Goal: Task Accomplishment & Management: Manage account settings

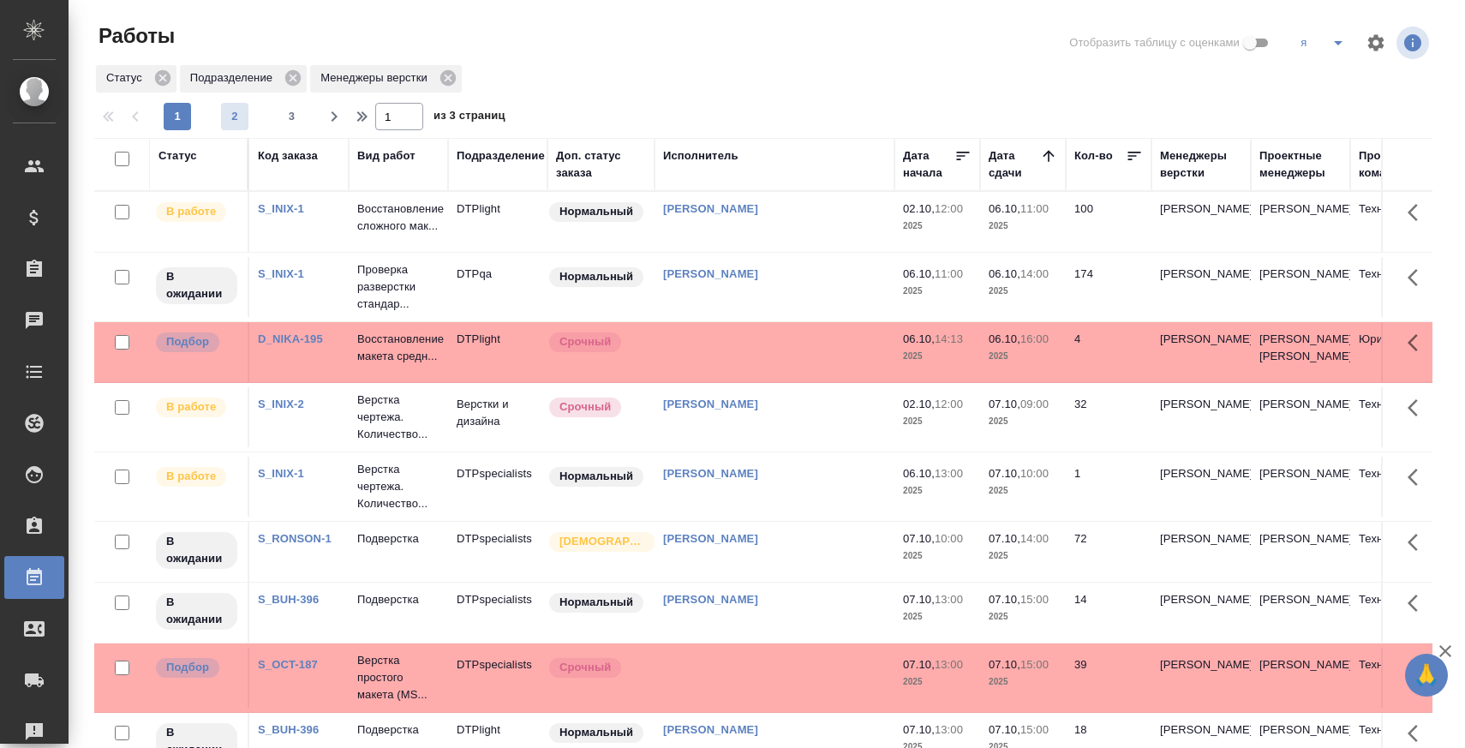
click at [234, 120] on span "2" at bounding box center [234, 116] width 27 height 17
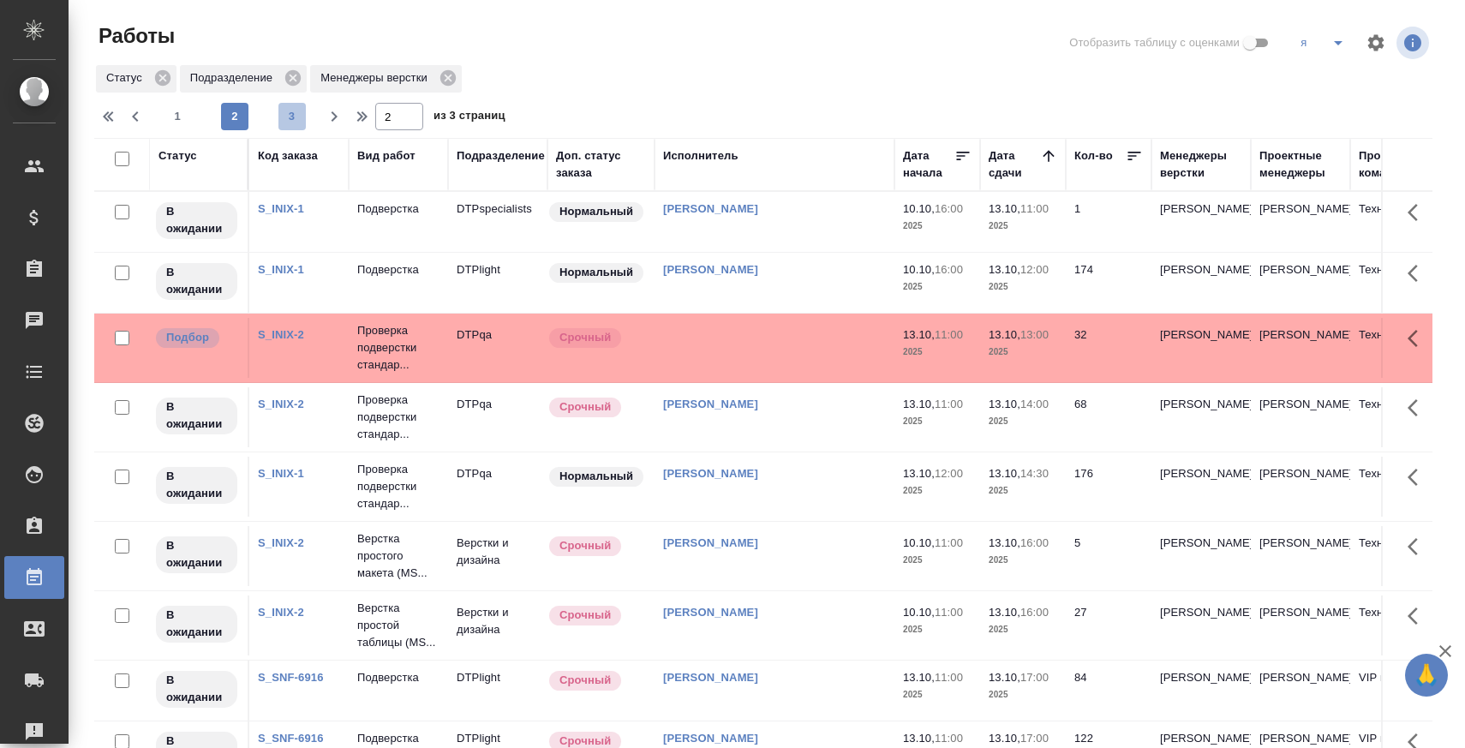
click at [286, 118] on span "3" at bounding box center [291, 116] width 27 height 17
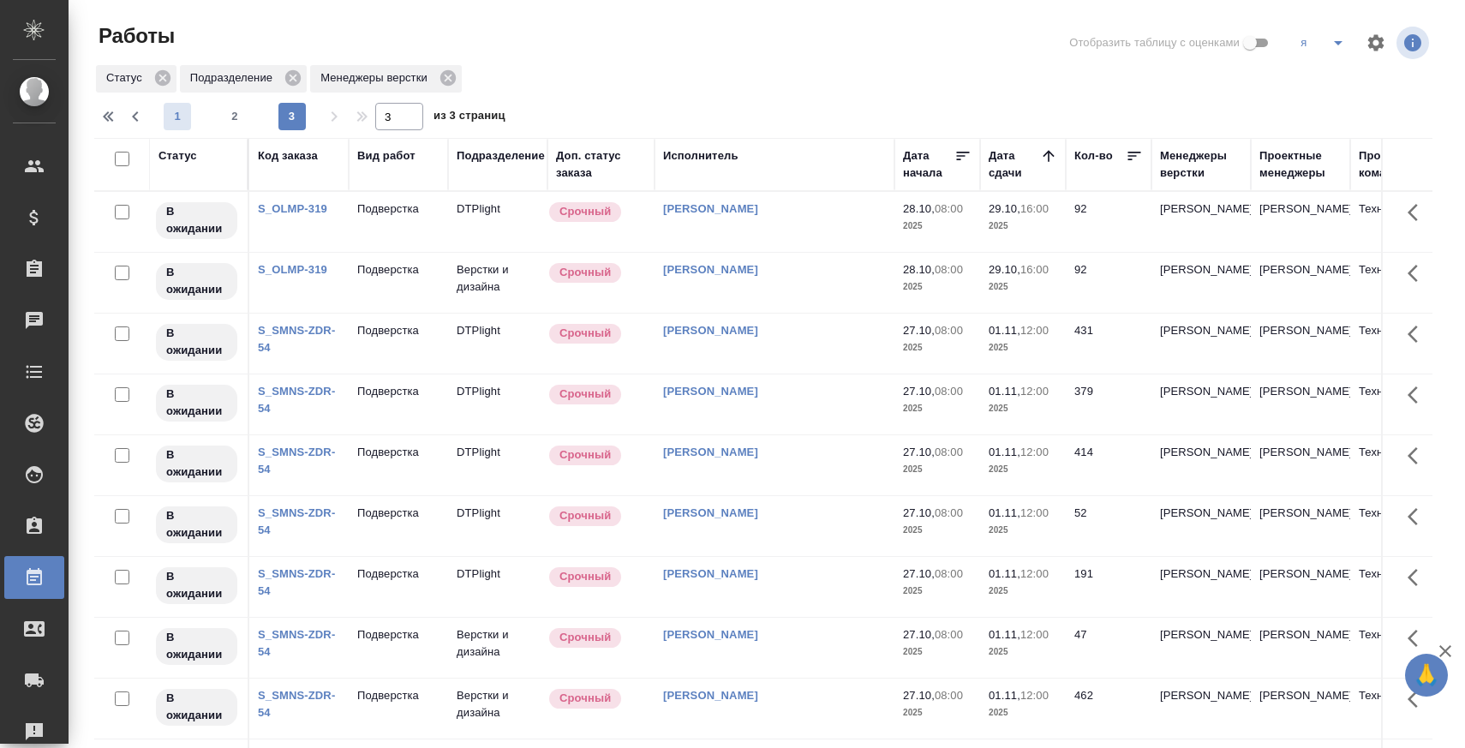
click at [187, 111] on span "1" at bounding box center [177, 116] width 27 height 17
type input "1"
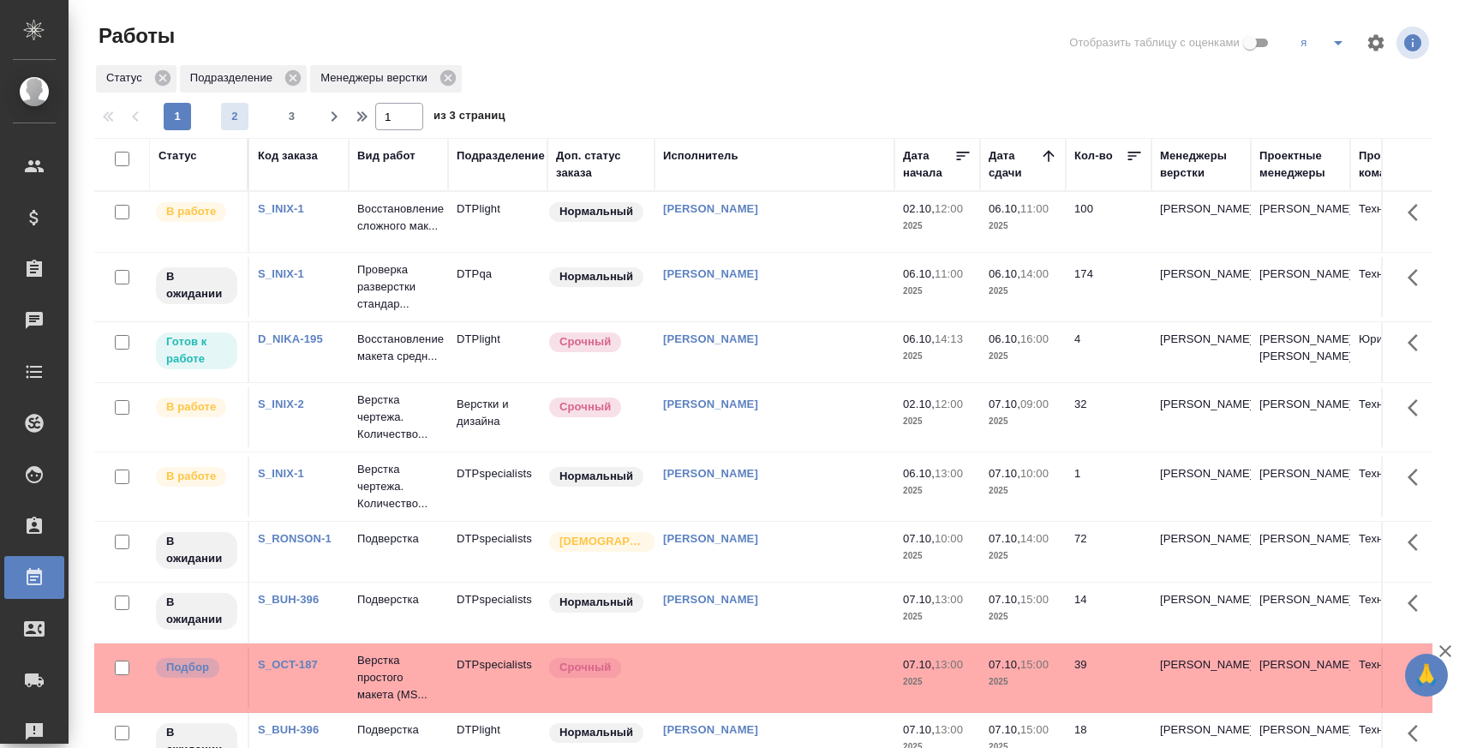
click at [235, 117] on span "2" at bounding box center [234, 116] width 27 height 17
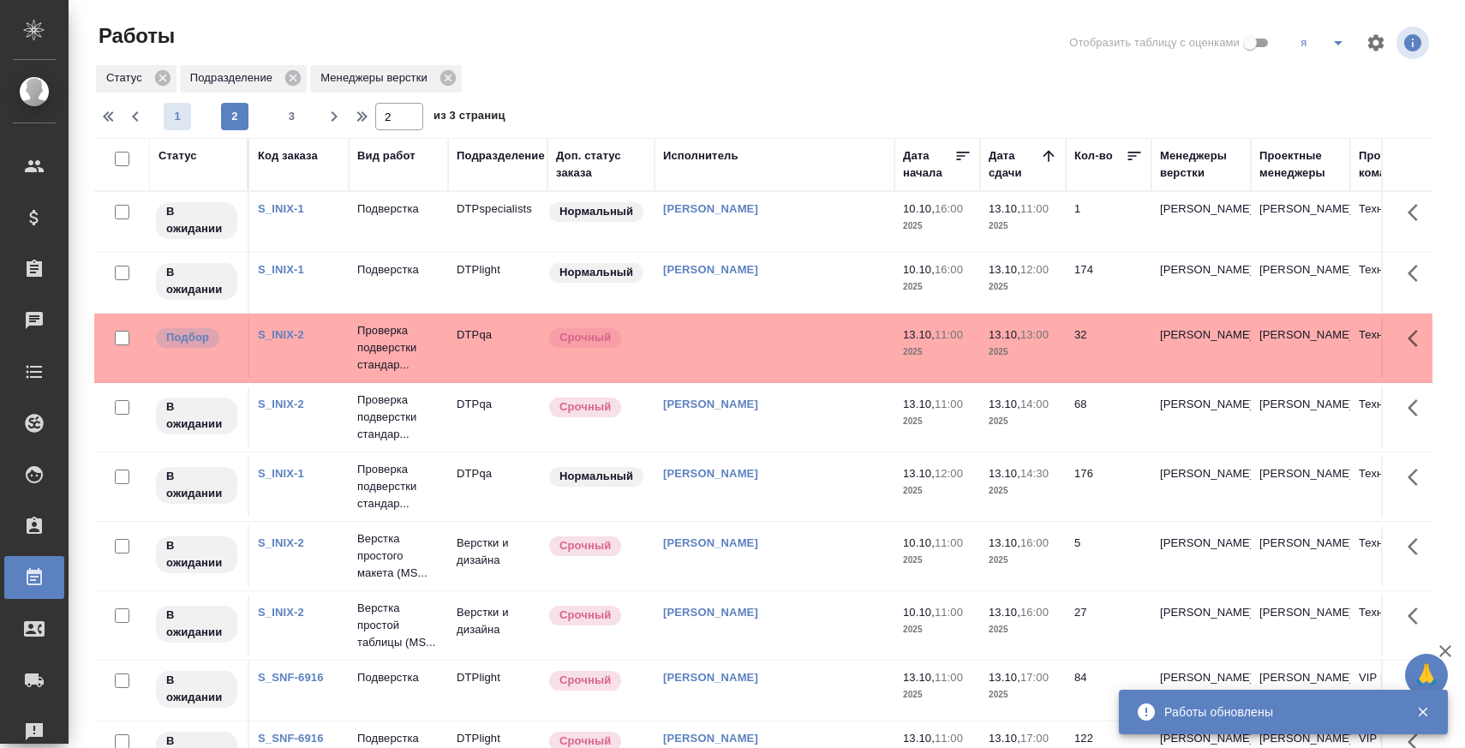
click at [164, 109] on span "1" at bounding box center [177, 116] width 27 height 17
type input "1"
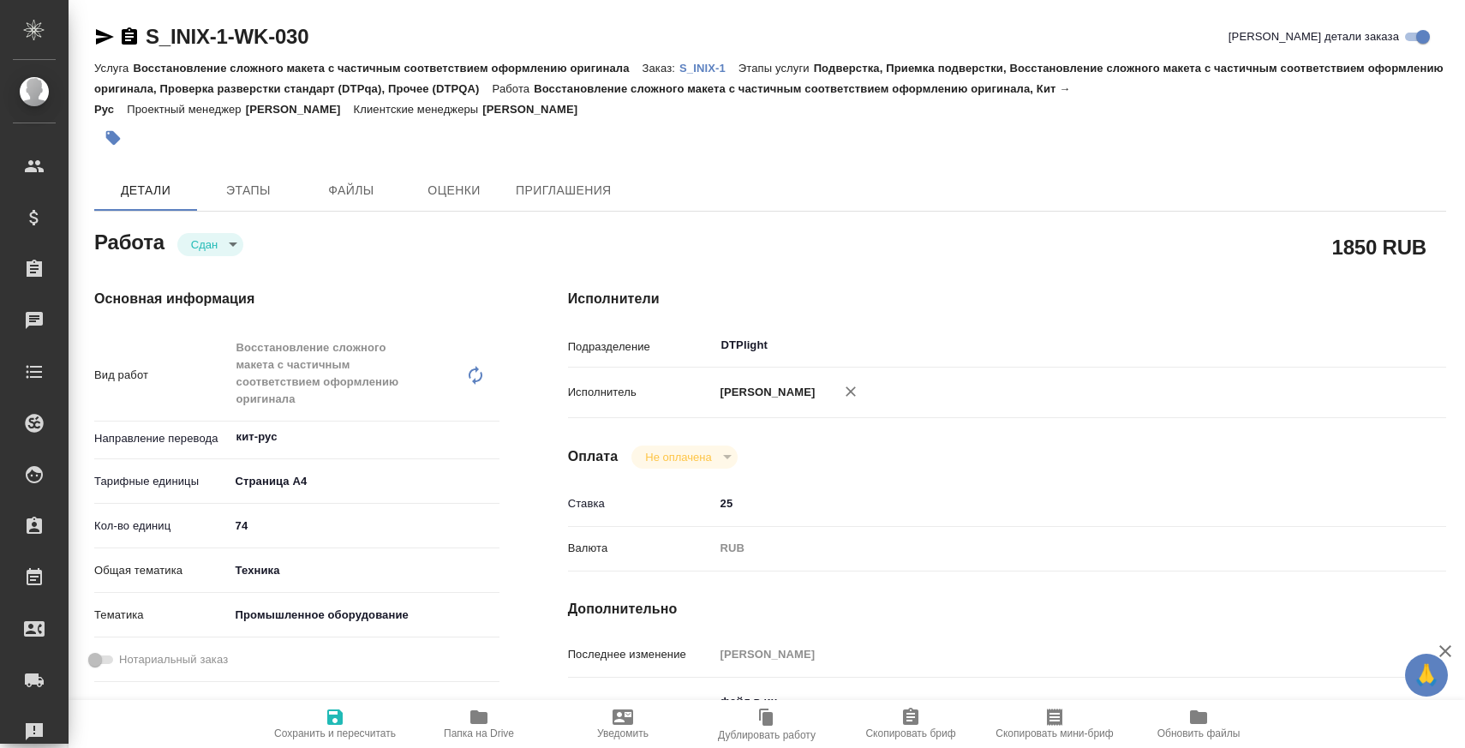
type textarea "x"
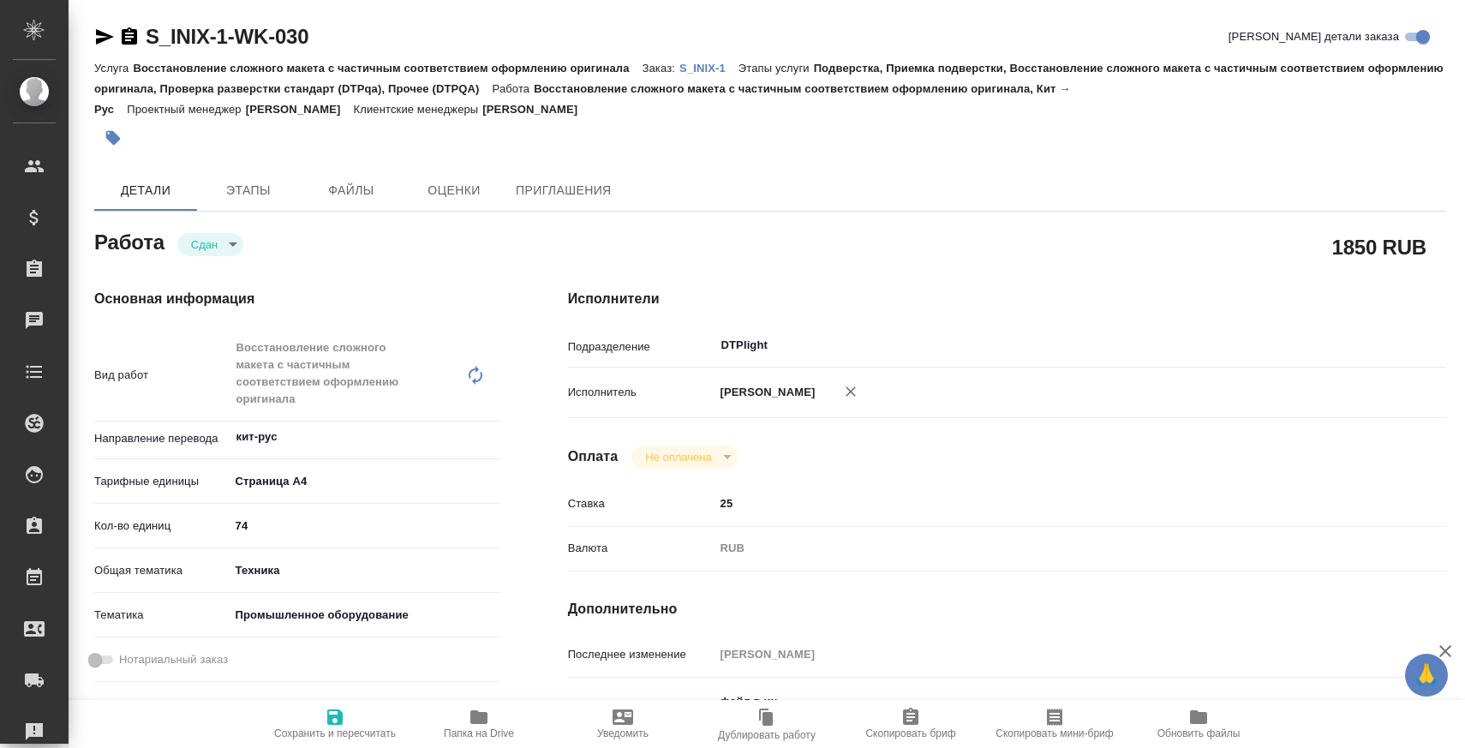
type textarea "x"
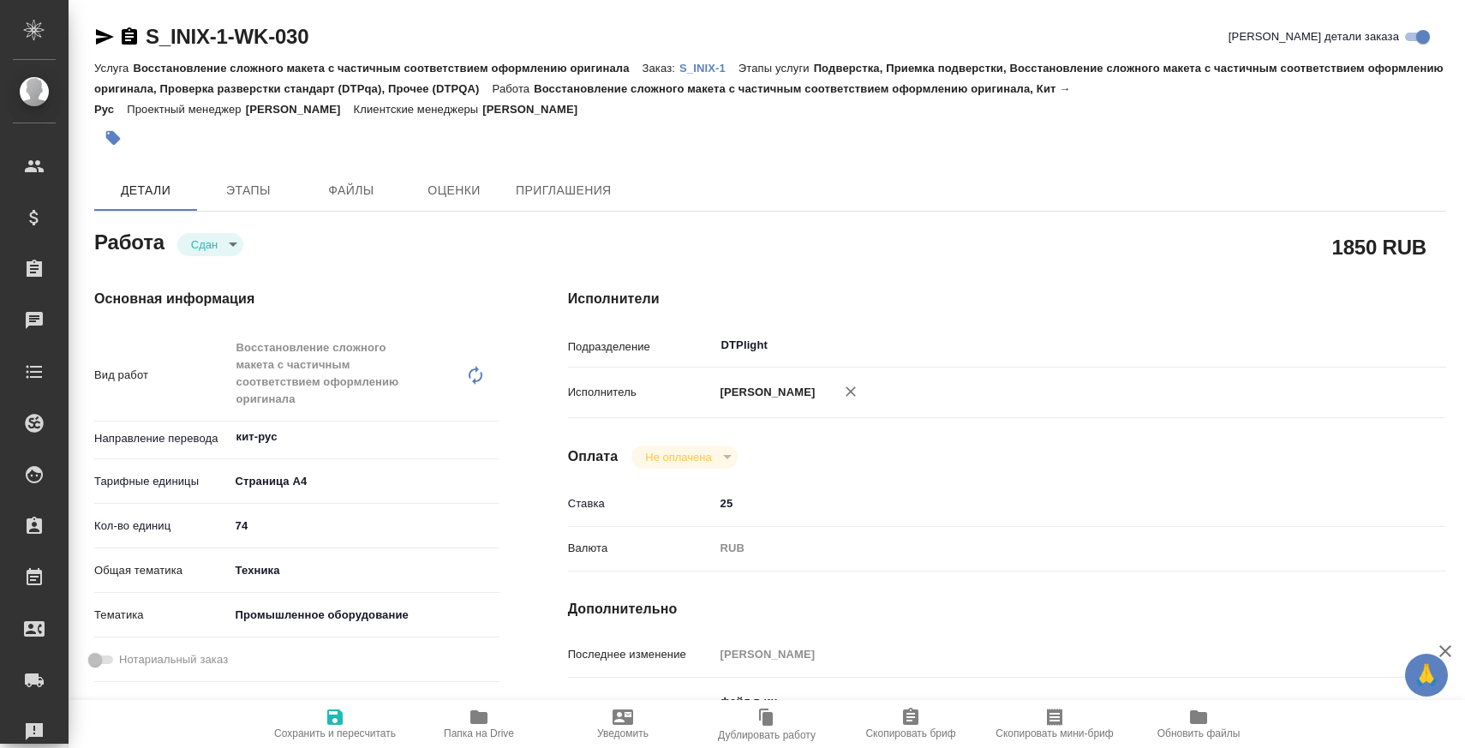
type textarea "x"
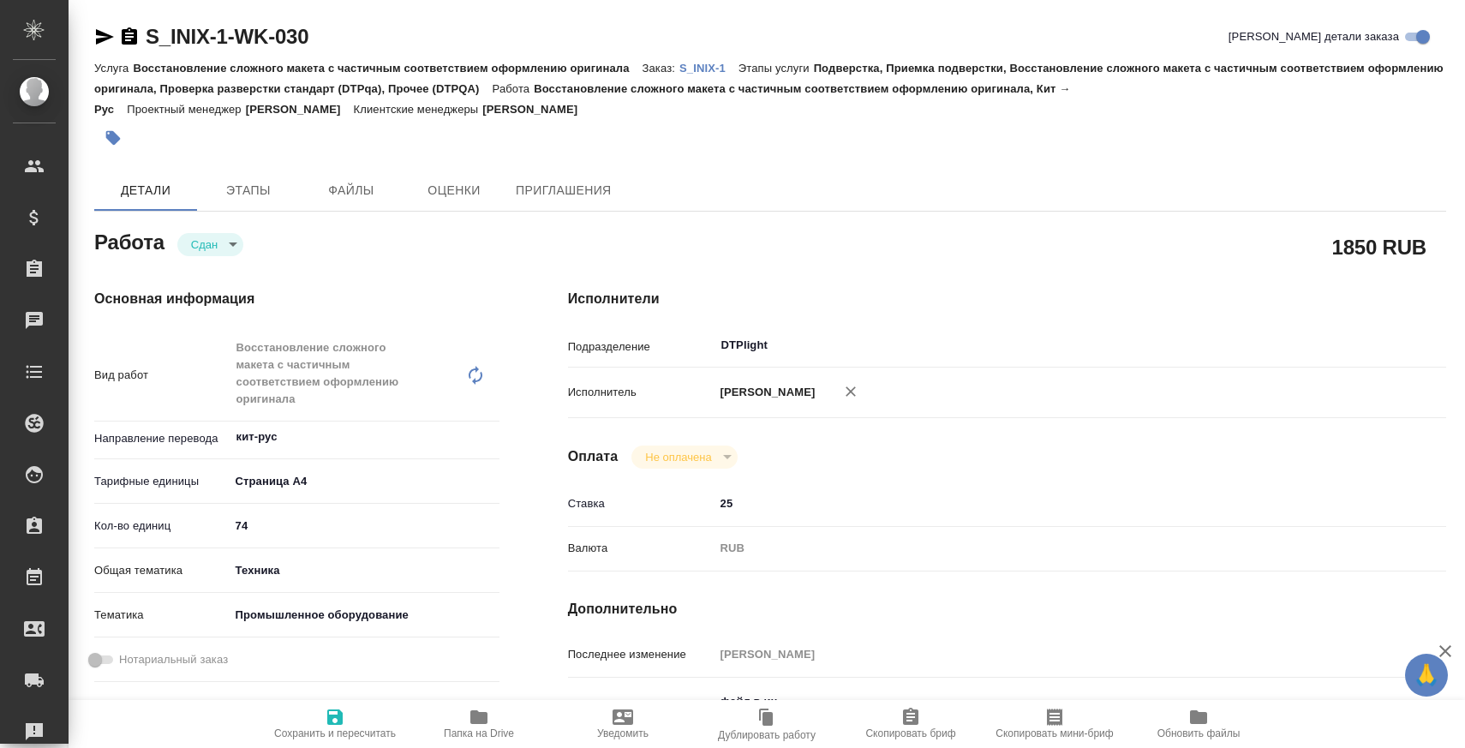
type textarea "x"
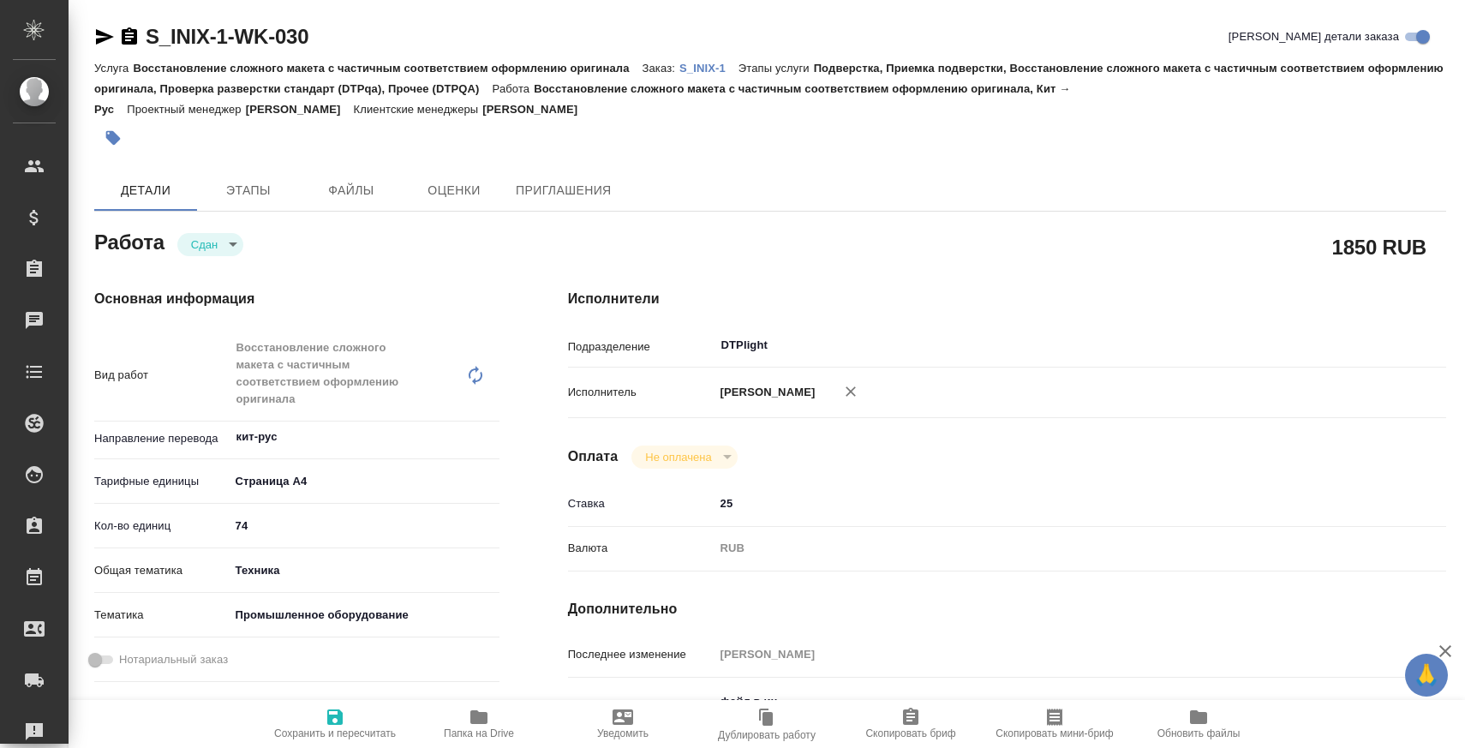
click at [458, 718] on span "Папка на Drive" at bounding box center [478, 723] width 123 height 33
type textarea "x"
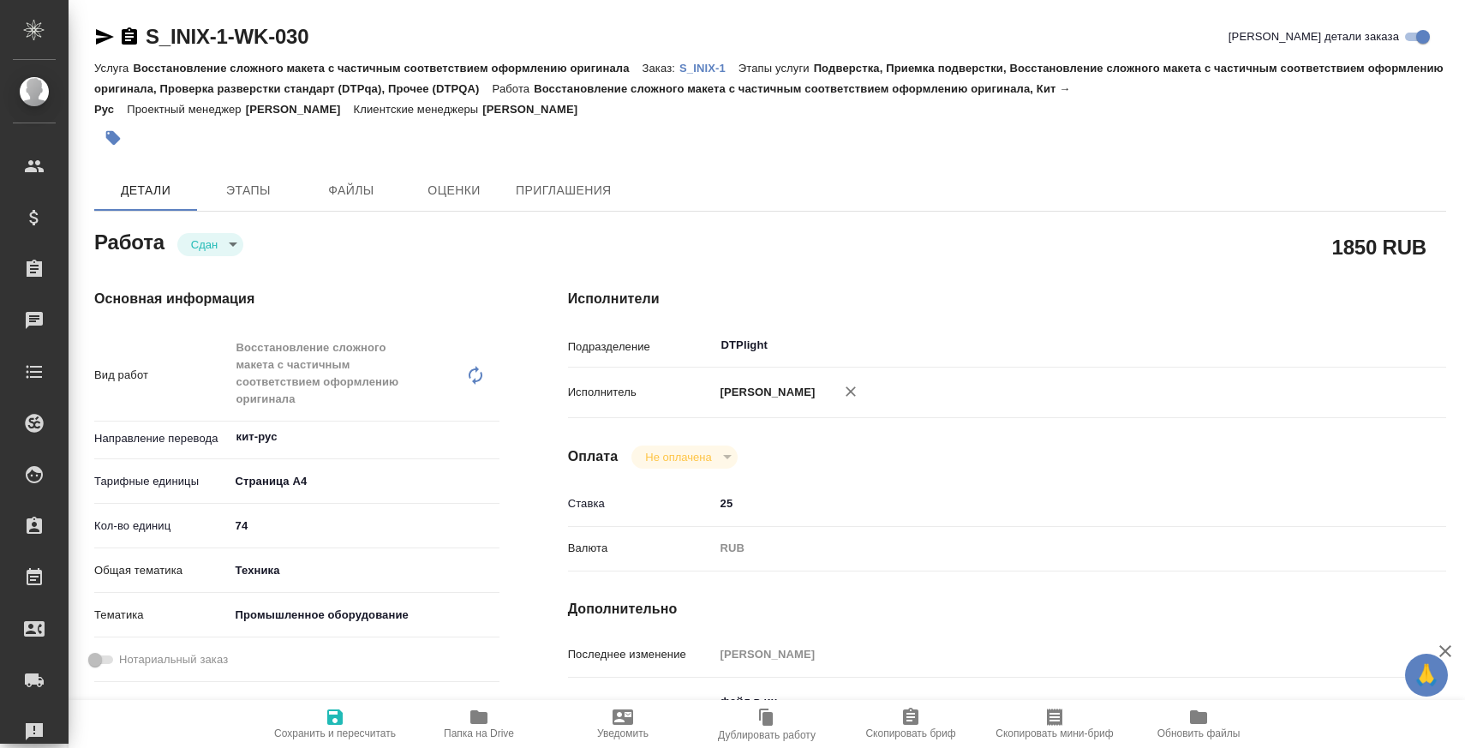
type textarea "x"
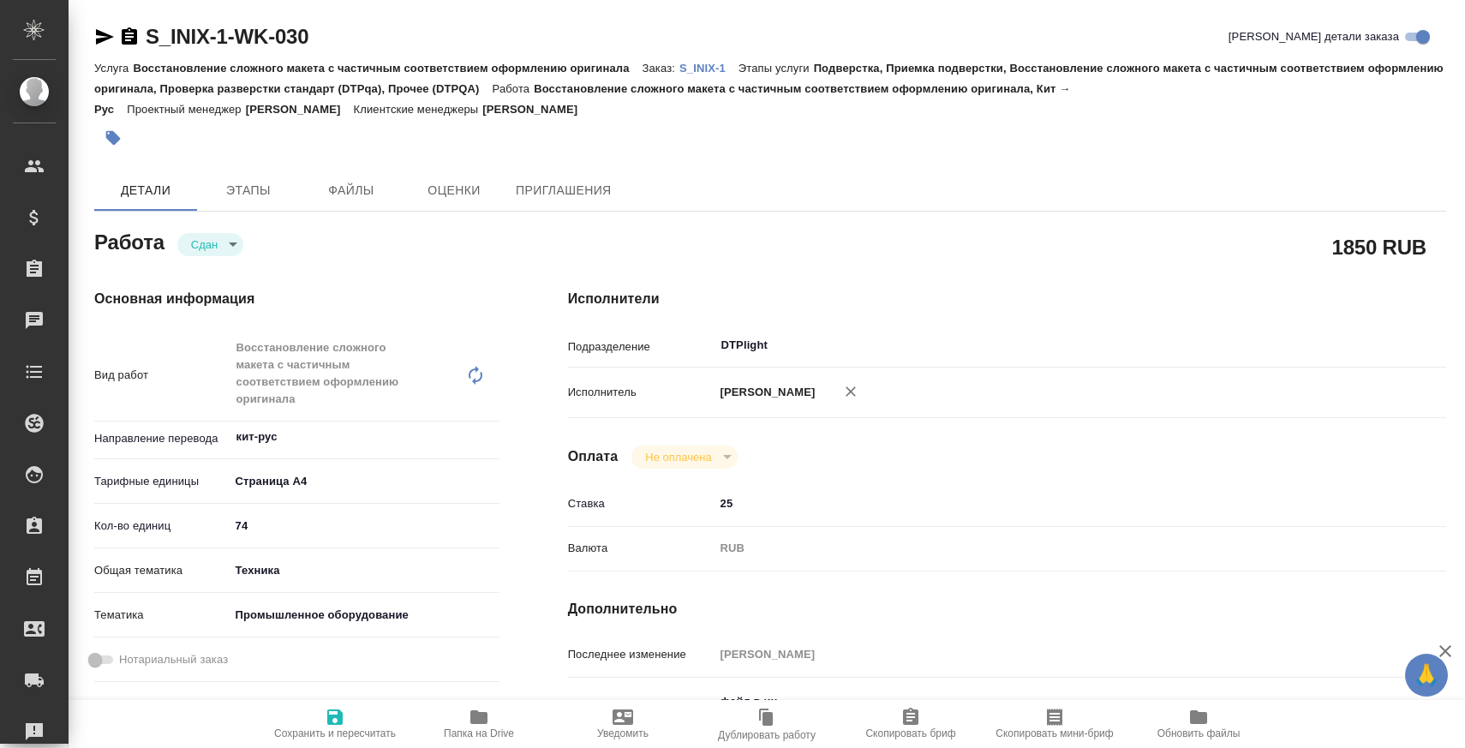
type textarea "x"
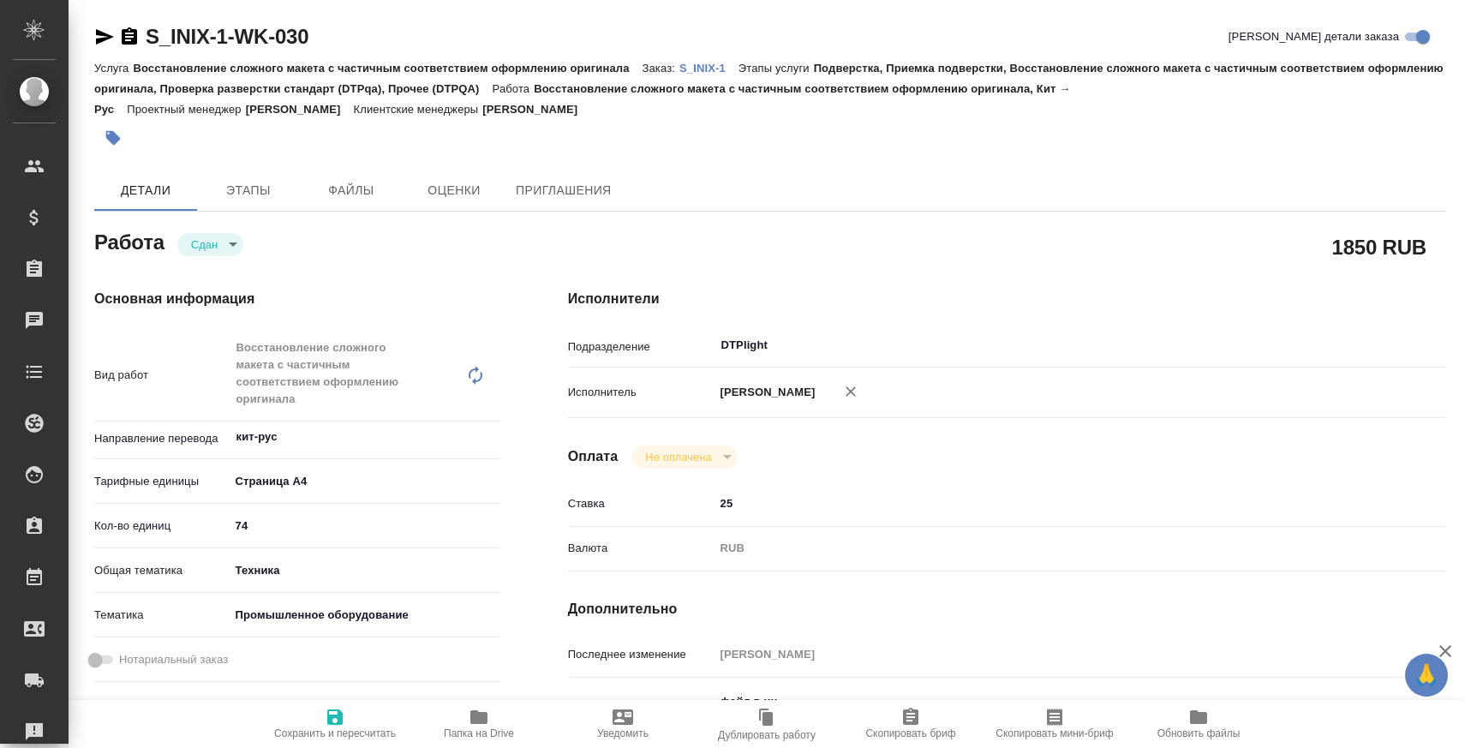
type textarea "x"
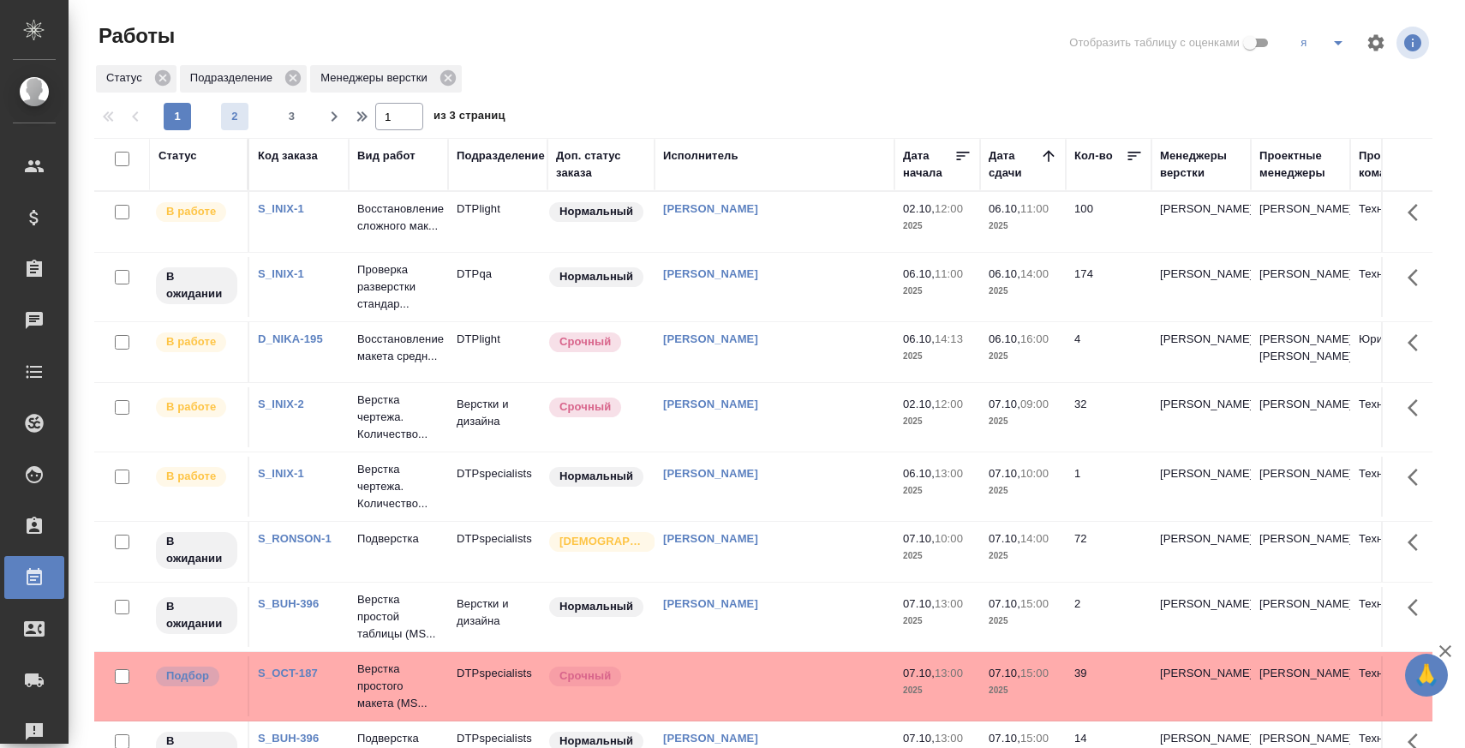
click at [236, 114] on span "2" at bounding box center [234, 116] width 27 height 17
type input "2"
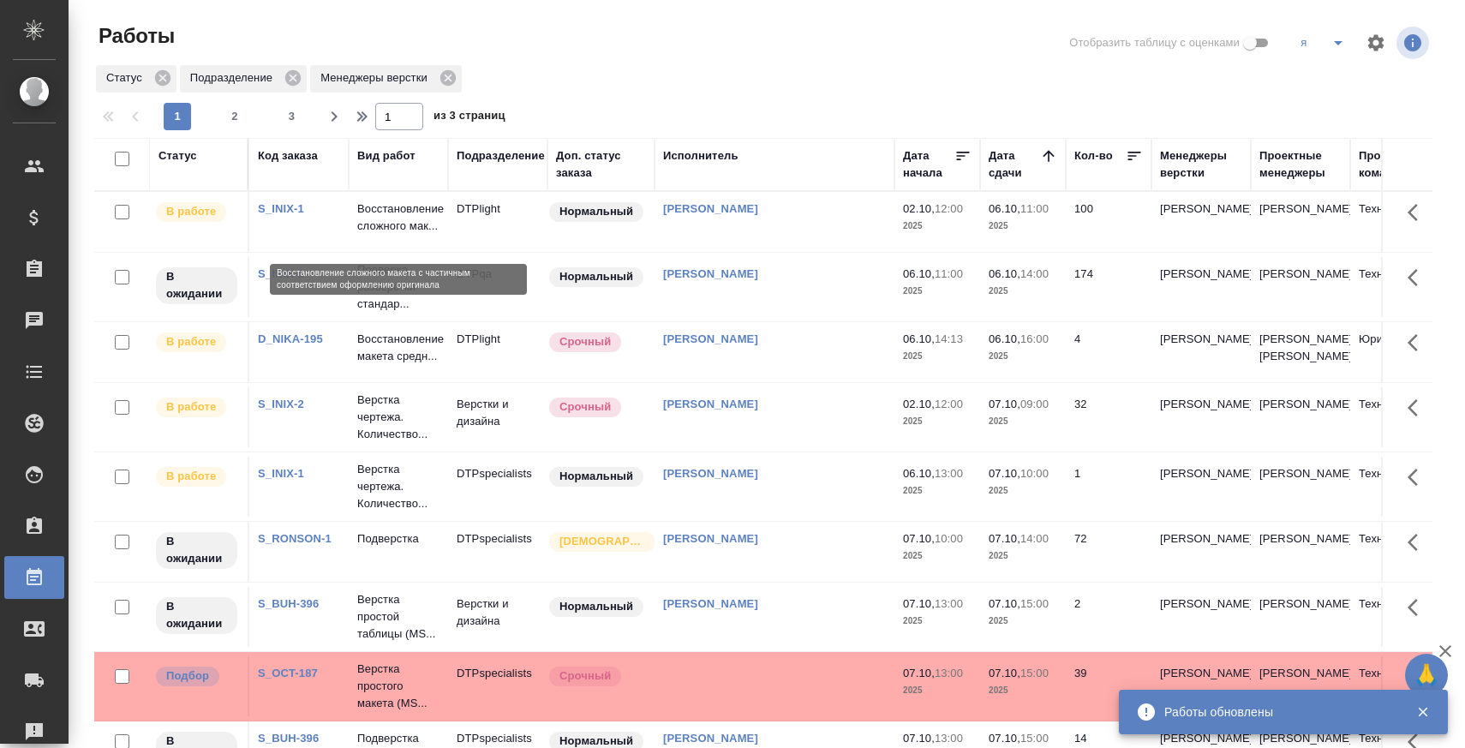
click at [410, 235] on p "Восстановление сложного мак..." at bounding box center [398, 217] width 82 height 34
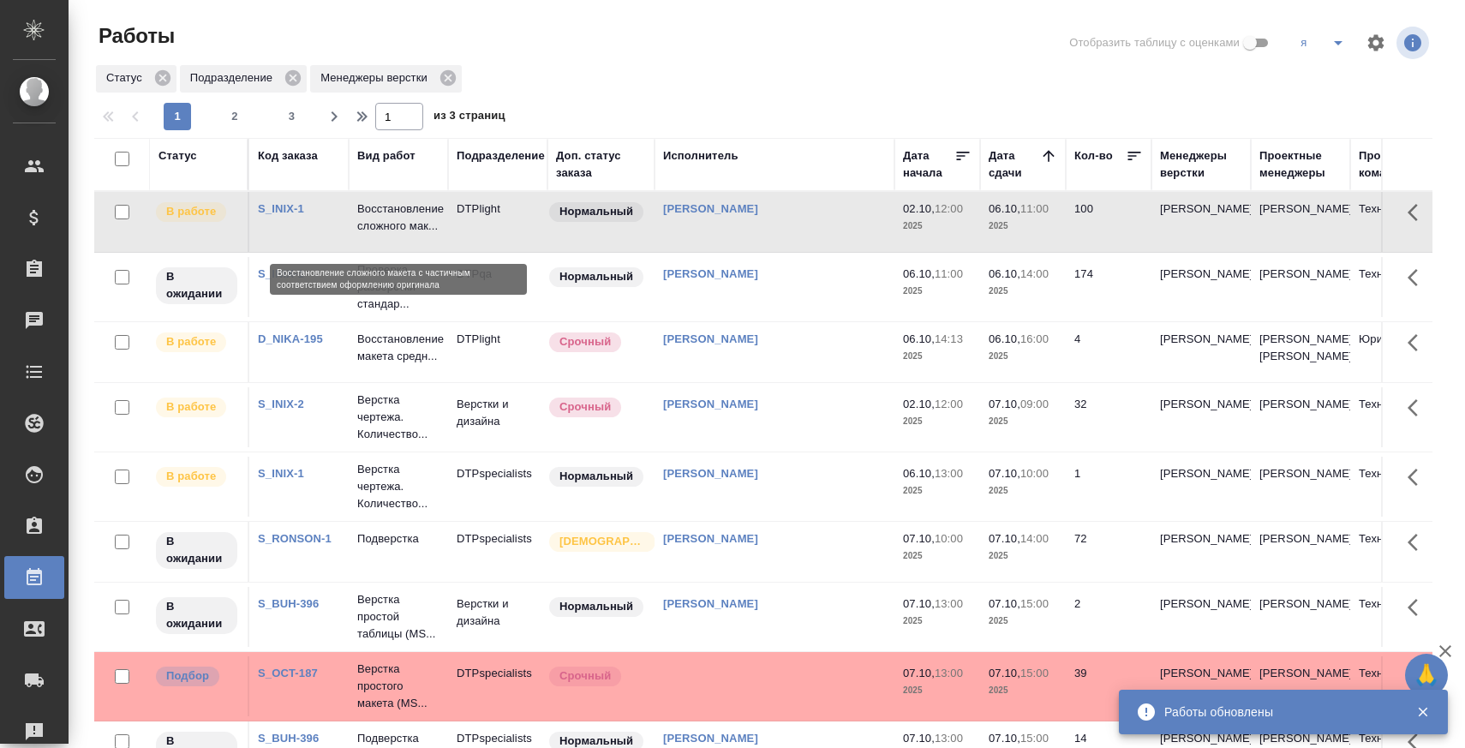
click at [410, 235] on p "Восстановление сложного мак..." at bounding box center [398, 217] width 82 height 34
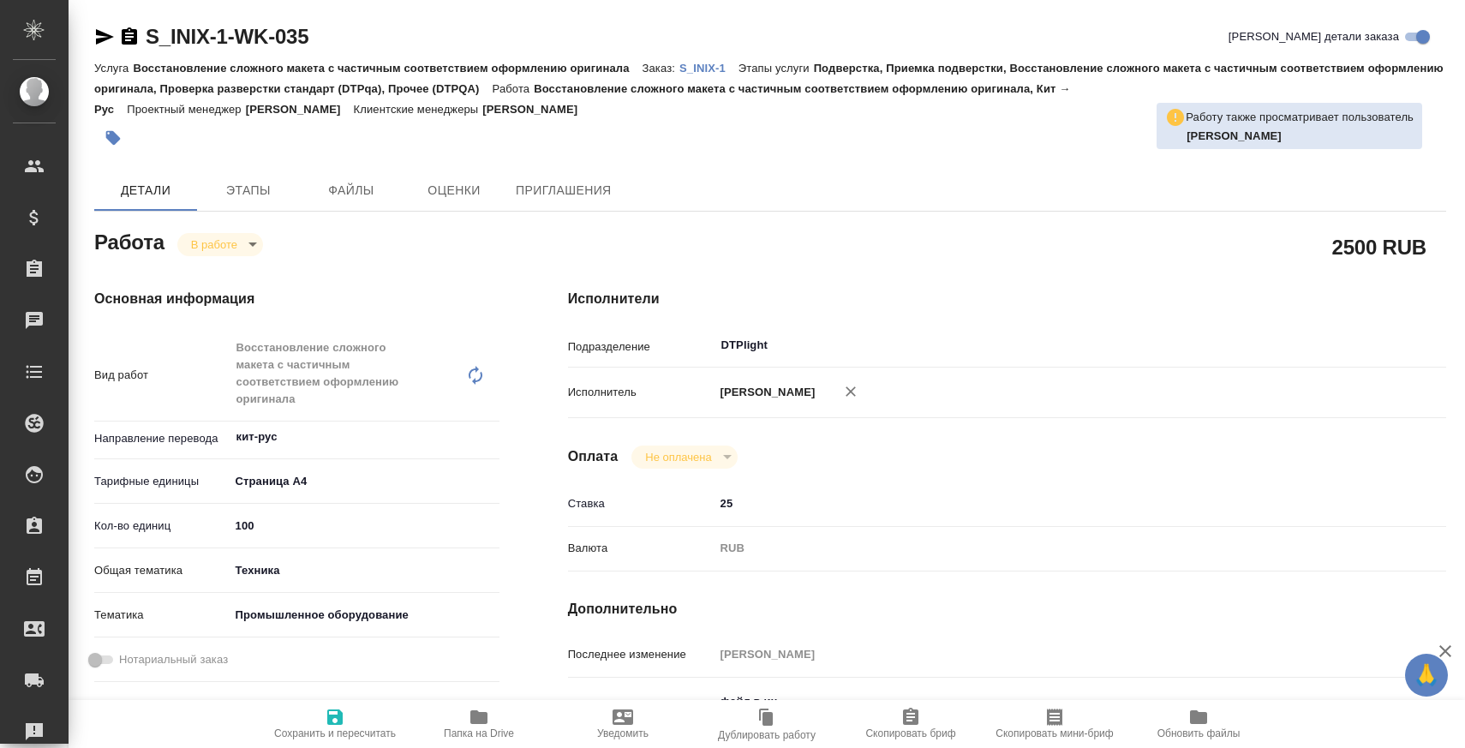
type textarea "x"
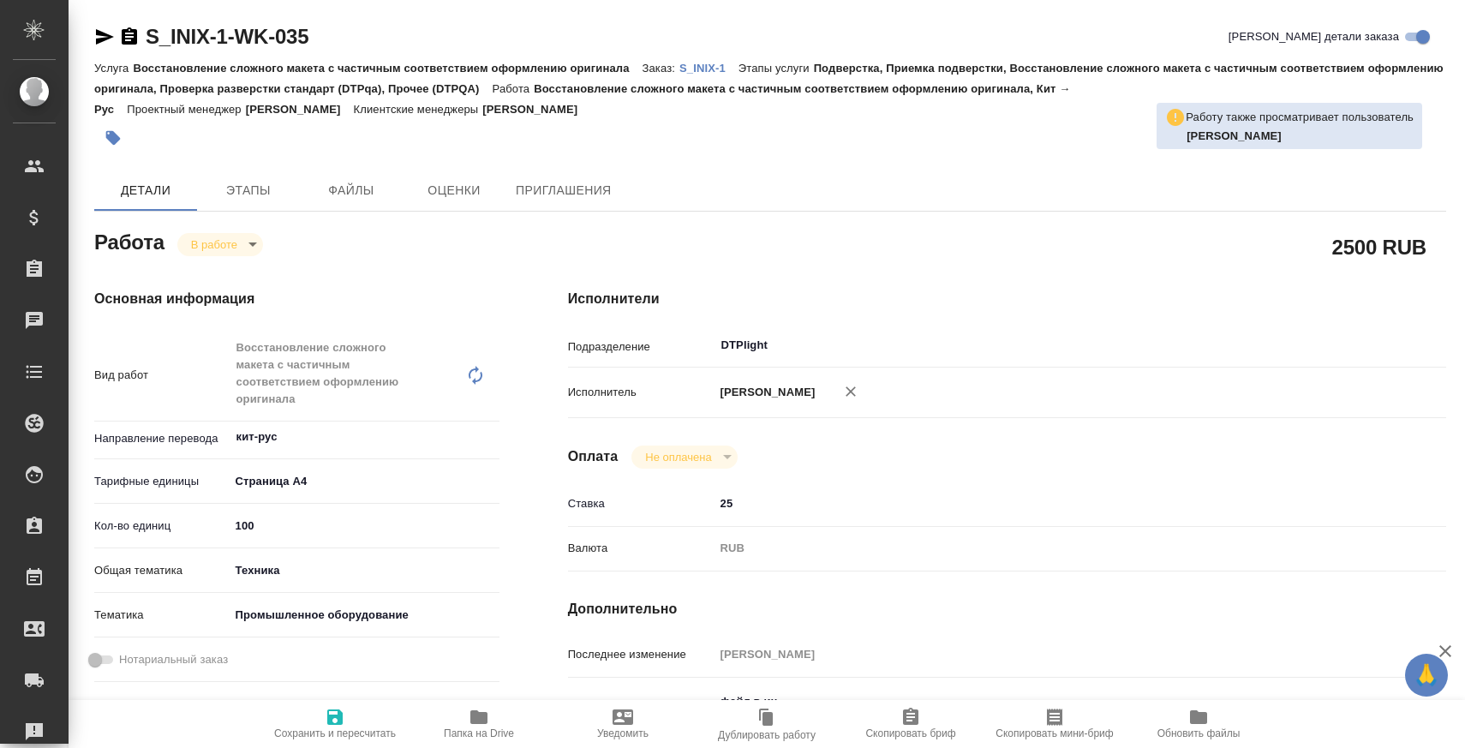
type textarea "x"
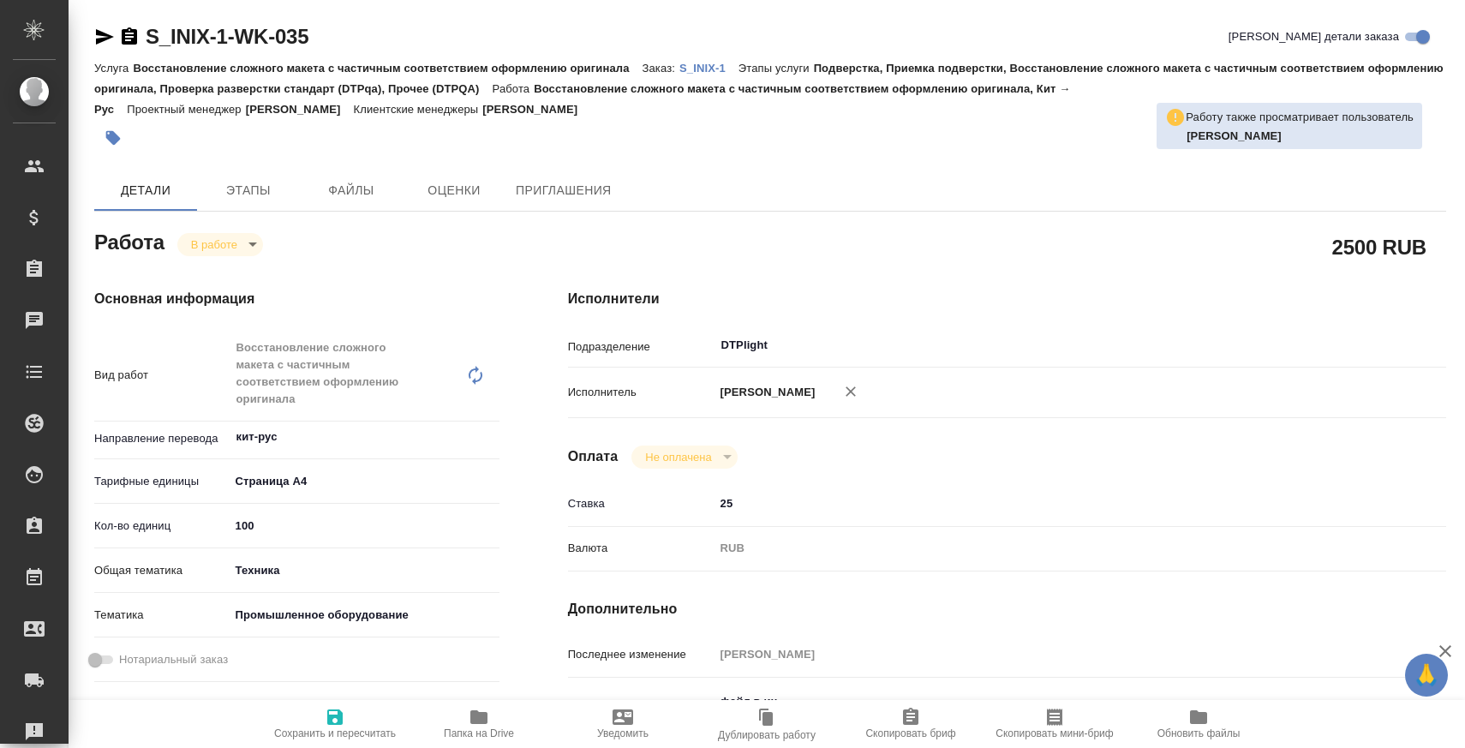
click at [462, 708] on span "Папка на Drive" at bounding box center [478, 723] width 123 height 33
type textarea "x"
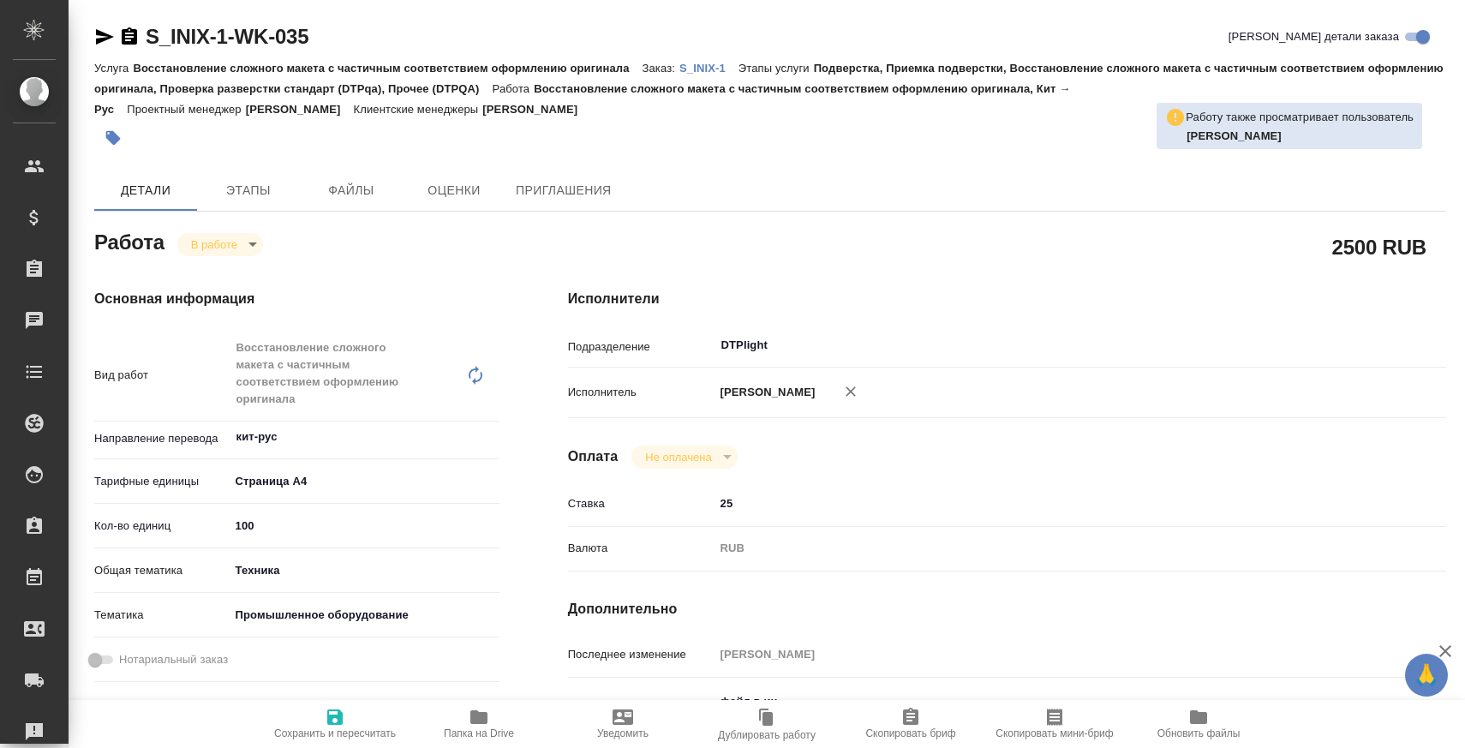
type textarea "x"
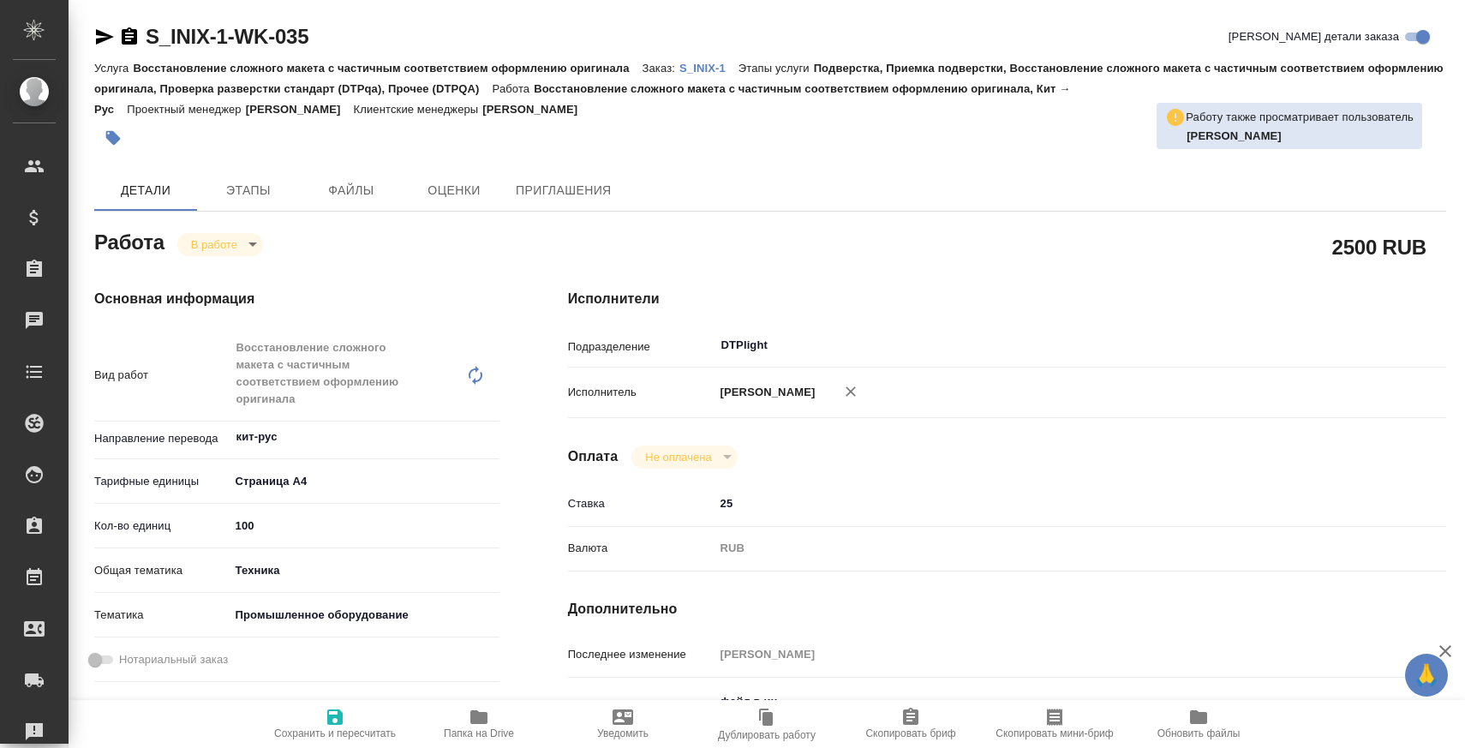
type textarea "x"
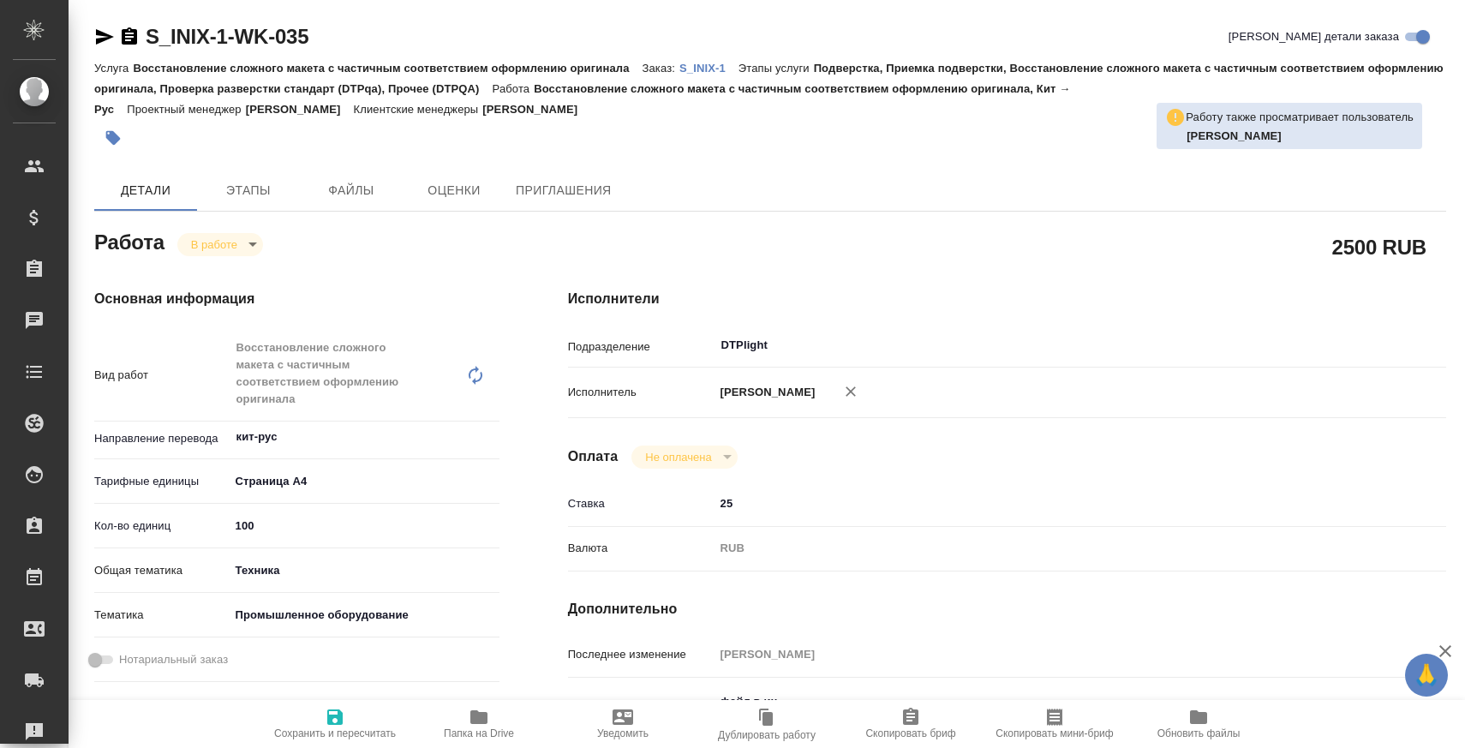
type textarea "x"
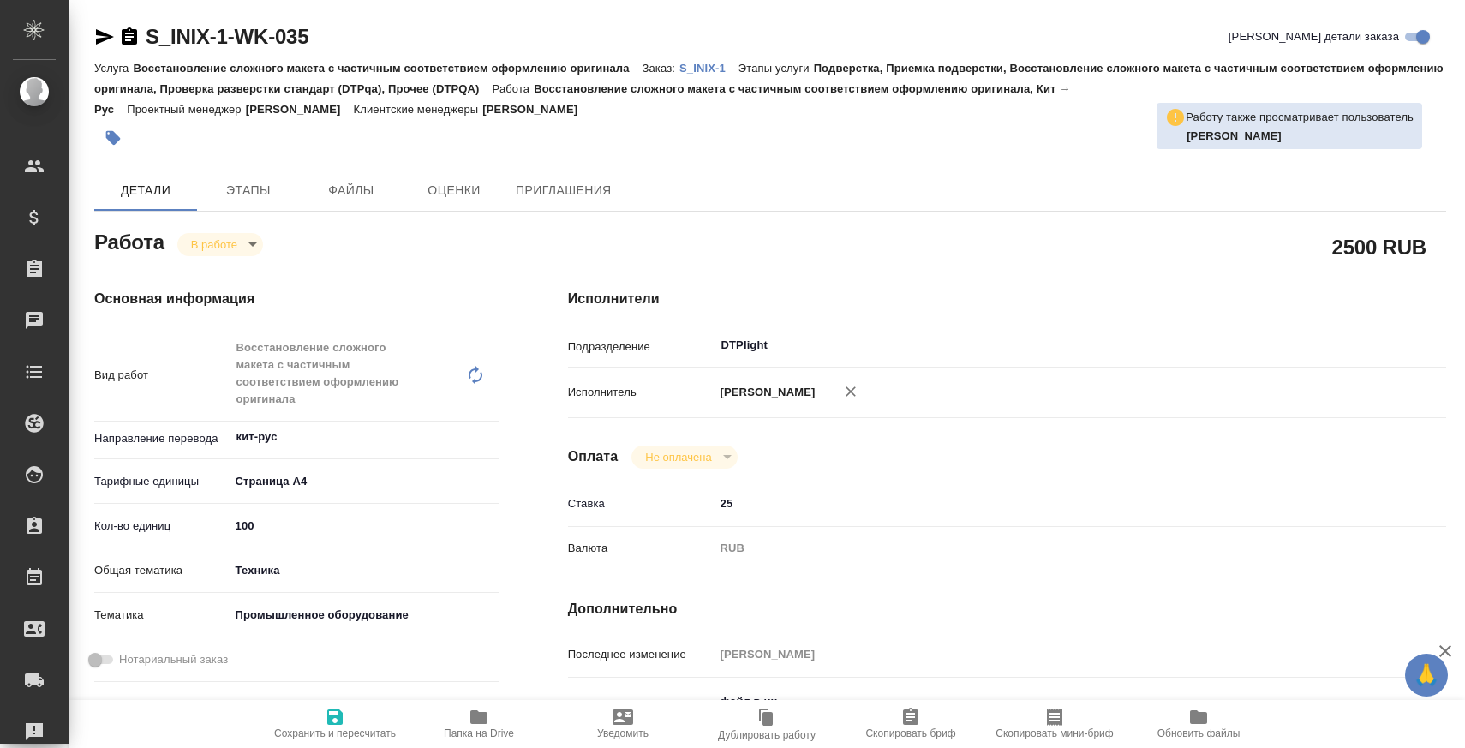
type textarea "x"
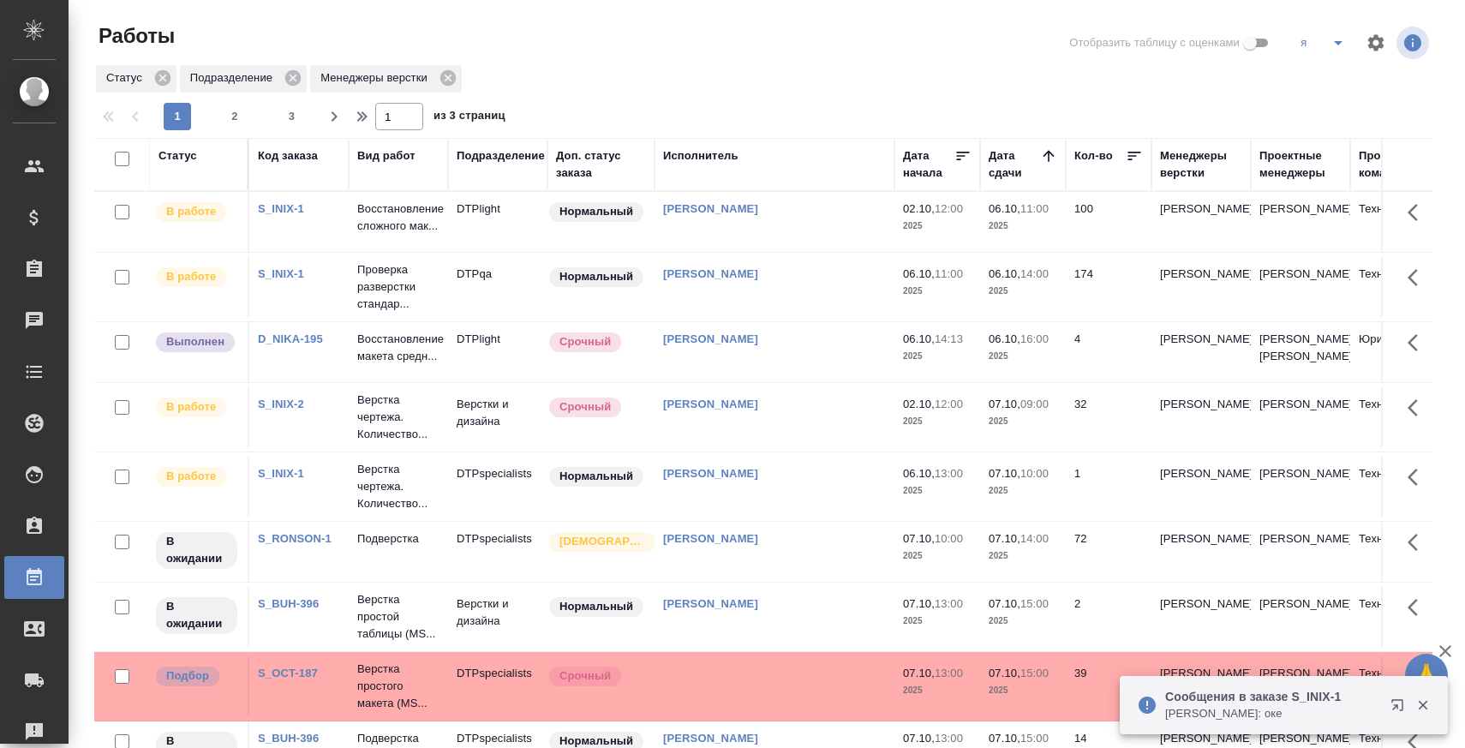
click at [410, 365] on p "Восстановление макета средн..." at bounding box center [398, 348] width 82 height 34
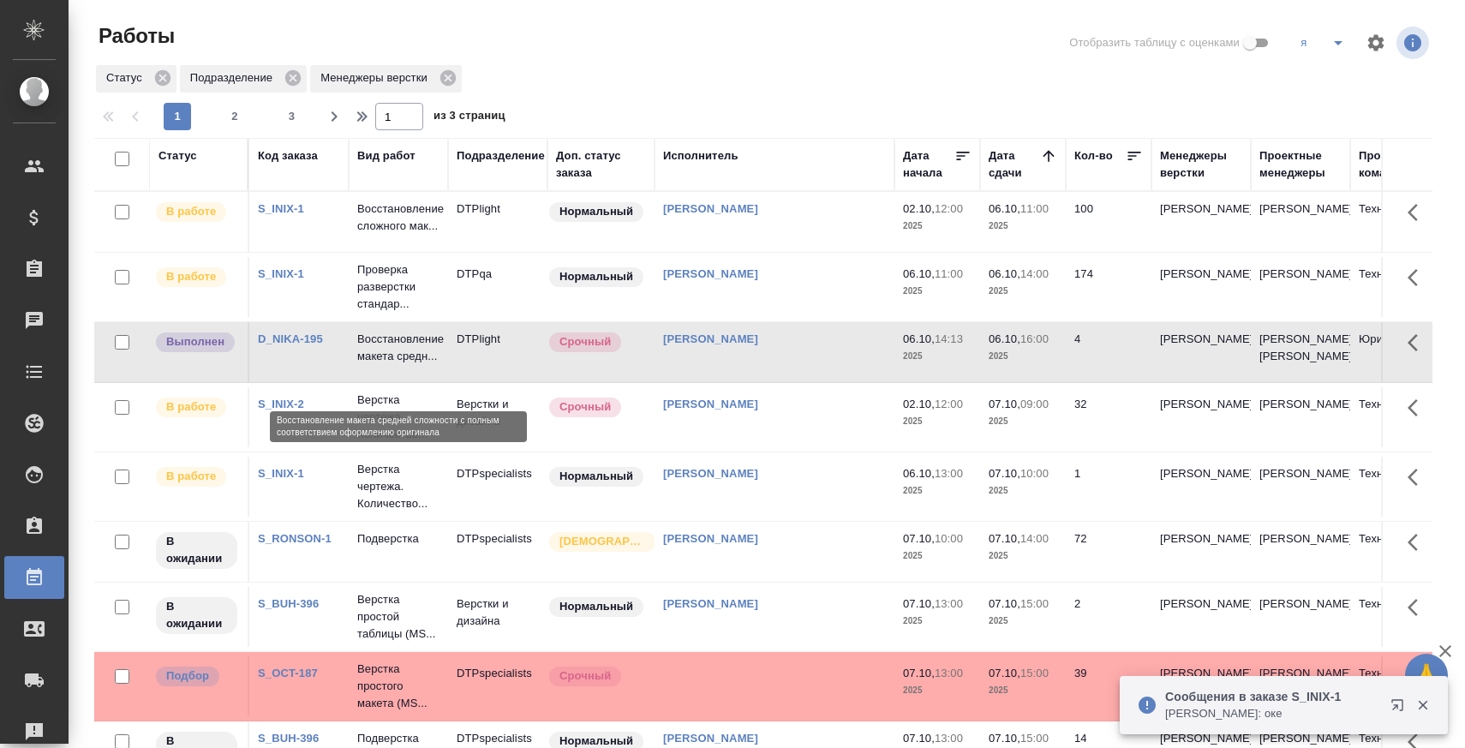
click at [410, 365] on p "Восстановление макета средн..." at bounding box center [398, 348] width 82 height 34
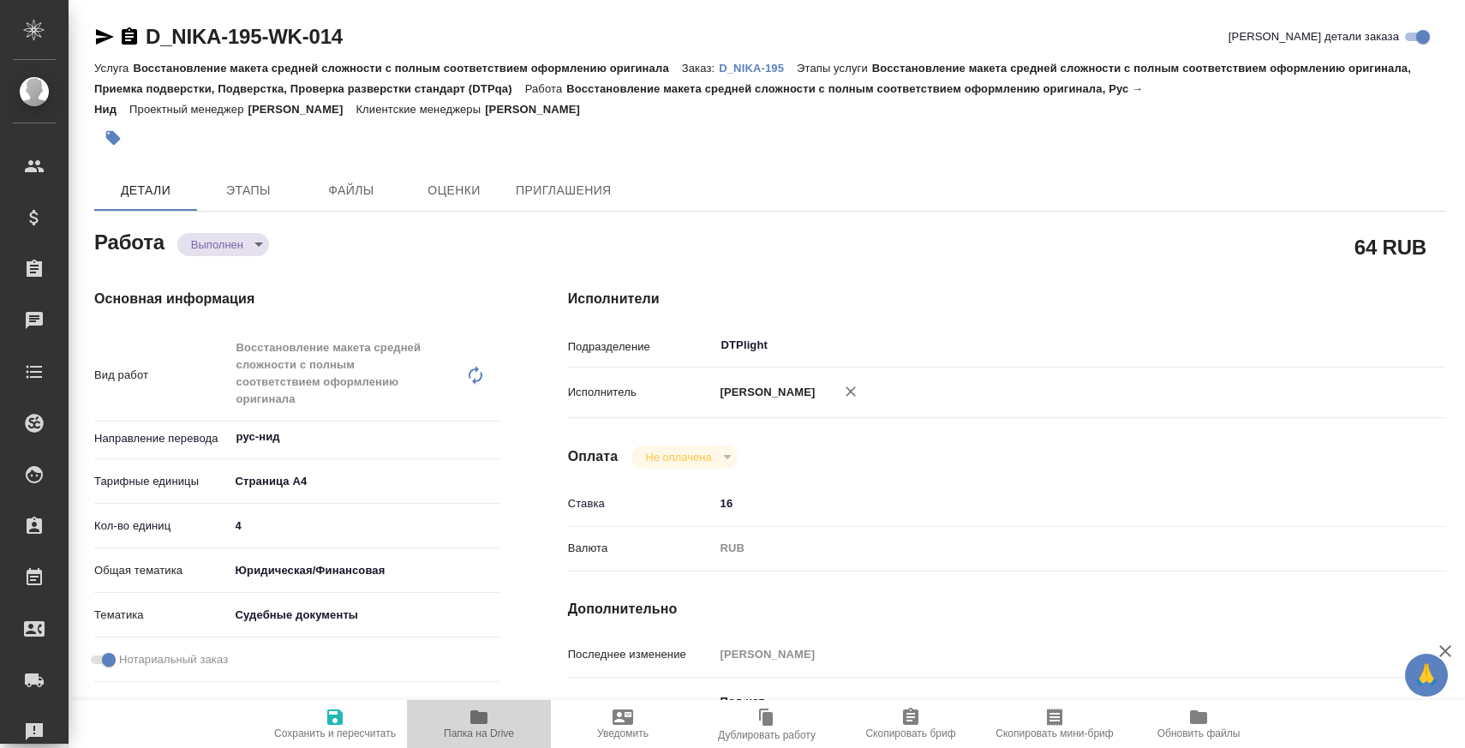
click at [482, 708] on icon "button" at bounding box center [479, 717] width 21 height 21
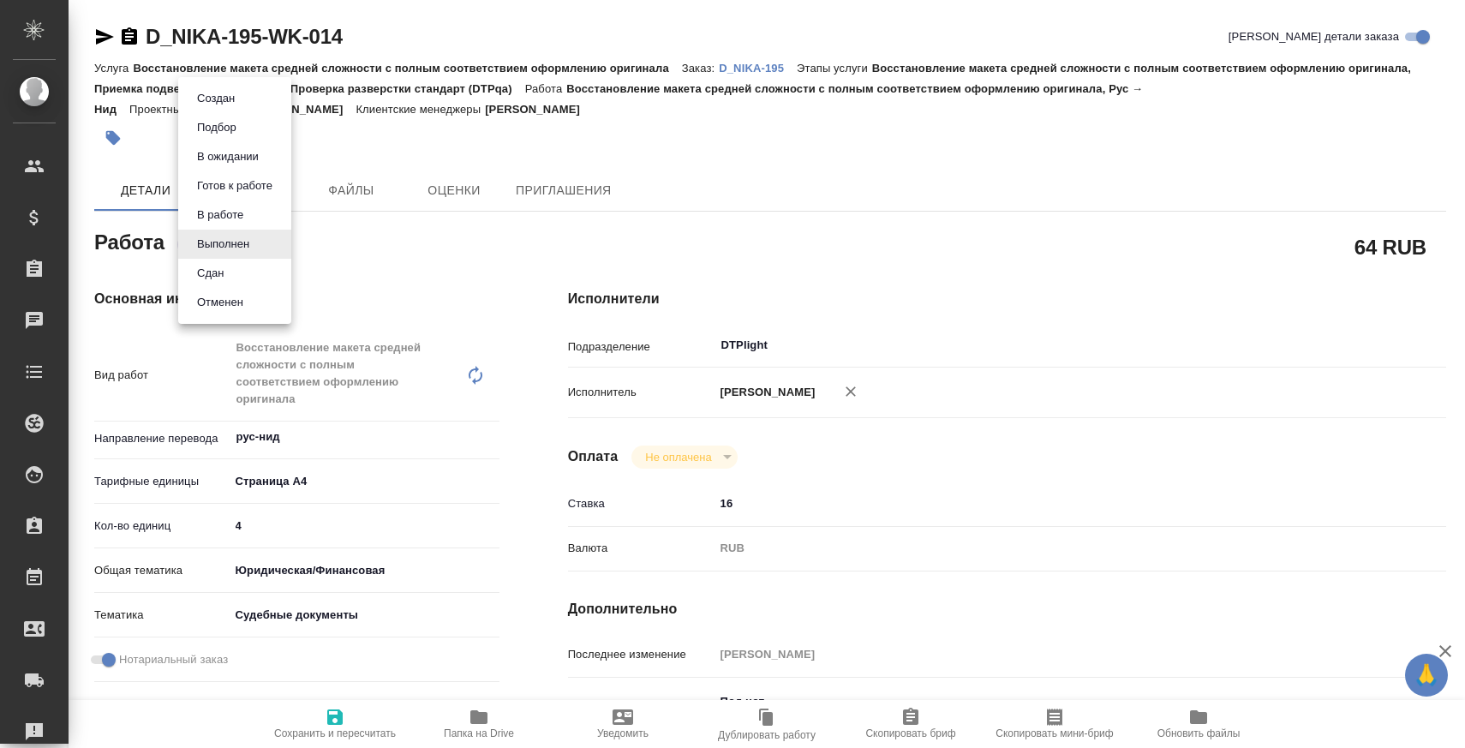
click at [239, 243] on body "🙏 .cls-1 fill:#fff; AWATERA Zaborova Aleksandra Клиенты Спецификации Заказы 0 Ч…" at bounding box center [732, 443] width 1465 height 886
click at [243, 272] on li "Сдан" at bounding box center [234, 273] width 113 height 29
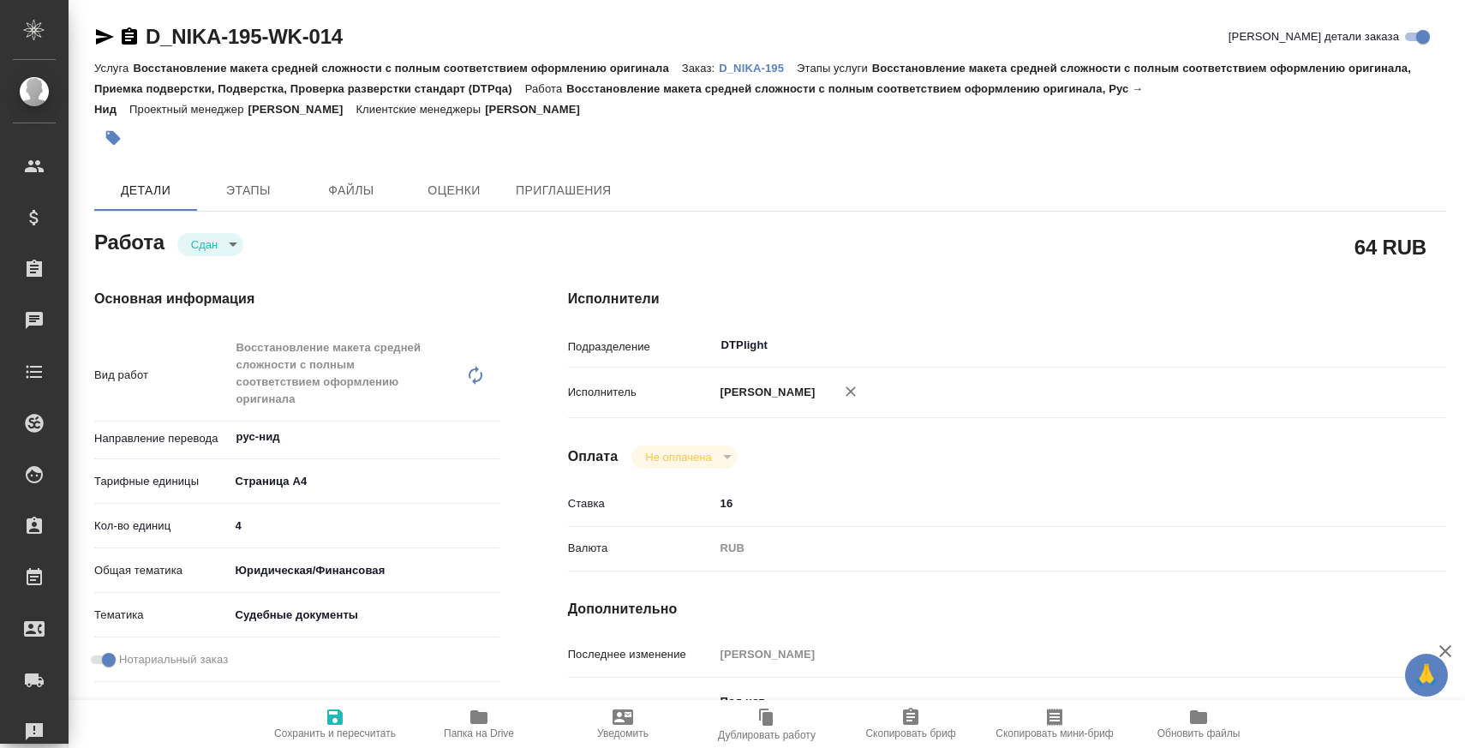
click at [763, 74] on p "D_NIKA-195" at bounding box center [758, 68] width 78 height 13
type textarea "x"
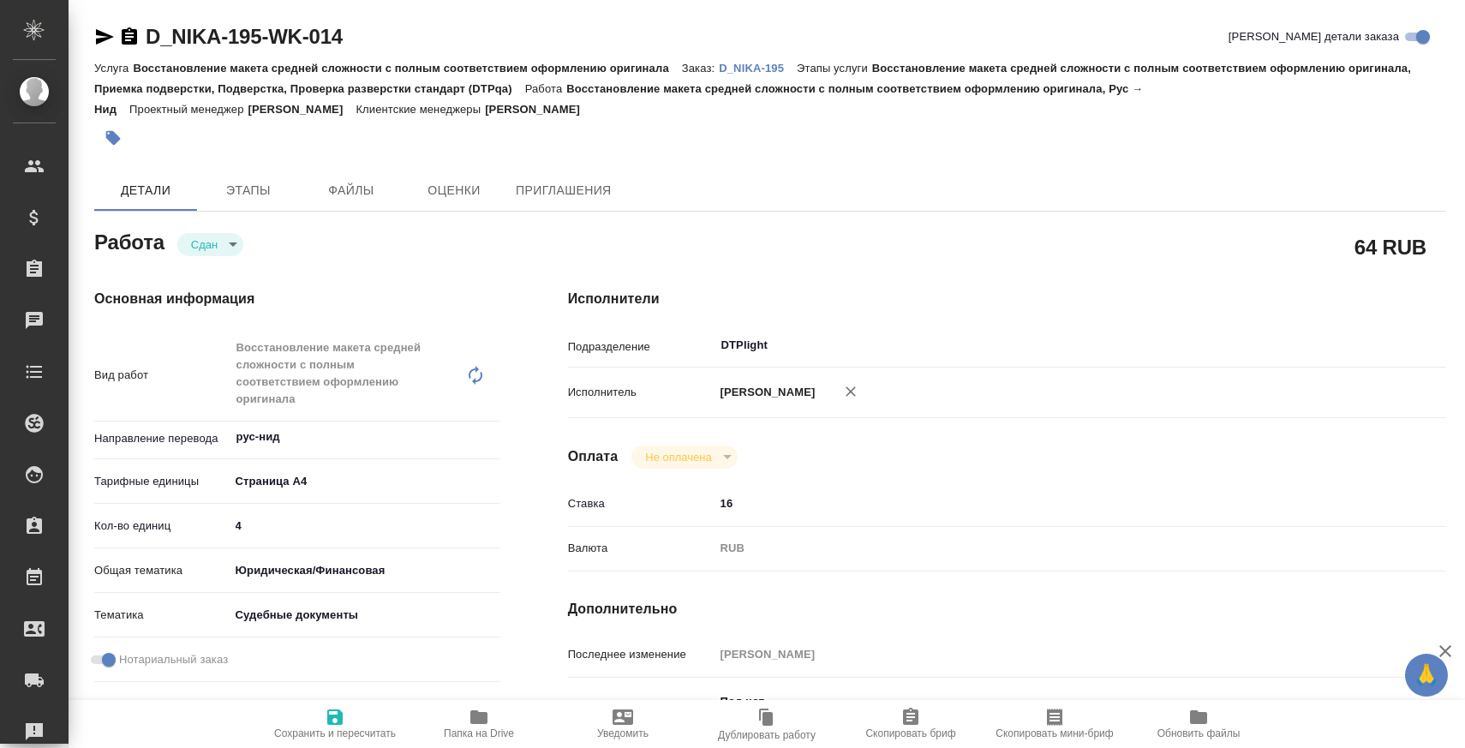
type textarea "x"
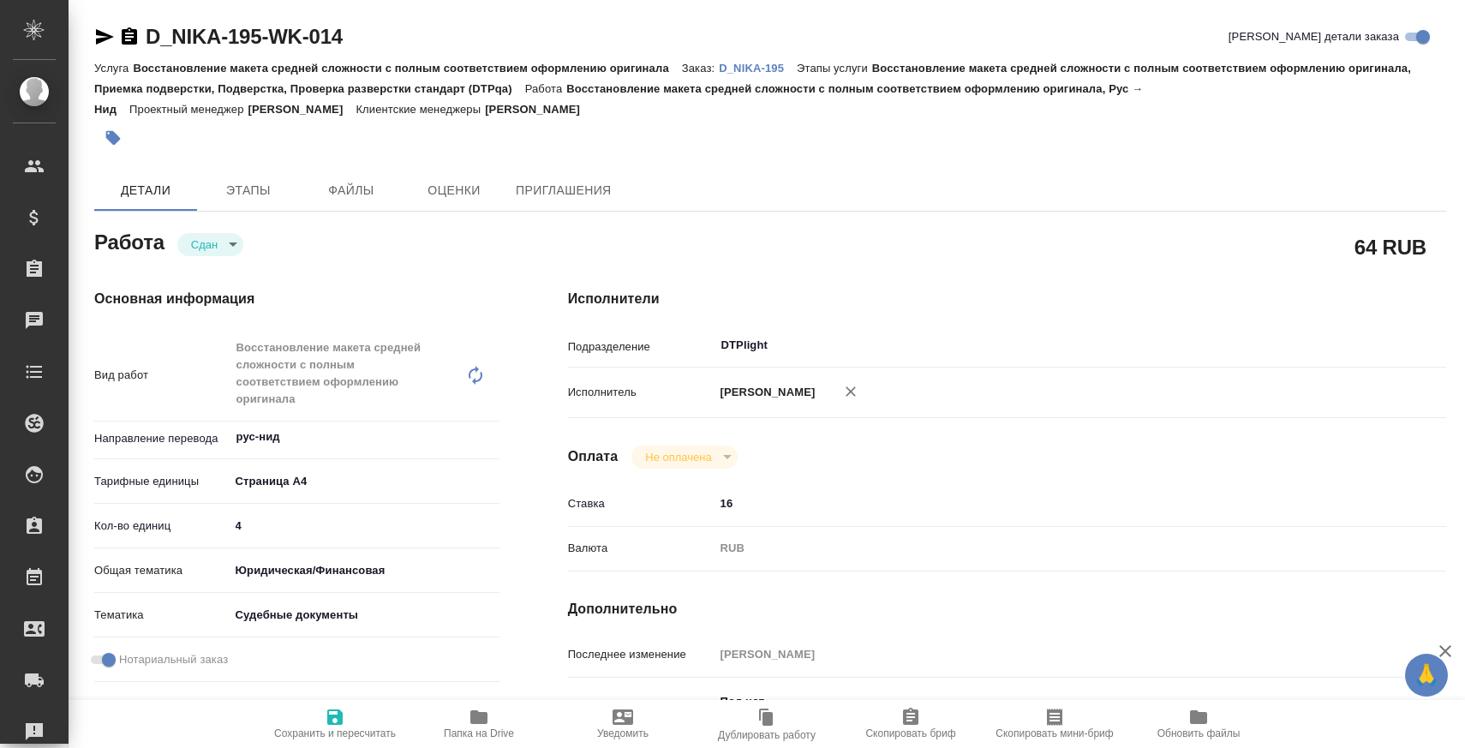
type textarea "x"
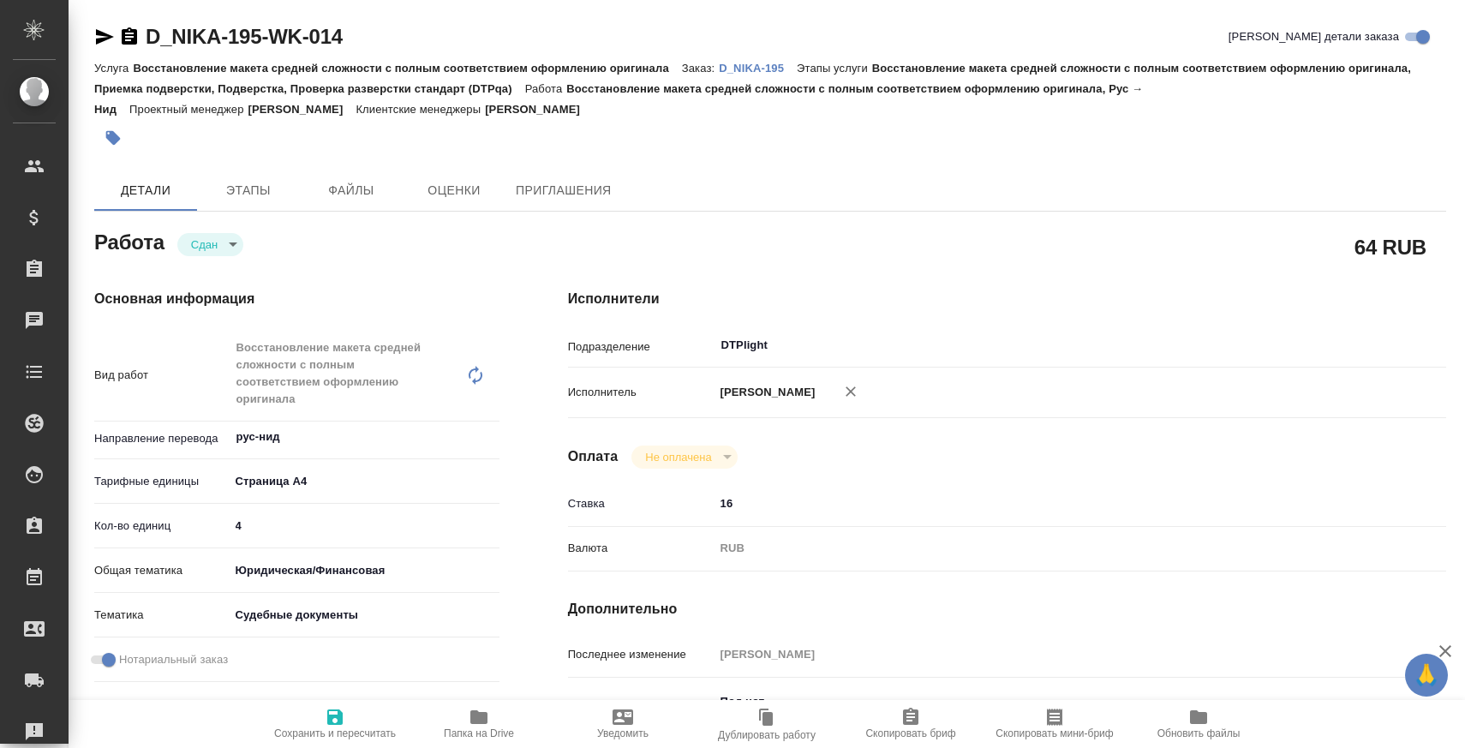
type textarea "x"
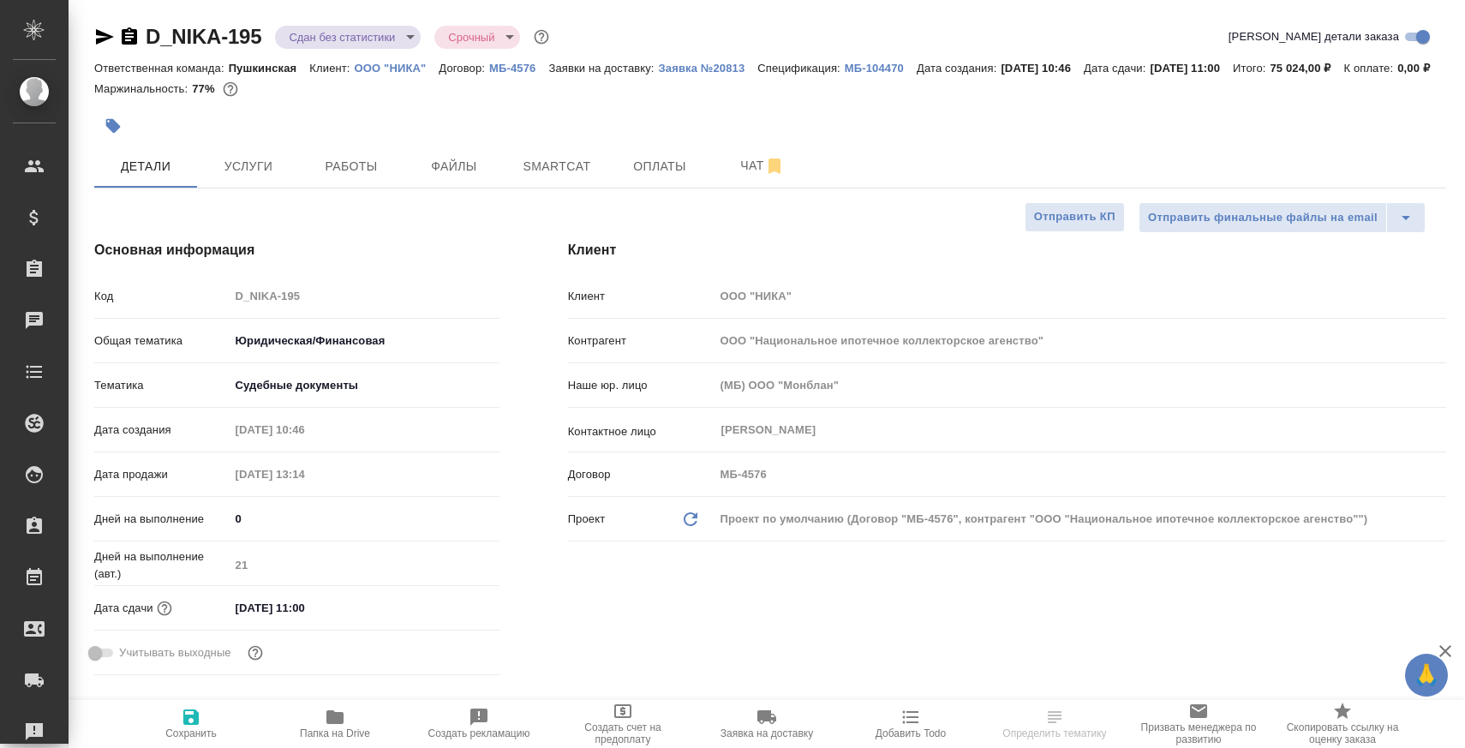
select select "RU"
click at [726, 188] on button "Чат" at bounding box center [762, 166] width 103 height 43
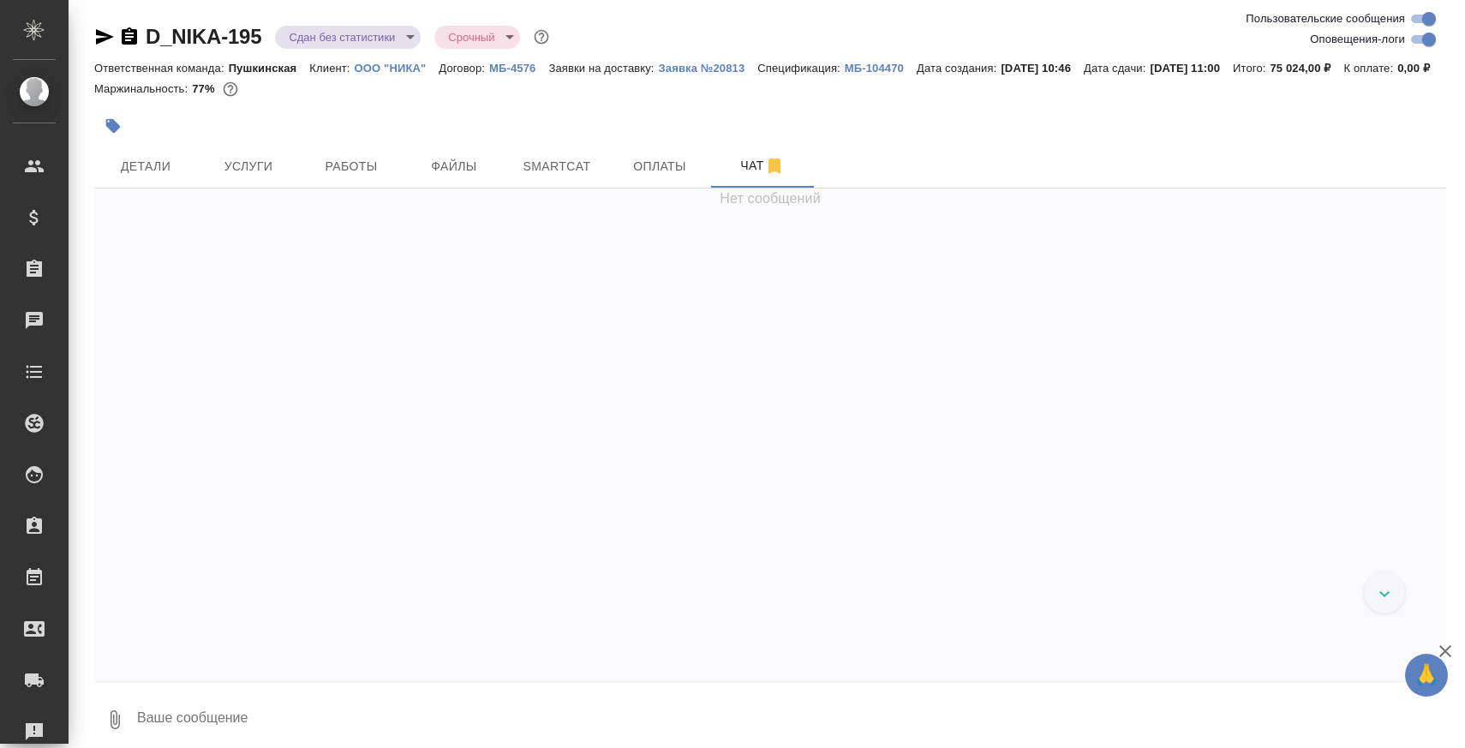
click at [450, 717] on textarea at bounding box center [790, 720] width 1311 height 58
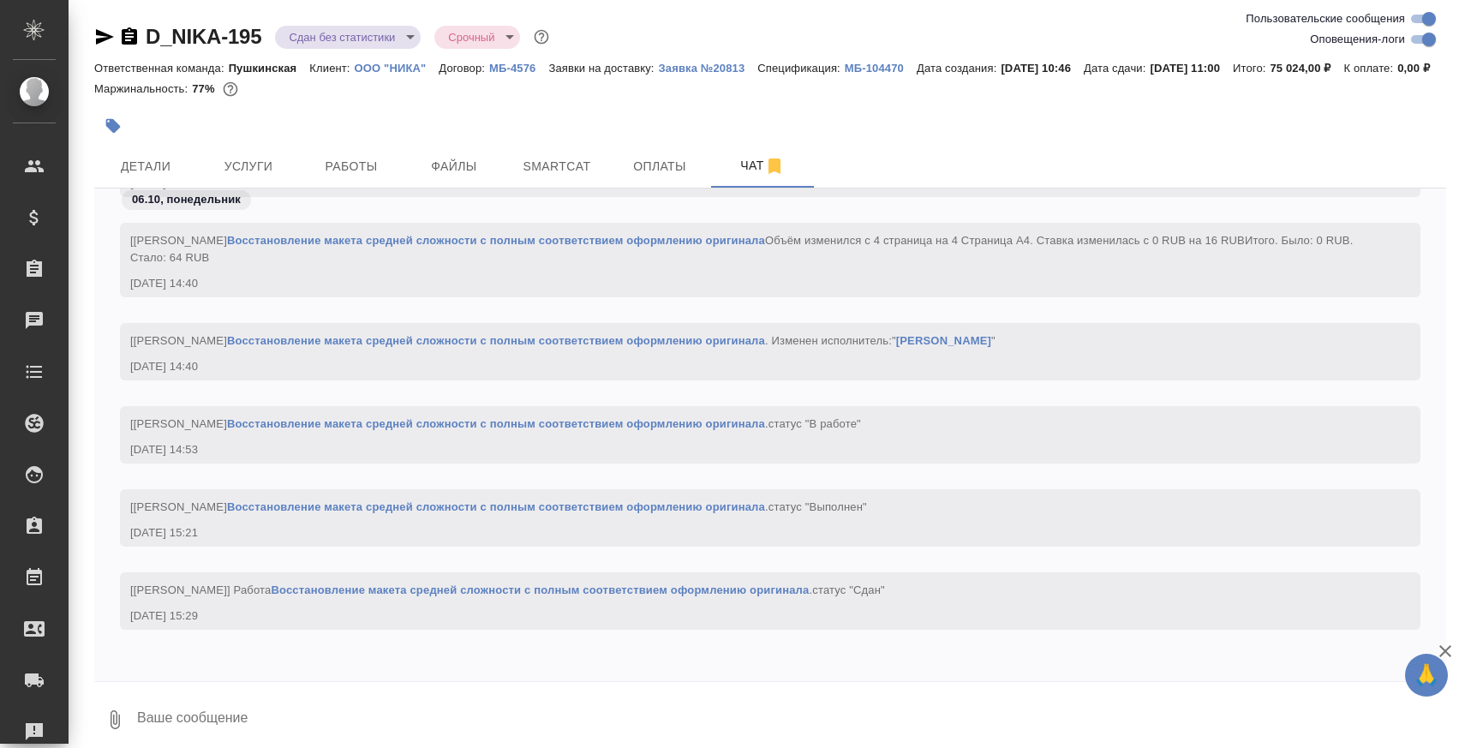
paste textarea "[URL][DOMAIN_NAME]"
type textarea "[URL][DOMAIN_NAME]"
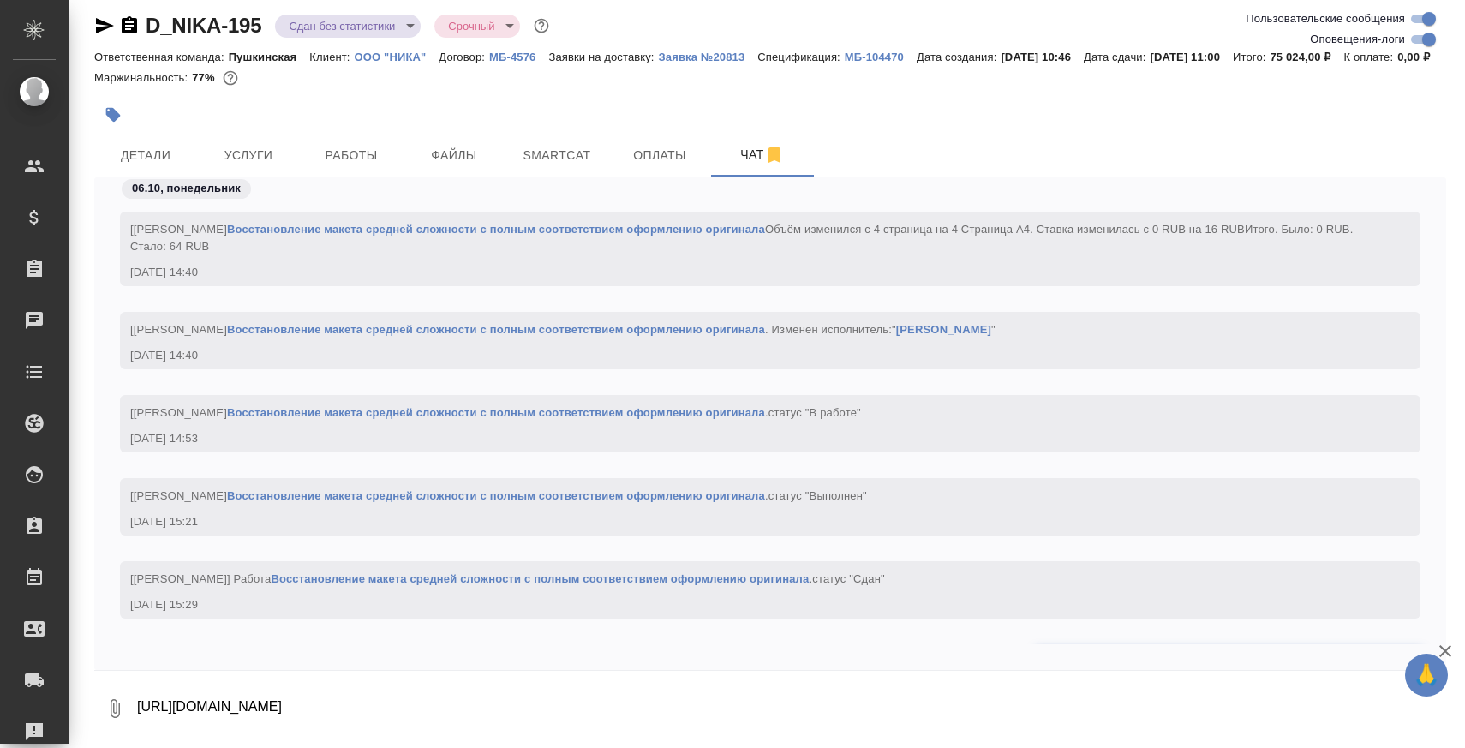
scroll to position [8401, 0]
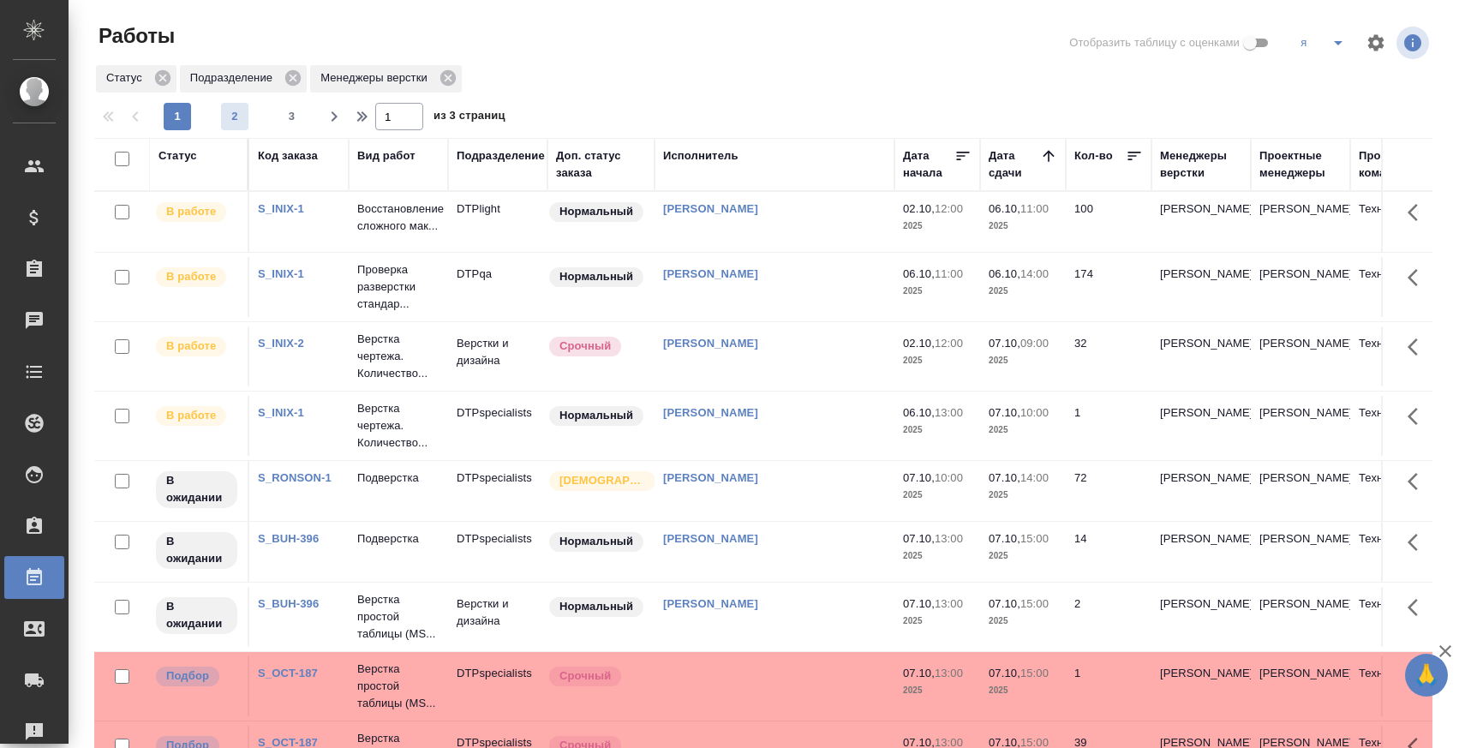
click at [230, 122] on span "2" at bounding box center [234, 116] width 27 height 17
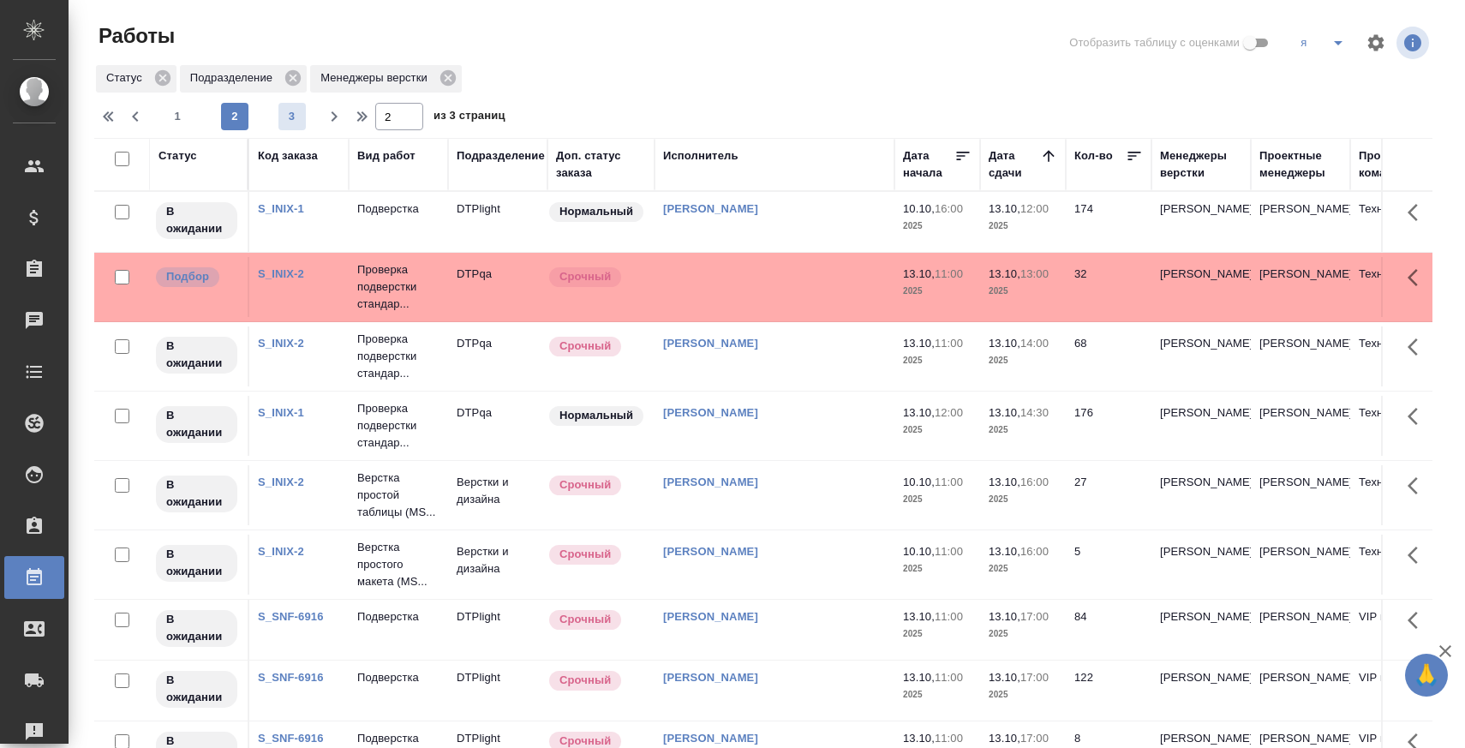
click at [294, 124] on span "3" at bounding box center [291, 116] width 27 height 17
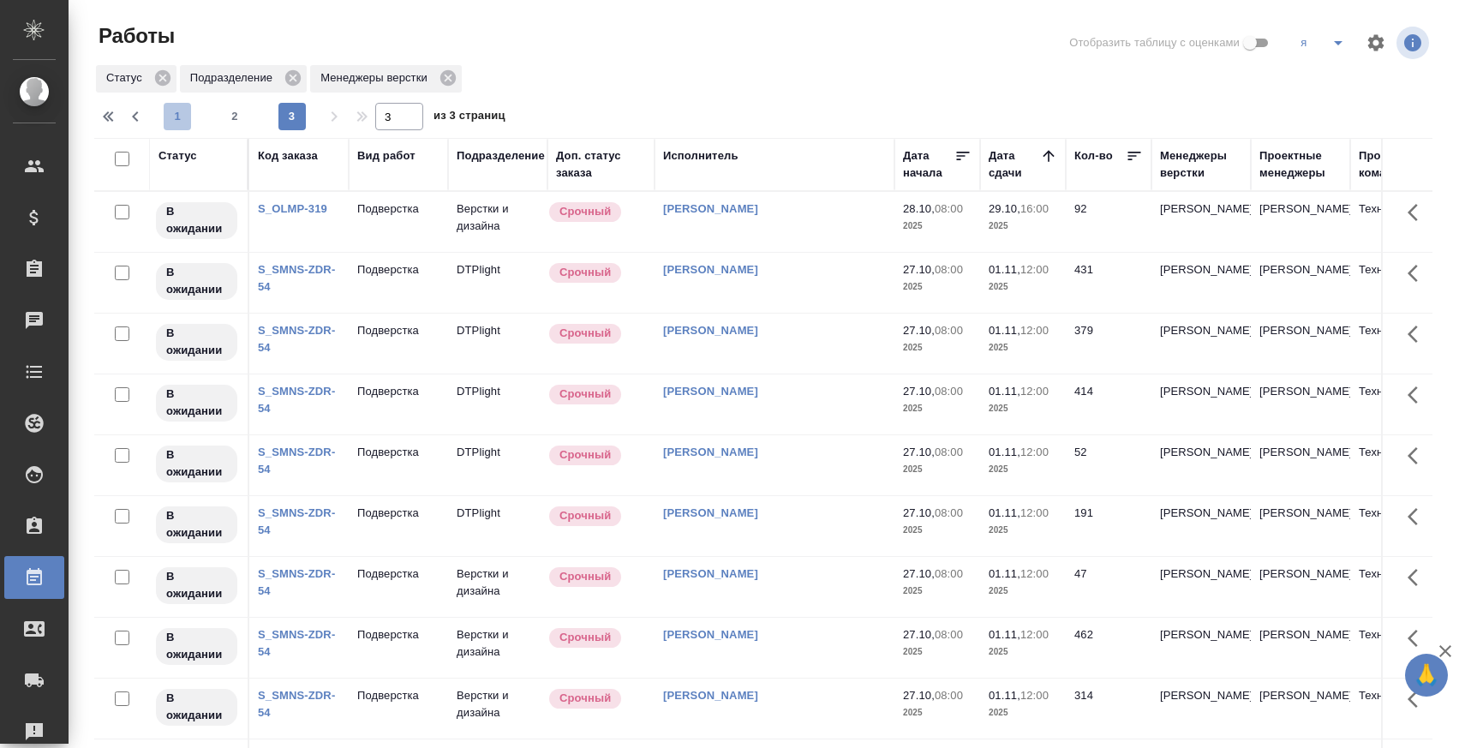
click at [171, 110] on span "1" at bounding box center [177, 116] width 27 height 17
type input "1"
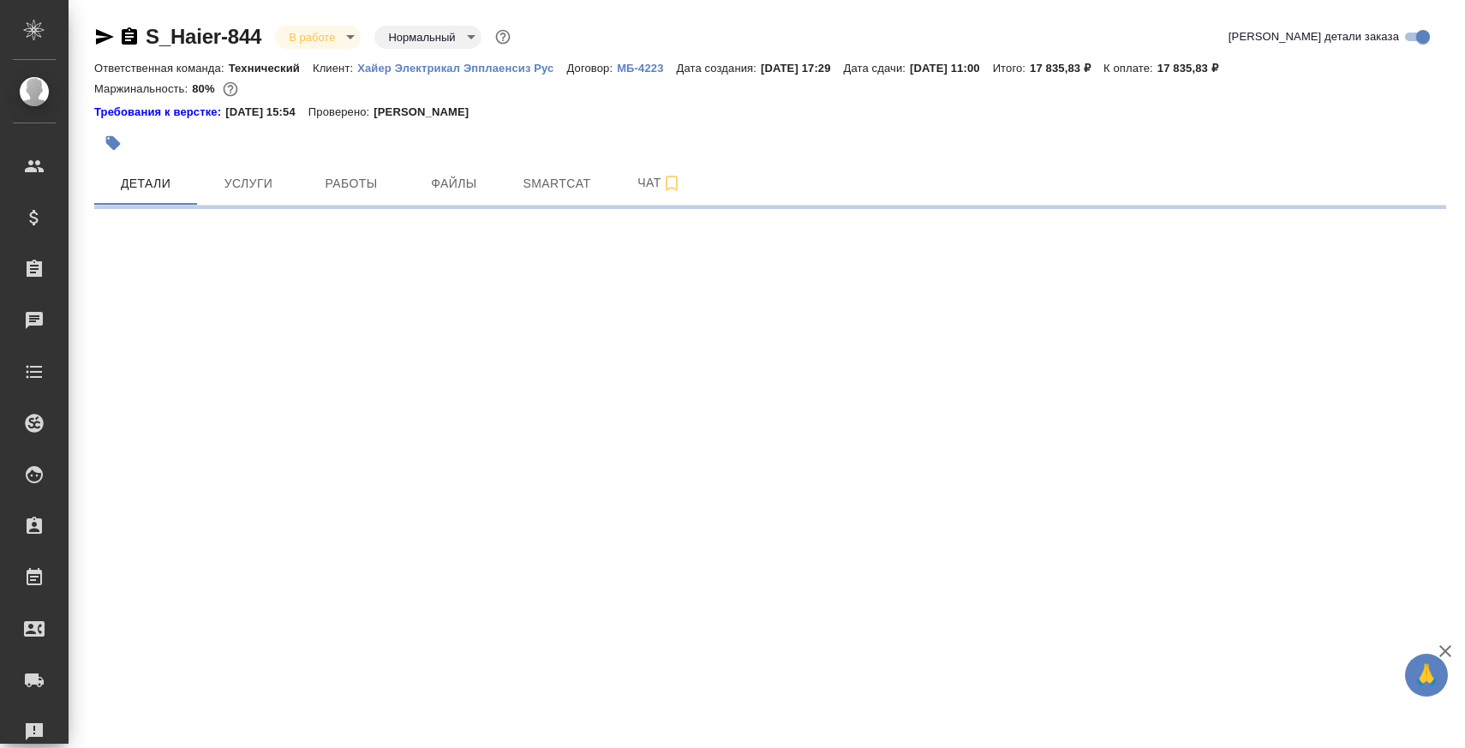
select select "RU"
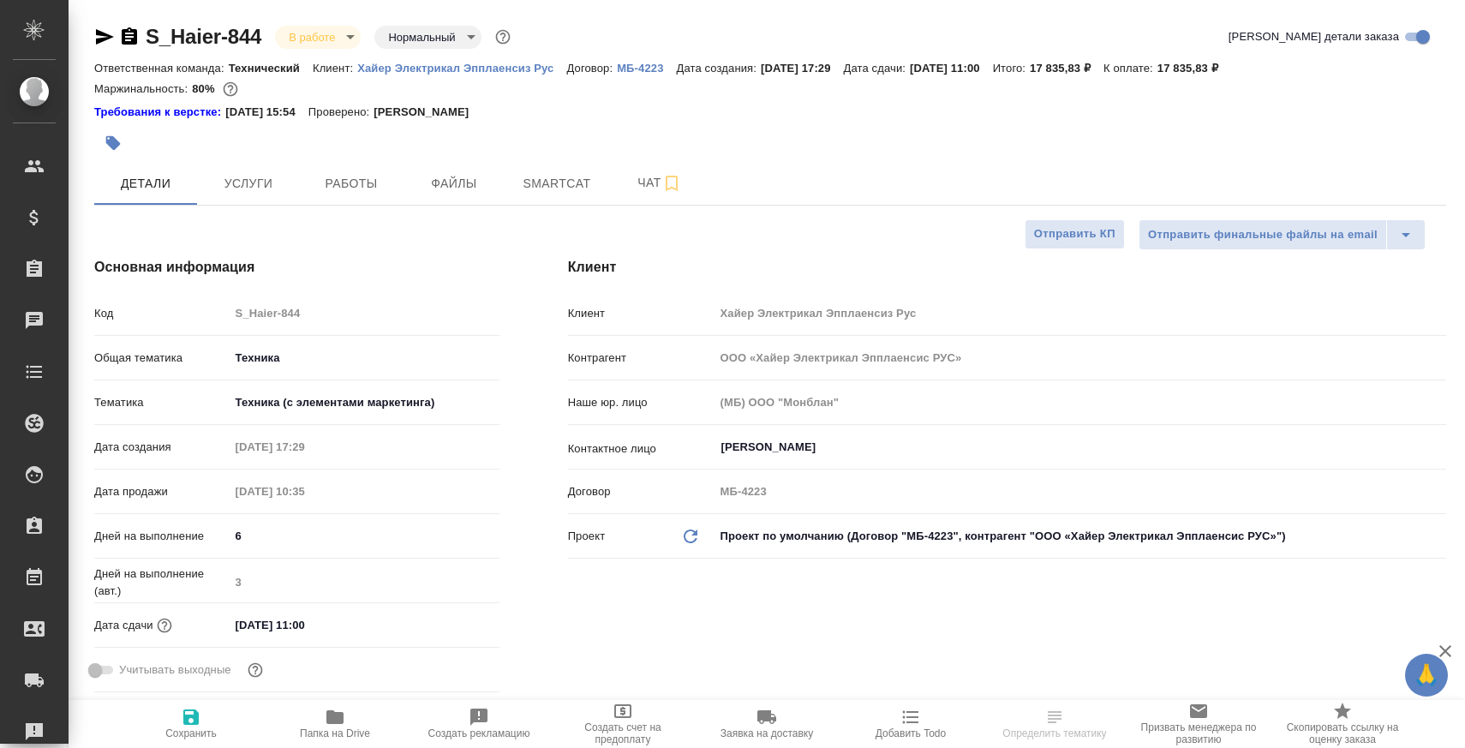
type textarea "x"
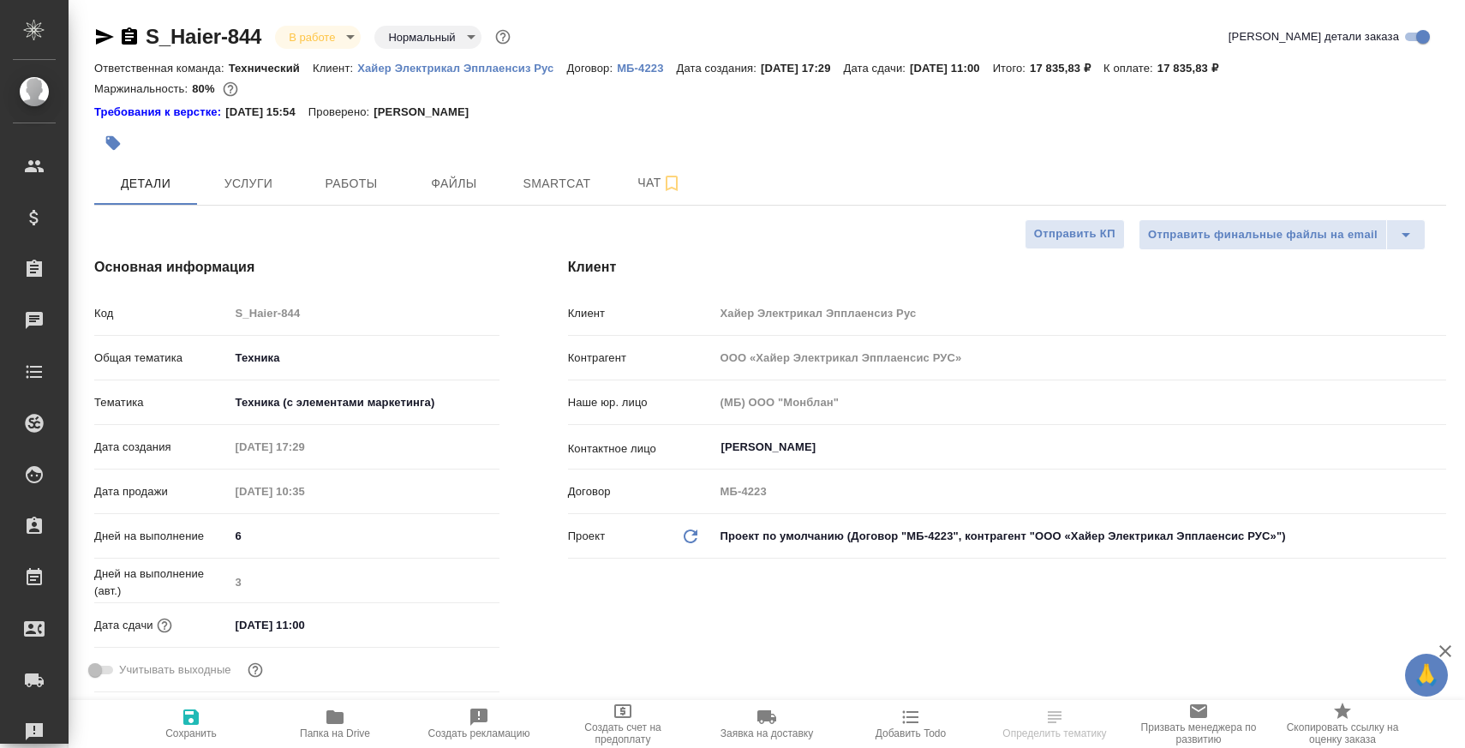
type textarea "x"
click at [367, 193] on span "Работы" at bounding box center [351, 183] width 82 height 21
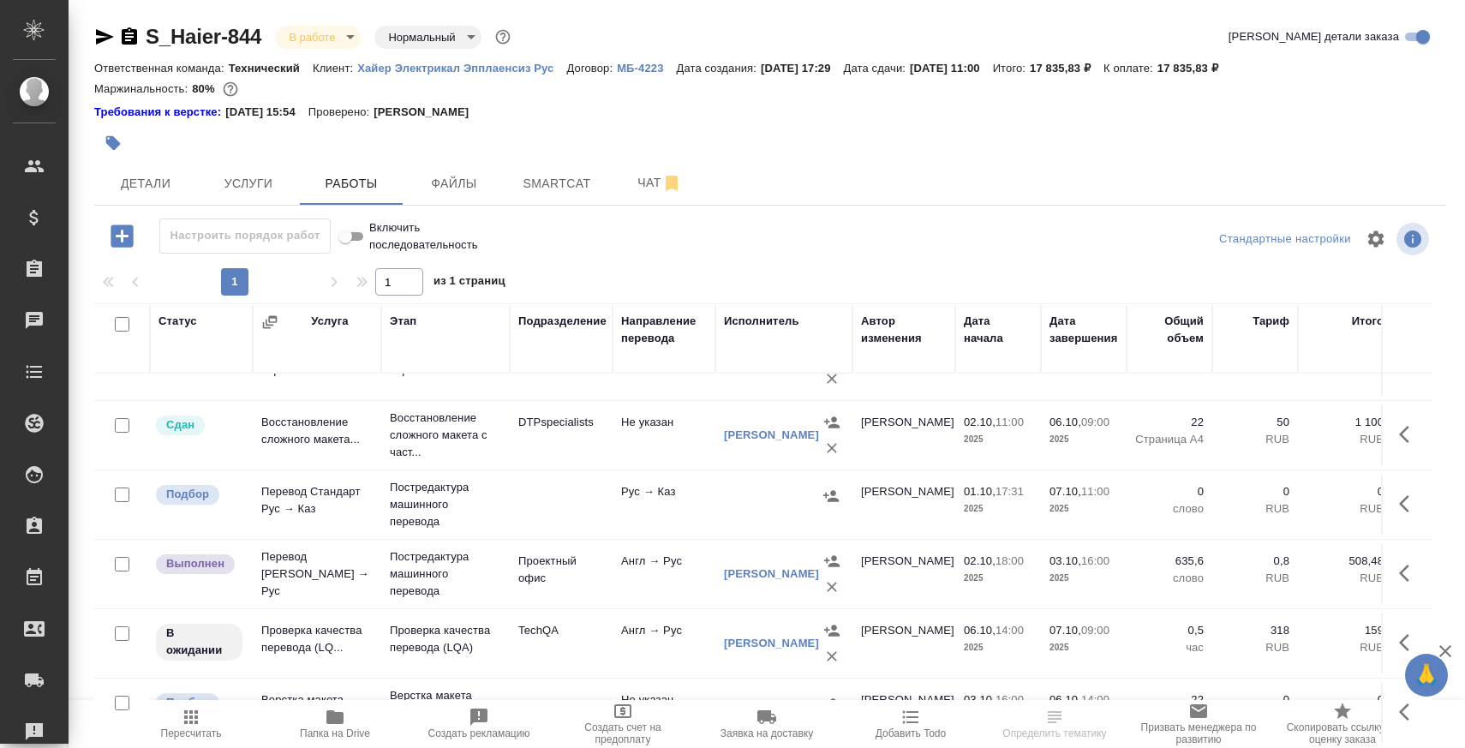
scroll to position [113, 0]
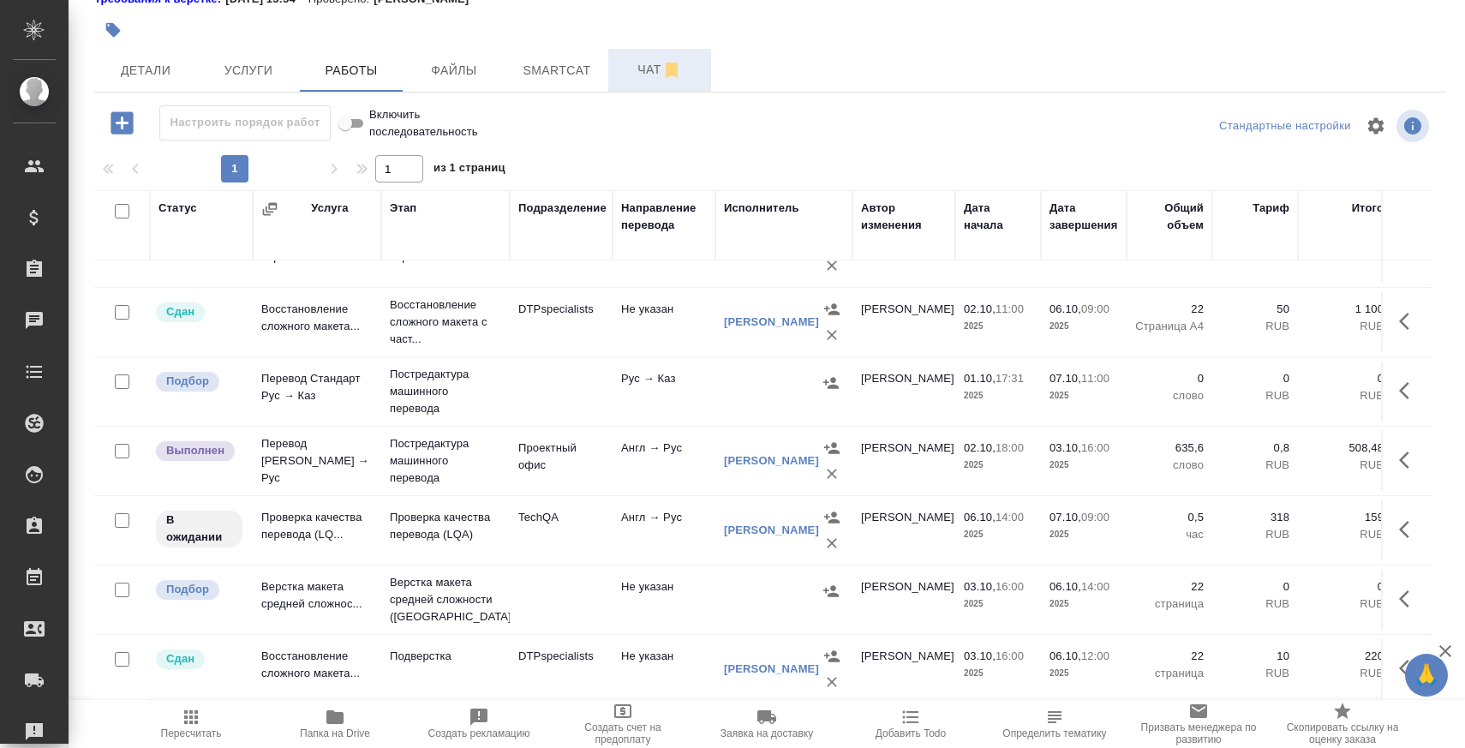
click at [643, 61] on span "Чат" at bounding box center [660, 69] width 82 height 21
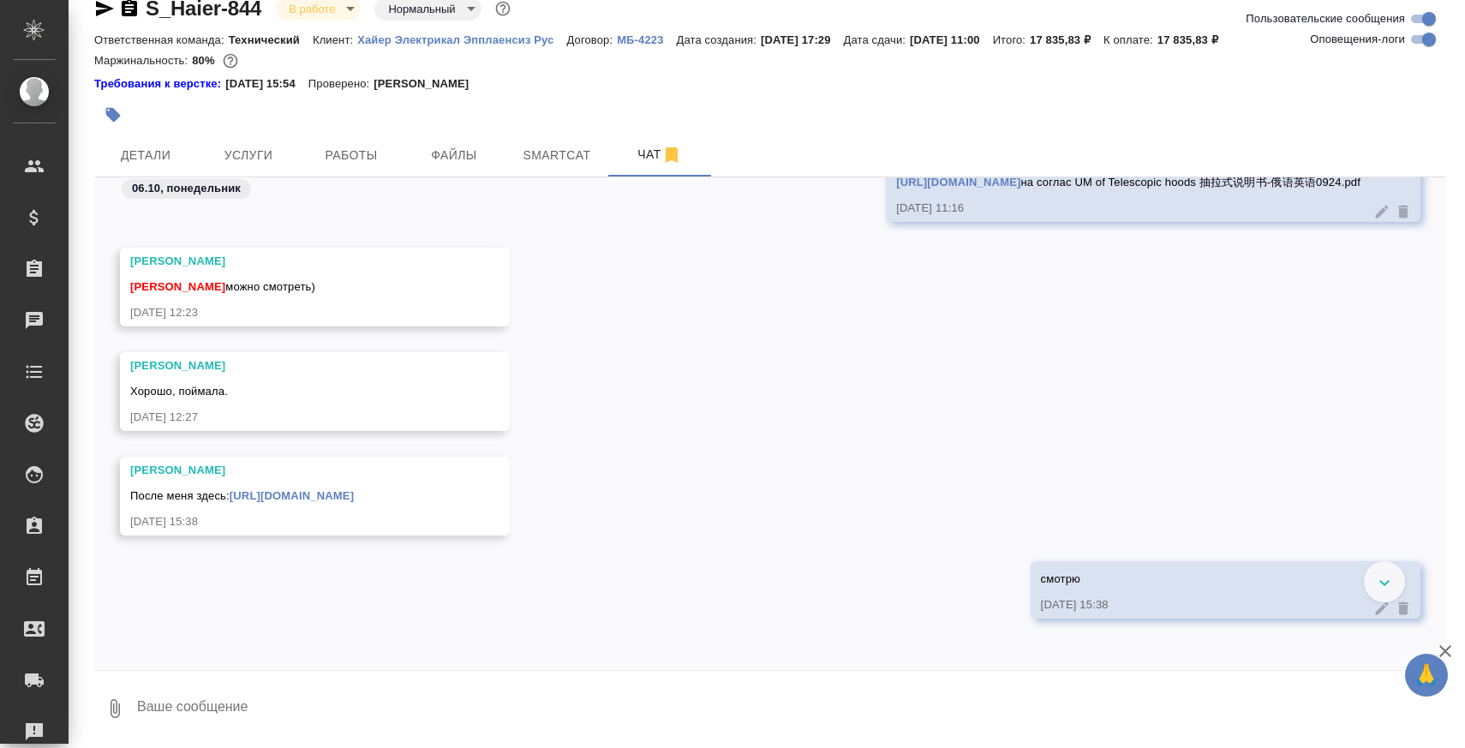
scroll to position [26350, 0]
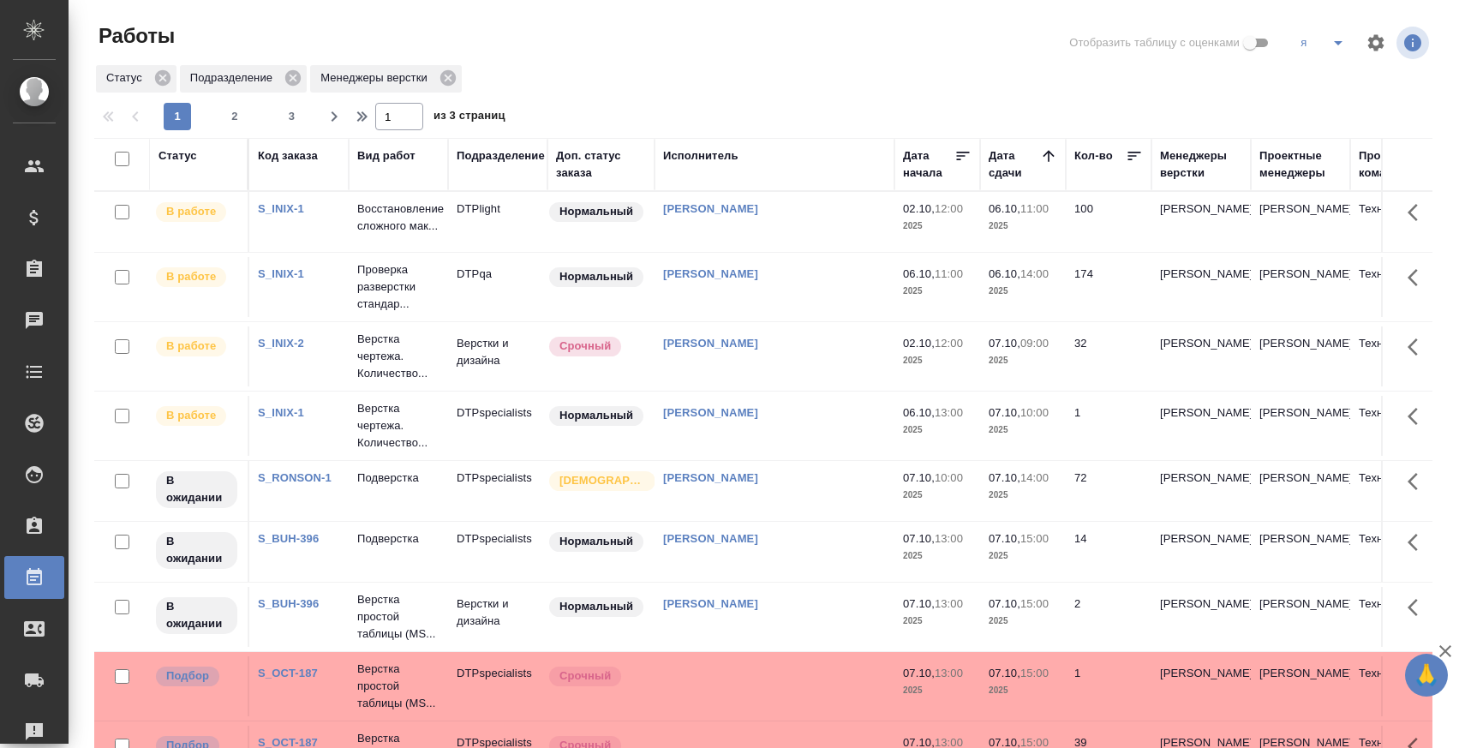
click at [1353, 34] on button "split button" at bounding box center [1338, 42] width 34 height 27
click at [1324, 211] on li "мв" at bounding box center [1354, 213] width 135 height 27
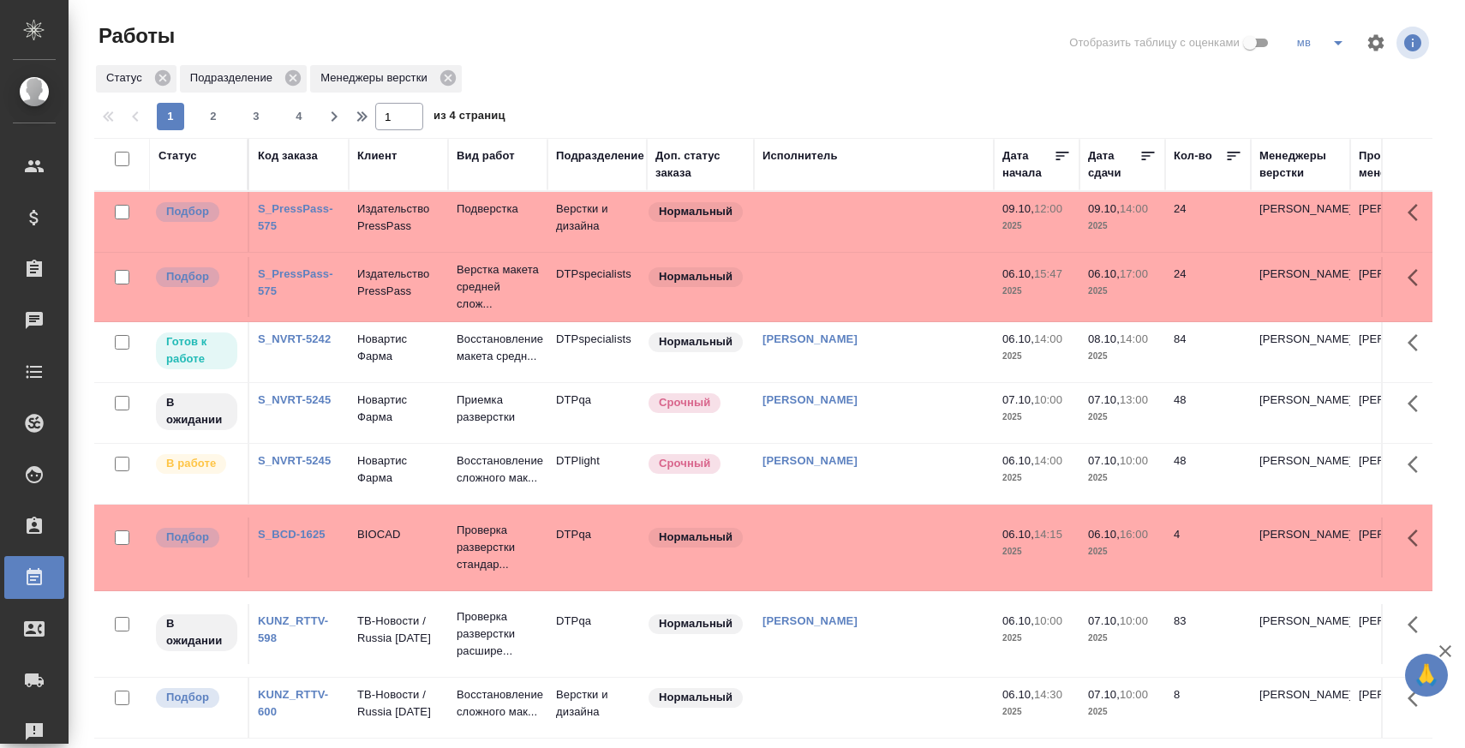
click at [1305, 159] on div "Менеджеры верстки" at bounding box center [1300, 164] width 82 height 34
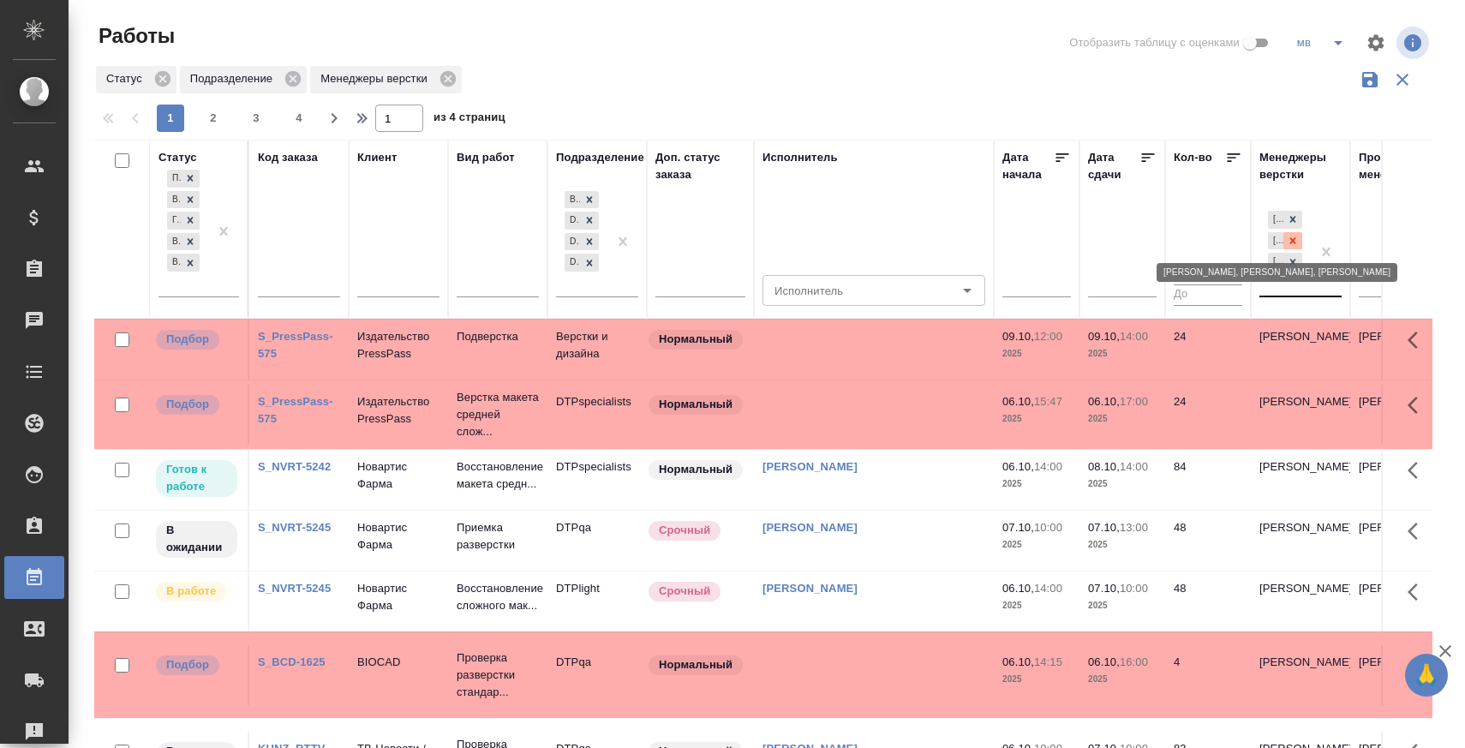
click at [1288, 241] on icon at bounding box center [1293, 241] width 12 height 12
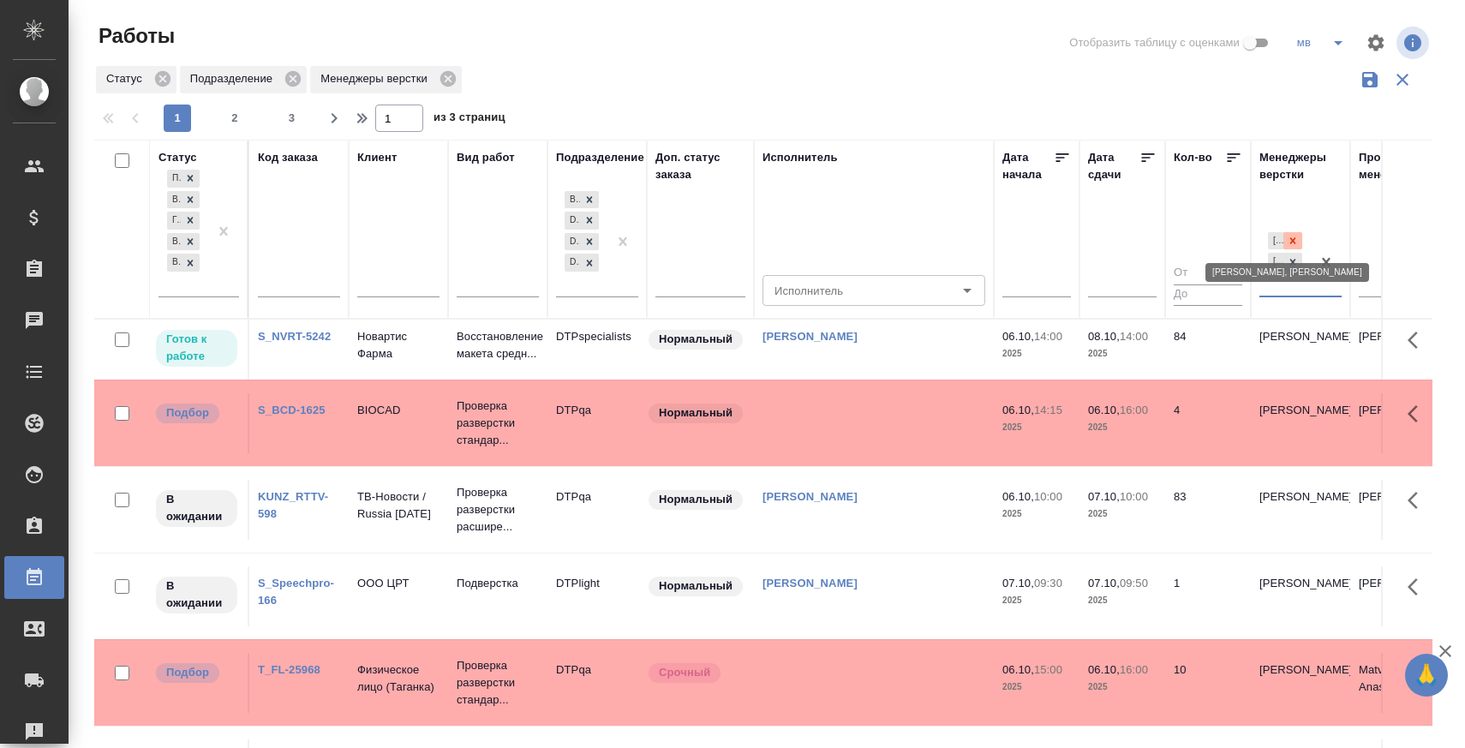
click at [1292, 238] on icon at bounding box center [1293, 241] width 12 height 12
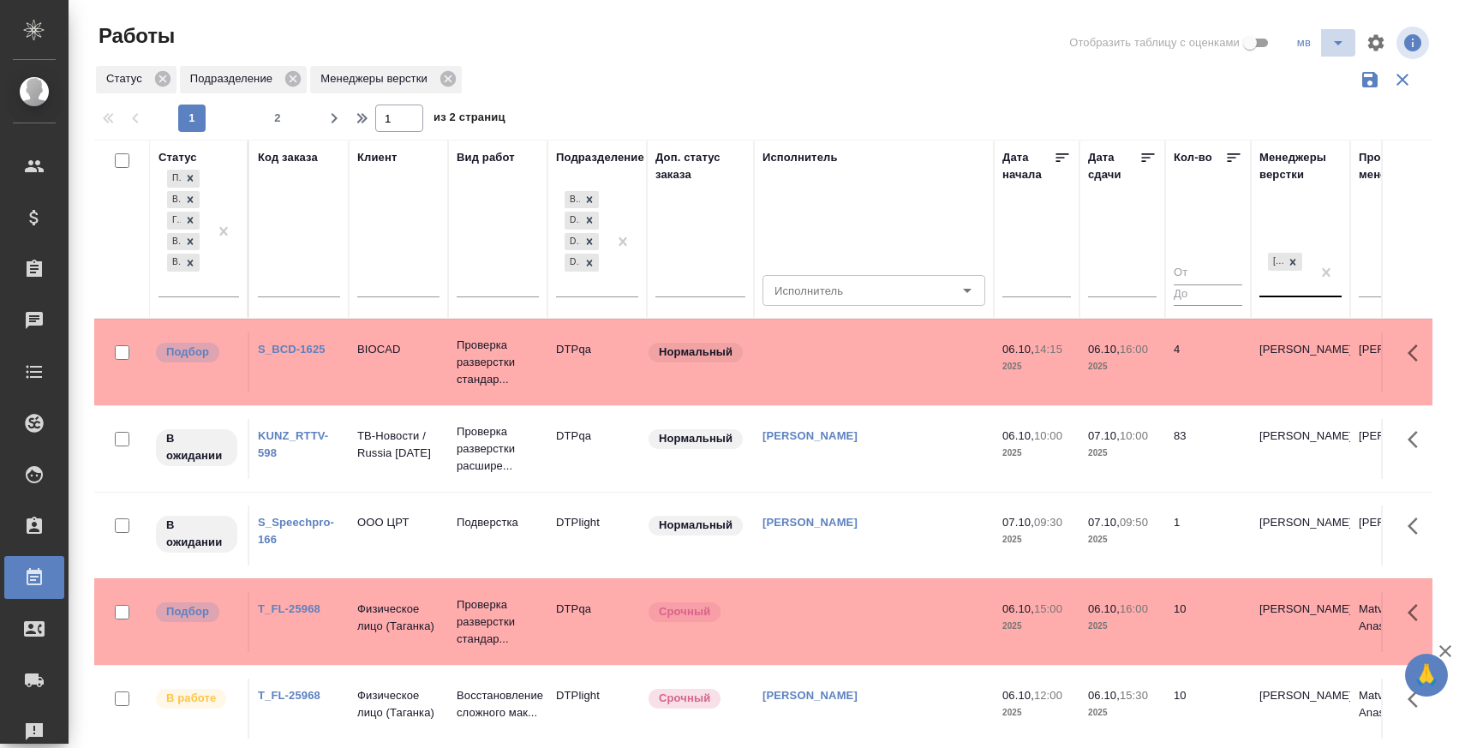
click at [1349, 43] on span "split button" at bounding box center [1338, 43] width 26 height 21
click at [1318, 101] on li "я" at bounding box center [1354, 104] width 135 height 27
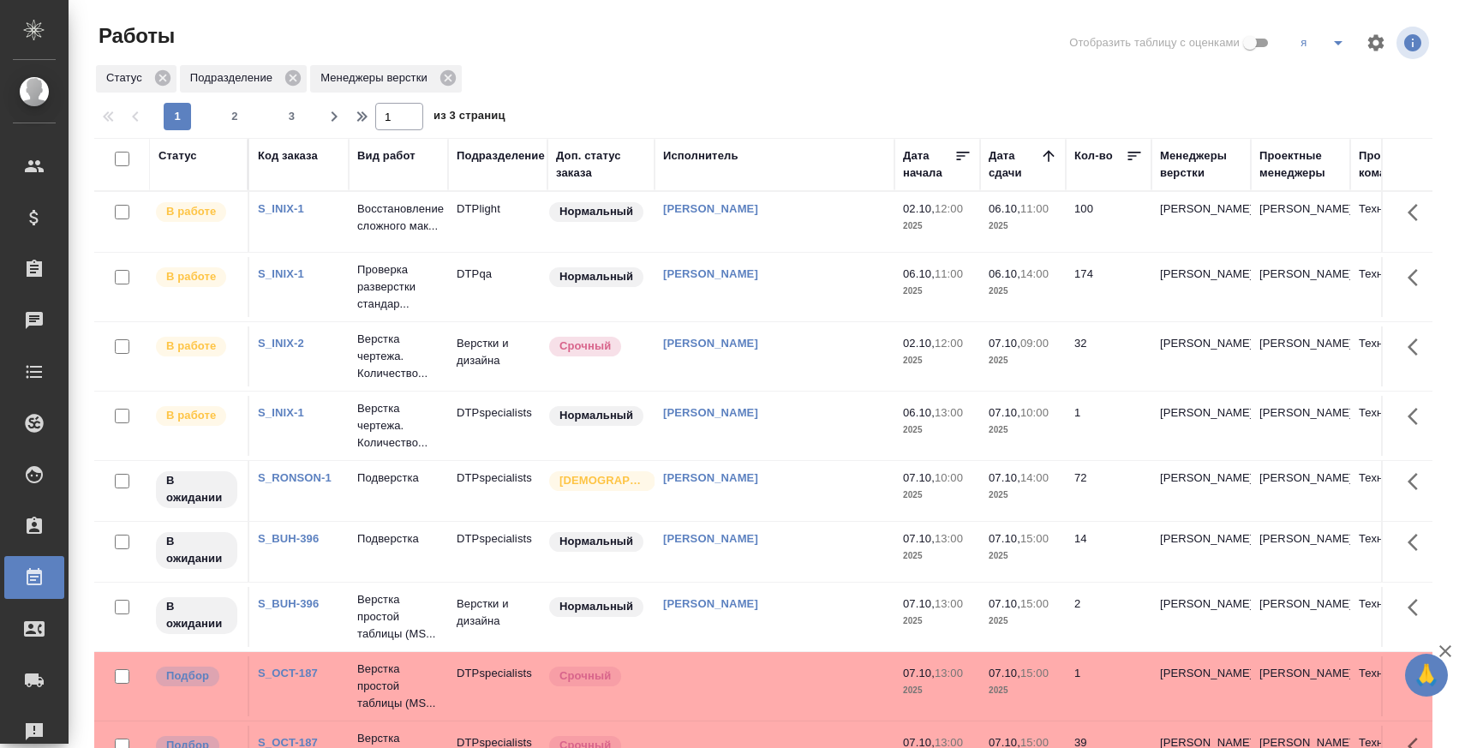
click at [1340, 39] on icon "split button" at bounding box center [1338, 43] width 21 height 21
click at [1321, 216] on li "мв" at bounding box center [1354, 213] width 135 height 27
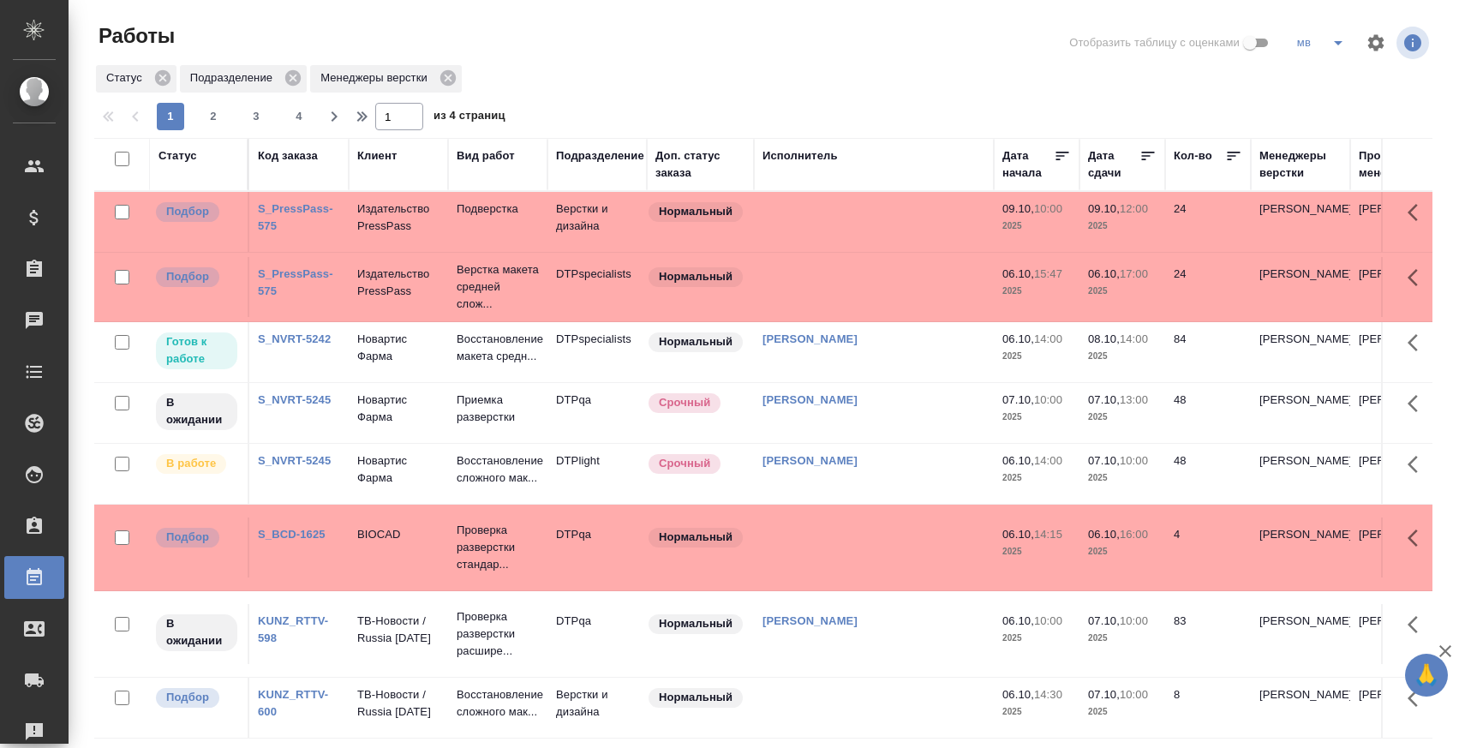
click at [1335, 34] on icon "split button" at bounding box center [1338, 43] width 21 height 21
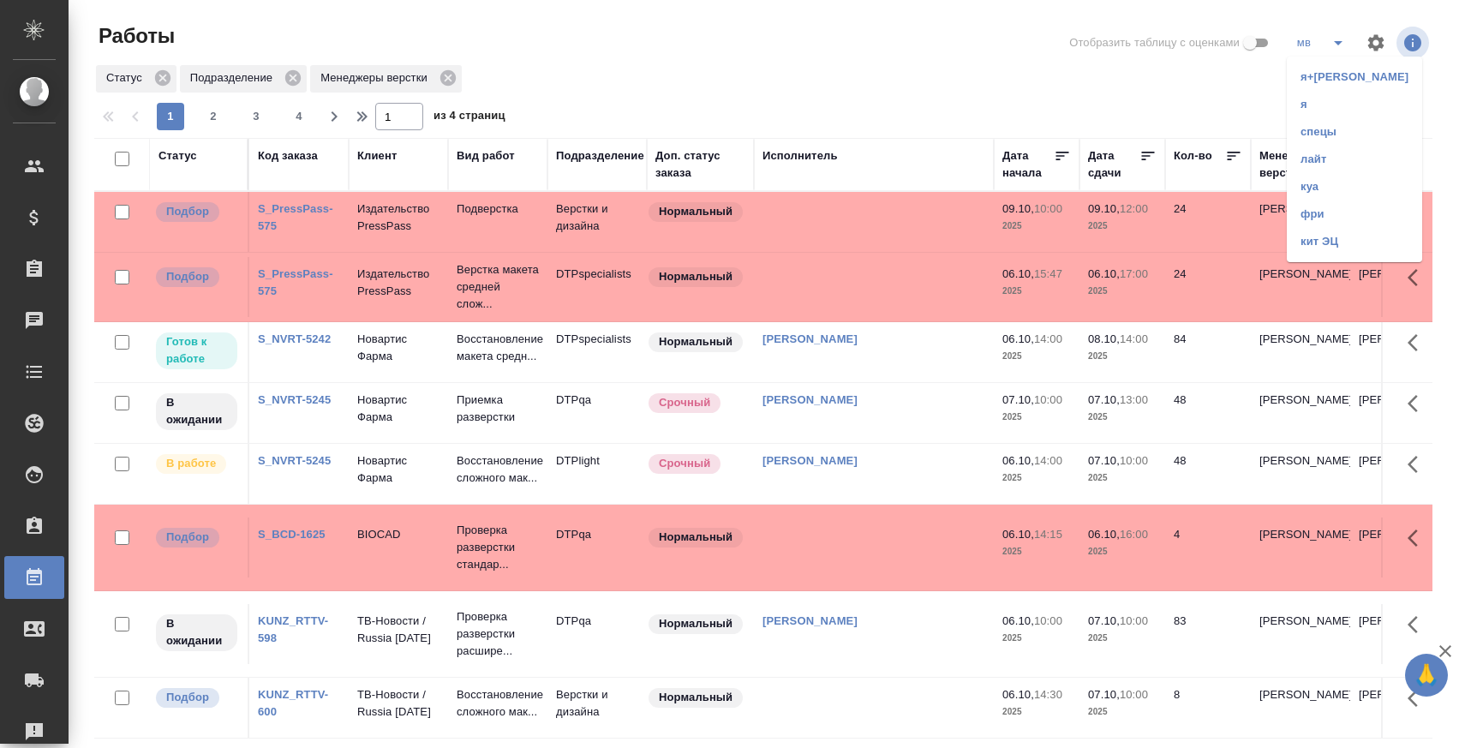
click at [1332, 249] on li "кит ЭЦ" at bounding box center [1354, 241] width 135 height 27
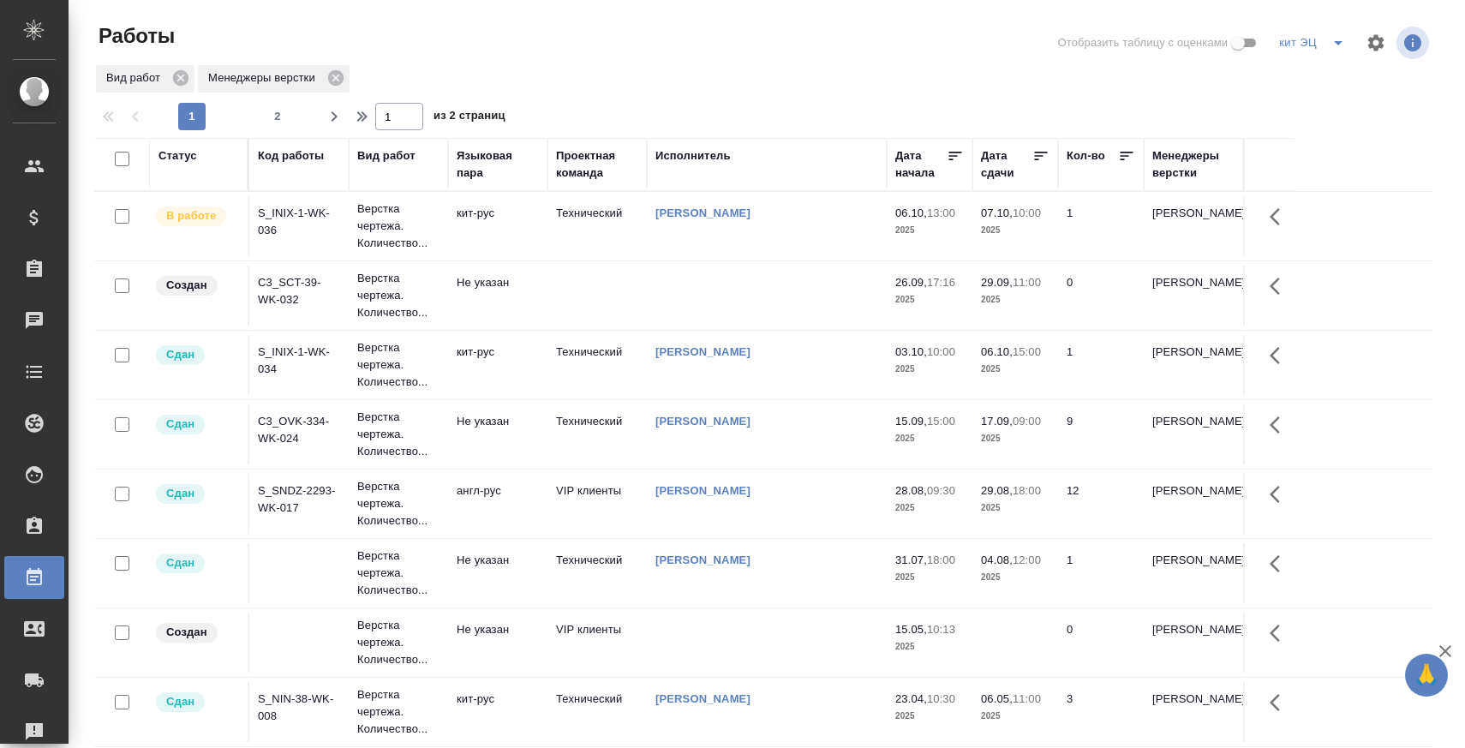
click at [584, 150] on div "Проектная команда" at bounding box center [597, 164] width 82 height 34
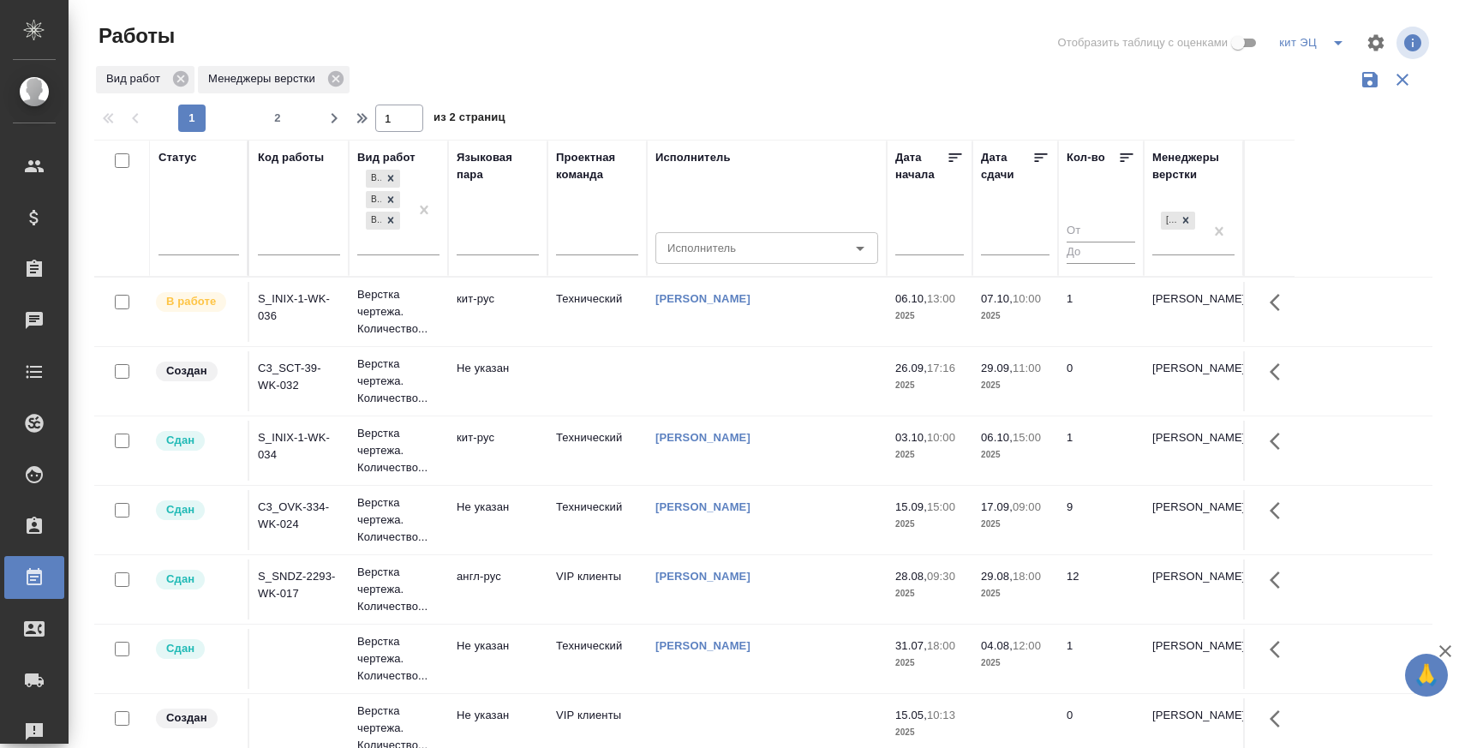
click at [488, 162] on div "Языковая пара" at bounding box center [498, 166] width 82 height 34
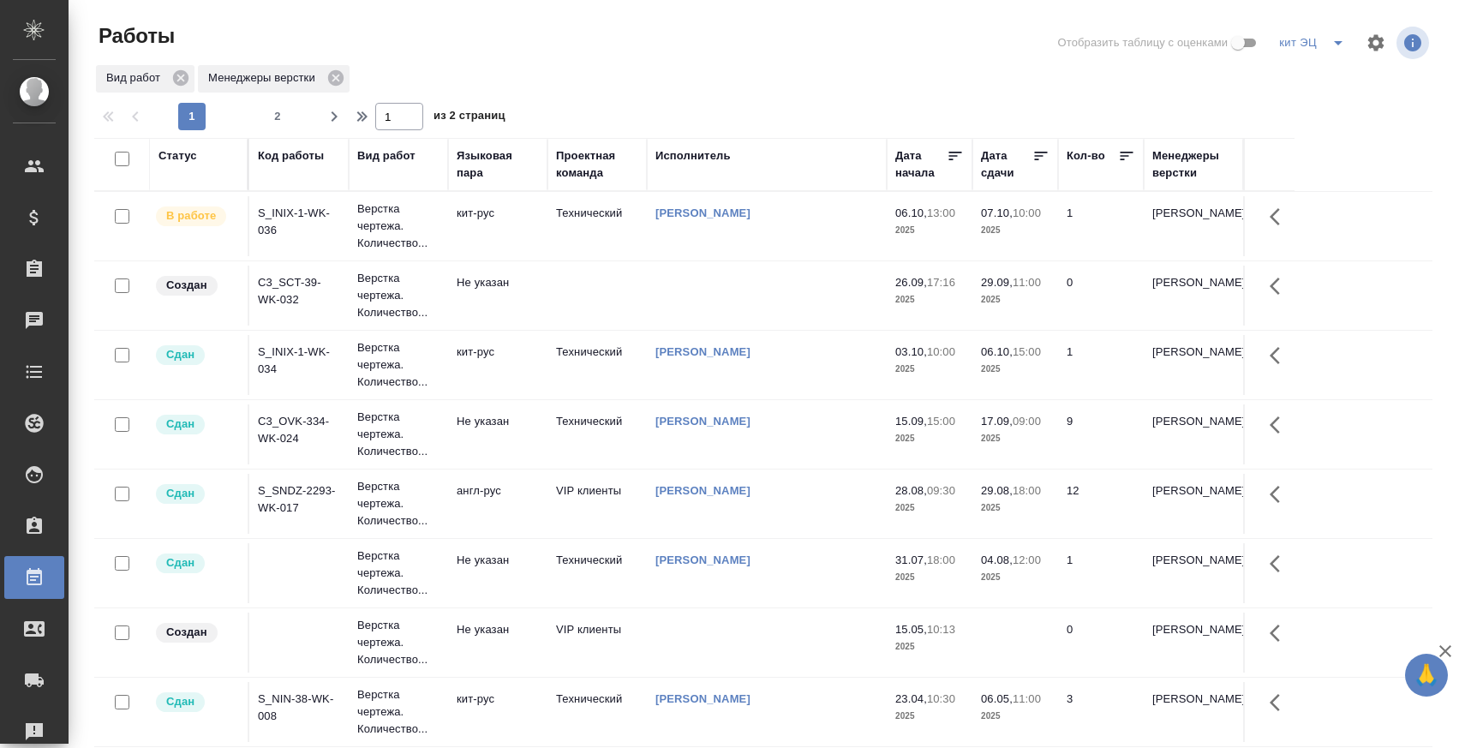
click at [481, 162] on div "Языковая пара" at bounding box center [498, 164] width 82 height 34
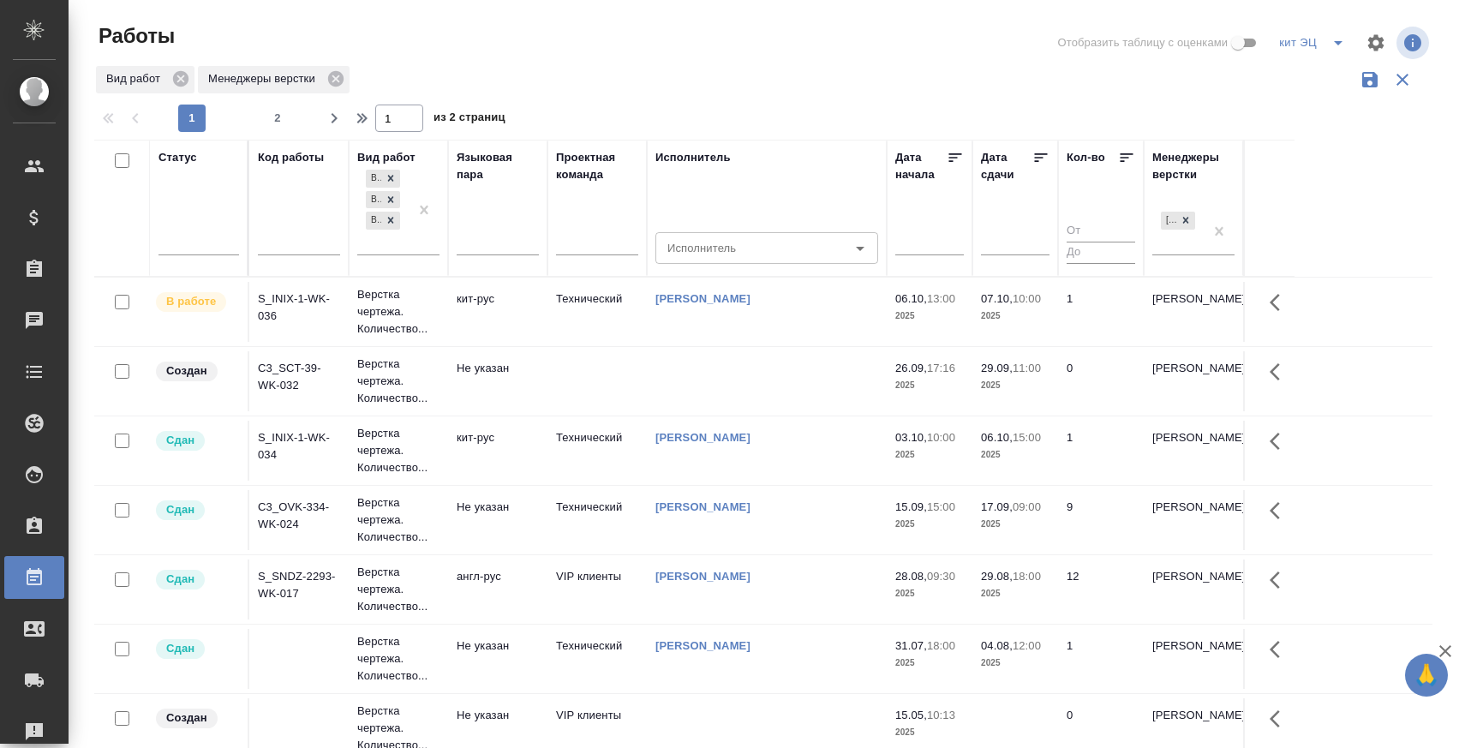
scroll to position [87, 0]
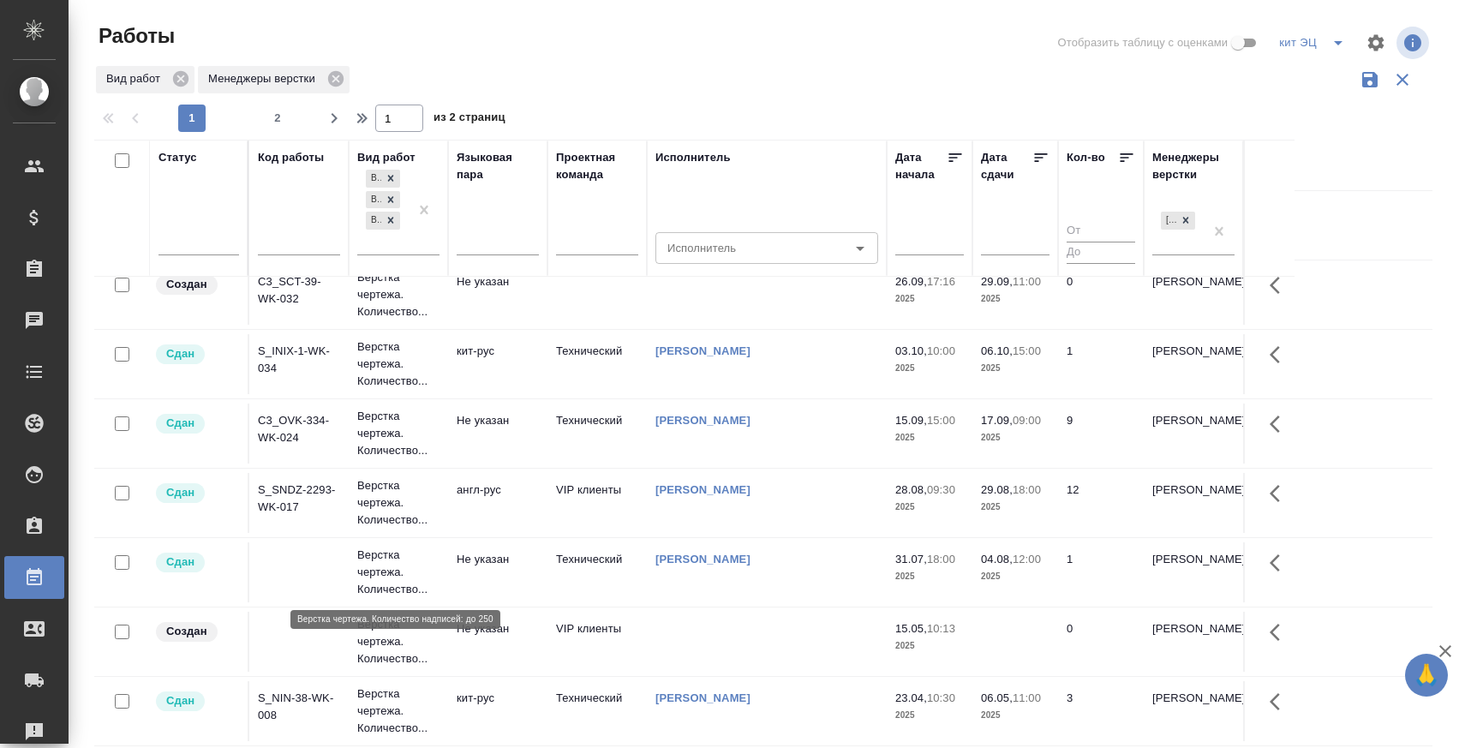
click at [392, 562] on p "Верстка чертежа. Количество..." at bounding box center [398, 572] width 82 height 51
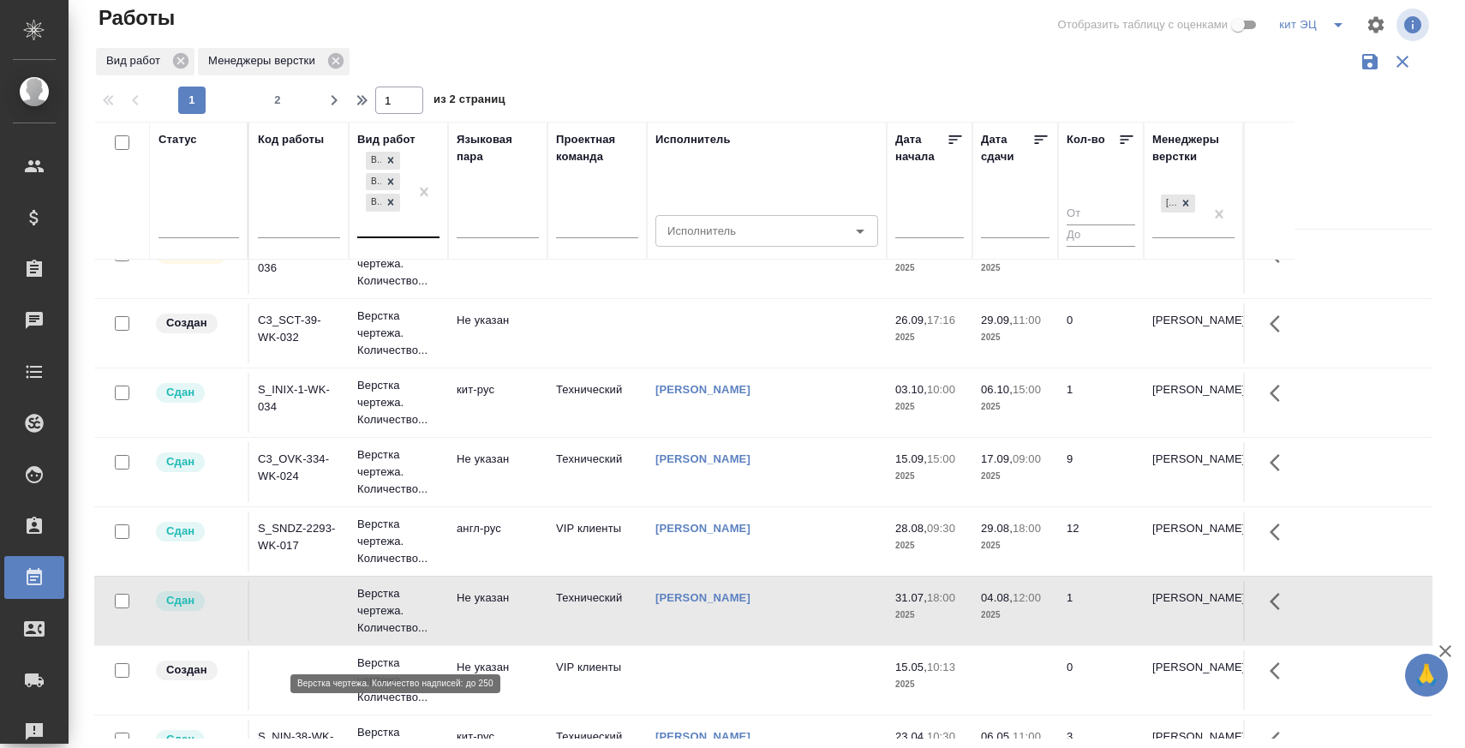
scroll to position [0, 0]
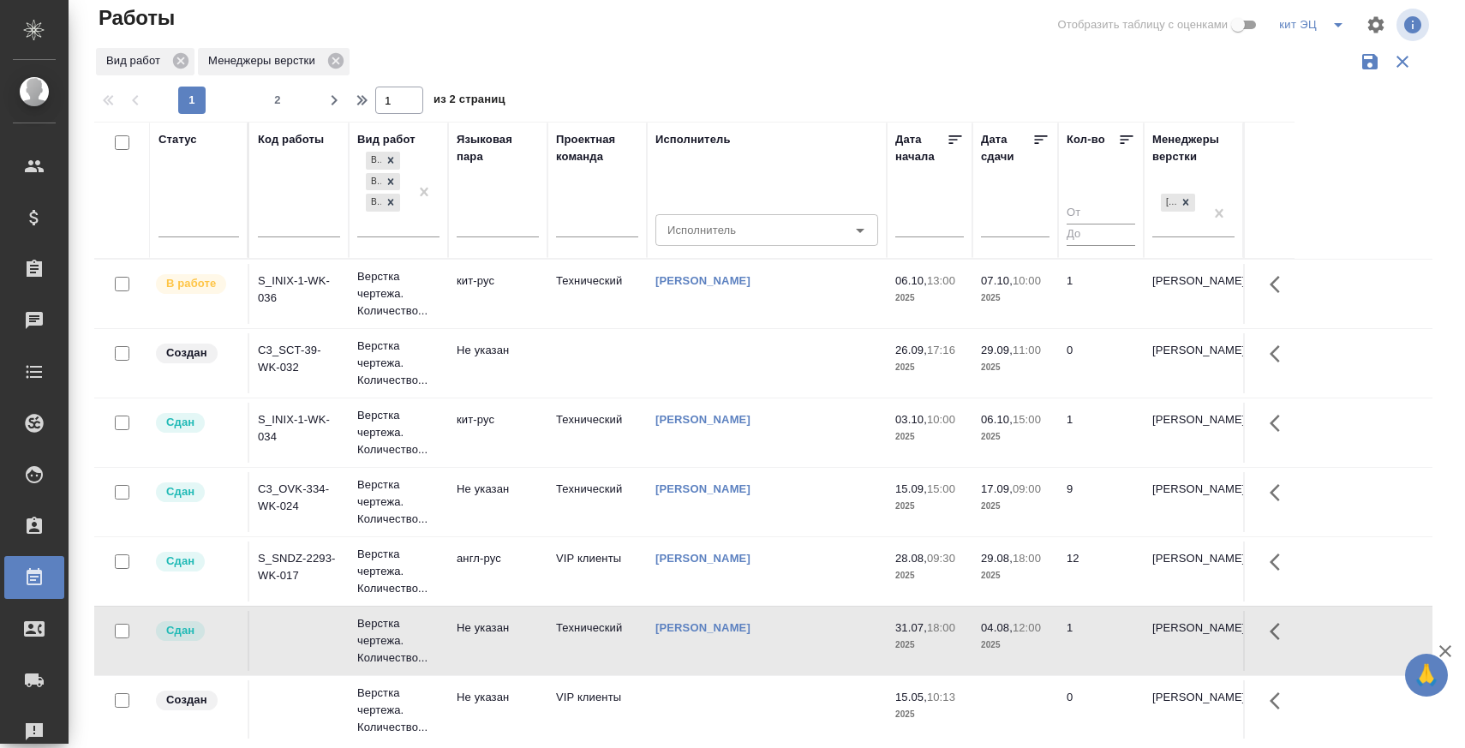
click at [373, 237] on div "Верстка чертежа. Количество надписей: более 500 Верстка чертежа. Количество над…" at bounding box center [398, 198] width 82 height 101
click at [376, 231] on div "Верстка чертежа. Количество надписей: более 500 Верстка чертежа. Количество над…" at bounding box center [382, 192] width 51 height 88
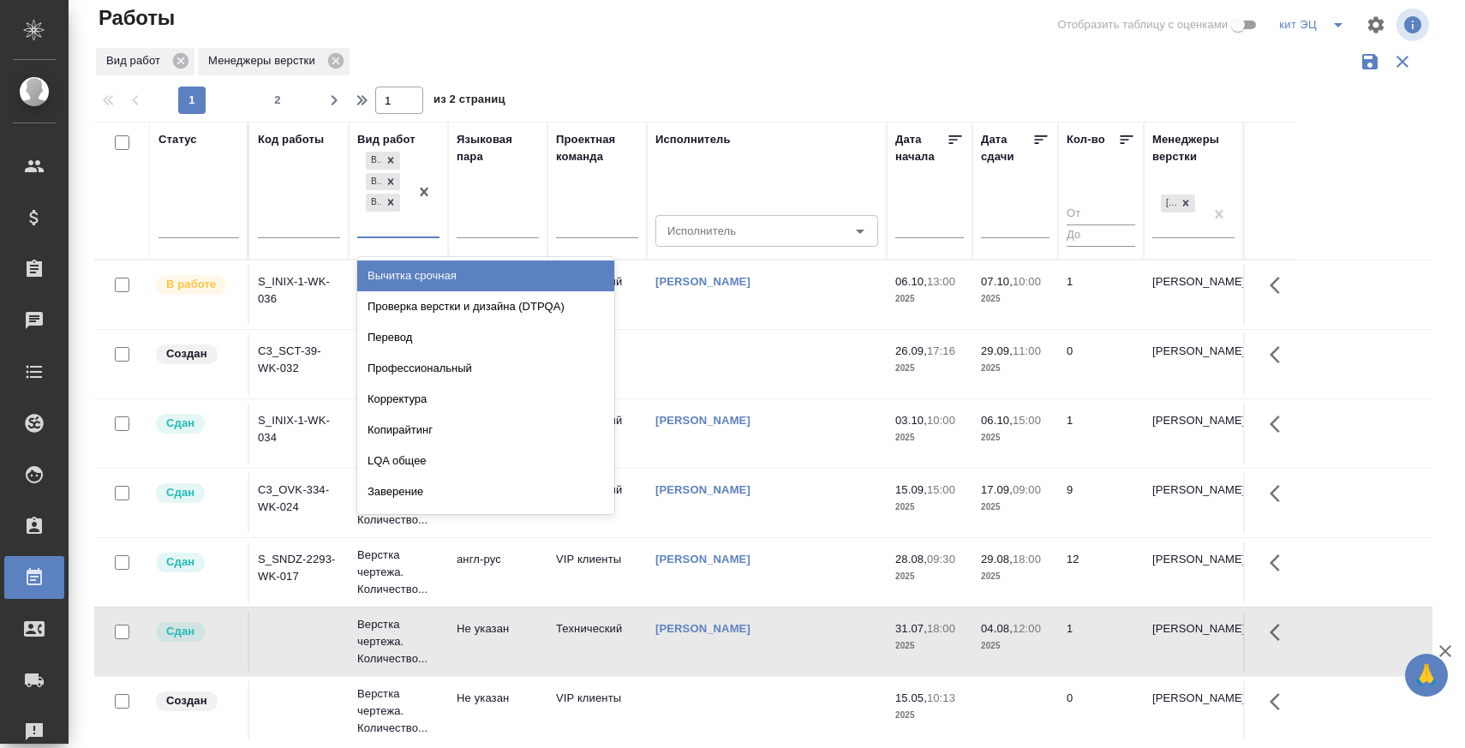
type input "в"
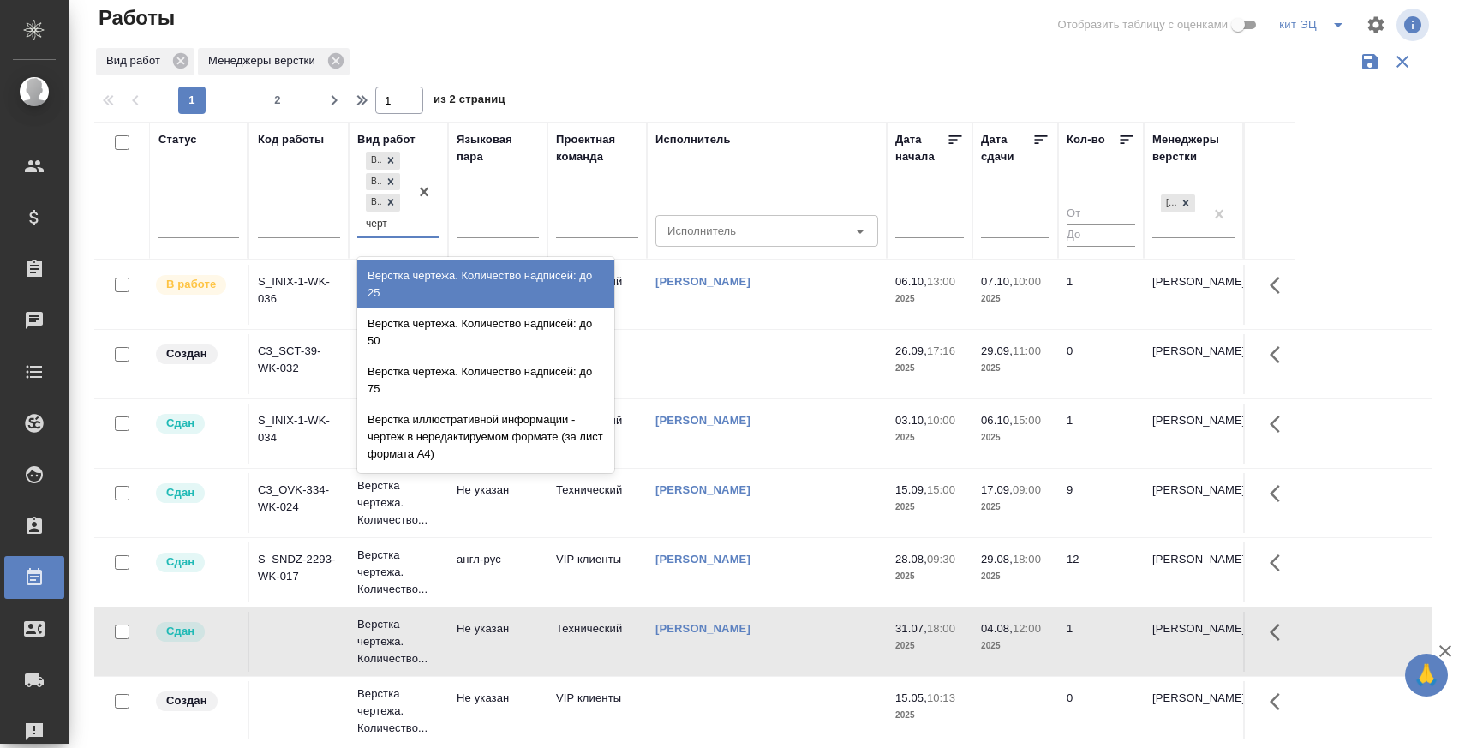
type input "черте"
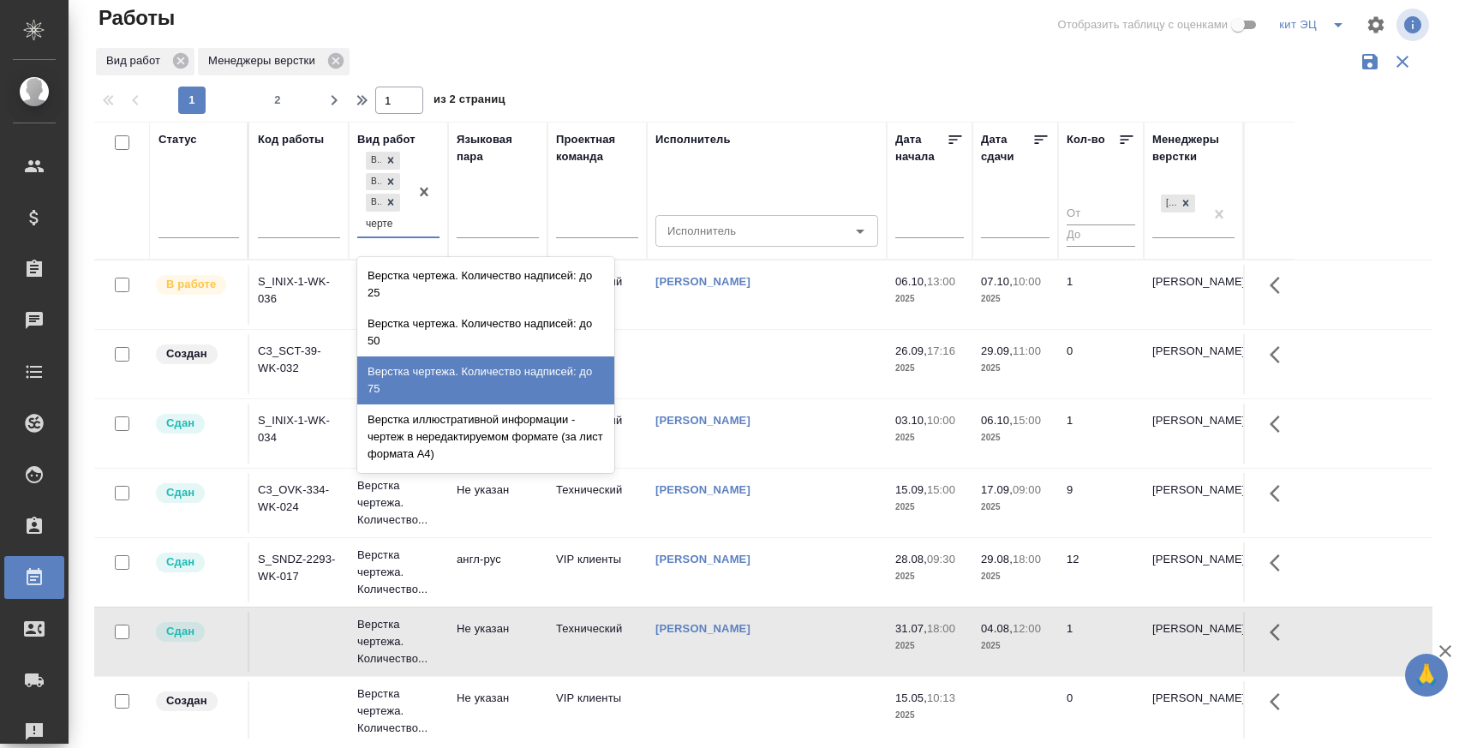
click at [460, 375] on div "Верстка чертежа. Количество надписей: до 75" at bounding box center [485, 380] width 257 height 48
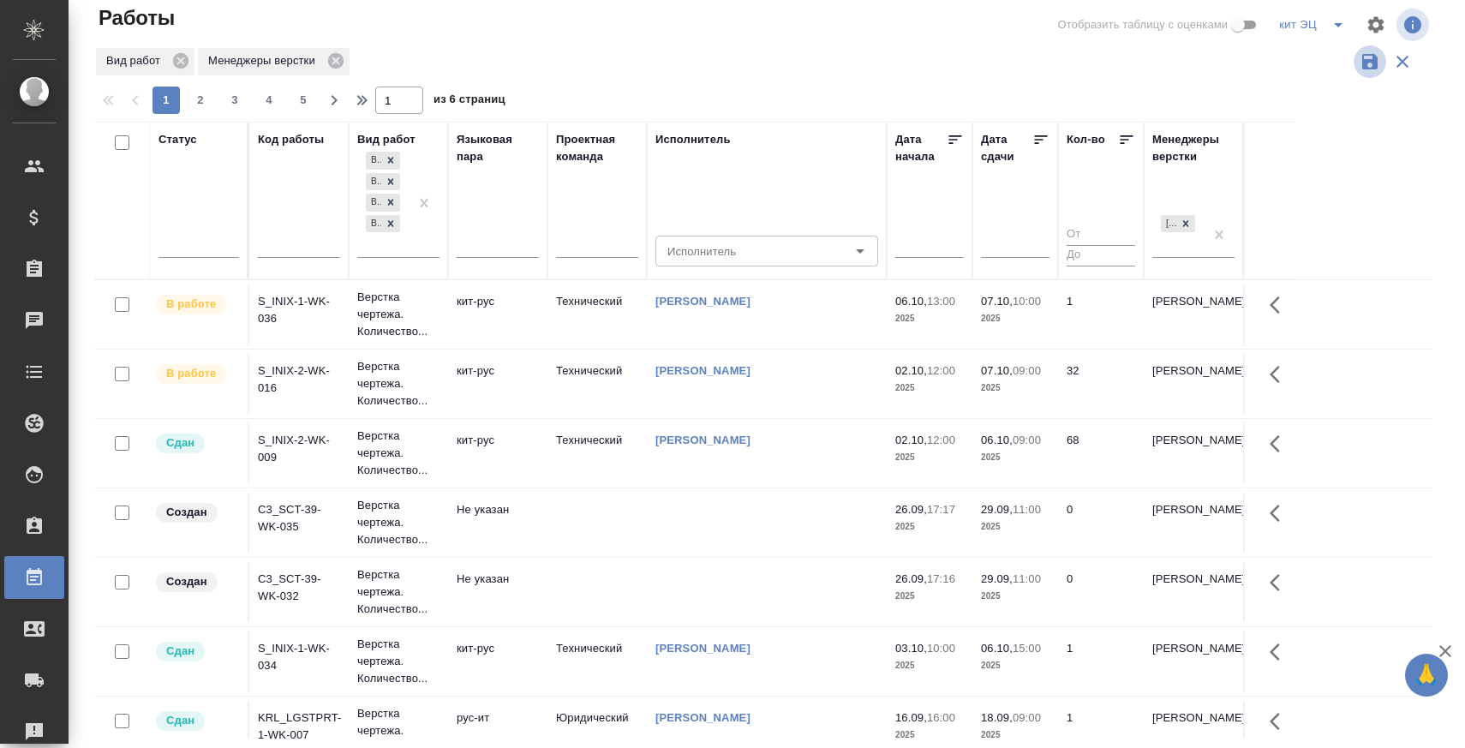
click at [1365, 56] on icon "button" at bounding box center [1370, 61] width 21 height 21
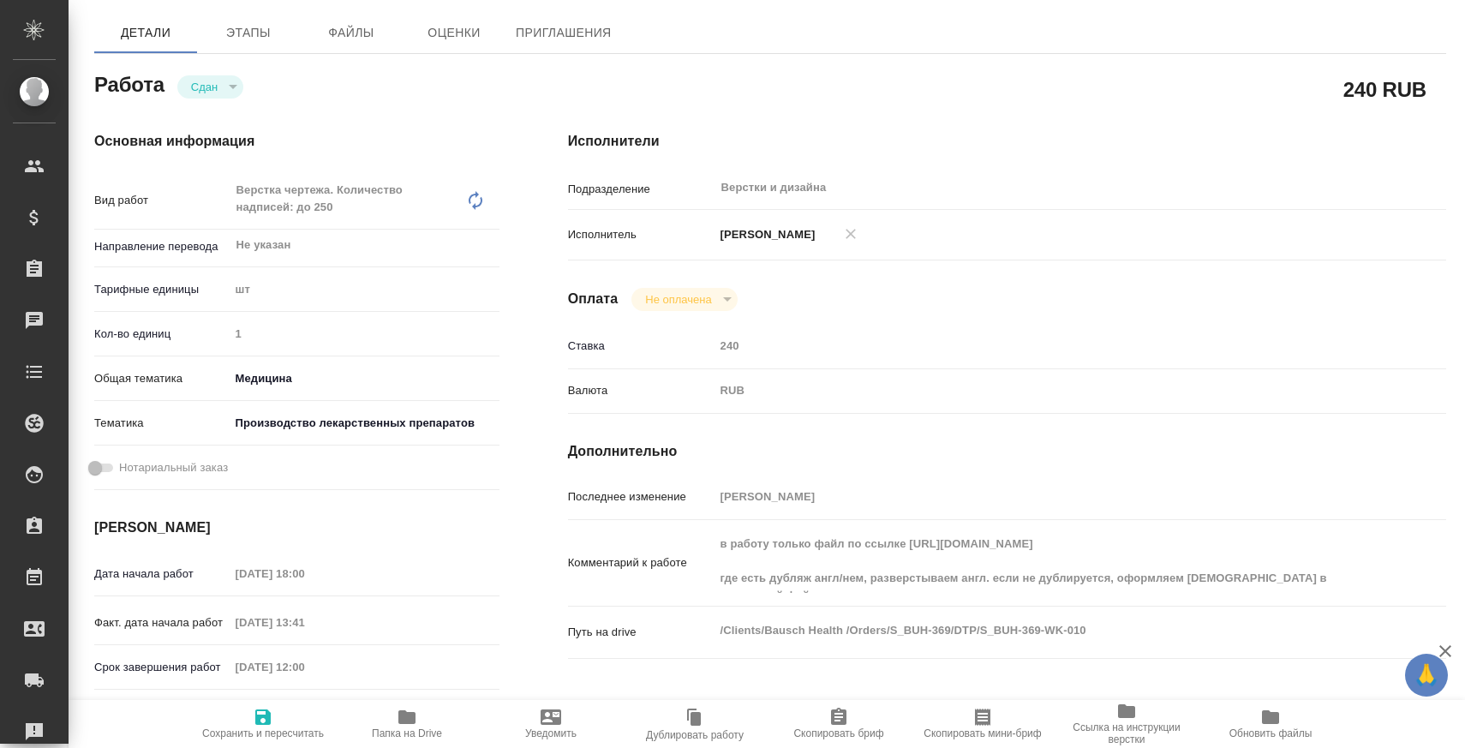
scroll to position [375, 0]
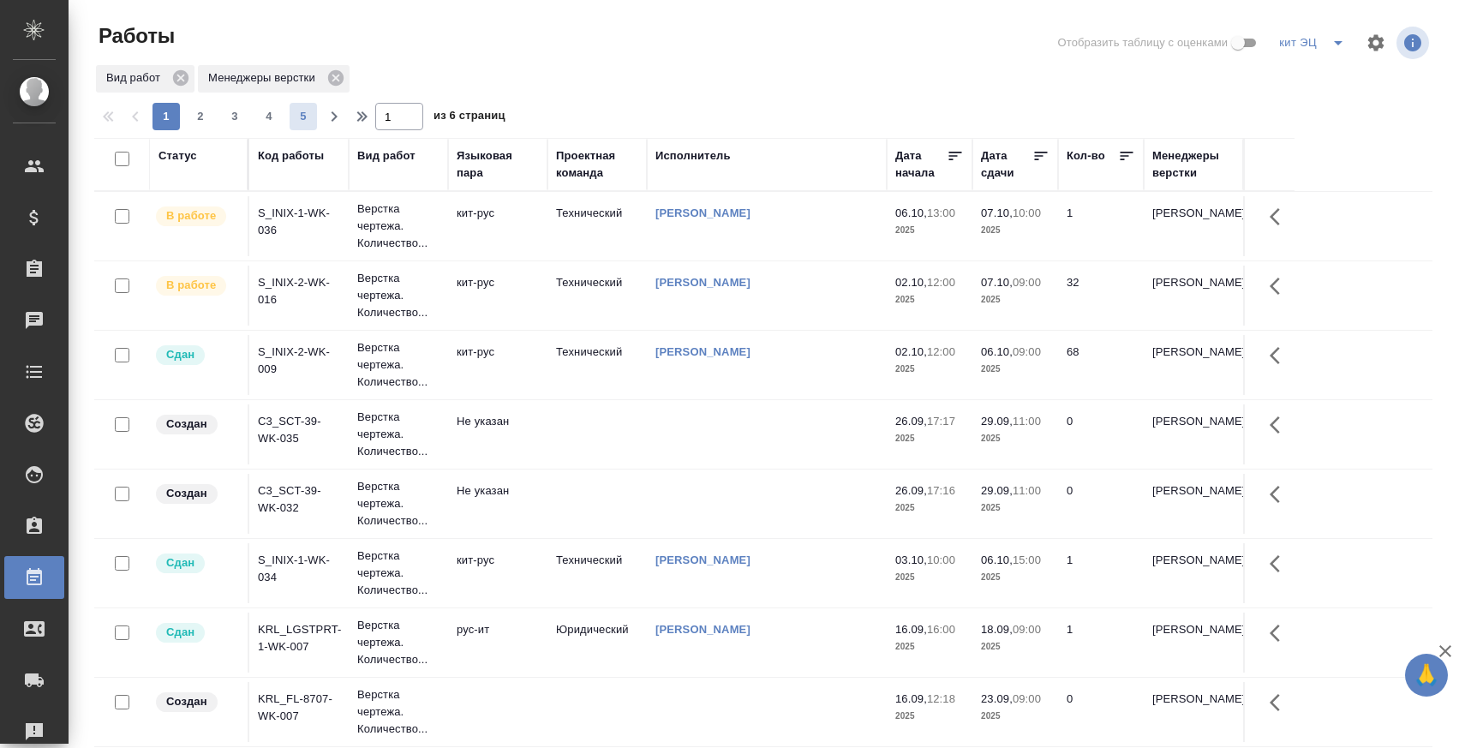
click at [308, 118] on span "5" at bounding box center [303, 116] width 27 height 17
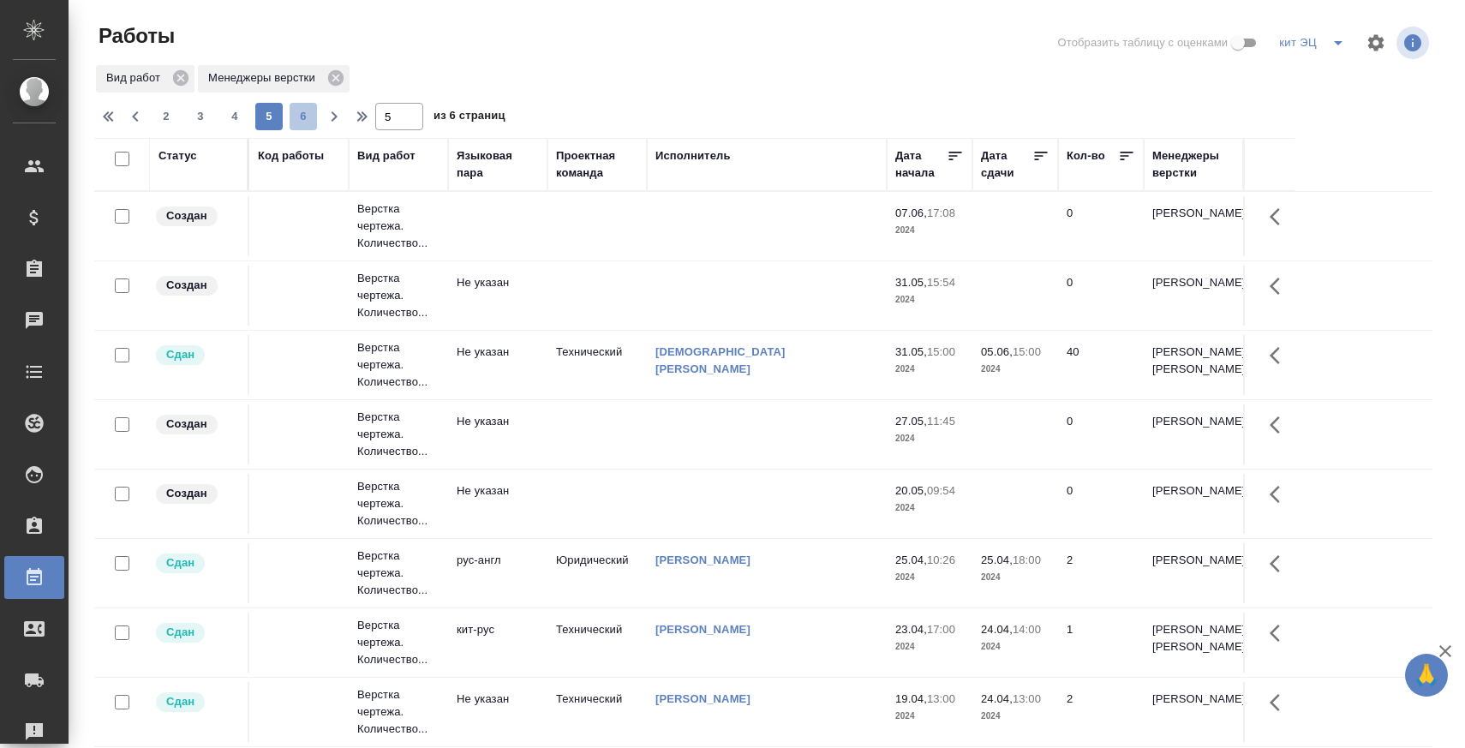
click at [306, 110] on span "6" at bounding box center [303, 116] width 27 height 17
type input "6"
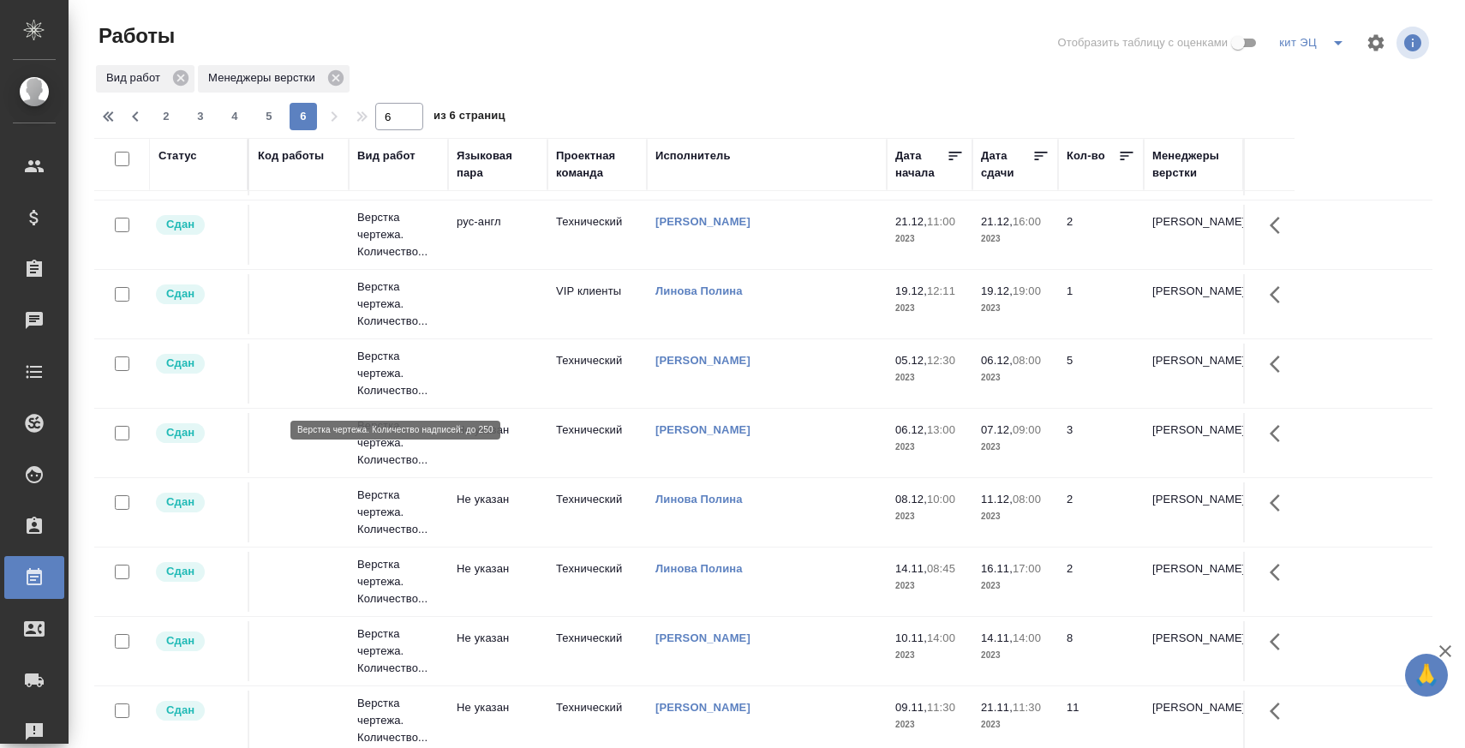
scroll to position [416, 0]
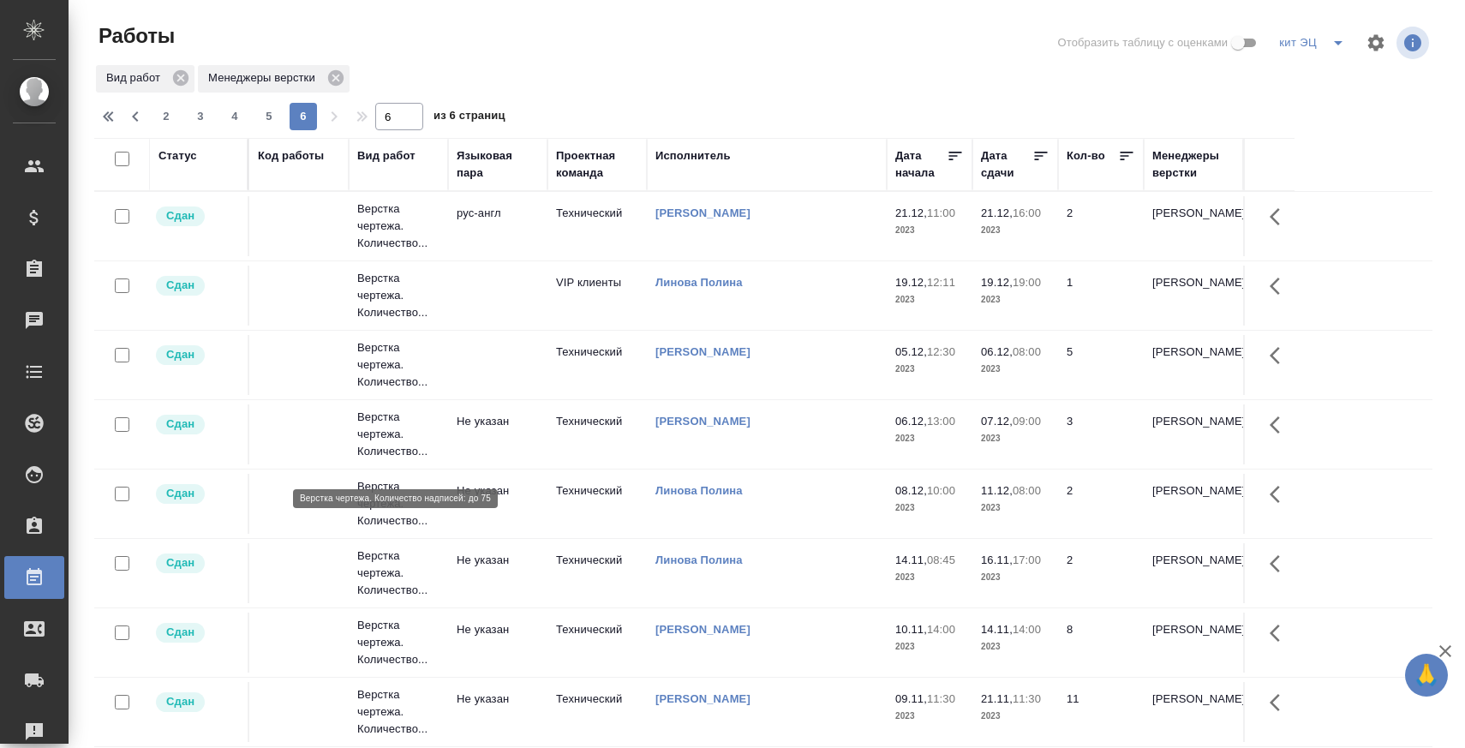
click at [383, 455] on p "Верстка чертежа. Количество..." at bounding box center [398, 434] width 82 height 51
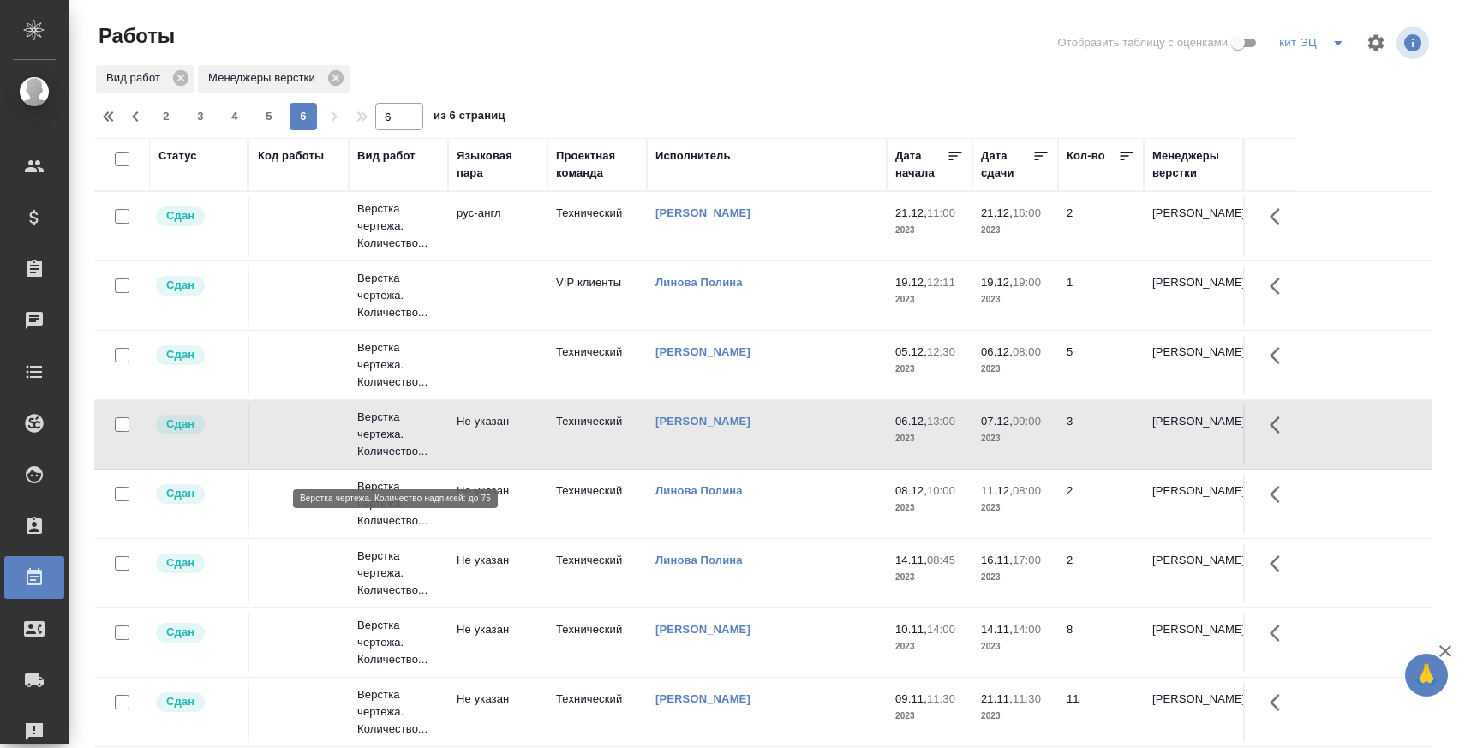
click at [391, 451] on p "Верстка чертежа. Количество..." at bounding box center [398, 434] width 82 height 51
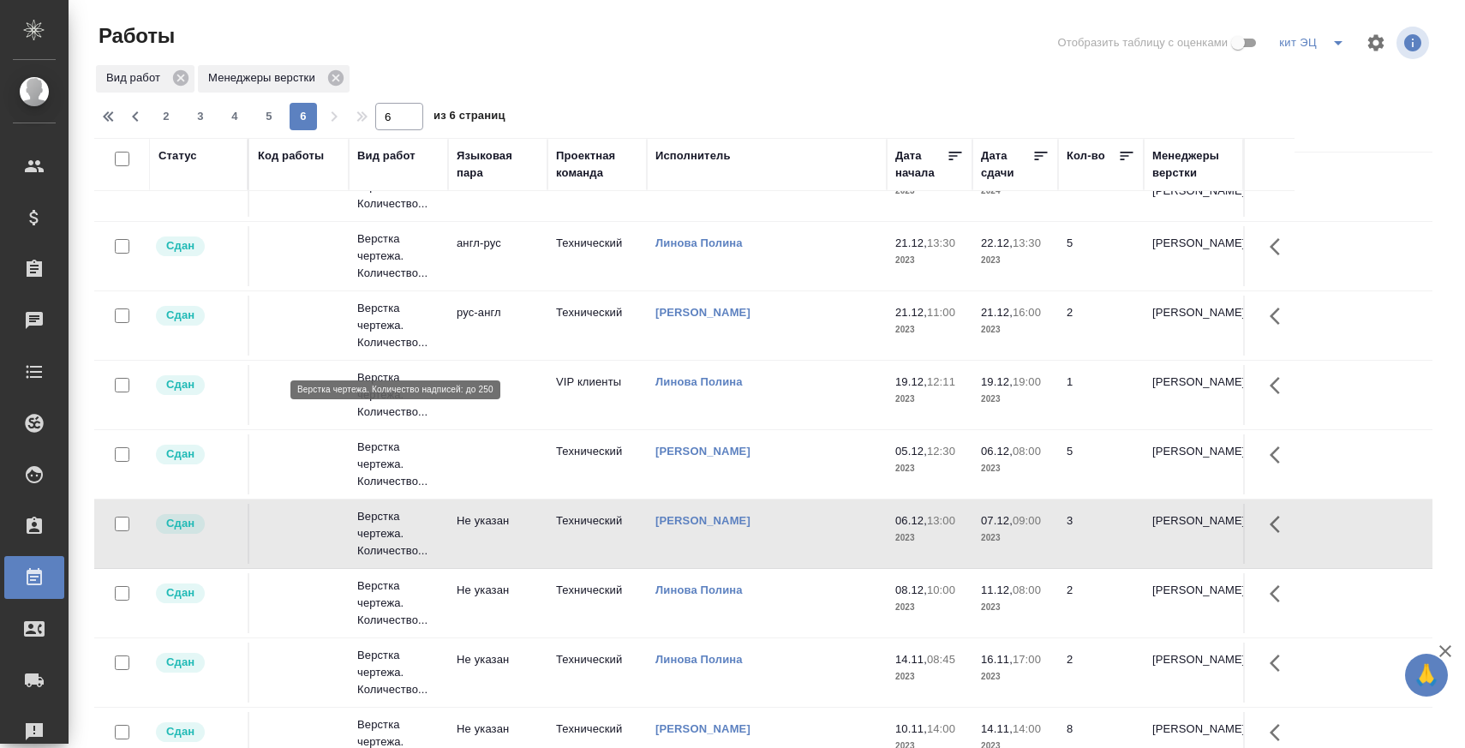
click at [392, 335] on p "Верстка чертежа. Количество..." at bounding box center [398, 325] width 82 height 51
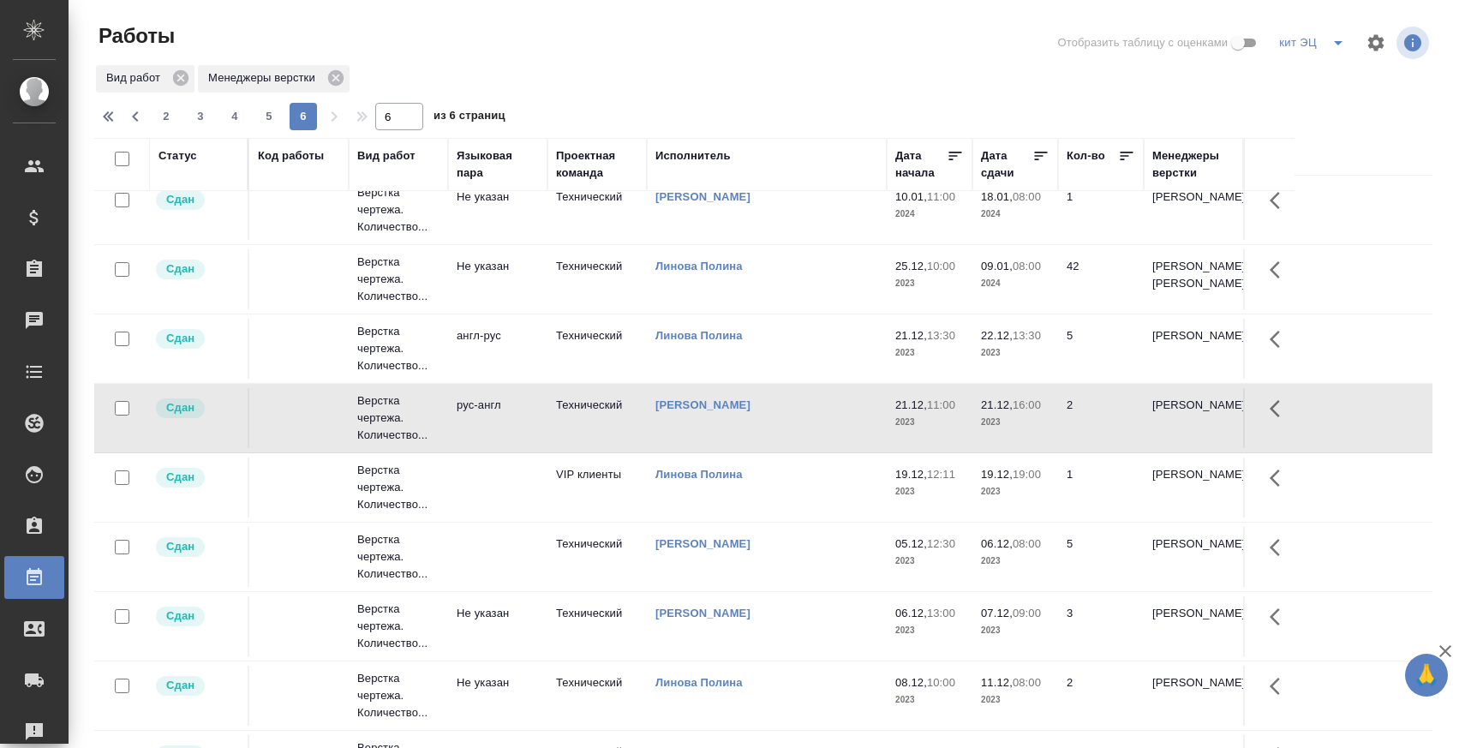
scroll to position [0, 0]
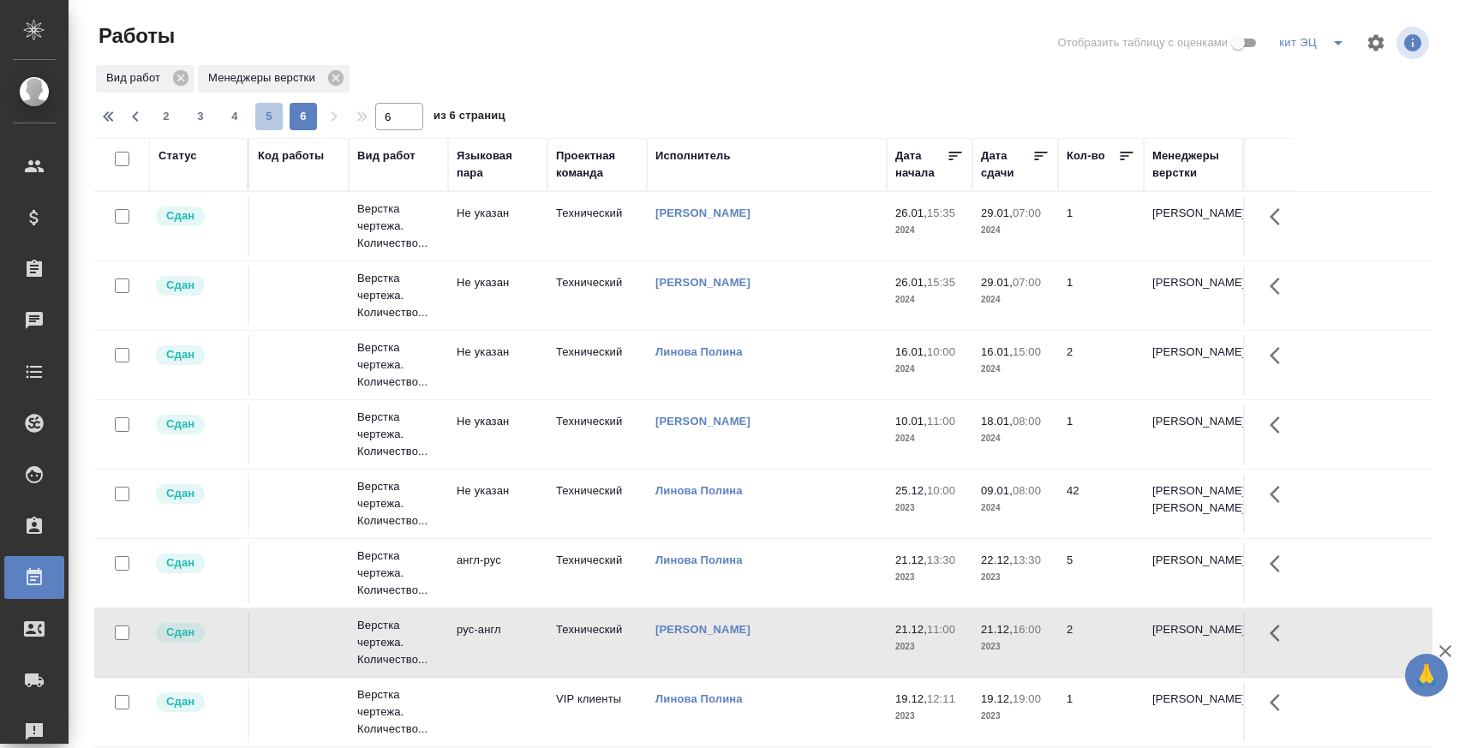
click at [272, 112] on span "5" at bounding box center [268, 116] width 27 height 17
type input "5"
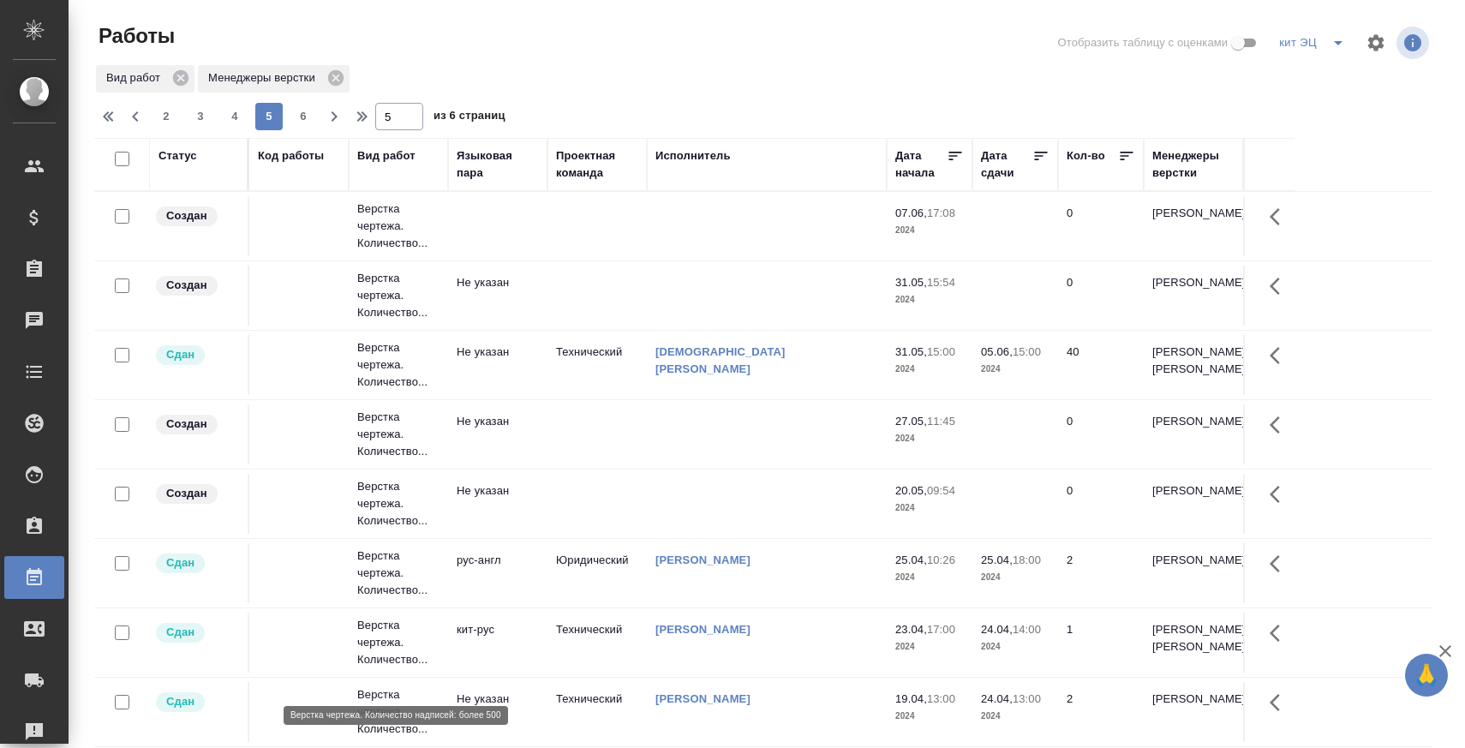
click at [392, 661] on p "Верстка чертежа. Количество..." at bounding box center [398, 642] width 82 height 51
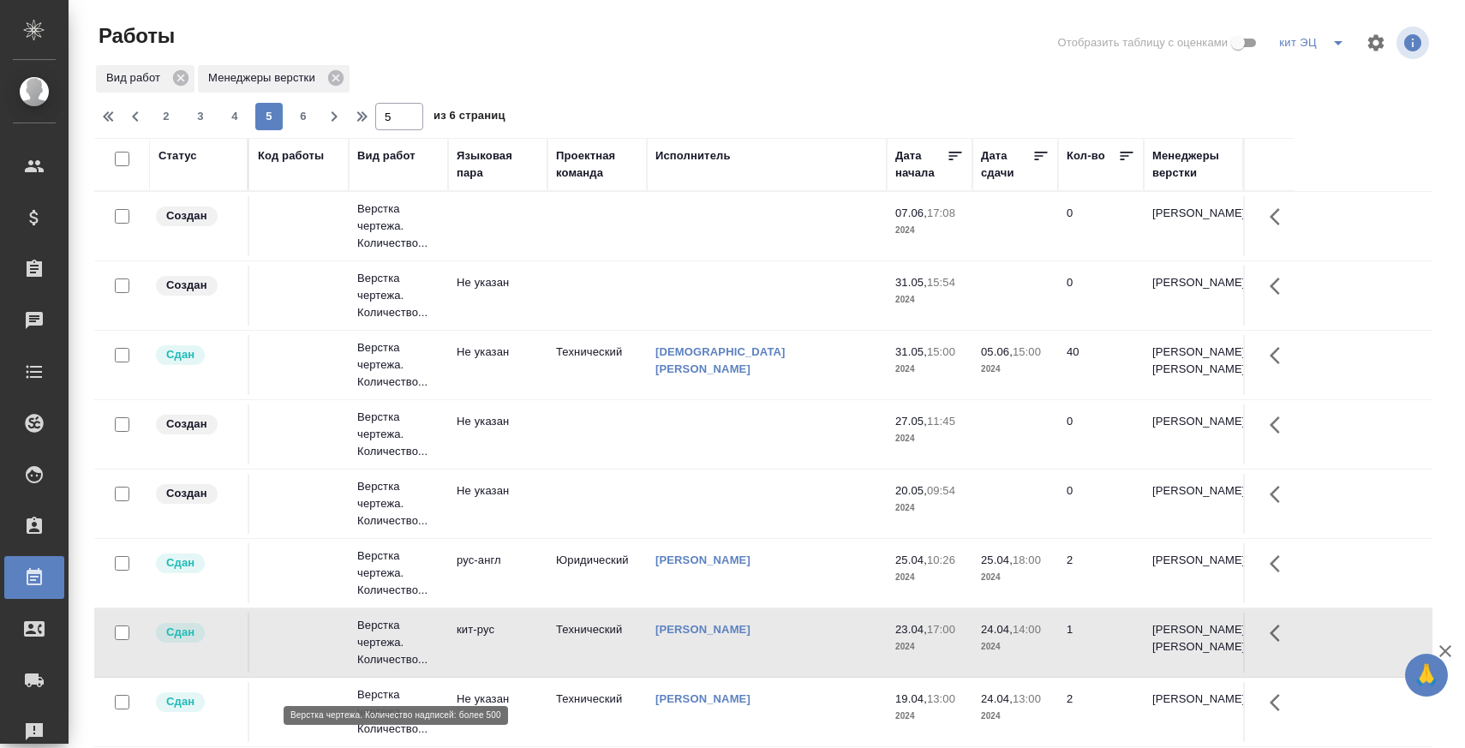
click at [392, 661] on p "Верстка чертежа. Количество..." at bounding box center [398, 642] width 82 height 51
click at [233, 104] on button "4" at bounding box center [234, 116] width 27 height 27
type input "4"
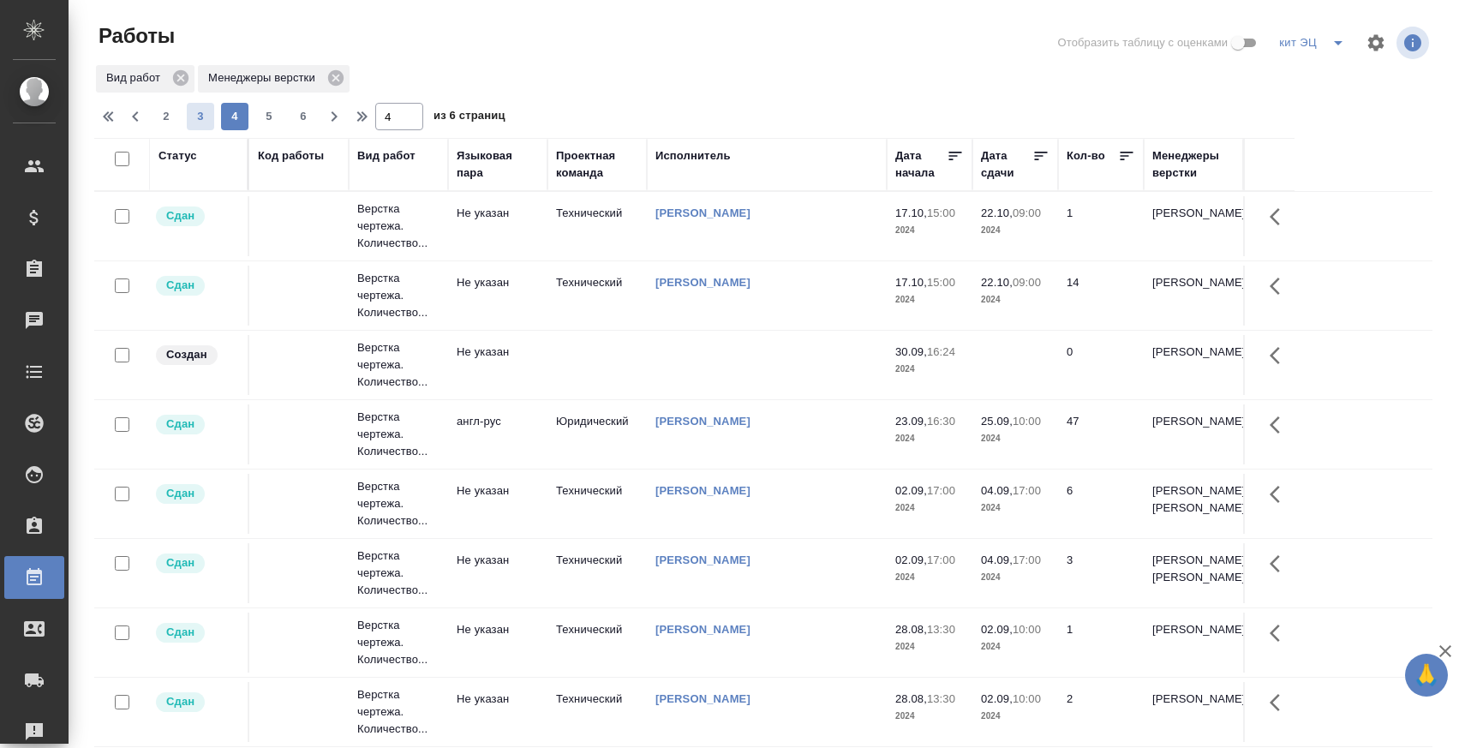
click at [197, 113] on span "3" at bounding box center [200, 116] width 27 height 17
type input "3"
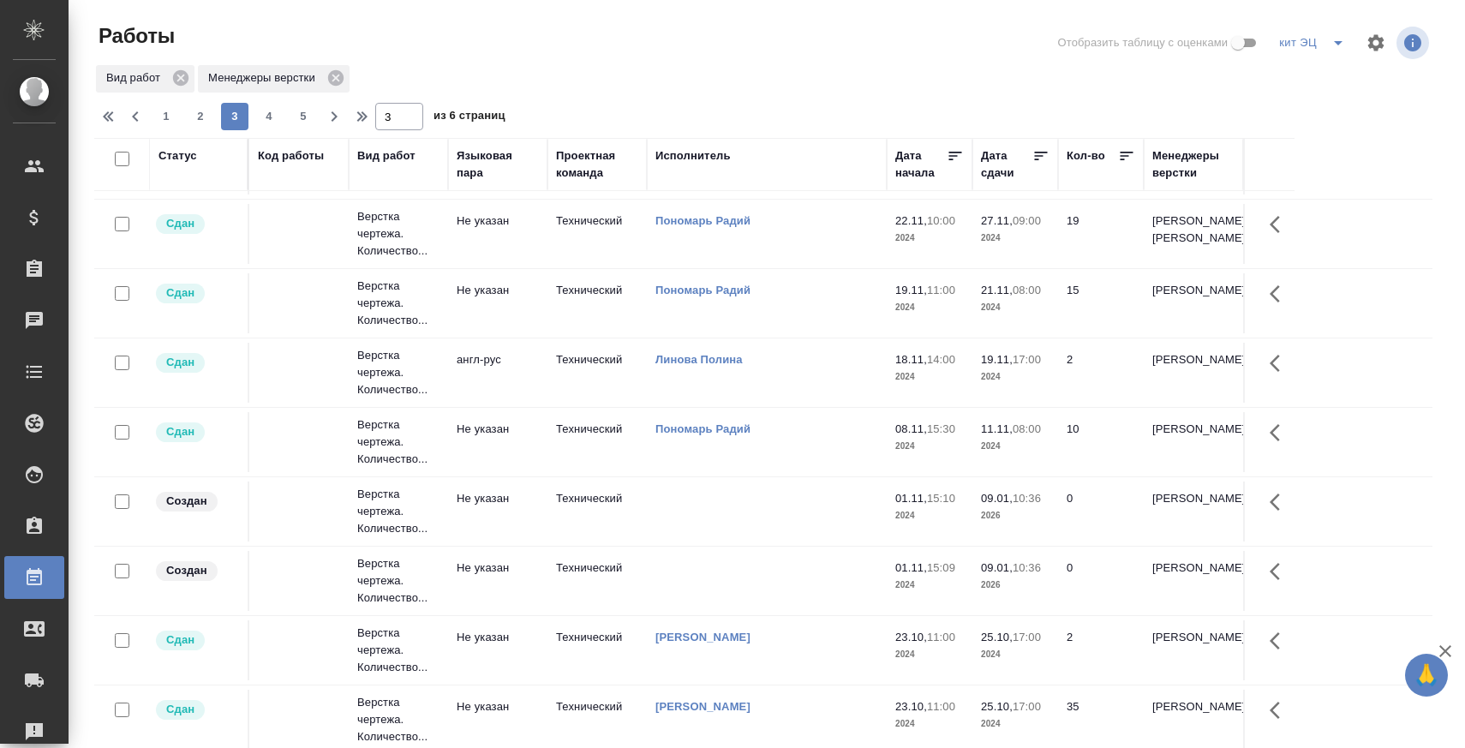
scroll to position [16, 0]
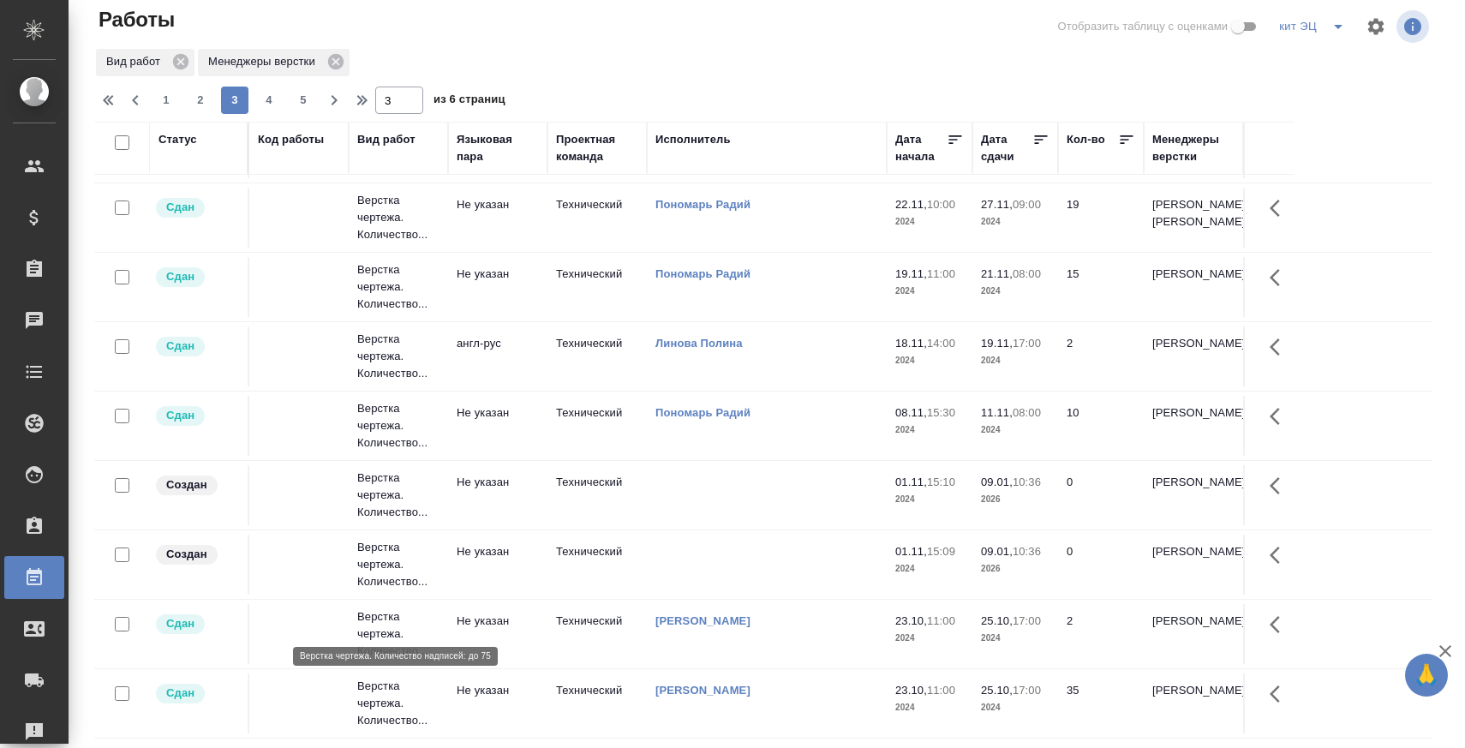
click at [398, 699] on p "Верстка чертежа. Количество..." at bounding box center [398, 703] width 82 height 51
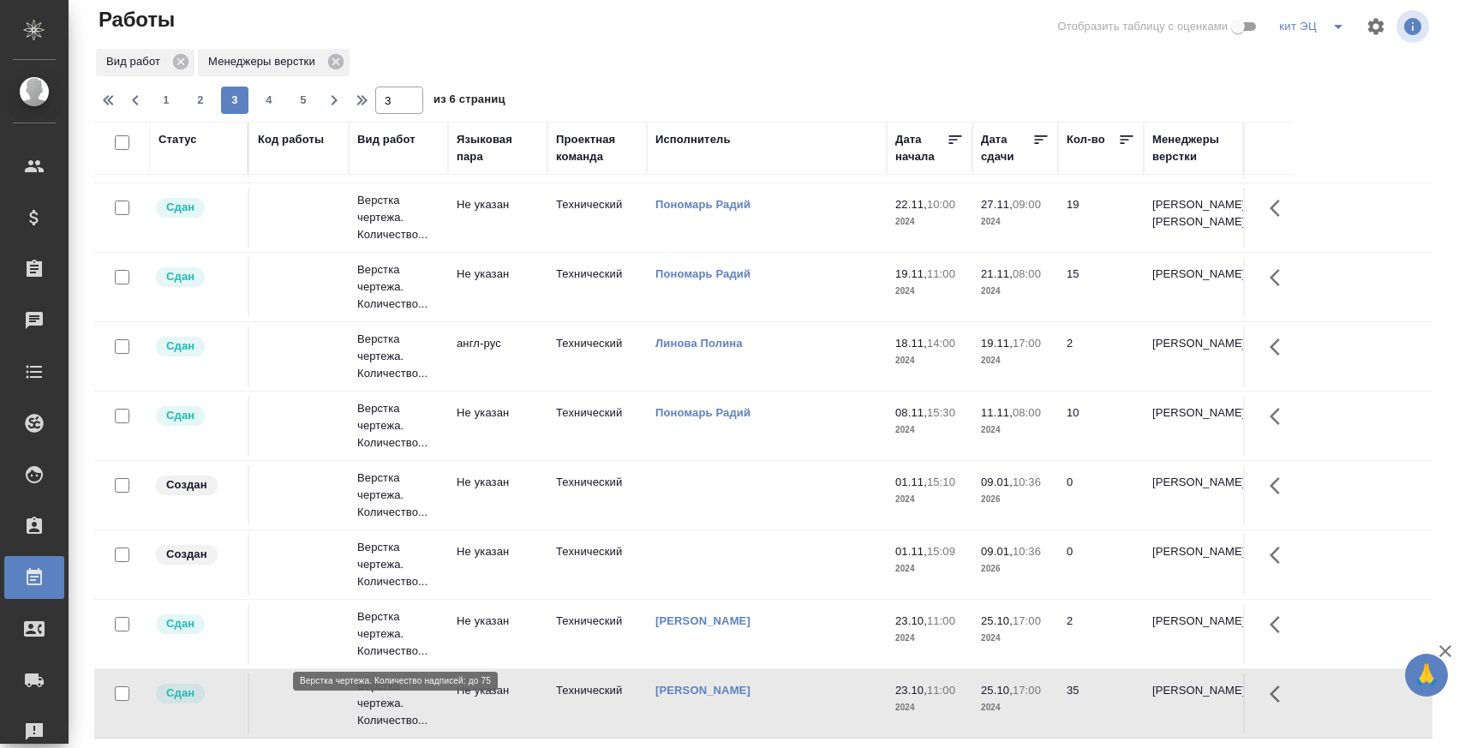
click at [394, 619] on p "Верстка чертежа. Количество..." at bounding box center [398, 633] width 82 height 51
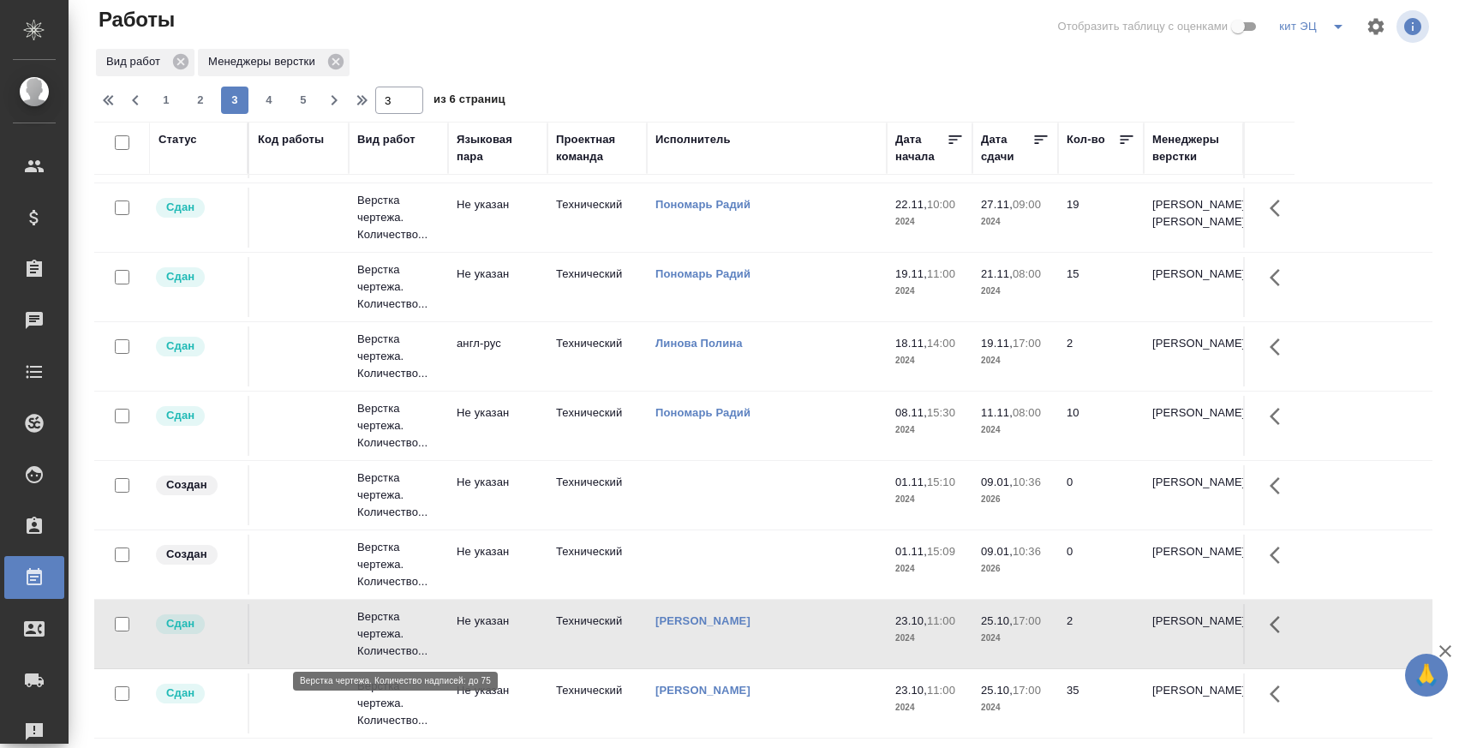
click at [394, 619] on p "Верстка чертежа. Количество..." at bounding box center [398, 633] width 82 height 51
click at [404, 444] on p "Верстка чертежа. Количество..." at bounding box center [398, 425] width 82 height 51
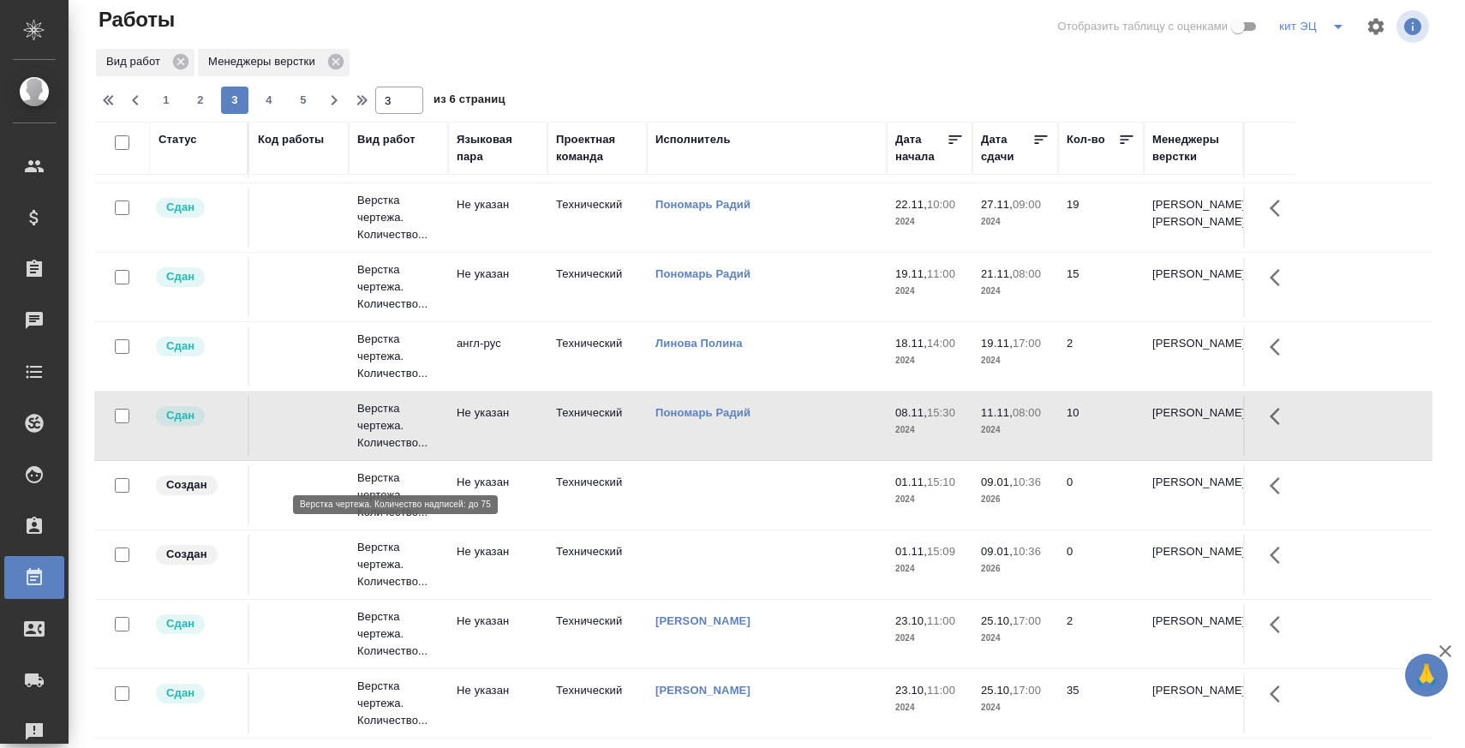
click at [404, 444] on p "Верстка чертежа. Количество..." at bounding box center [398, 425] width 82 height 51
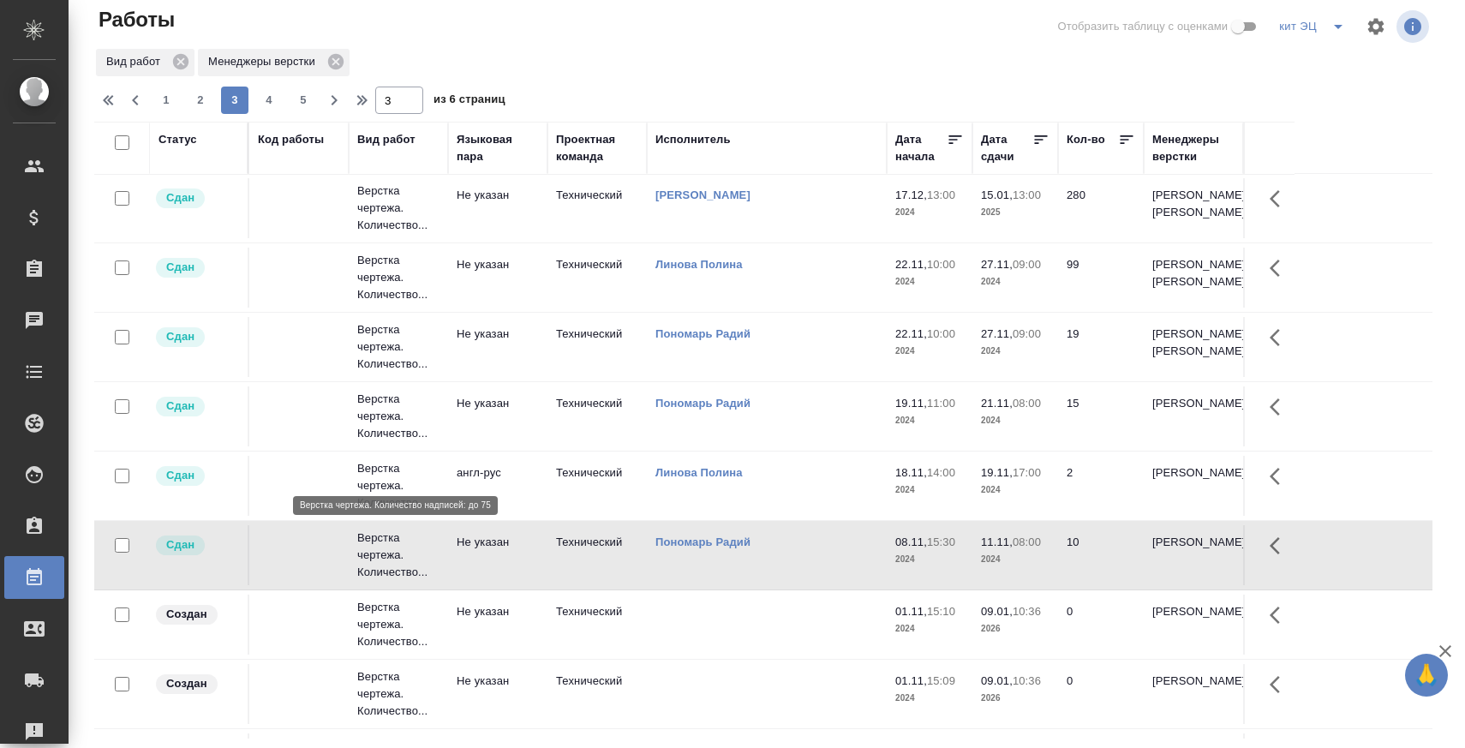
scroll to position [1041, 0]
click at [400, 374] on p "Верстка чертежа. Количество..." at bounding box center [398, 348] width 82 height 51
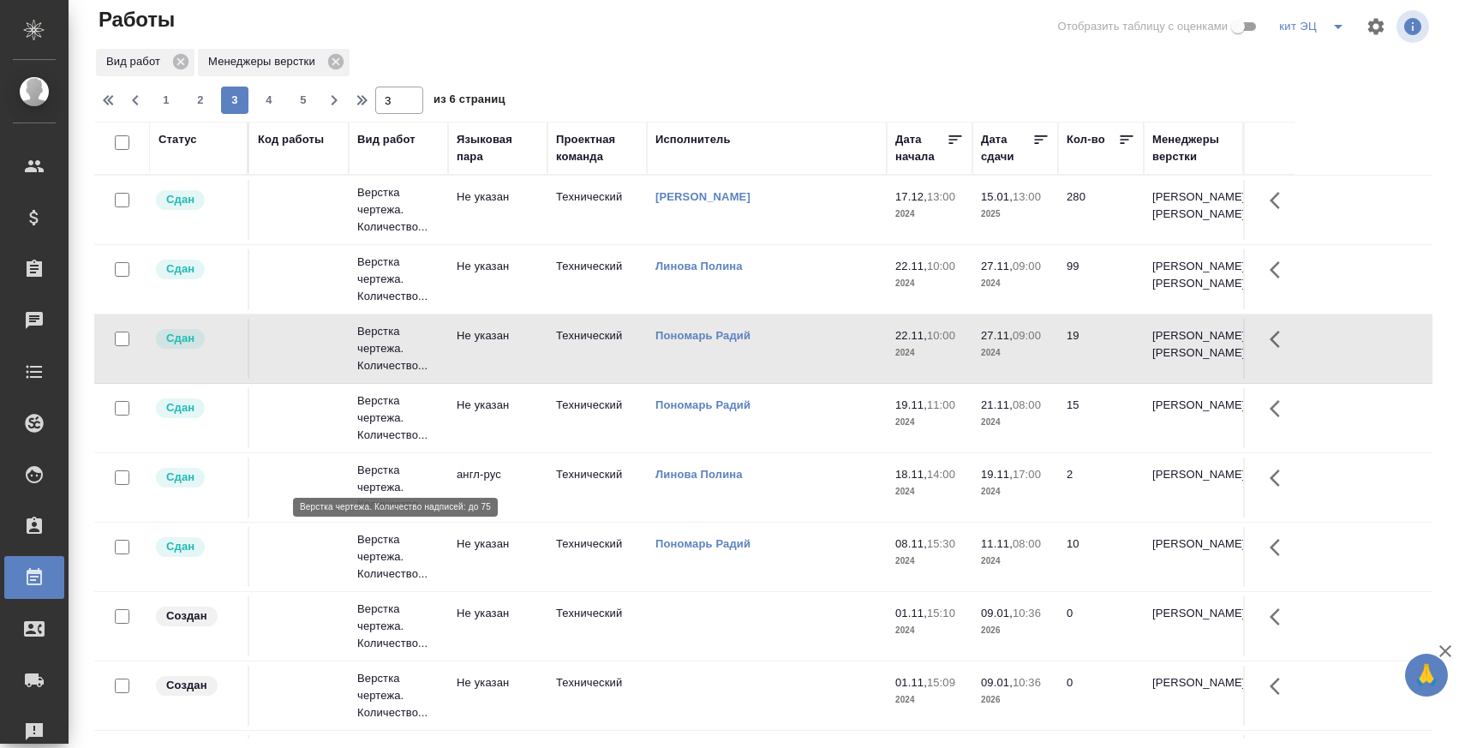
click at [400, 374] on p "Верстка чертежа. Количество..." at bounding box center [398, 348] width 82 height 51
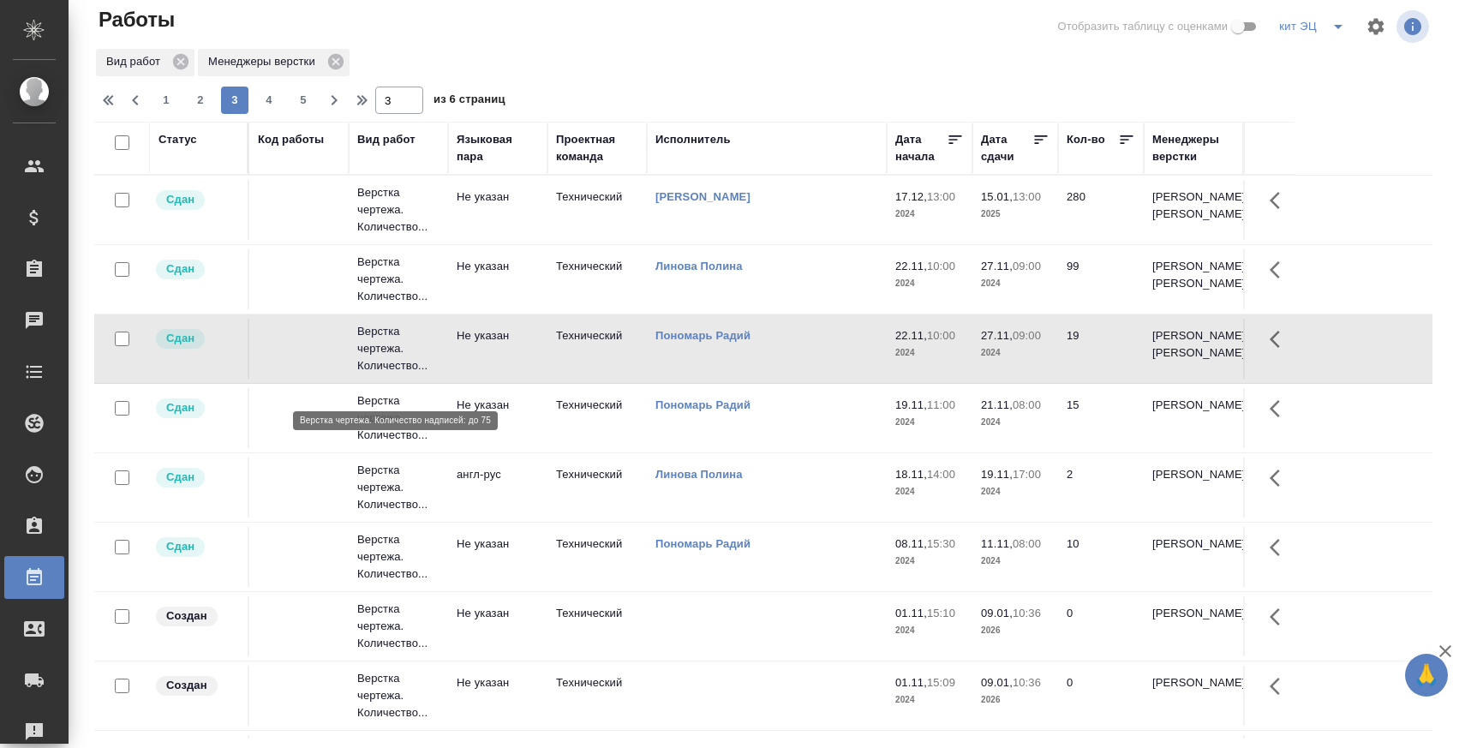
click at [390, 305] on p "Верстка чертежа. Количество..." at bounding box center [398, 279] width 82 height 51
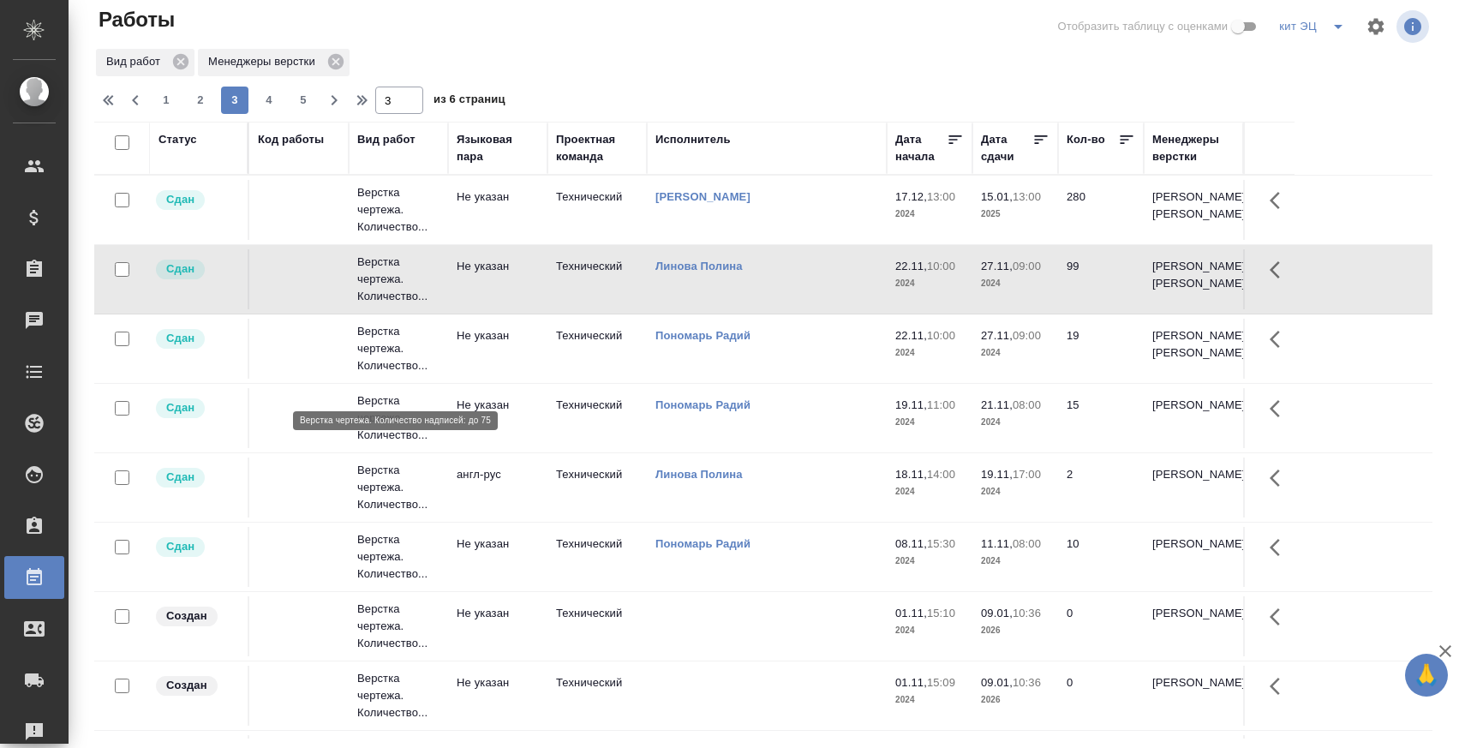
click at [390, 305] on p "Верстка чертежа. Количество..." at bounding box center [398, 279] width 82 height 51
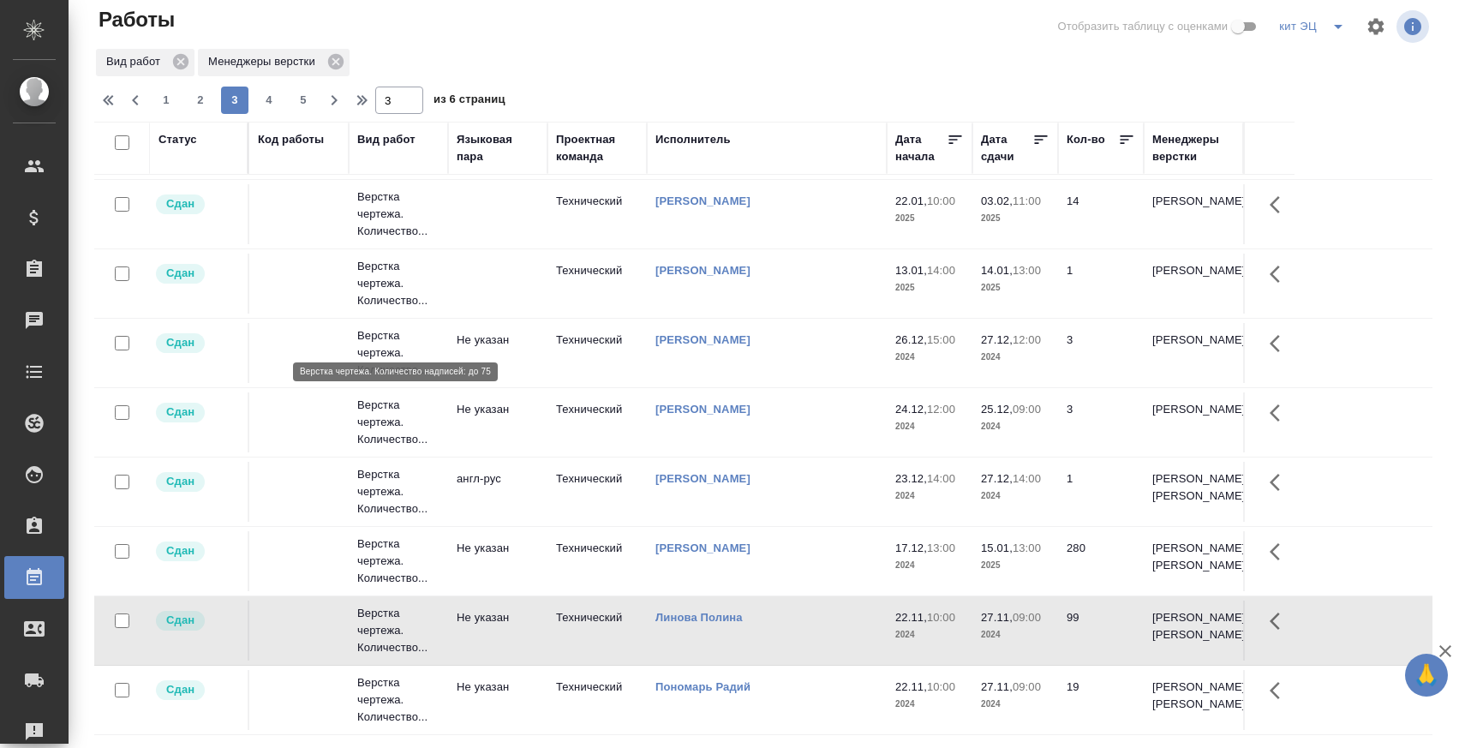
scroll to position [0, 0]
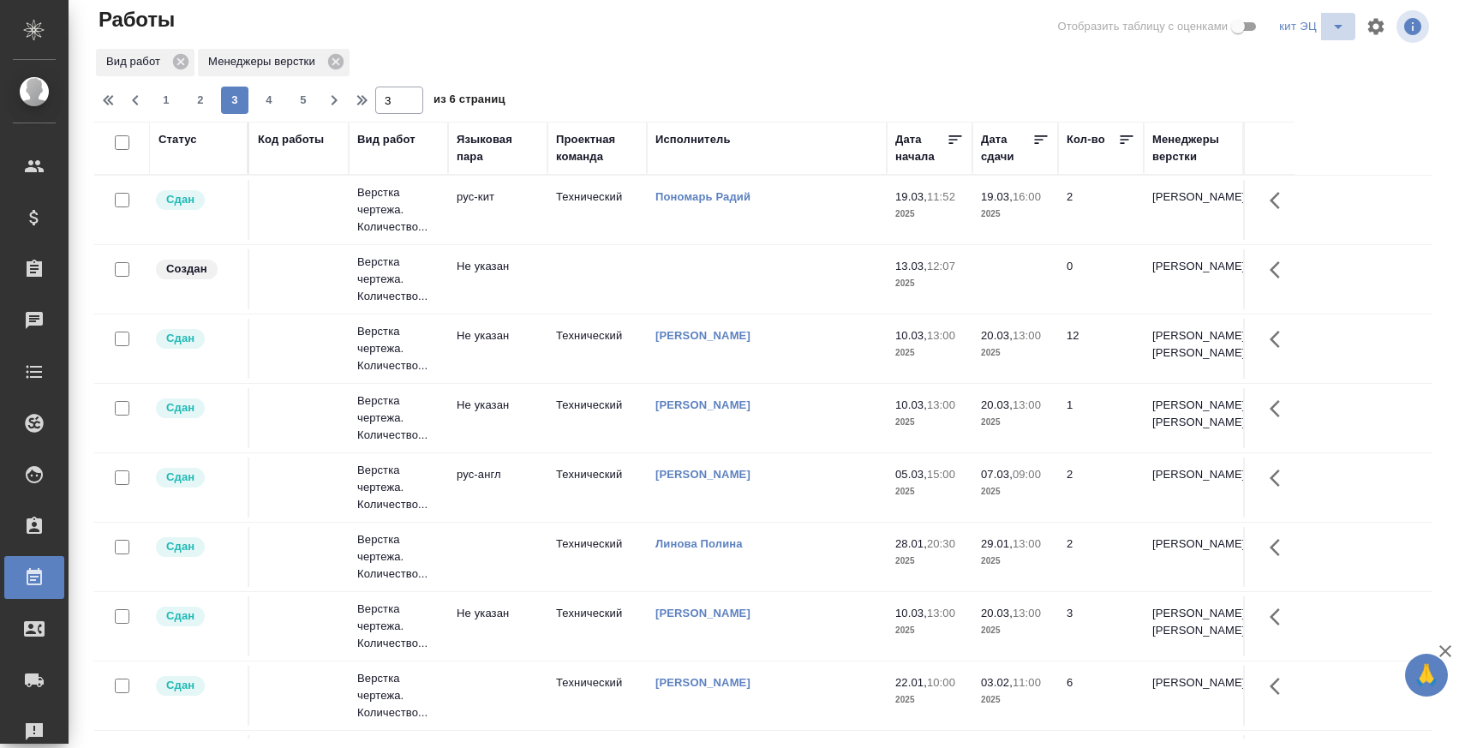
click at [1329, 39] on button "split button" at bounding box center [1338, 26] width 34 height 27
click at [1324, 77] on li "я" at bounding box center [1340, 88] width 135 height 27
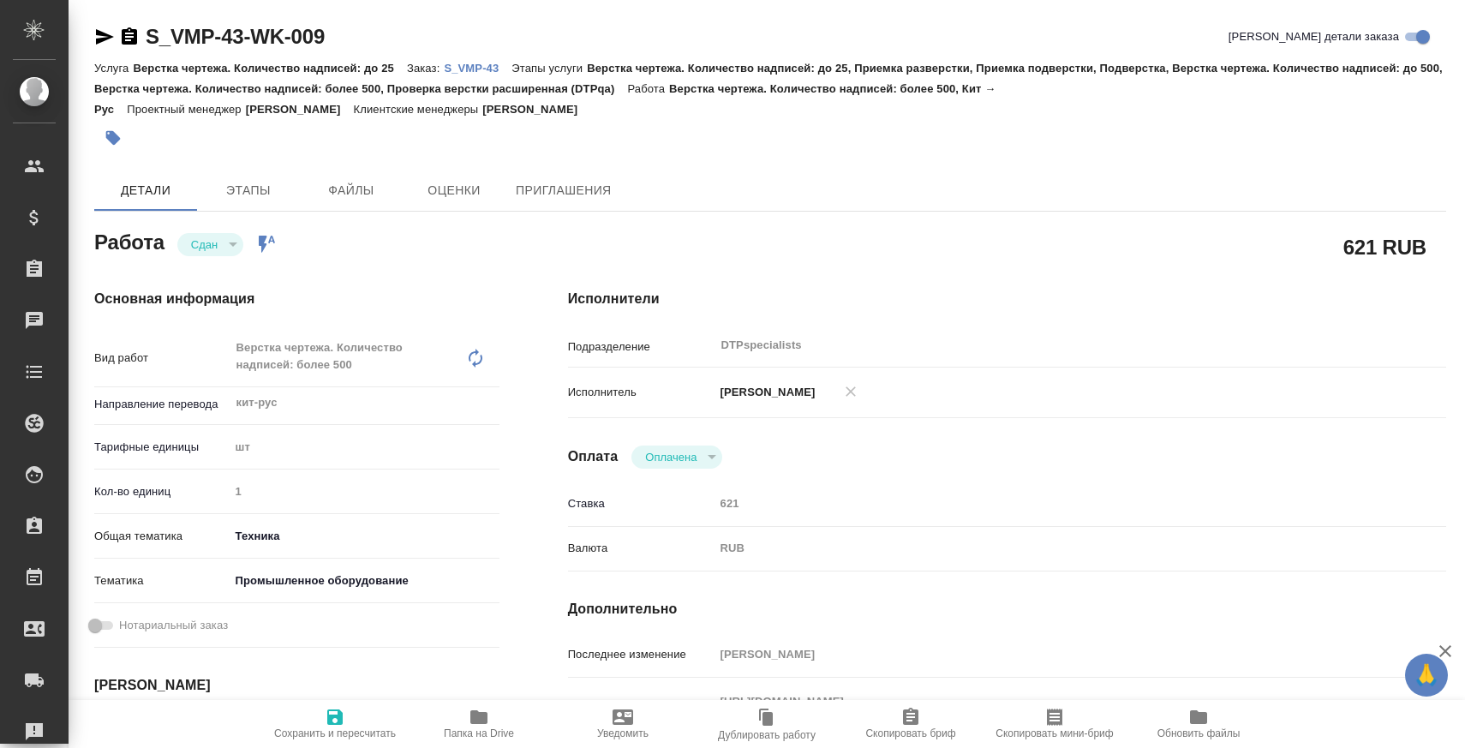
click at [446, 719] on span "Папка на Drive" at bounding box center [478, 723] width 123 height 33
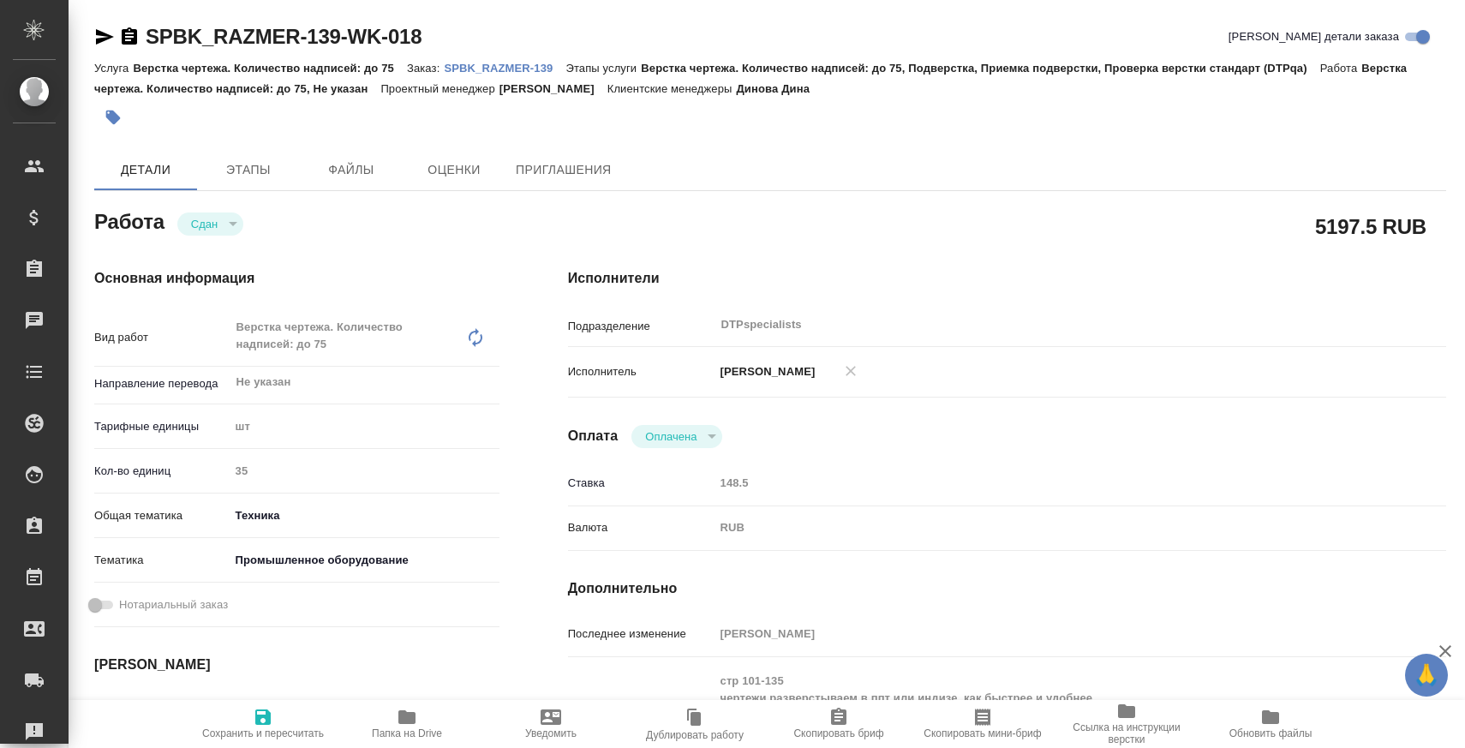
click at [419, 721] on span "Папка на Drive" at bounding box center [406, 723] width 123 height 33
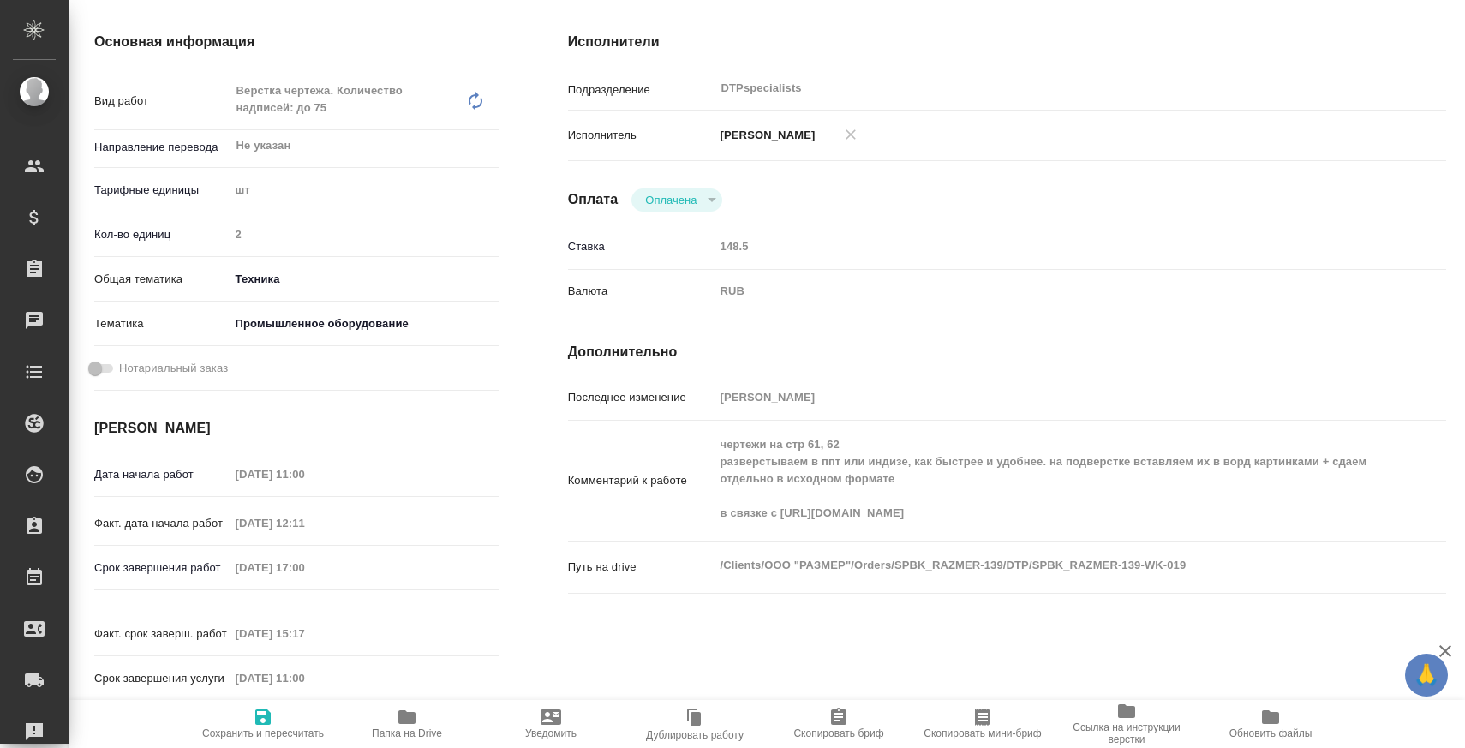
scroll to position [765, 0]
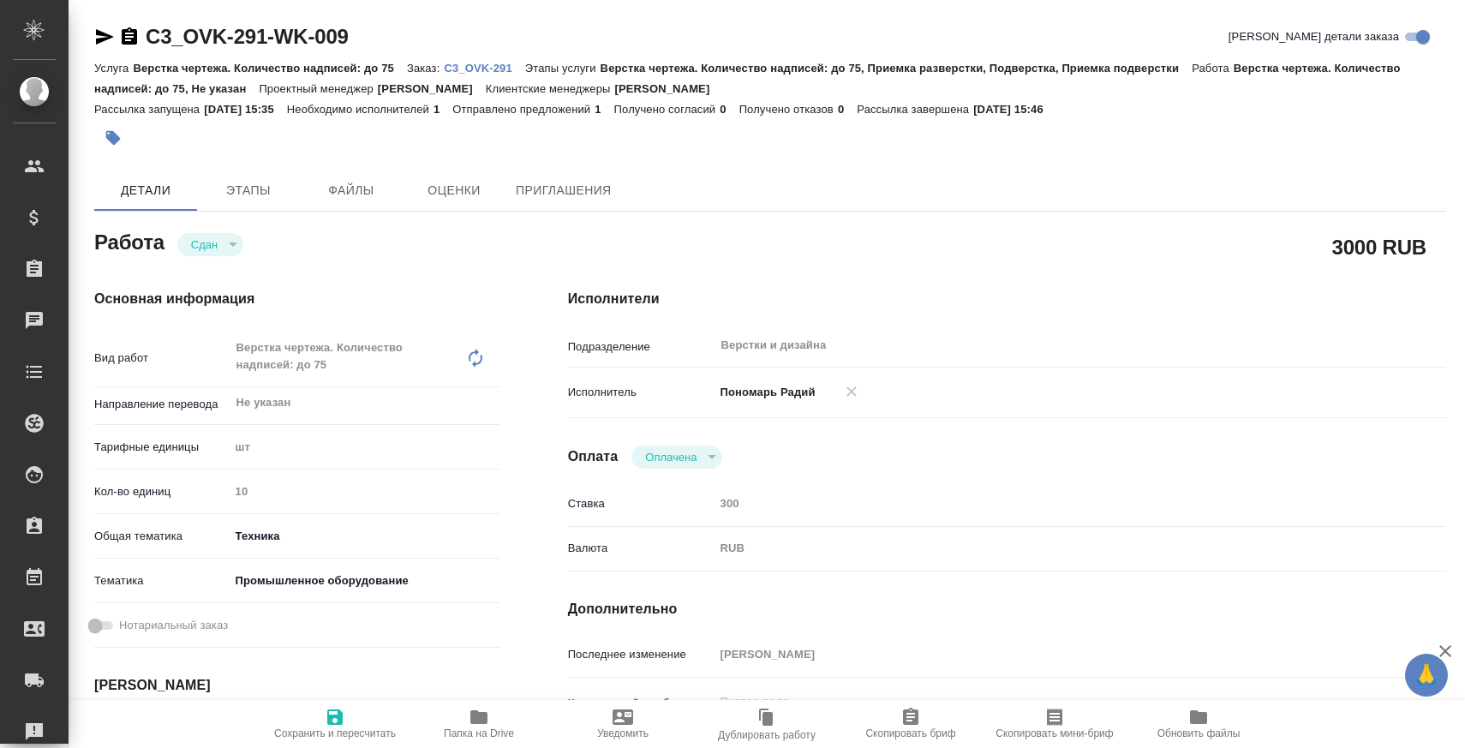
scroll to position [786, 0]
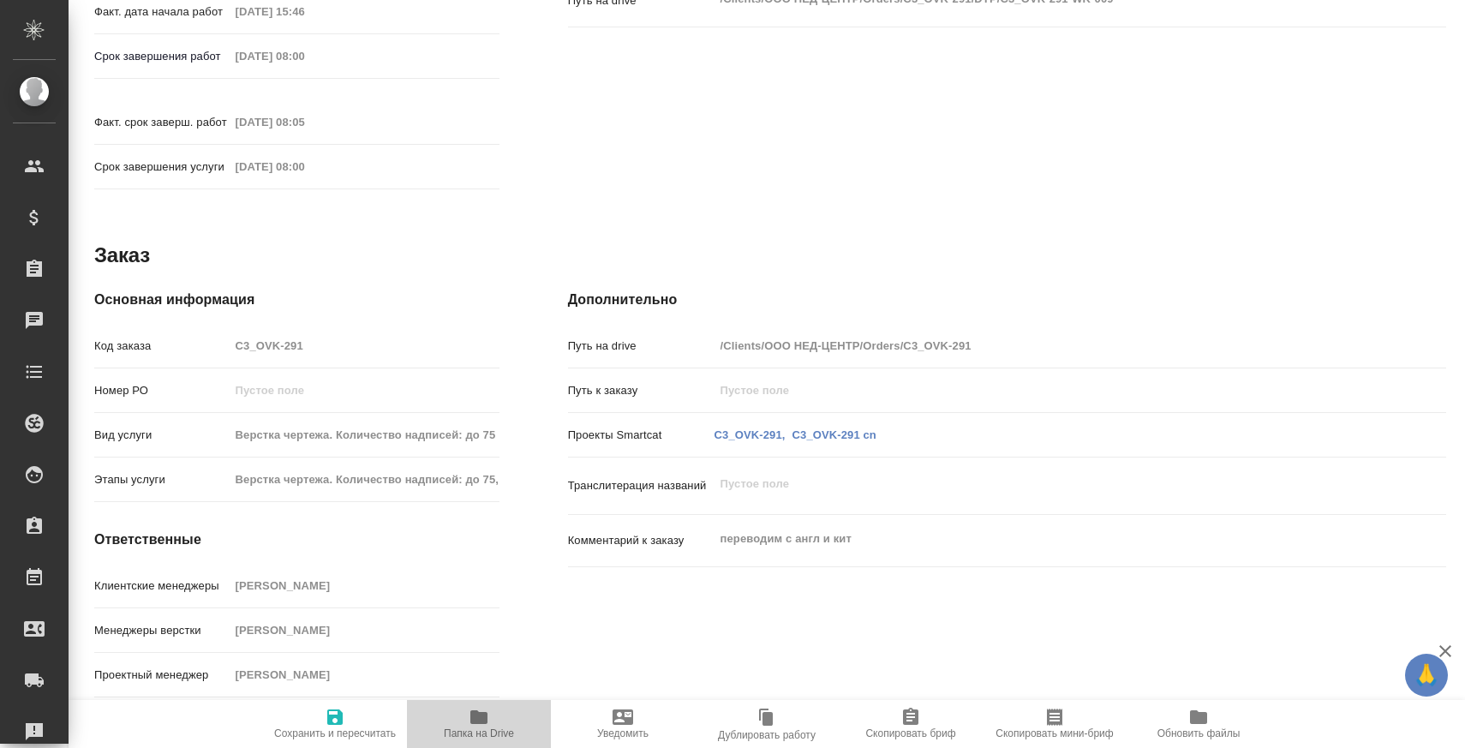
click at [478, 714] on icon "button" at bounding box center [478, 717] width 17 height 14
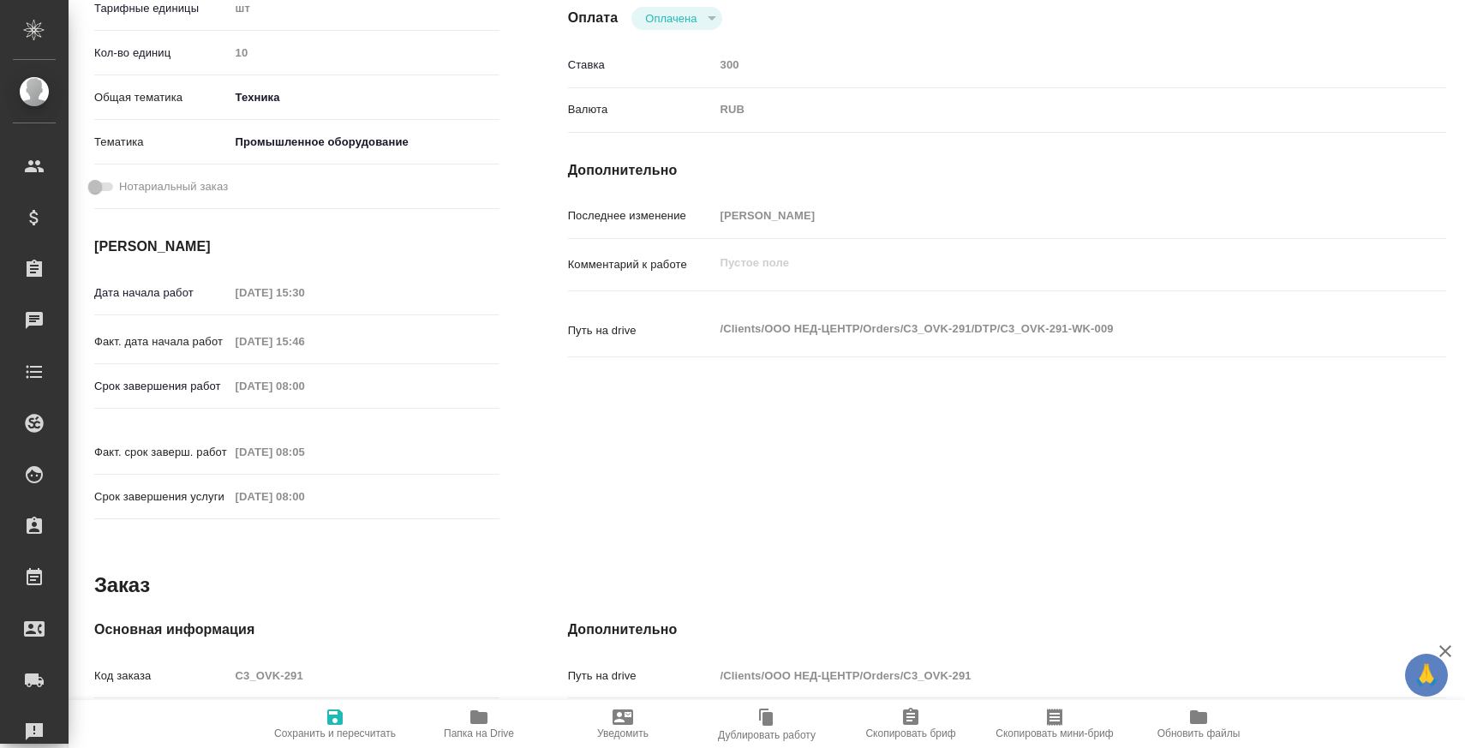
scroll to position [0, 0]
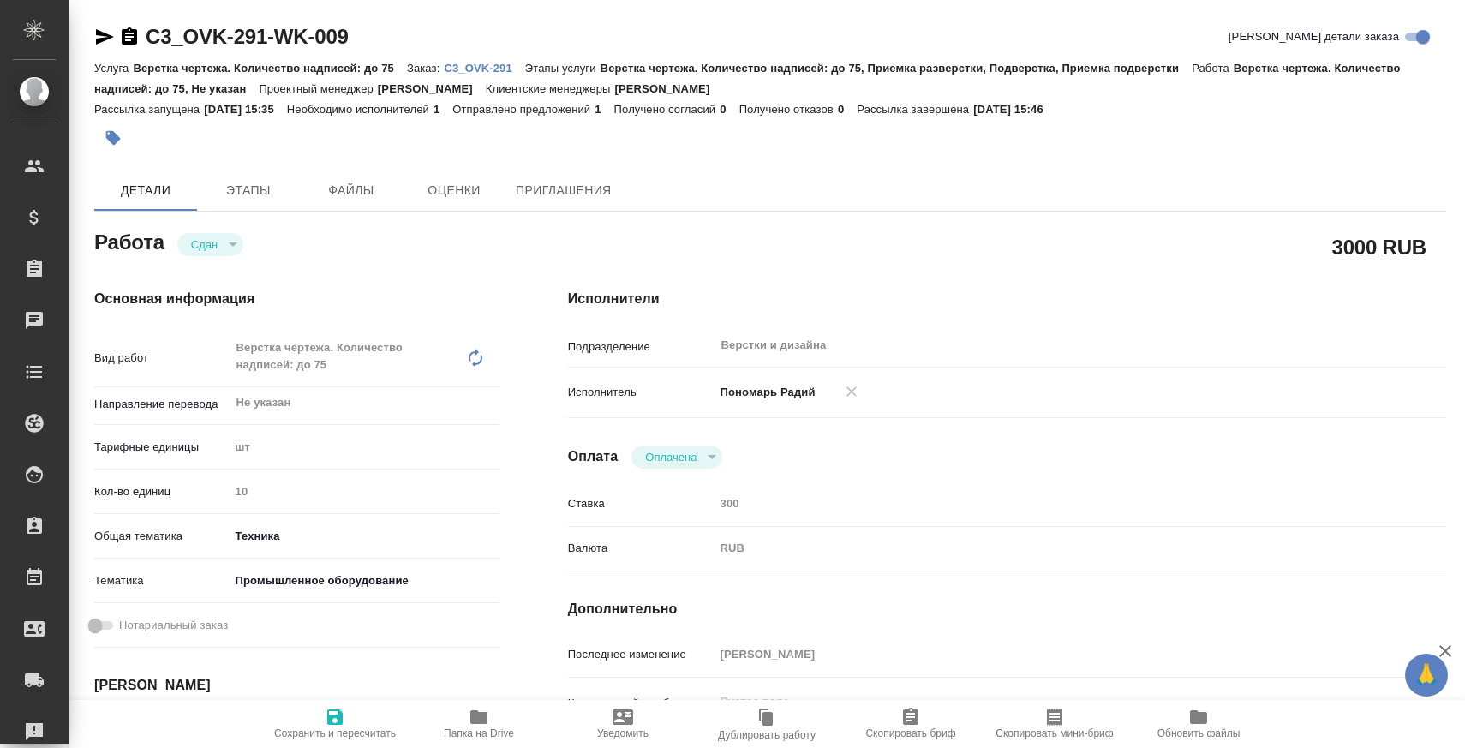
click at [488, 69] on p "C3_OVK-291" at bounding box center [484, 68] width 81 height 13
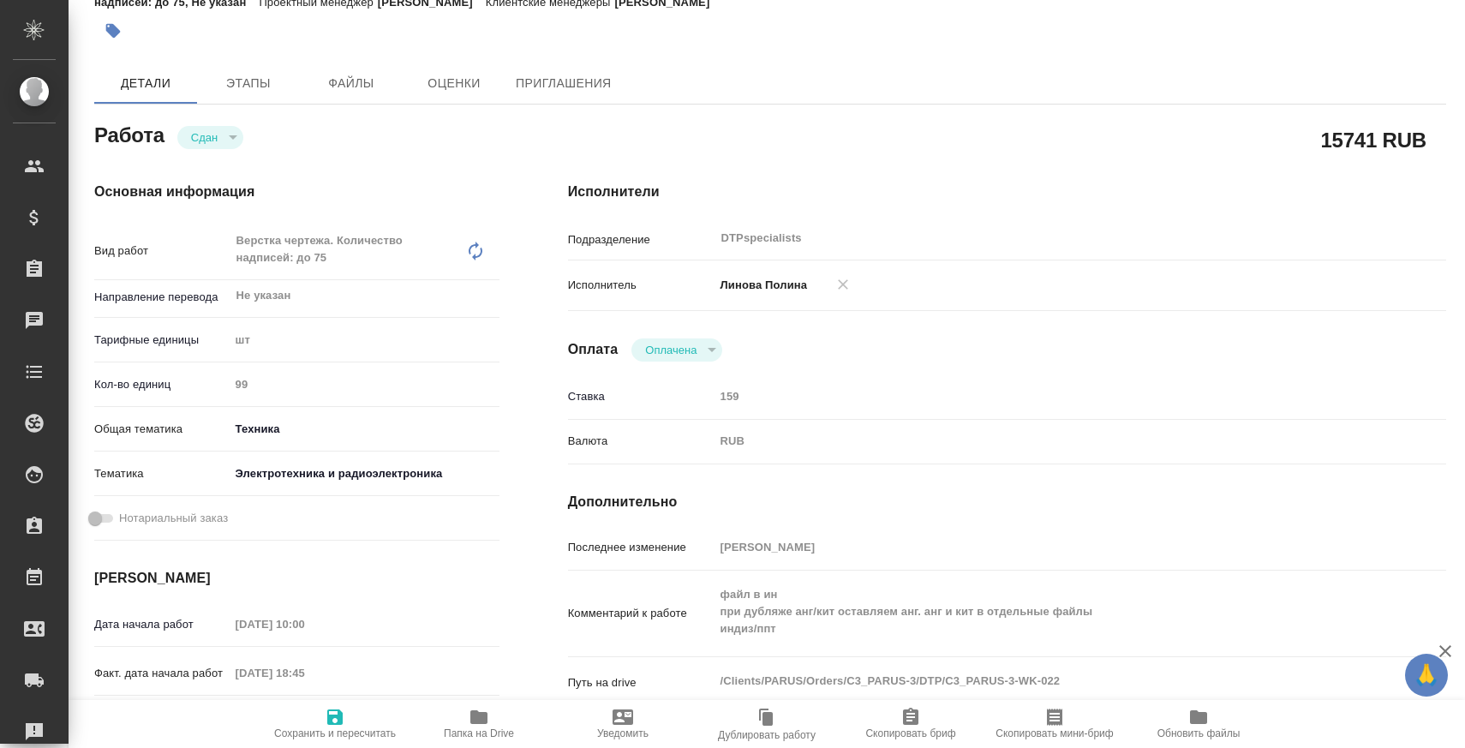
scroll to position [134, 0]
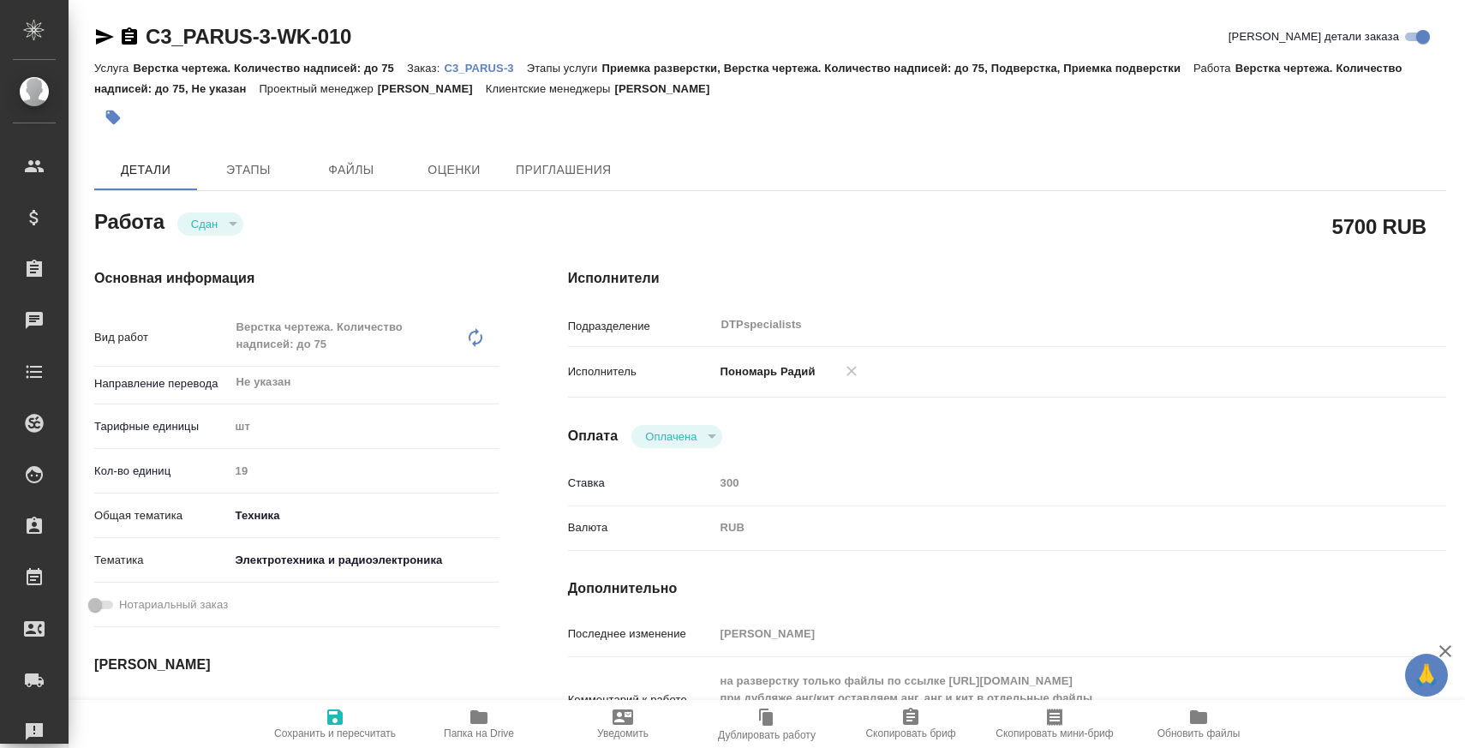
scroll to position [505, 0]
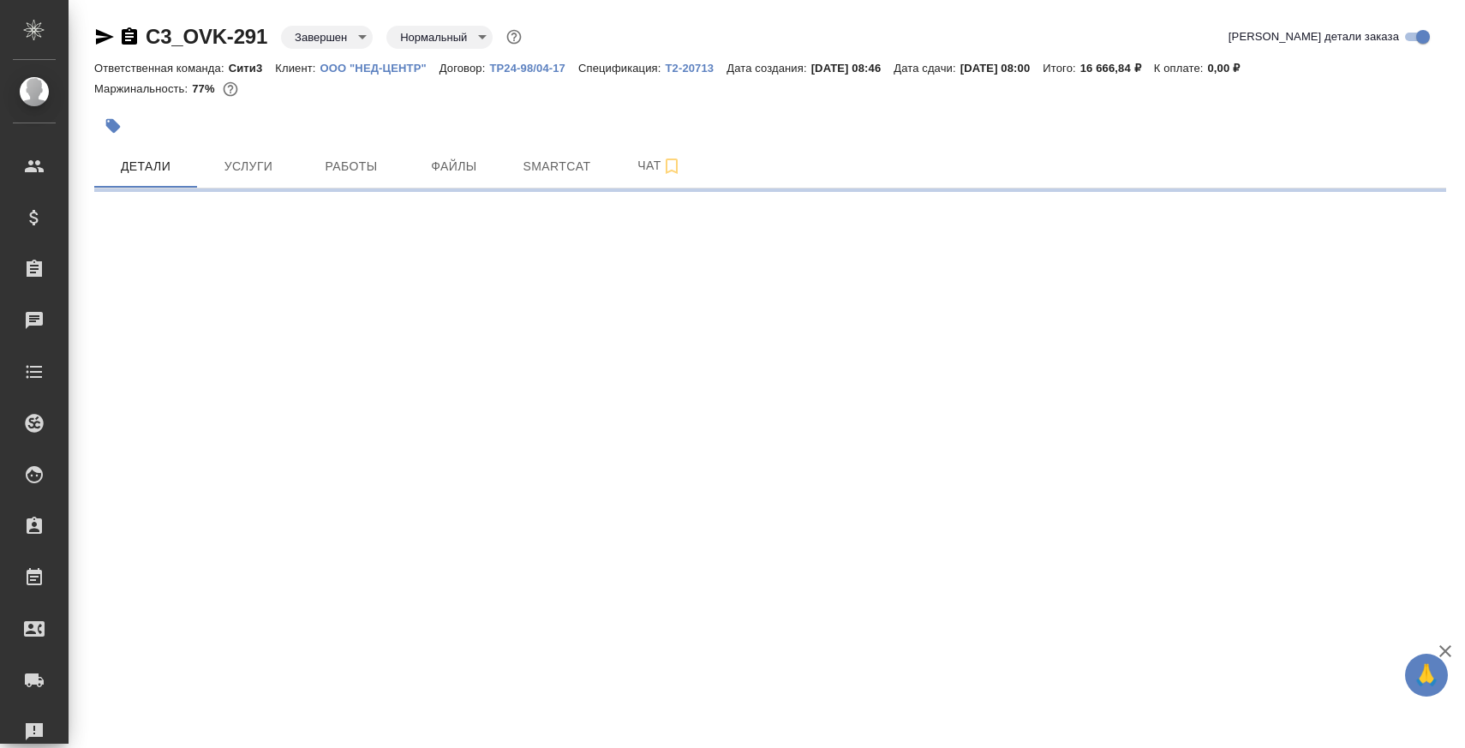
select select "RU"
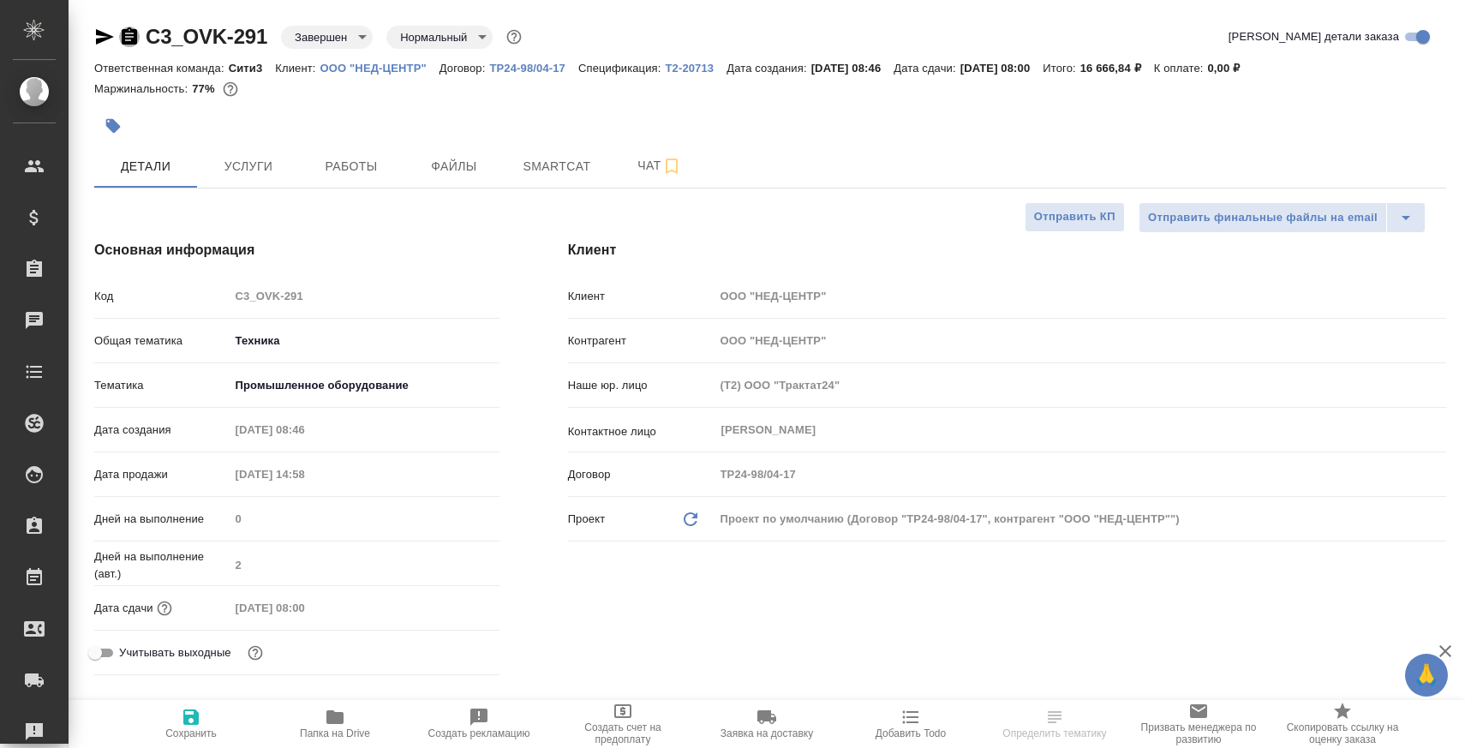
click at [123, 32] on icon "button" at bounding box center [129, 35] width 15 height 17
type textarea "x"
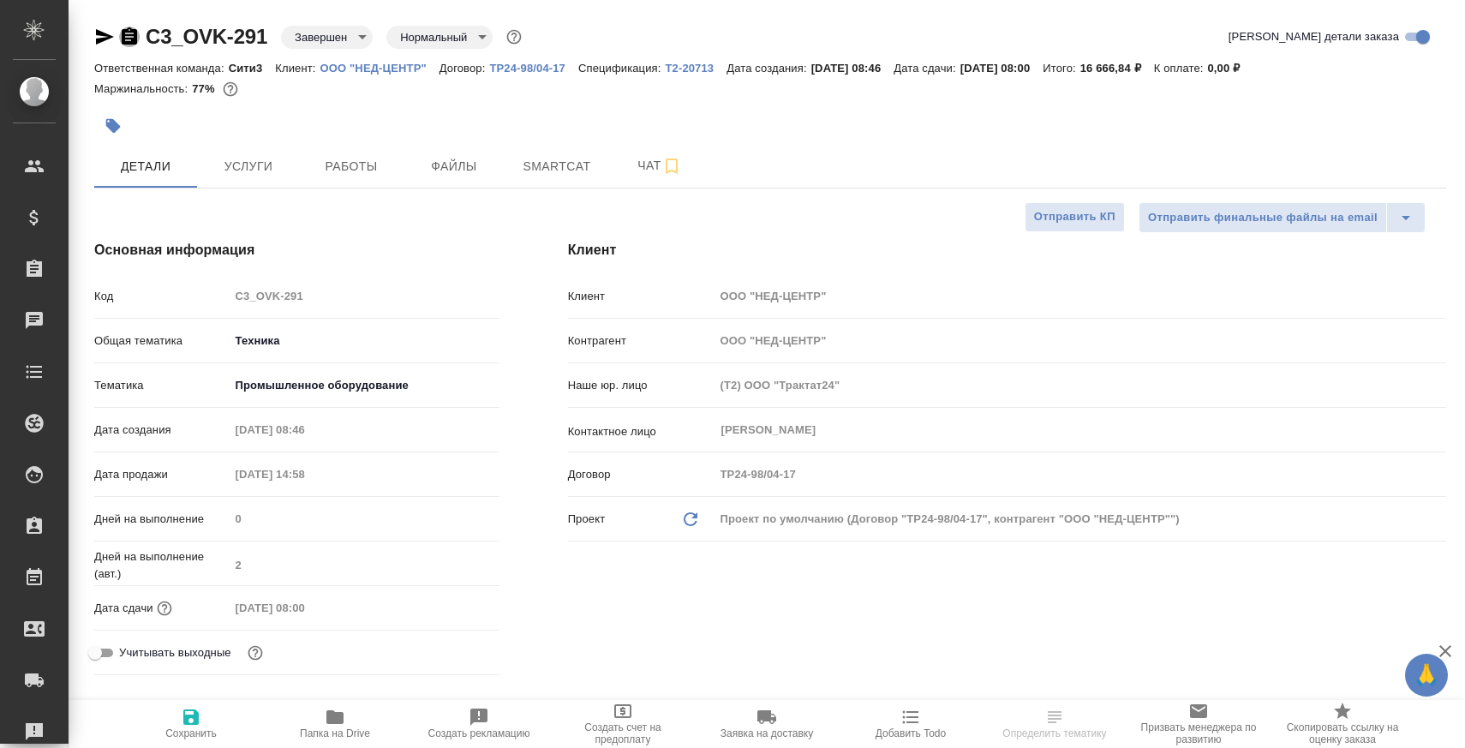
type textarea "x"
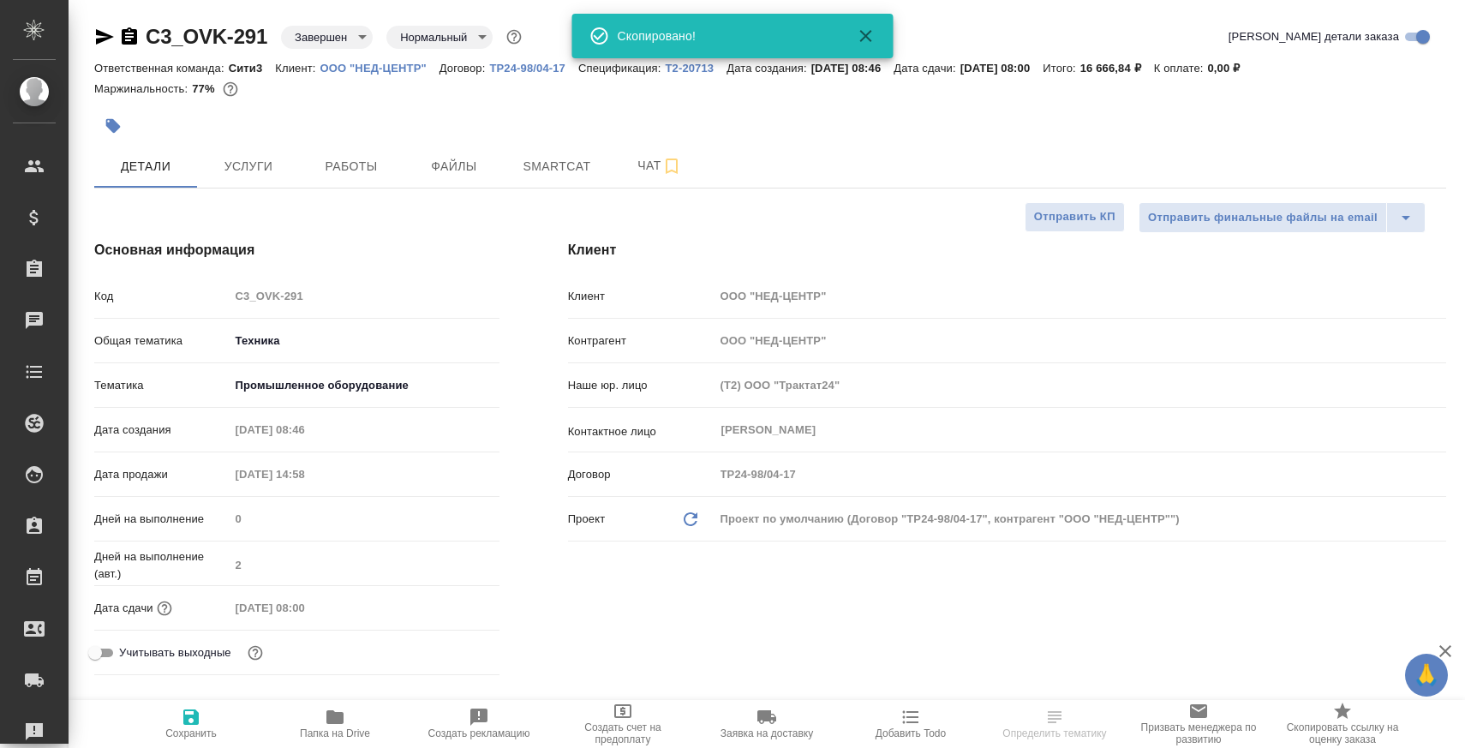
type textarea "x"
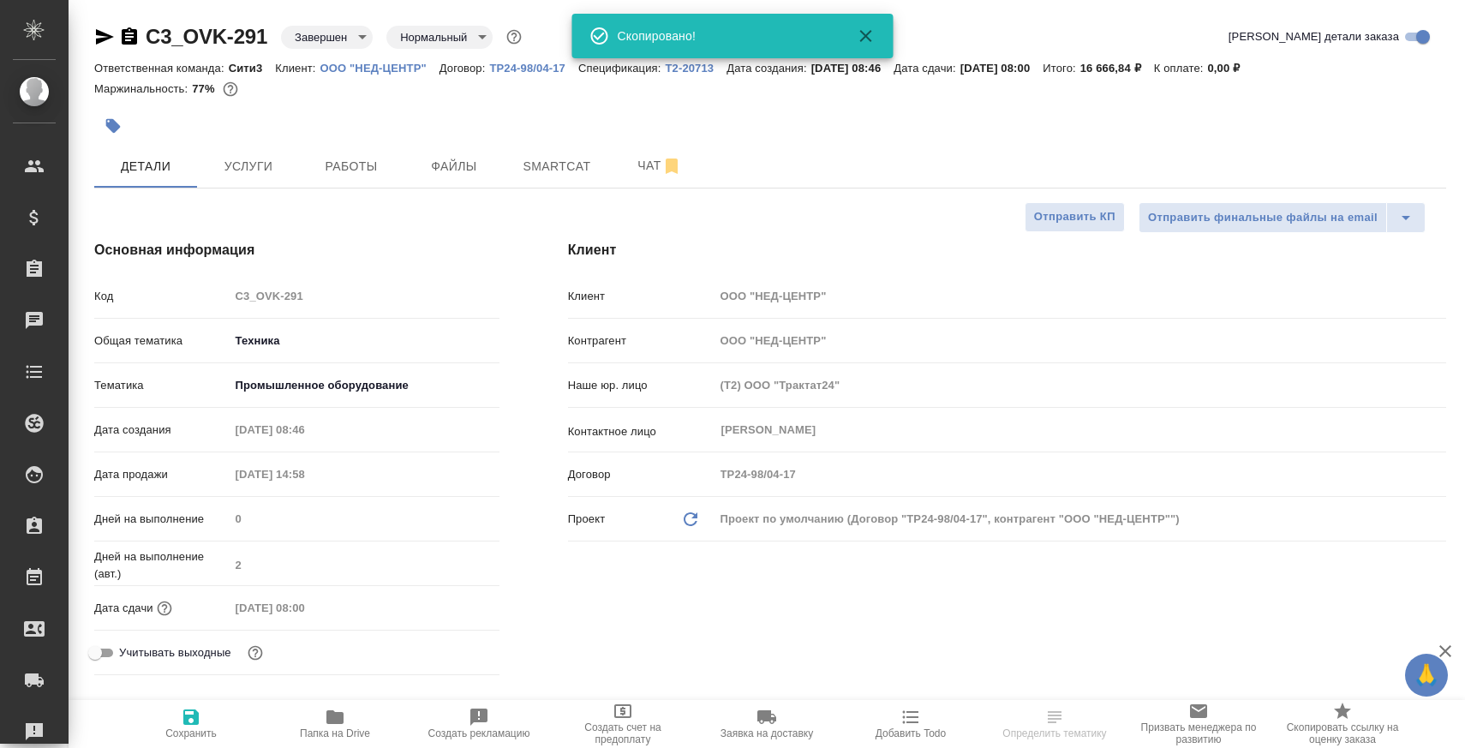
type textarea "x"
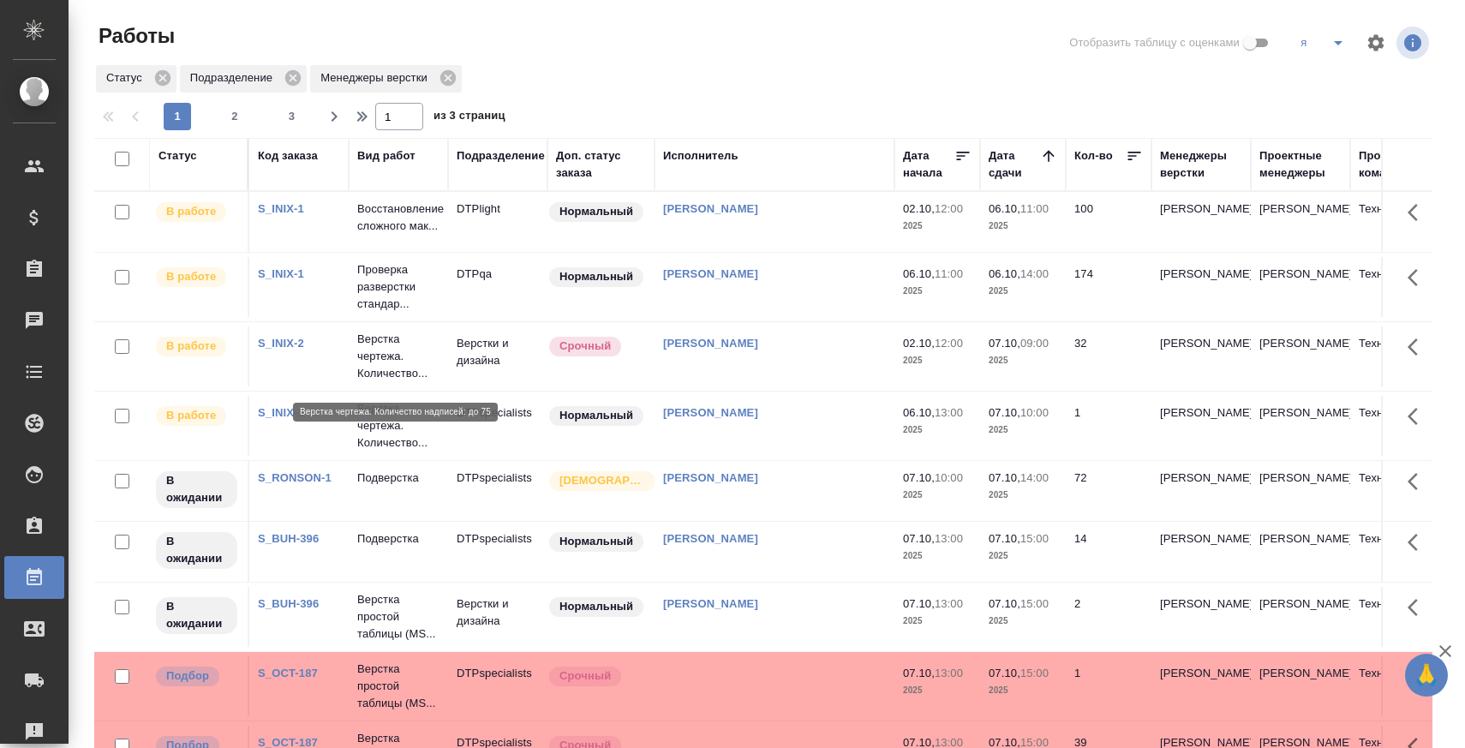
click at [371, 359] on p "Верстка чертежа. Количество..." at bounding box center [398, 356] width 82 height 51
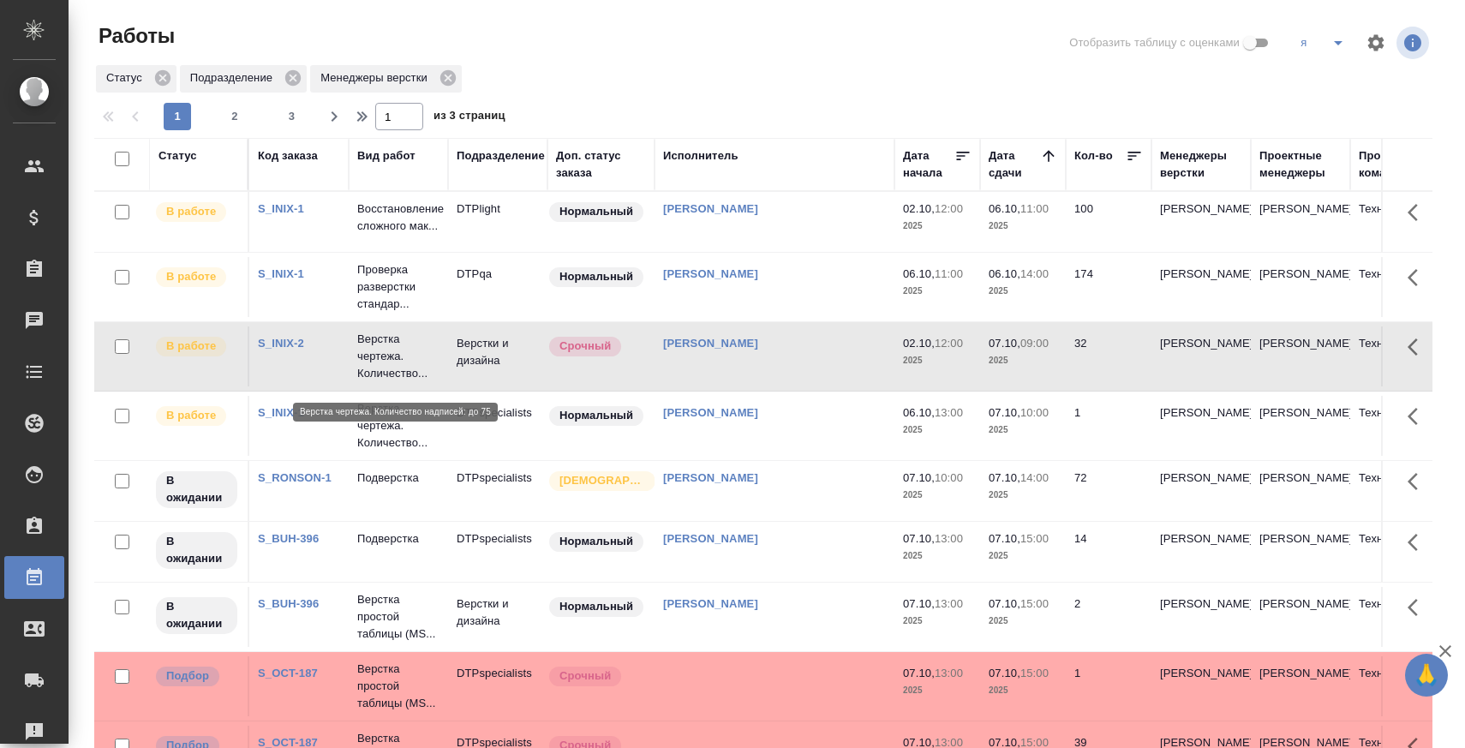
click at [371, 359] on p "Верстка чертежа. Количество..." at bounding box center [398, 356] width 82 height 51
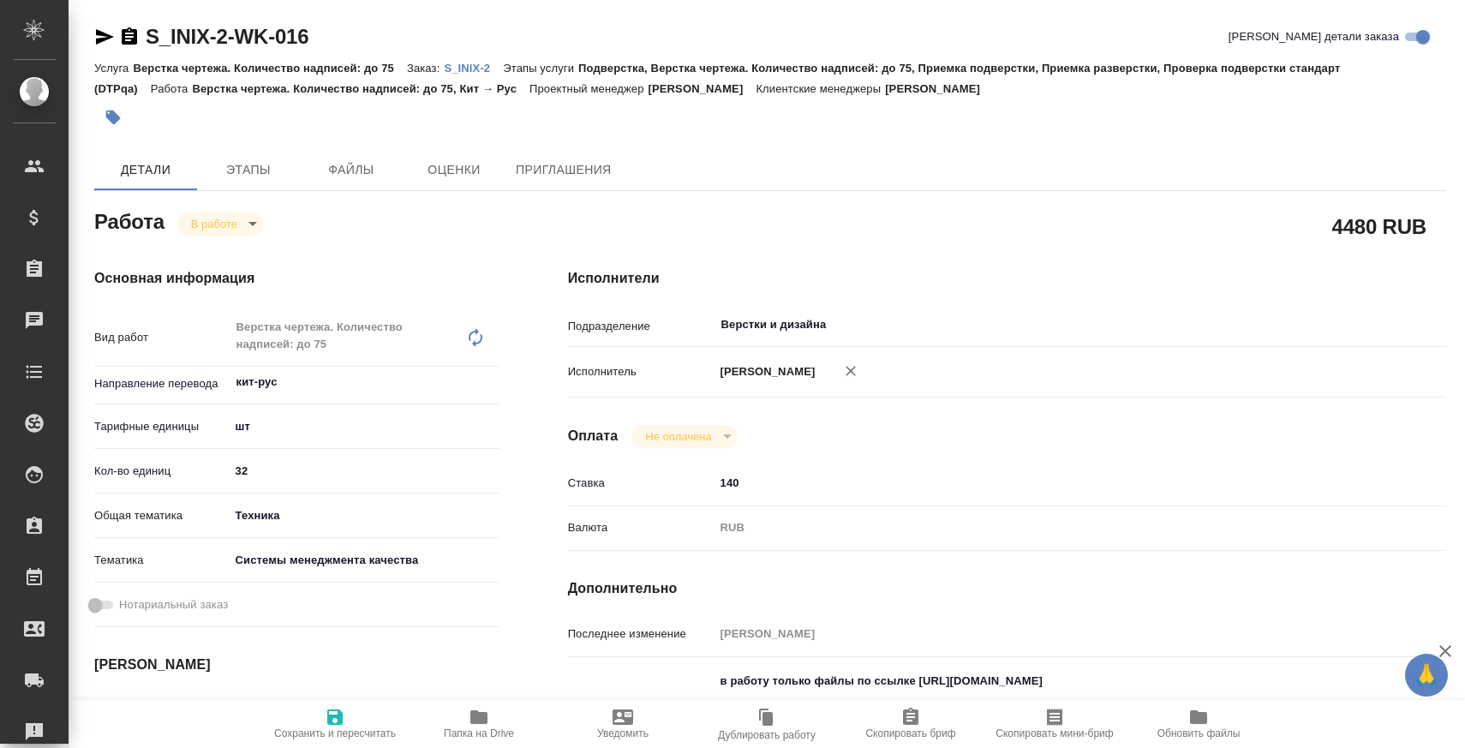
type textarea "x"
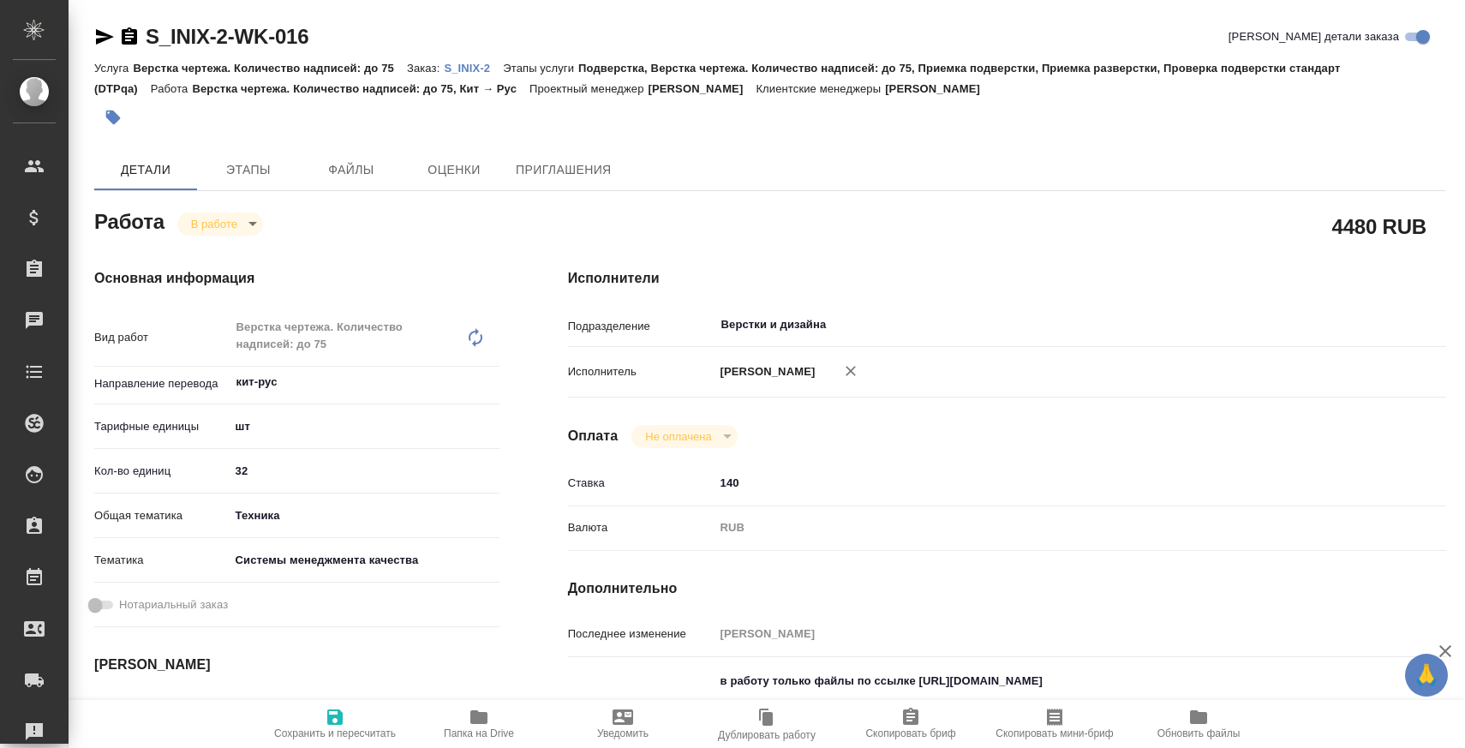
type textarea "x"
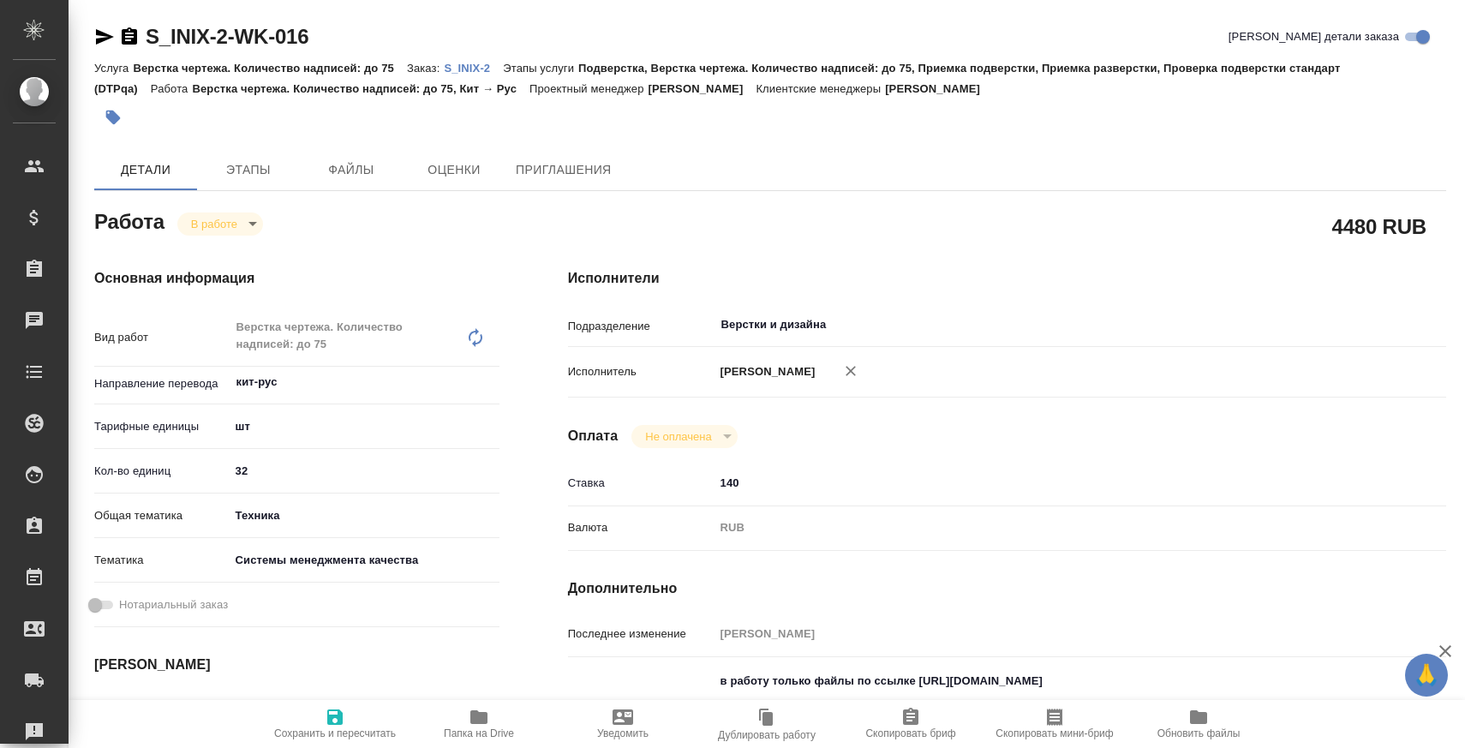
type textarea "x"
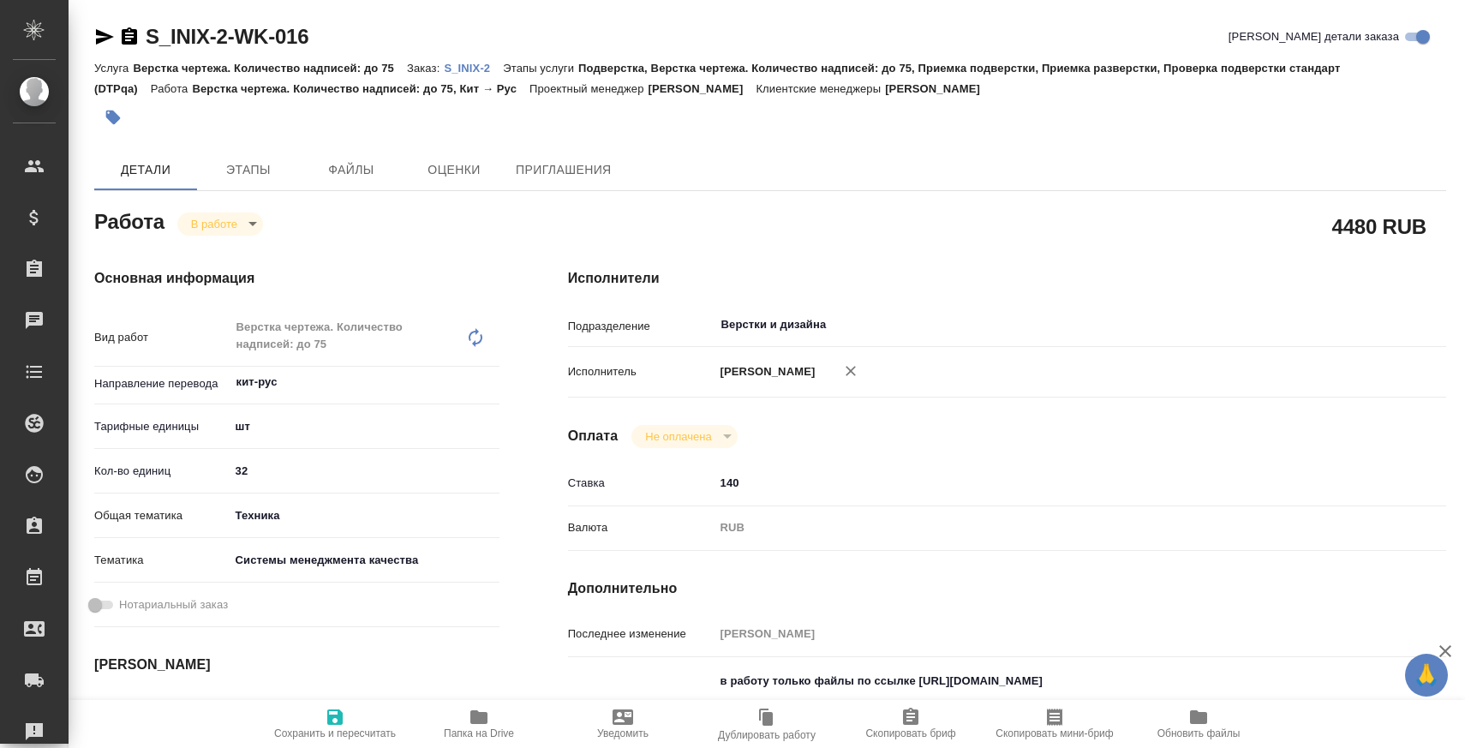
type textarea "x"
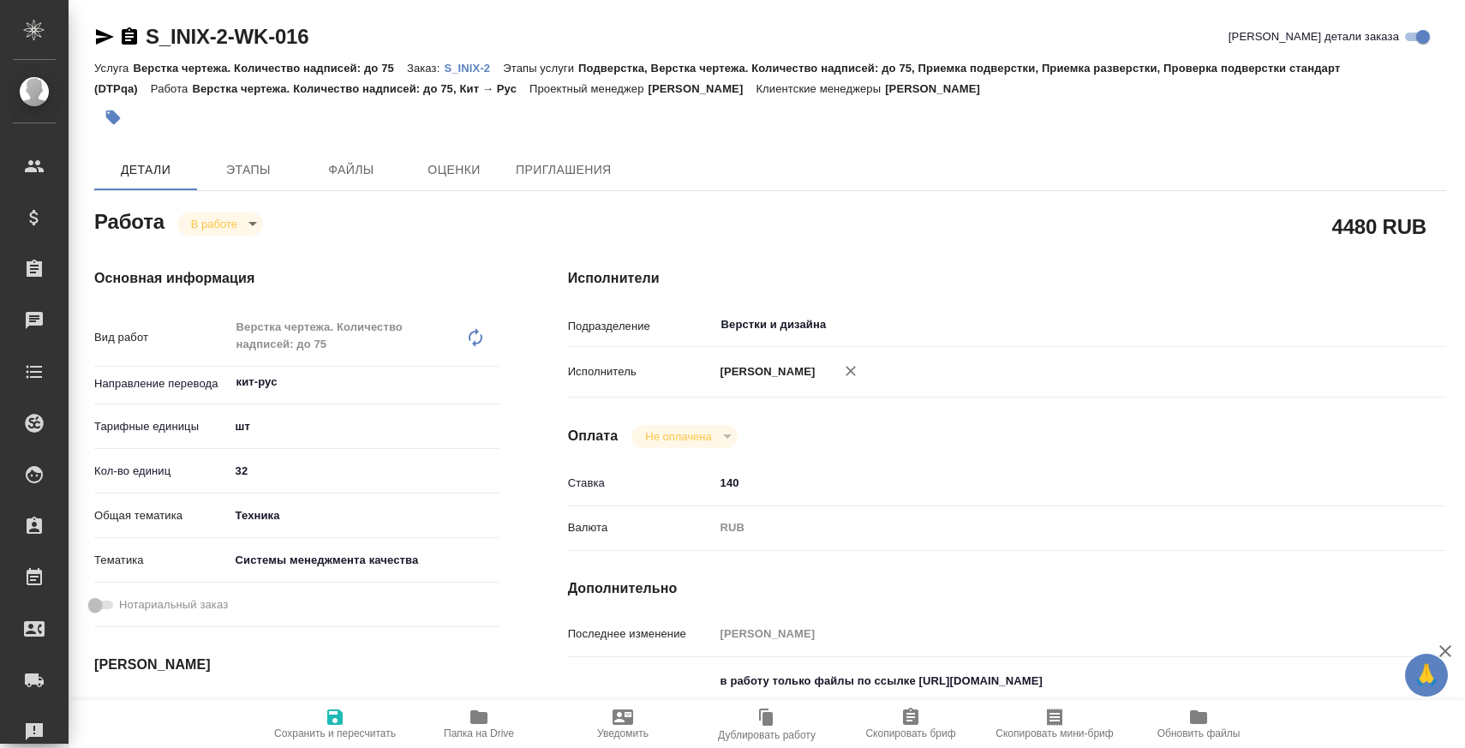
type textarea "x"
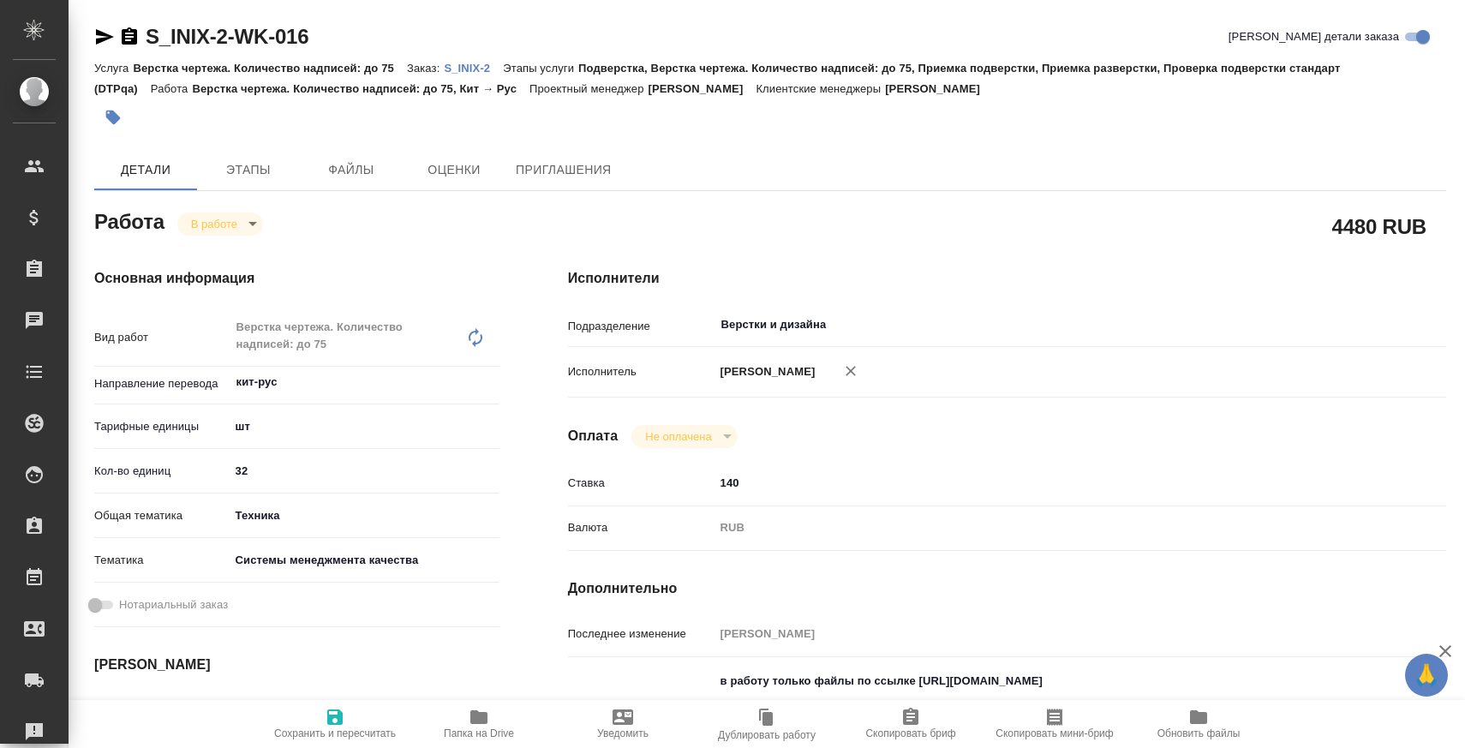
type textarea "x"
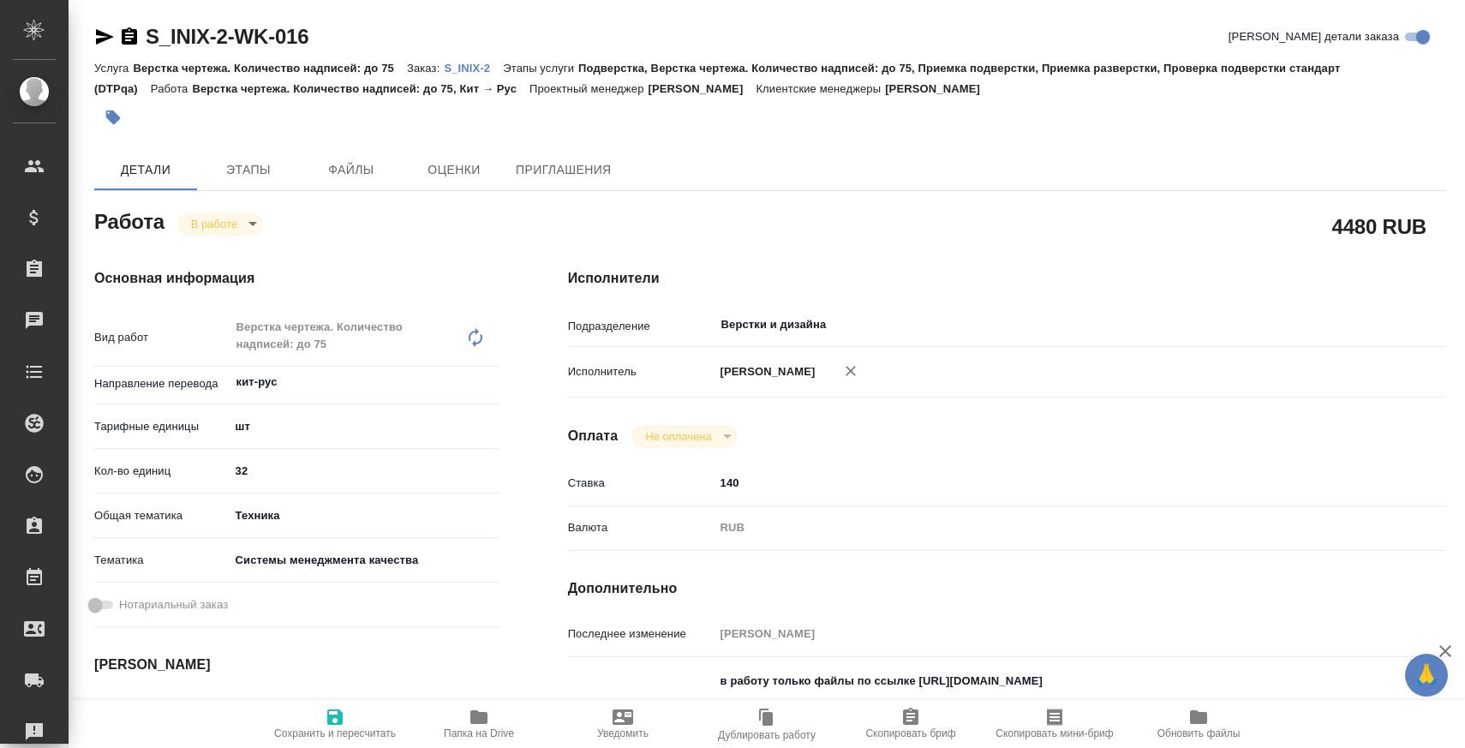
click at [456, 68] on p "S_INIX-2" at bounding box center [473, 68] width 59 height 13
type textarea "x"
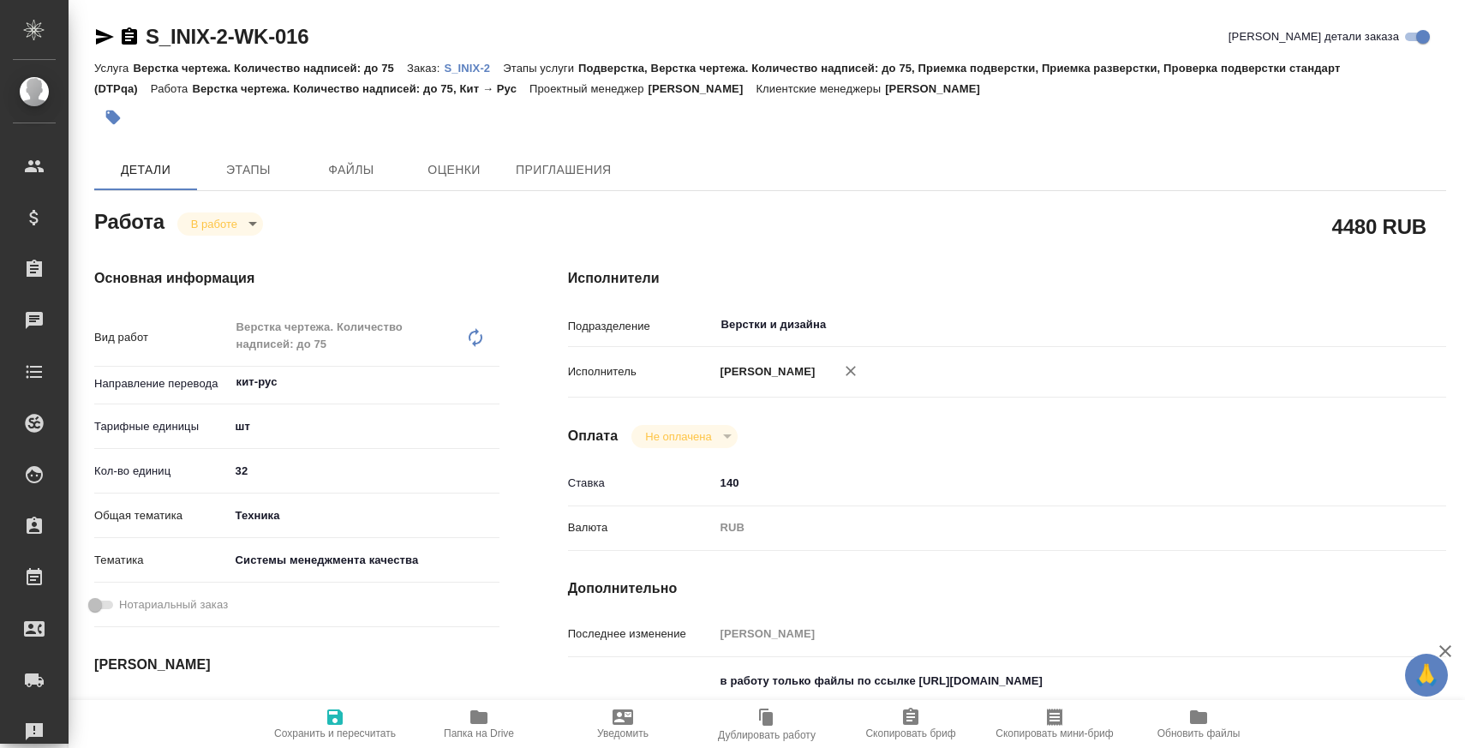
type textarea "x"
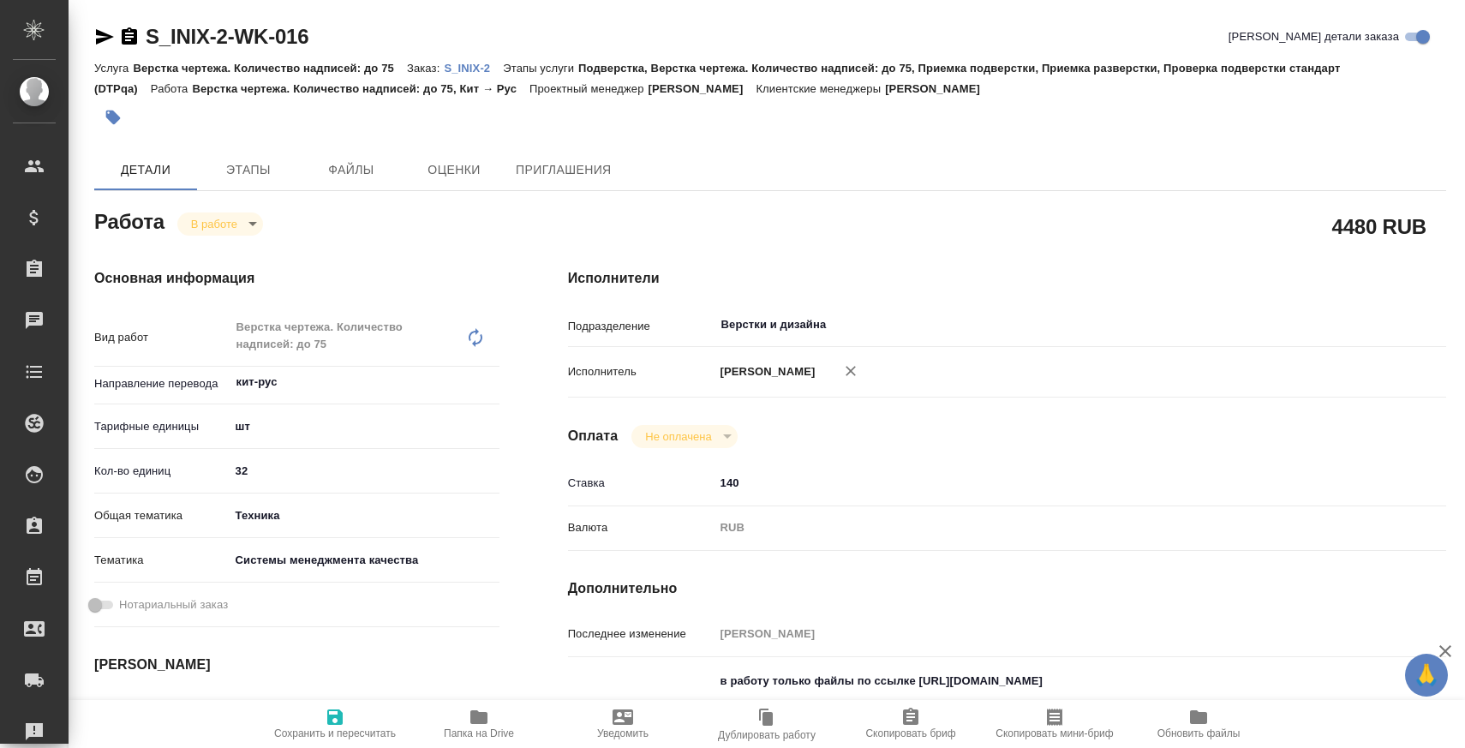
type textarea "x"
click at [470, 736] on span "Папка на Drive" at bounding box center [479, 733] width 70 height 12
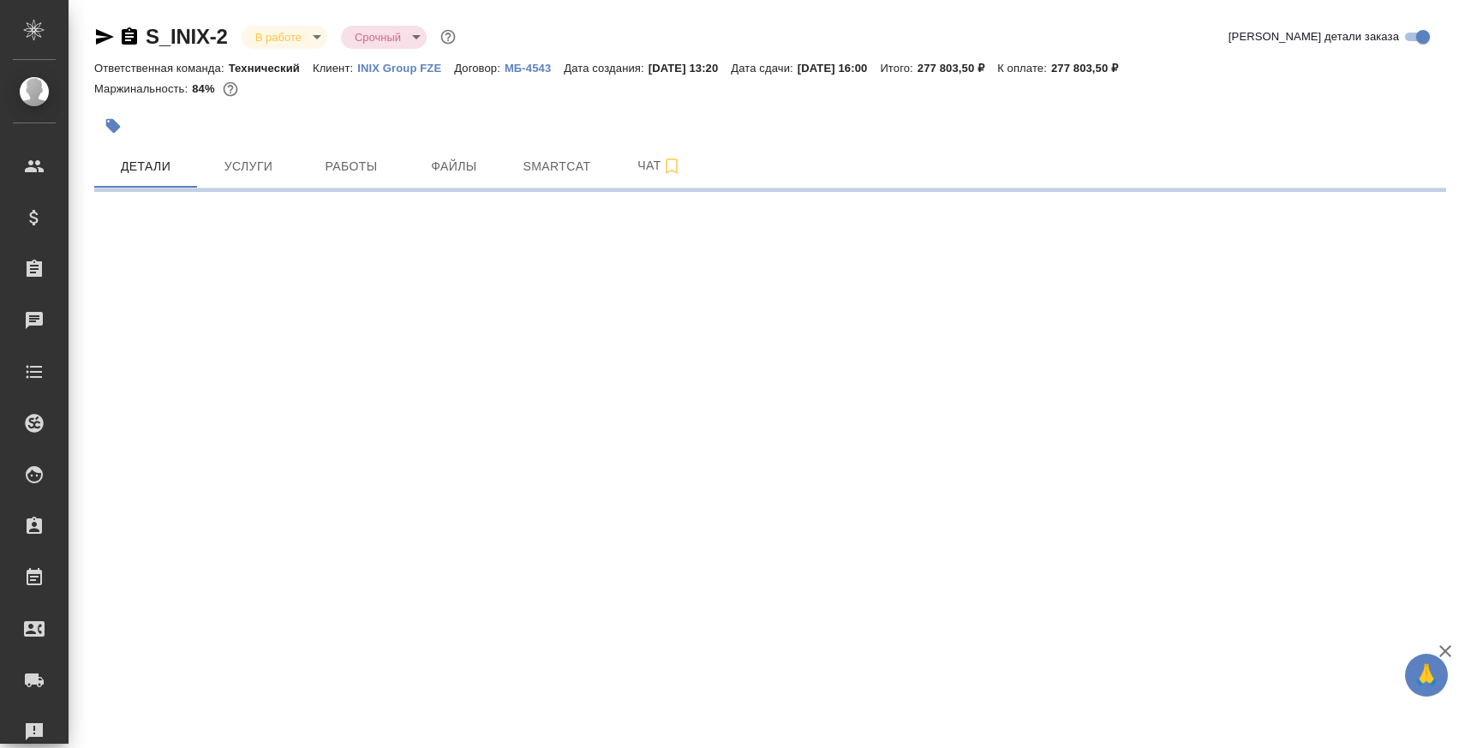
select select "RU"
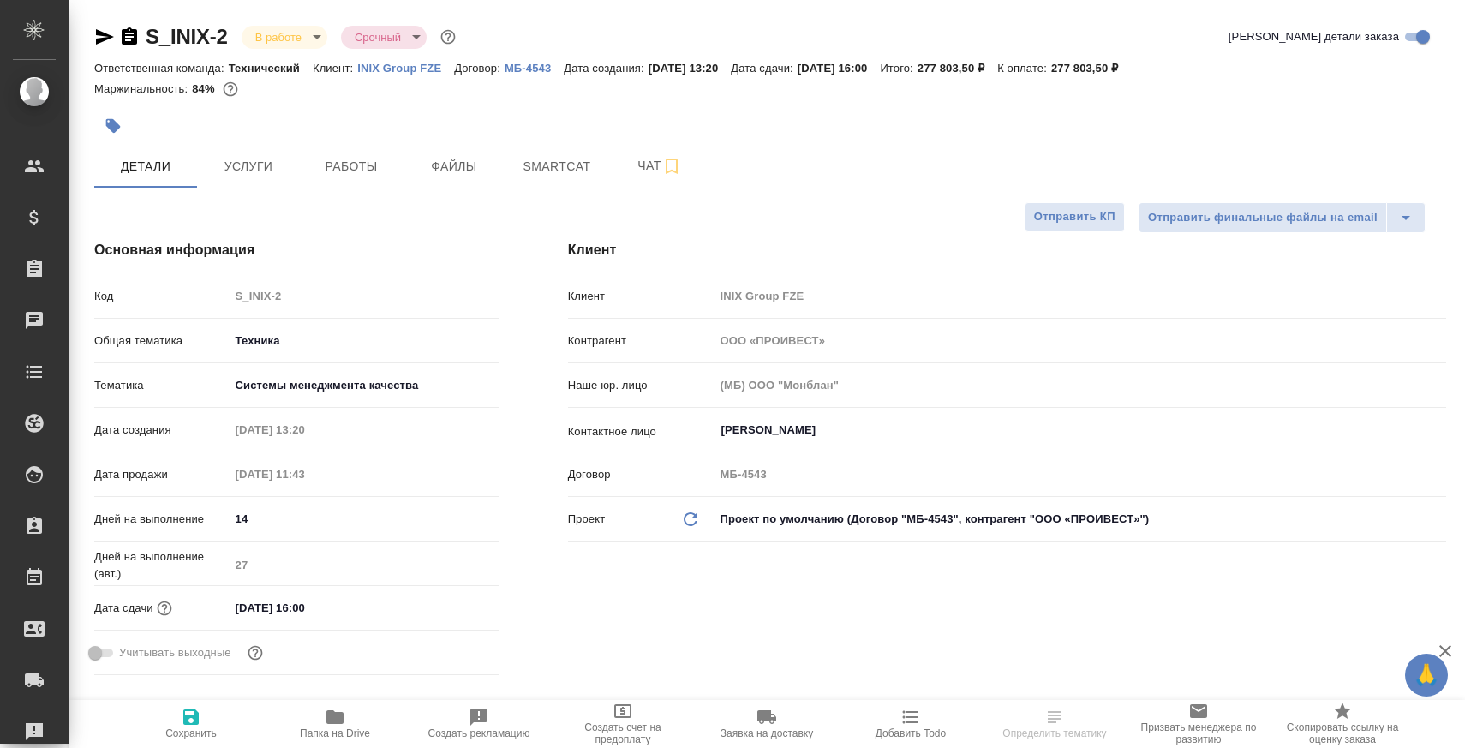
click at [133, 32] on icon "button" at bounding box center [129, 35] width 15 height 17
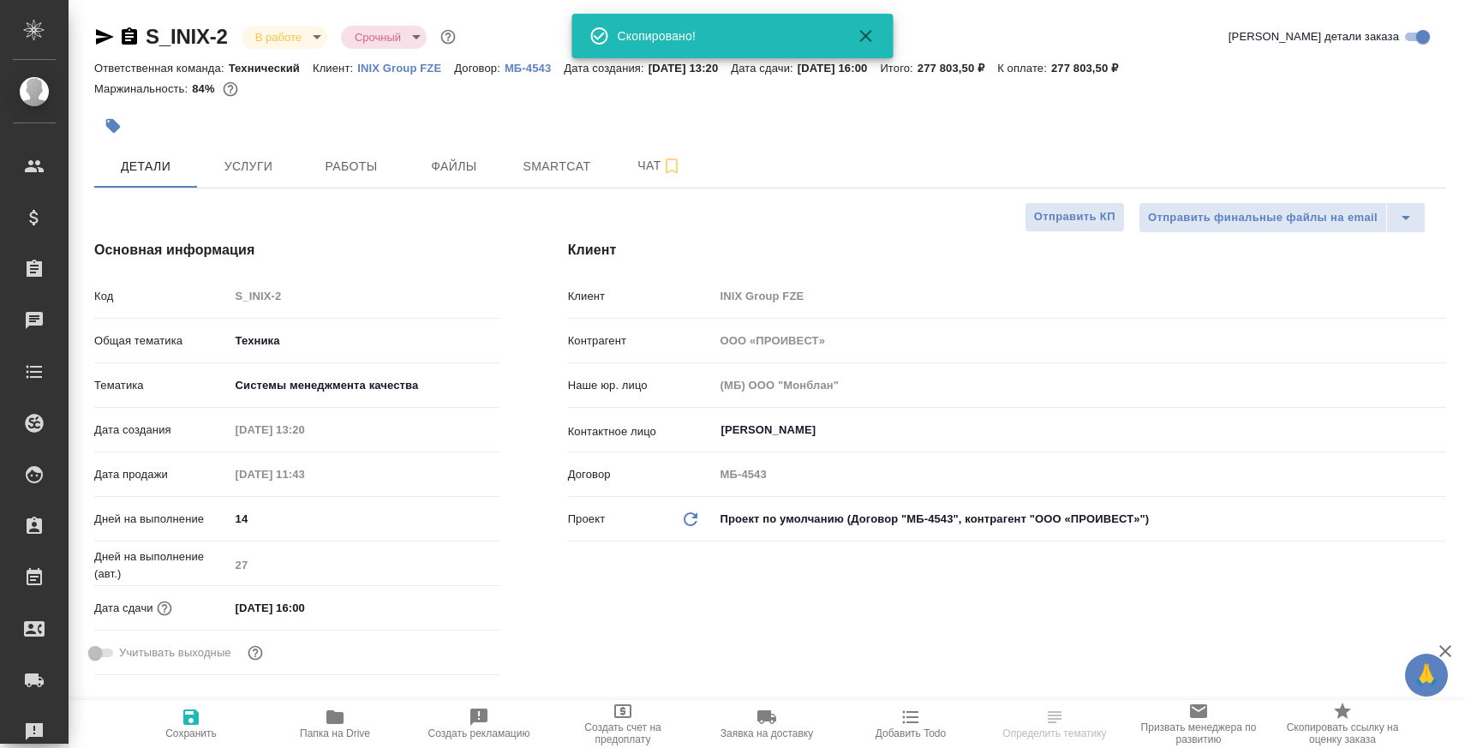
type textarea "x"
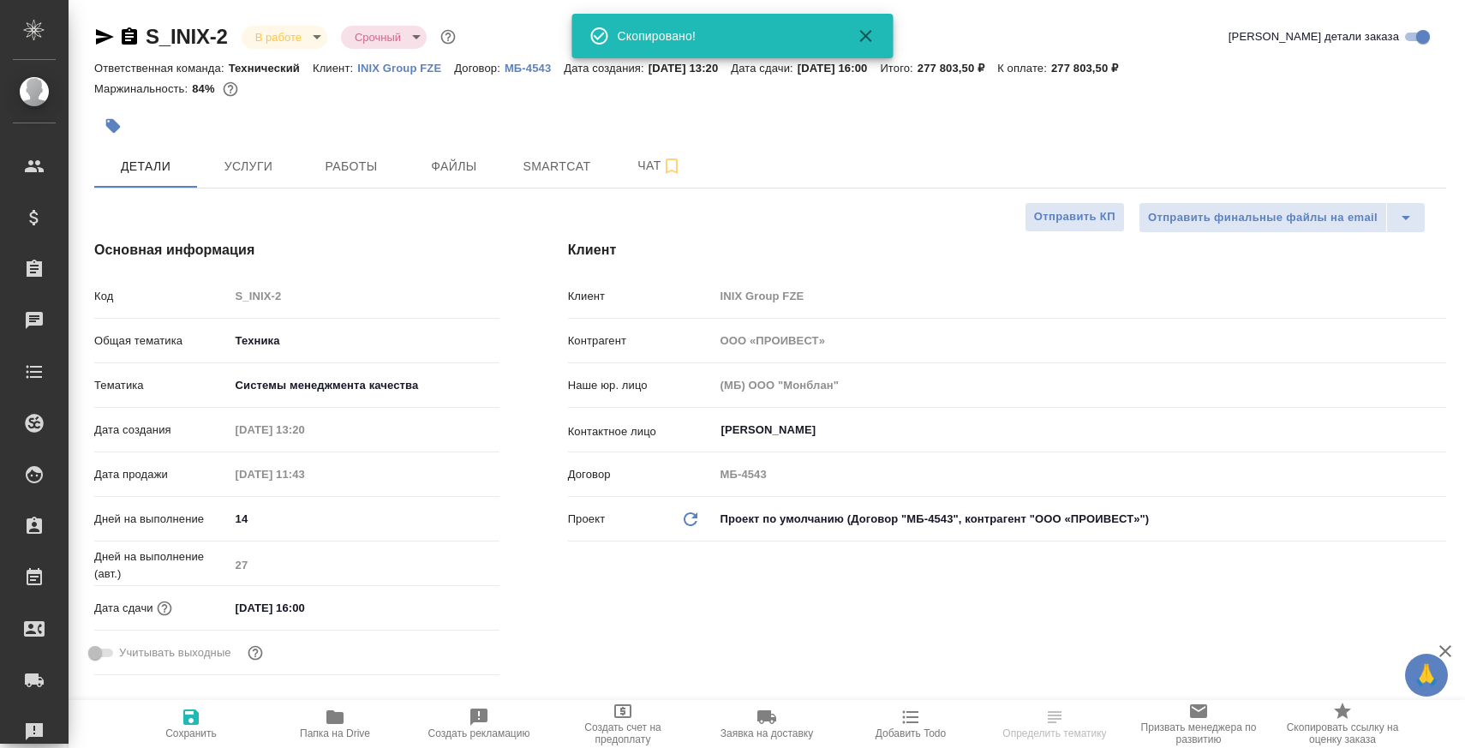
type textarea "x"
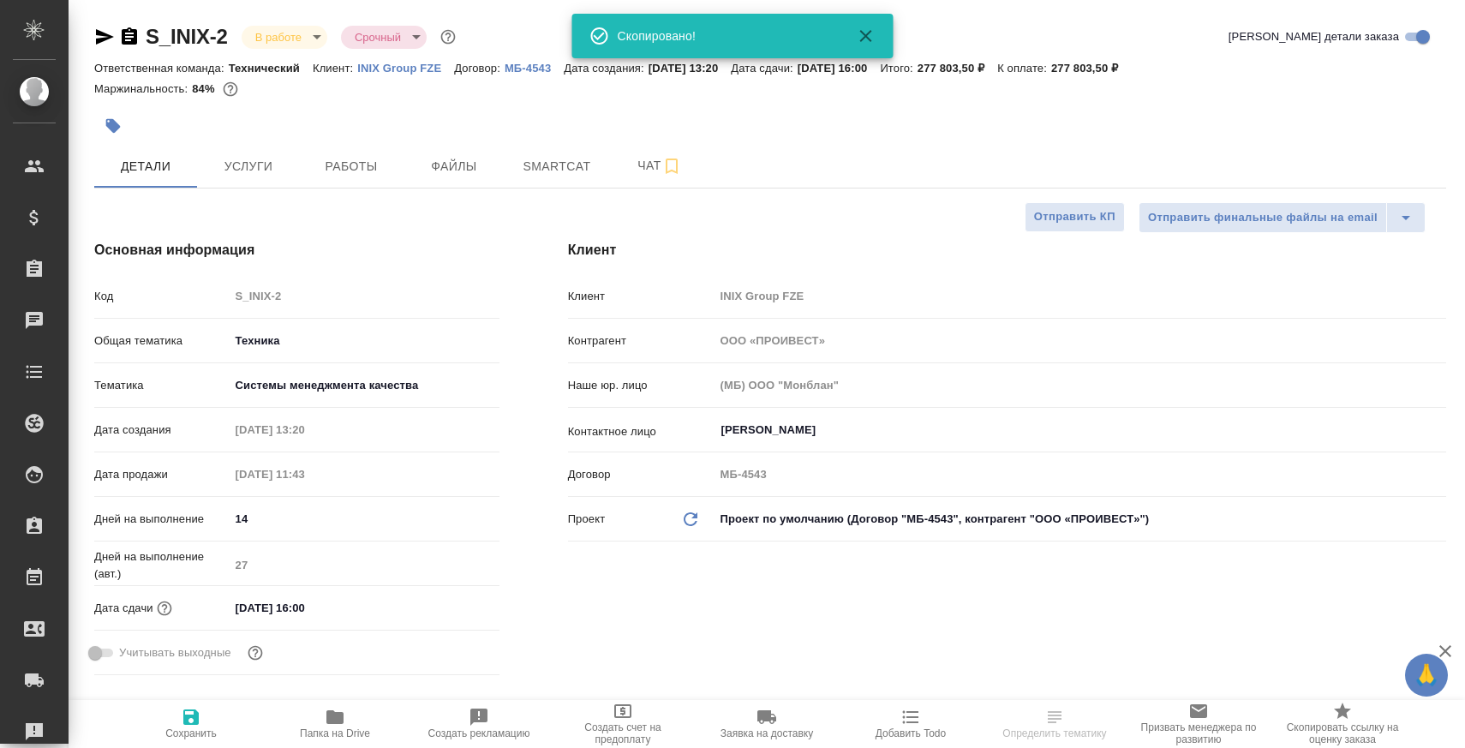
type textarea "x"
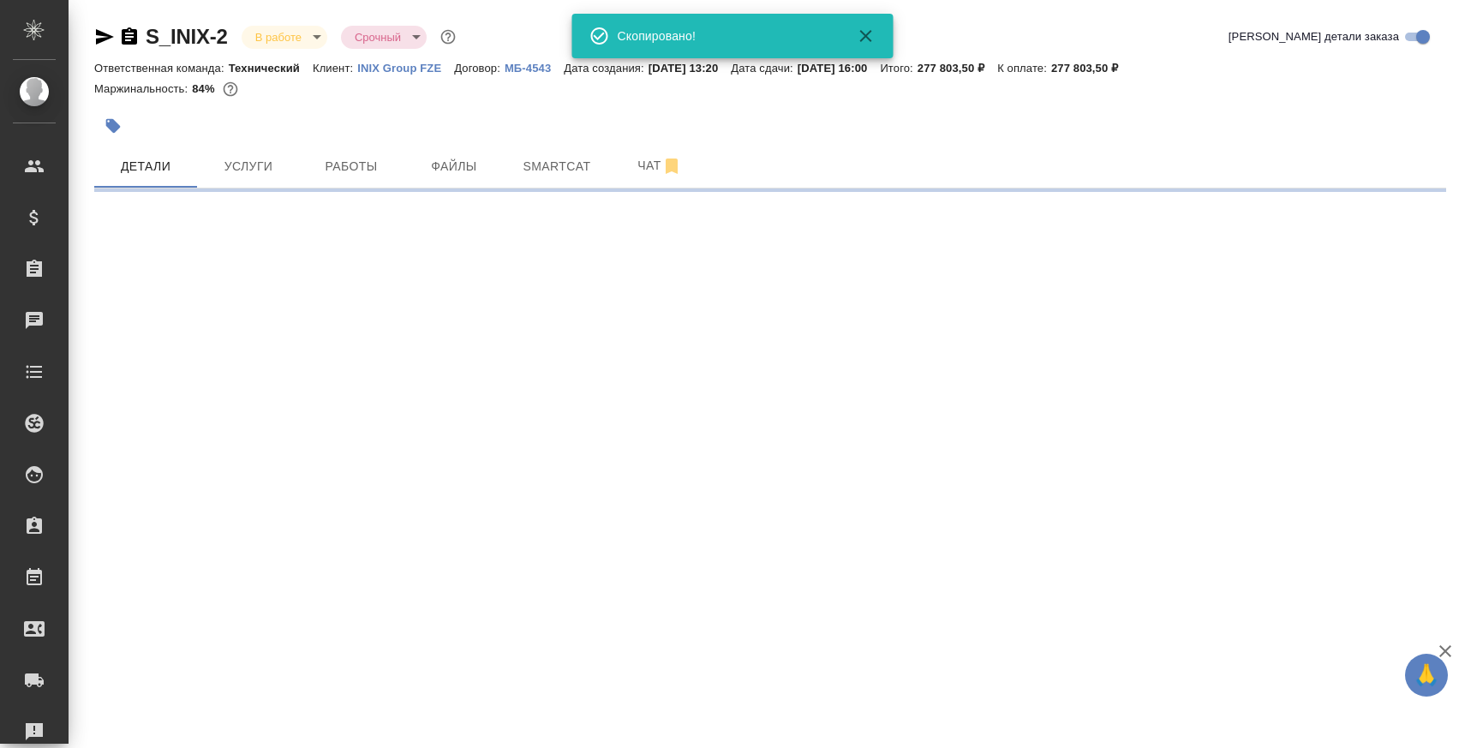
select select "RU"
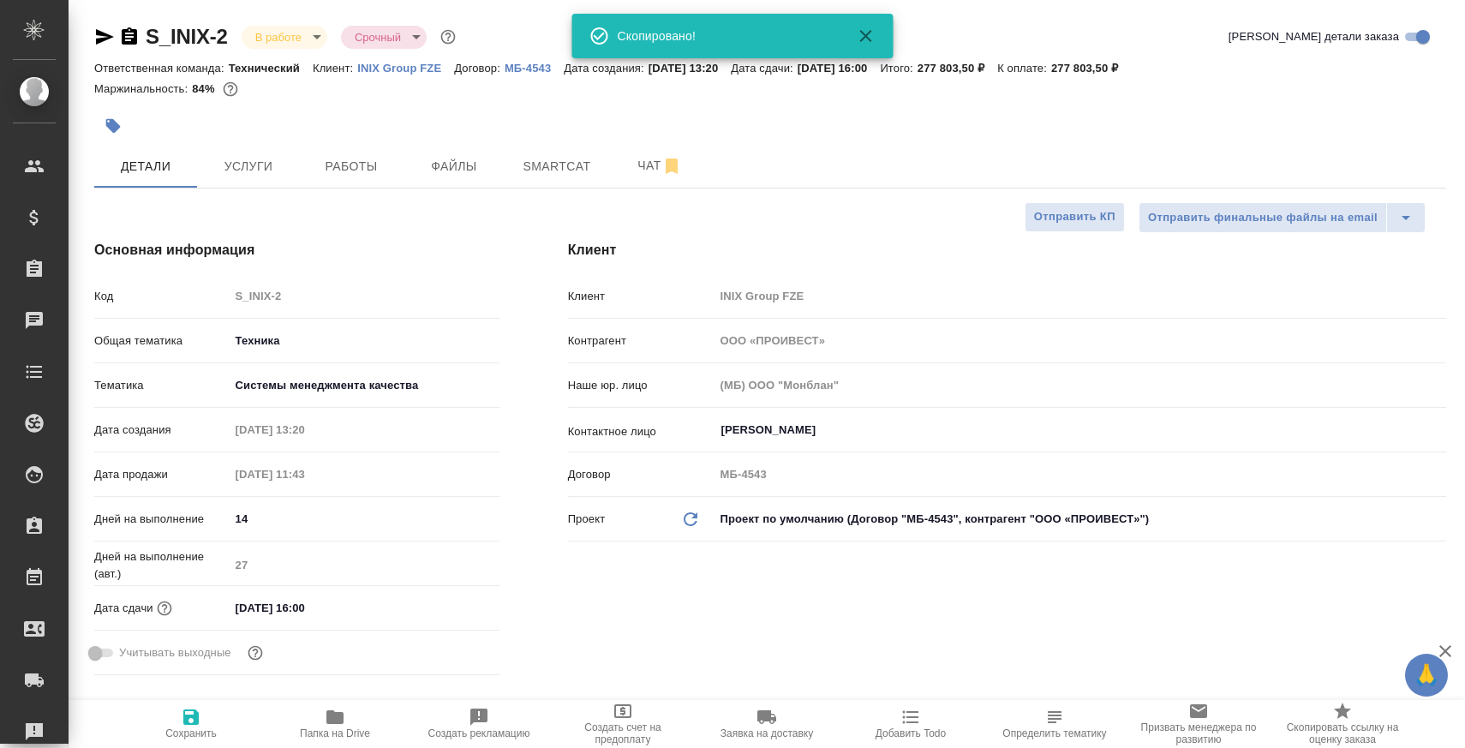
type textarea "x"
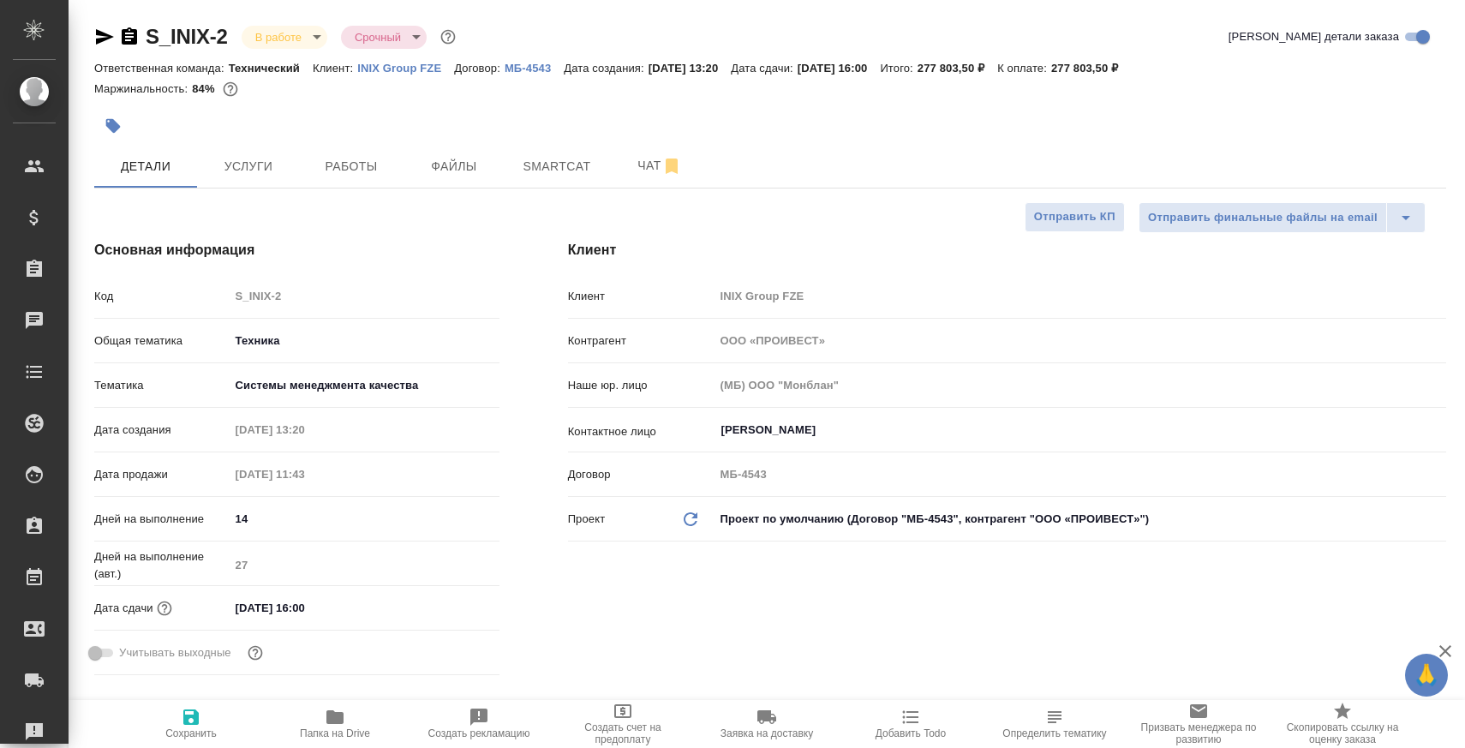
click at [357, 731] on span "Папка на Drive" at bounding box center [335, 733] width 70 height 12
type textarea "x"
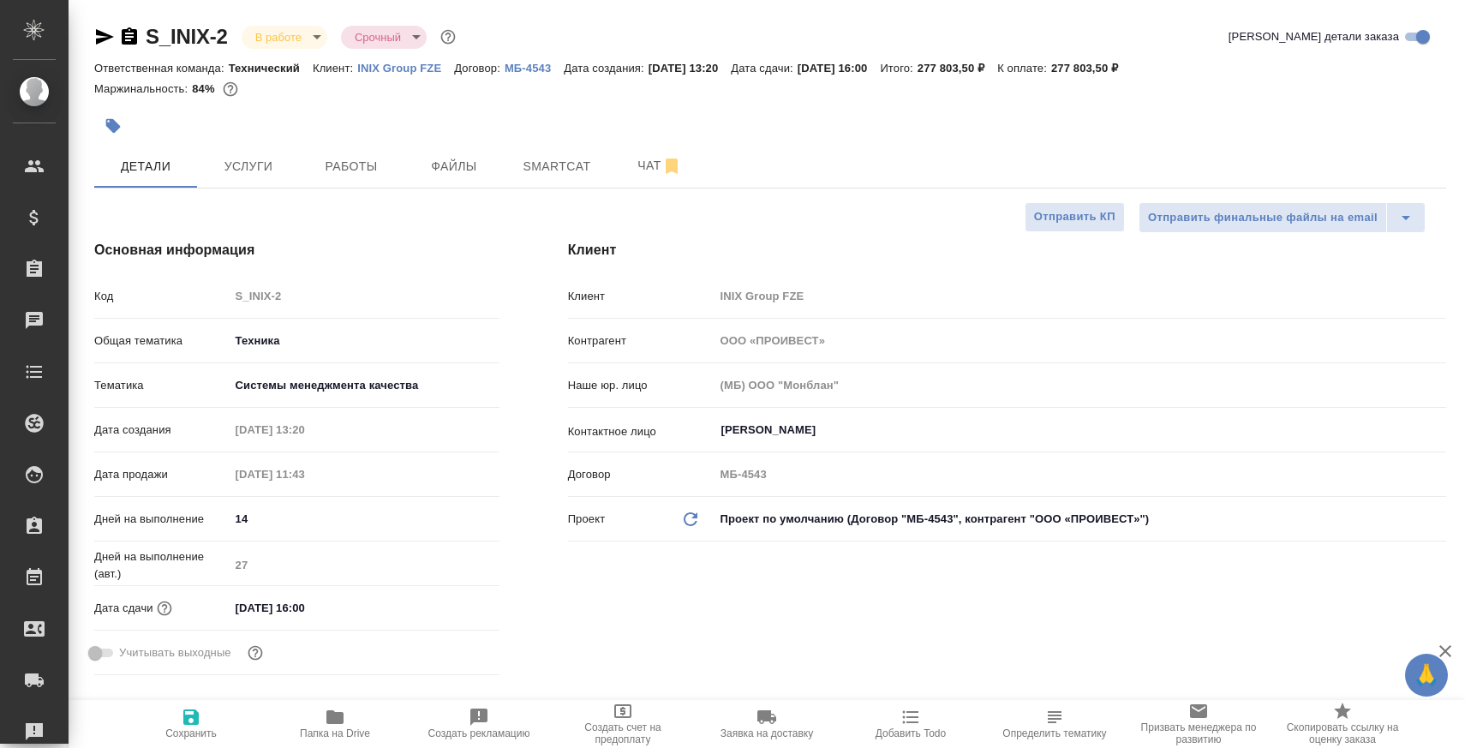
type textarea "x"
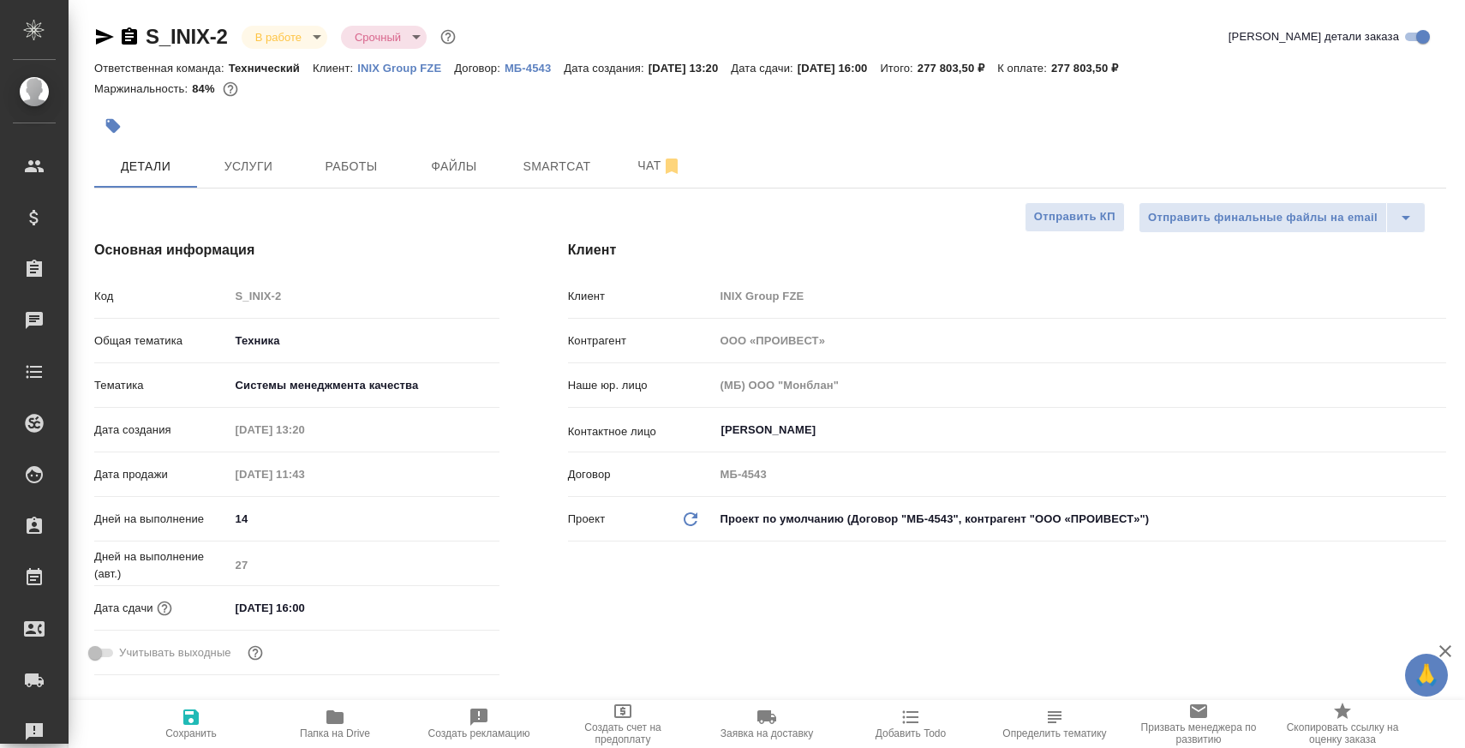
type textarea "x"
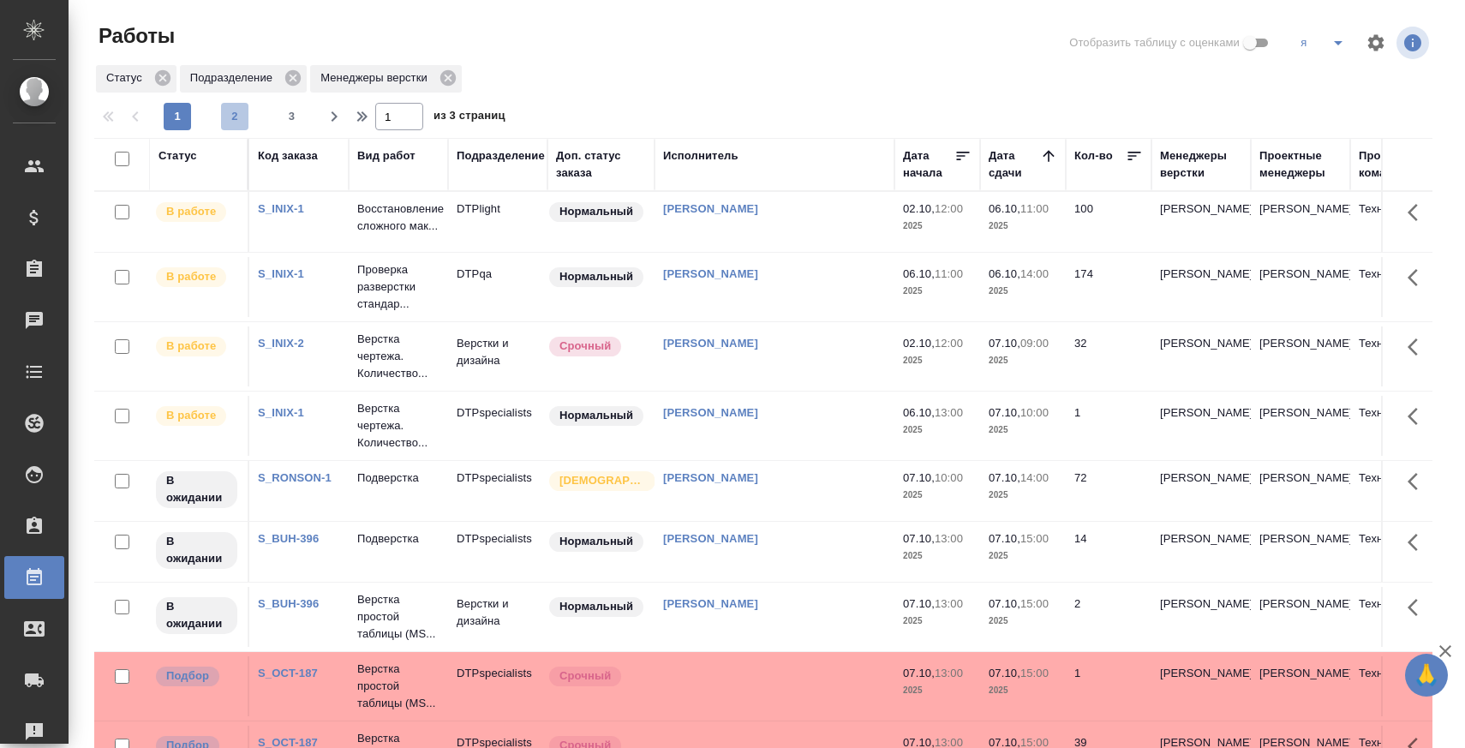
click at [244, 116] on span "2" at bounding box center [234, 116] width 27 height 17
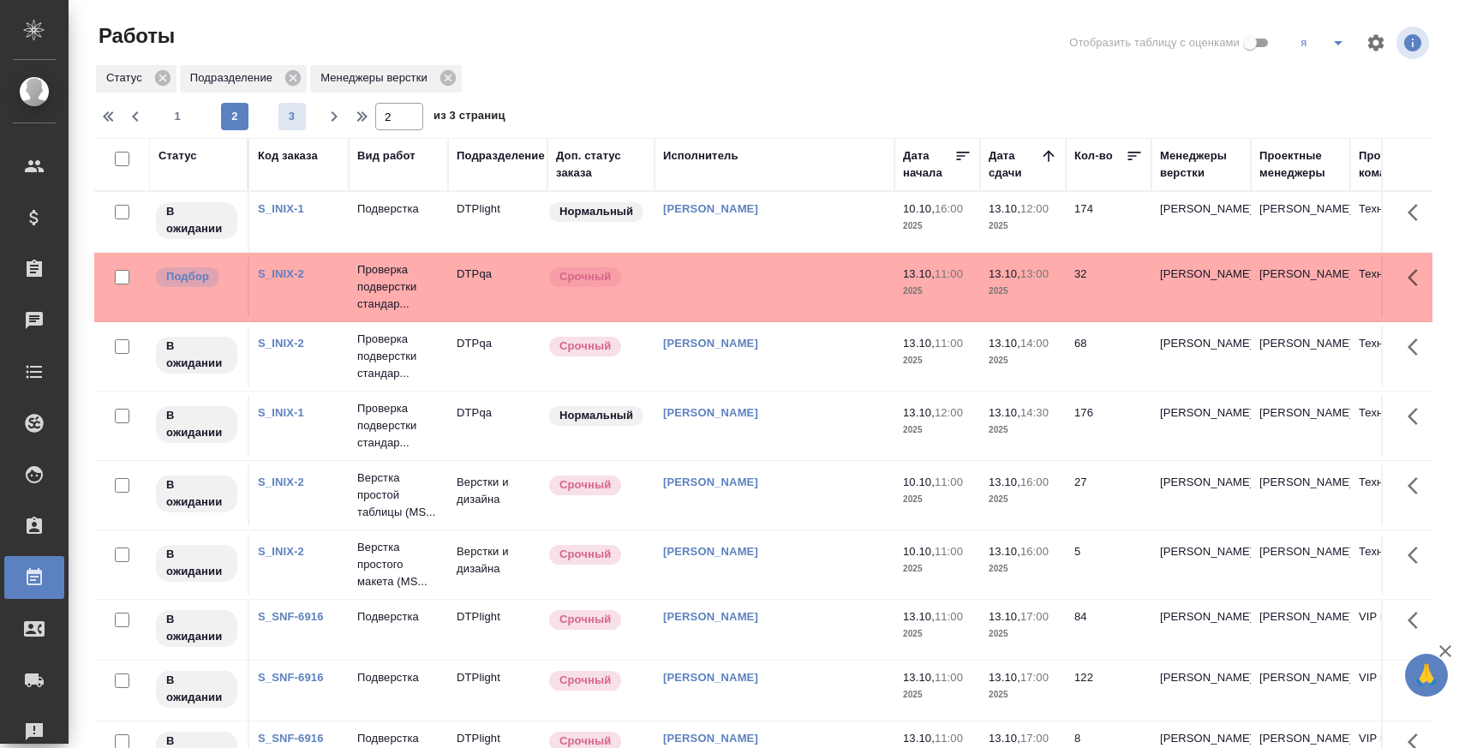
click at [296, 115] on span "3" at bounding box center [291, 116] width 27 height 17
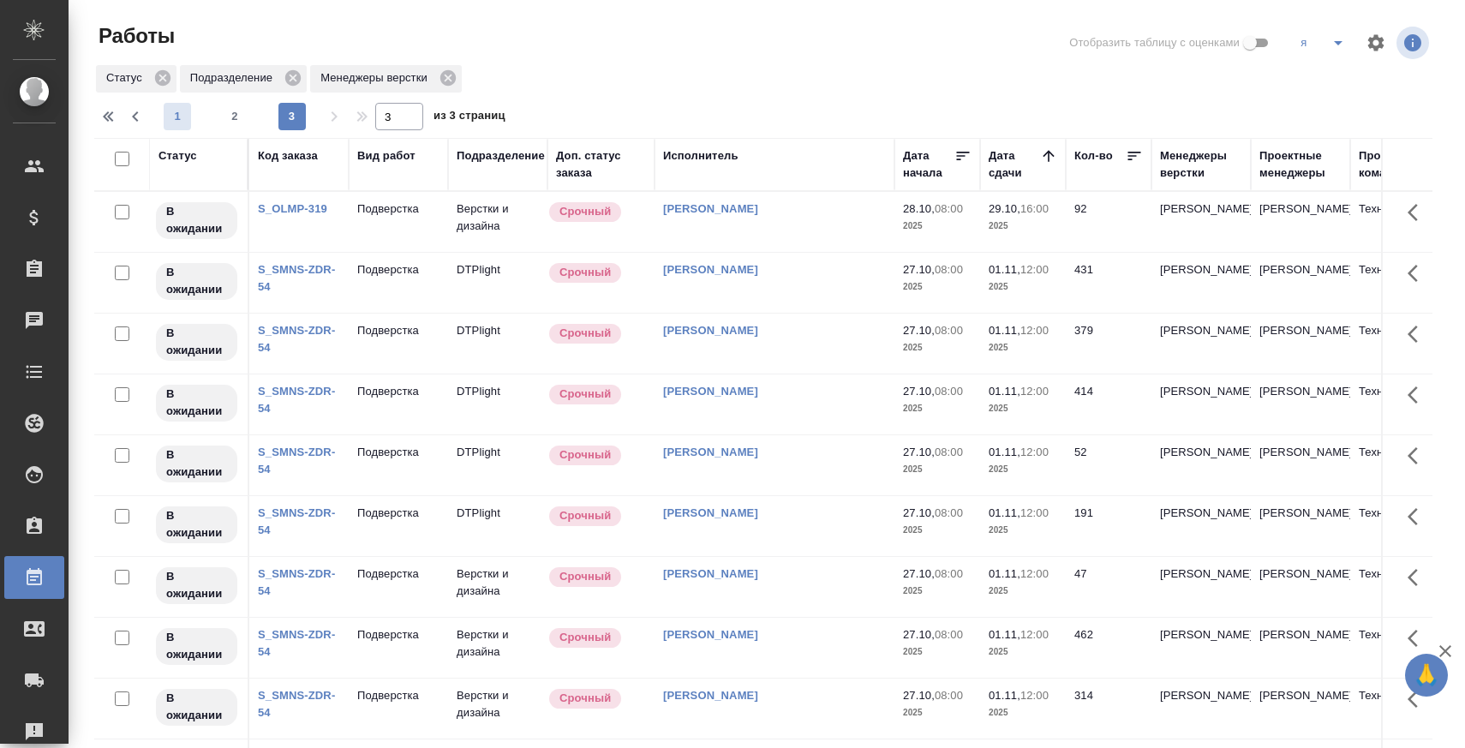
click at [167, 122] on span "1" at bounding box center [177, 116] width 27 height 17
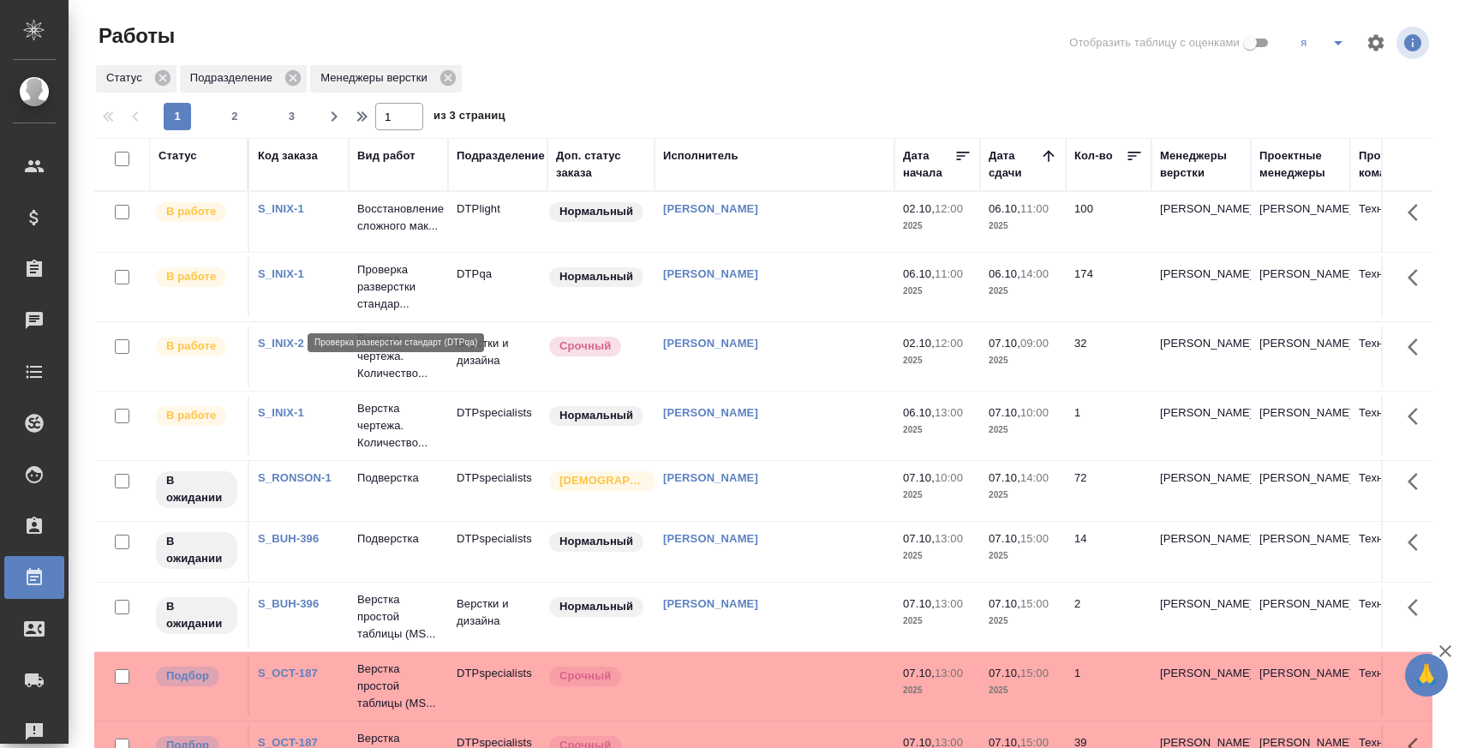
click at [407, 304] on p "Проверка разверстки стандар..." at bounding box center [398, 286] width 82 height 51
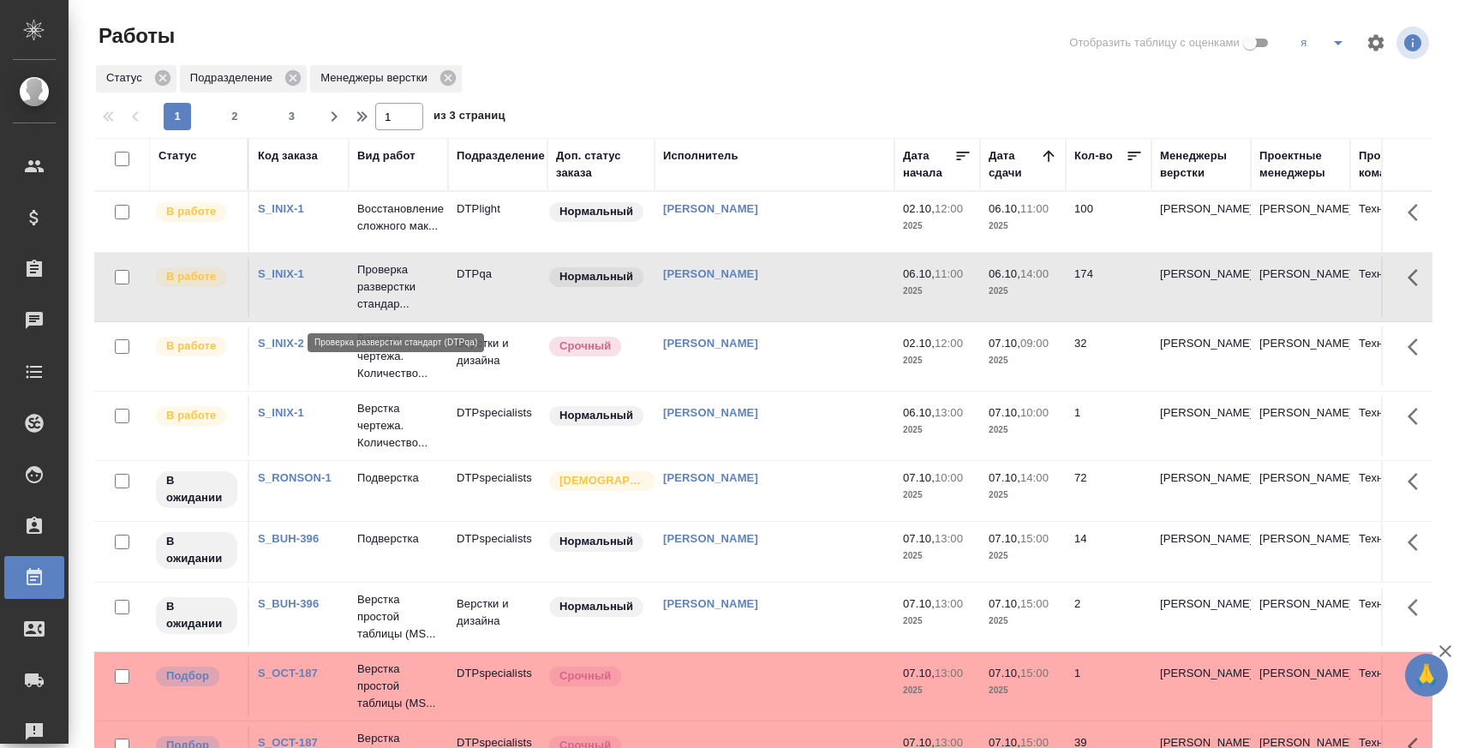
click at [407, 304] on p "Проверка разверстки стандар..." at bounding box center [398, 286] width 82 height 51
click at [242, 111] on span "2" at bounding box center [234, 116] width 27 height 17
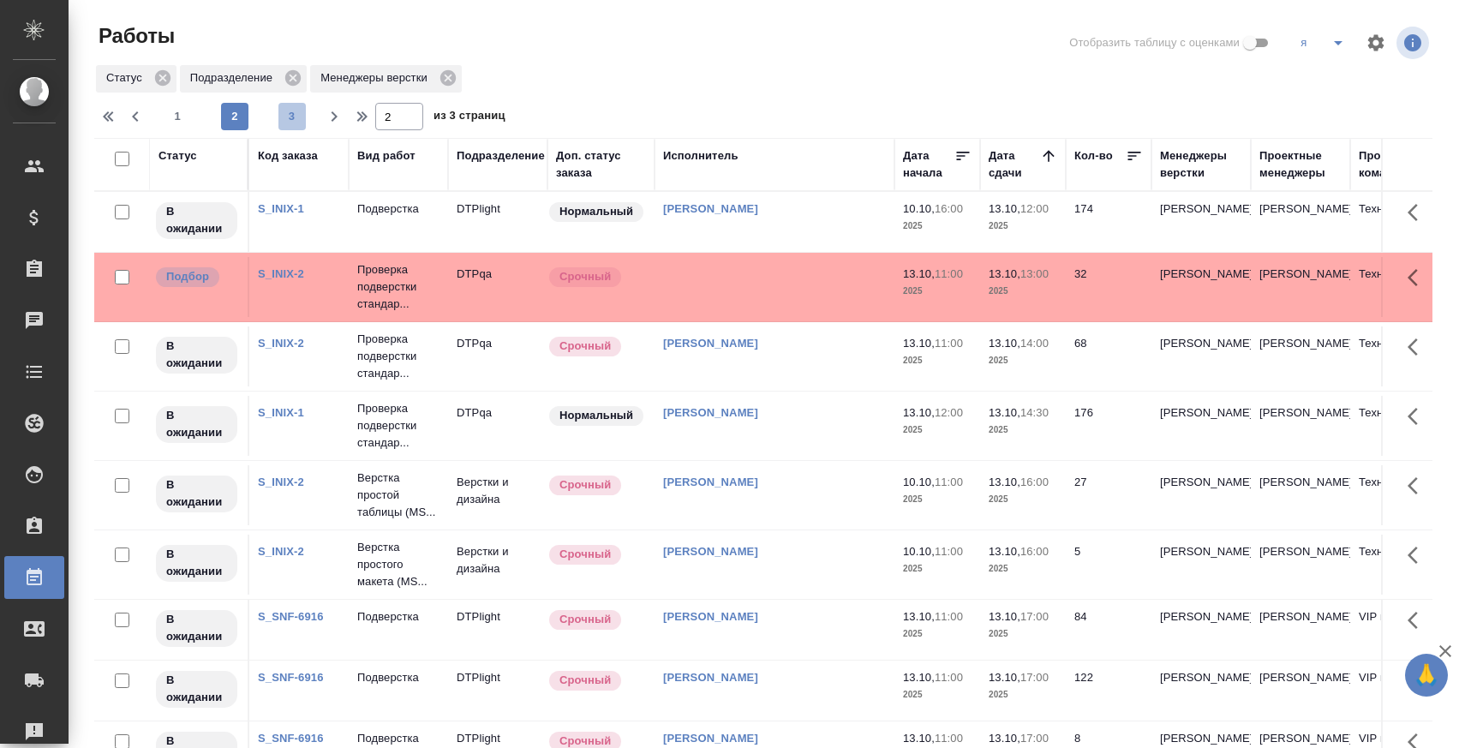
click at [296, 110] on span "3" at bounding box center [291, 116] width 27 height 17
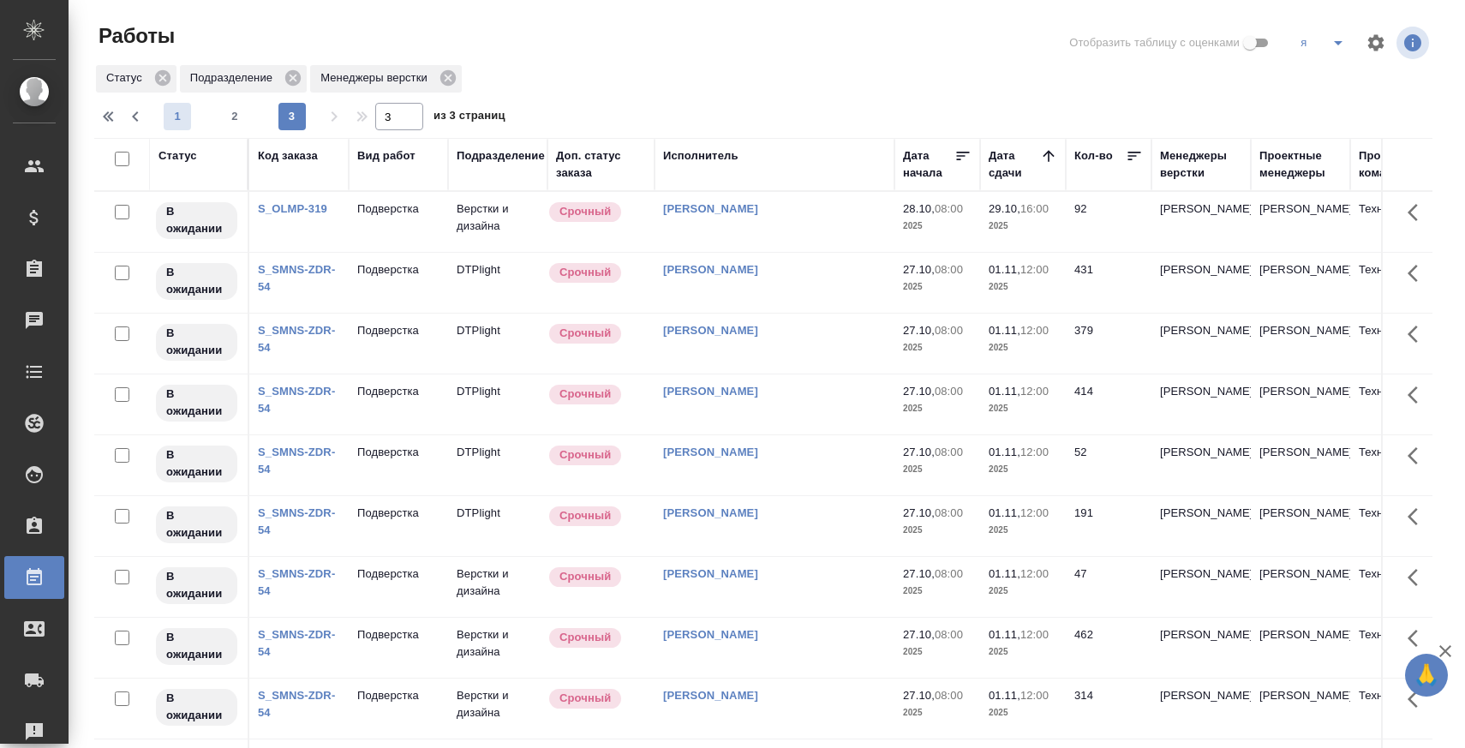
click at [177, 108] on span "1" at bounding box center [177, 116] width 27 height 17
type input "1"
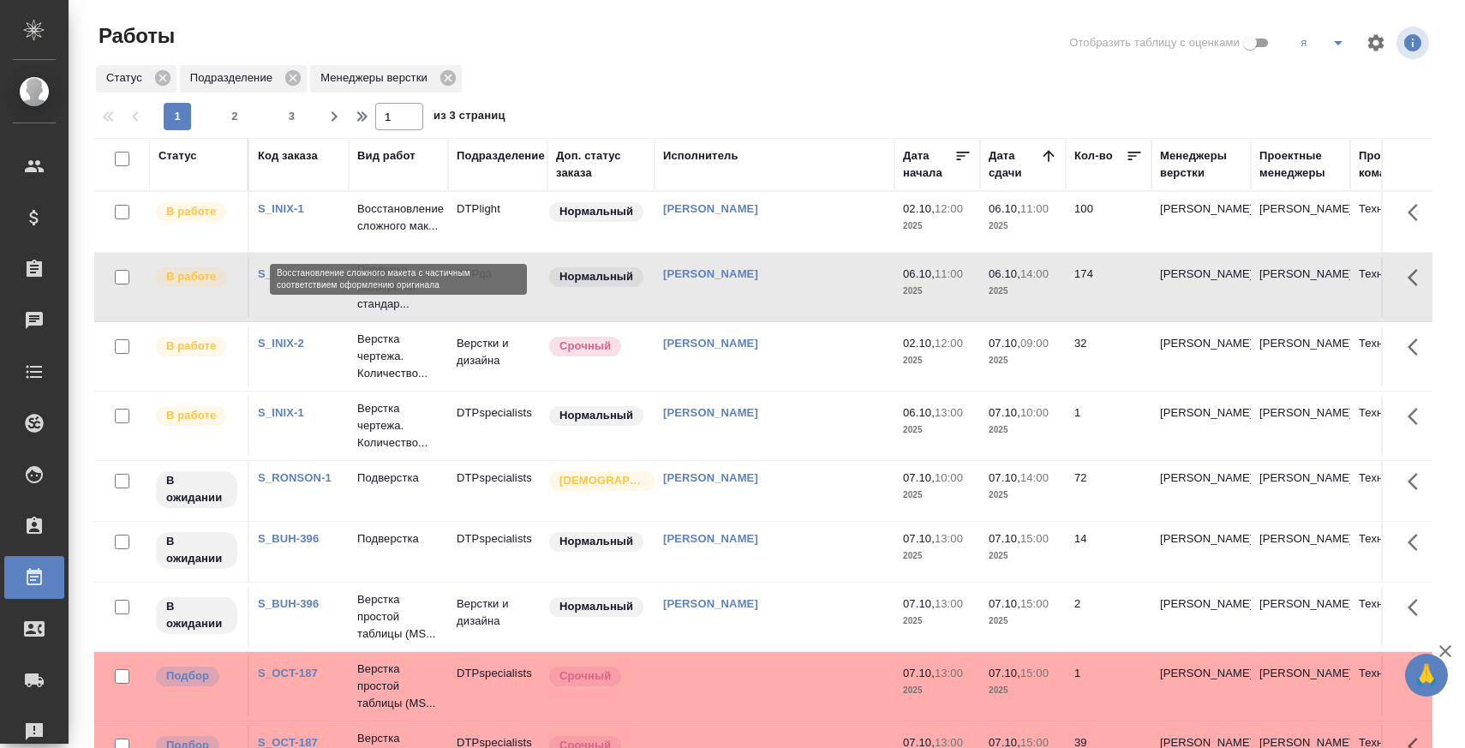
click at [412, 212] on p "Восстановление сложного мак..." at bounding box center [398, 217] width 82 height 34
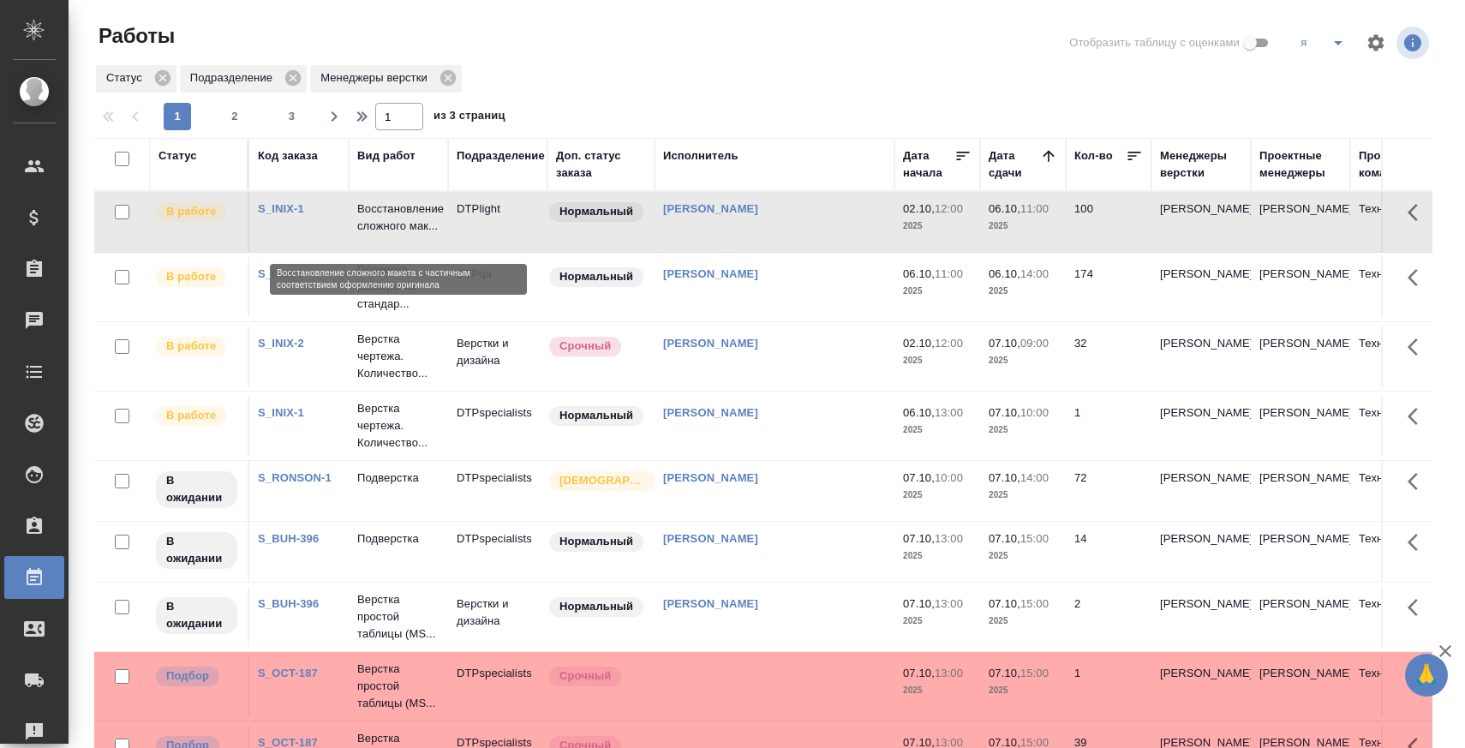
click at [412, 212] on p "Восстановление сложного мак..." at bounding box center [398, 217] width 82 height 34
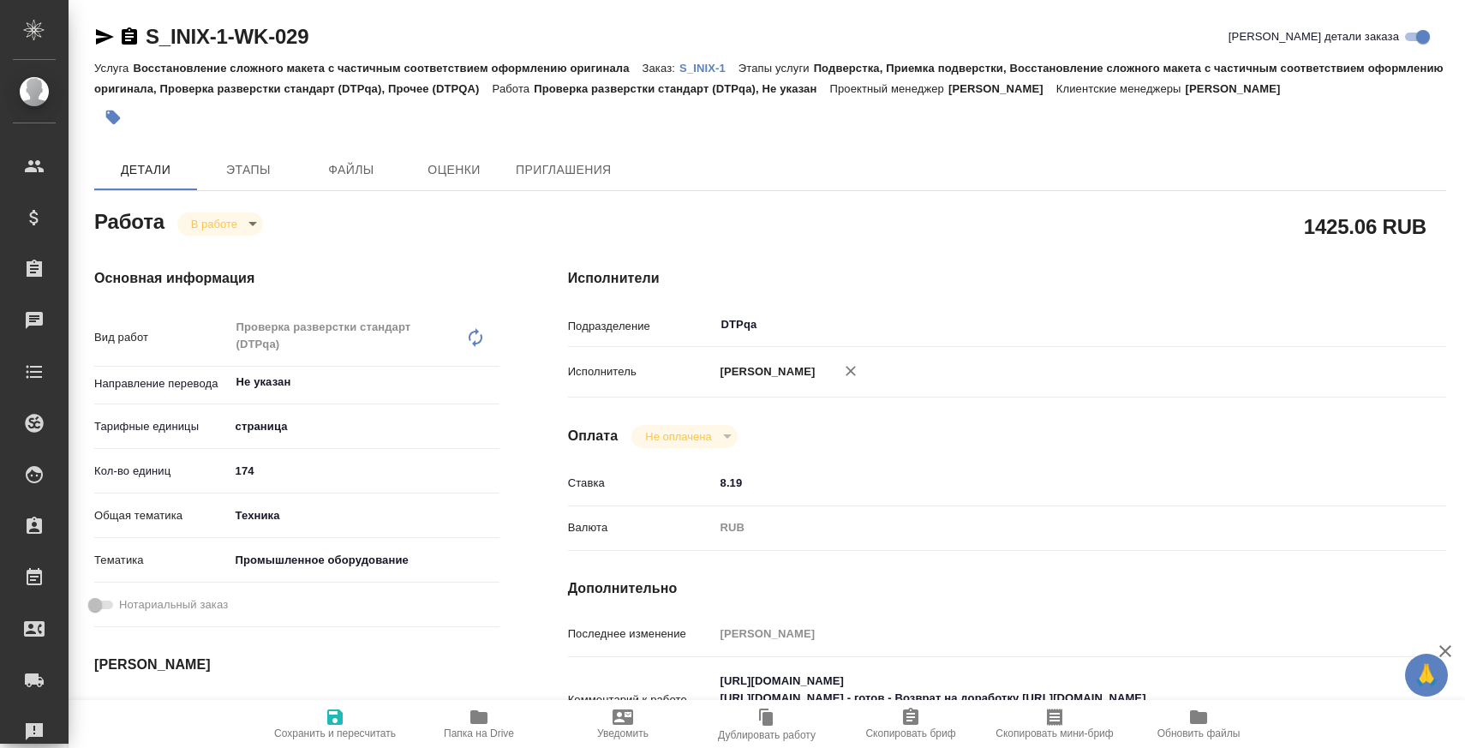
type textarea "x"
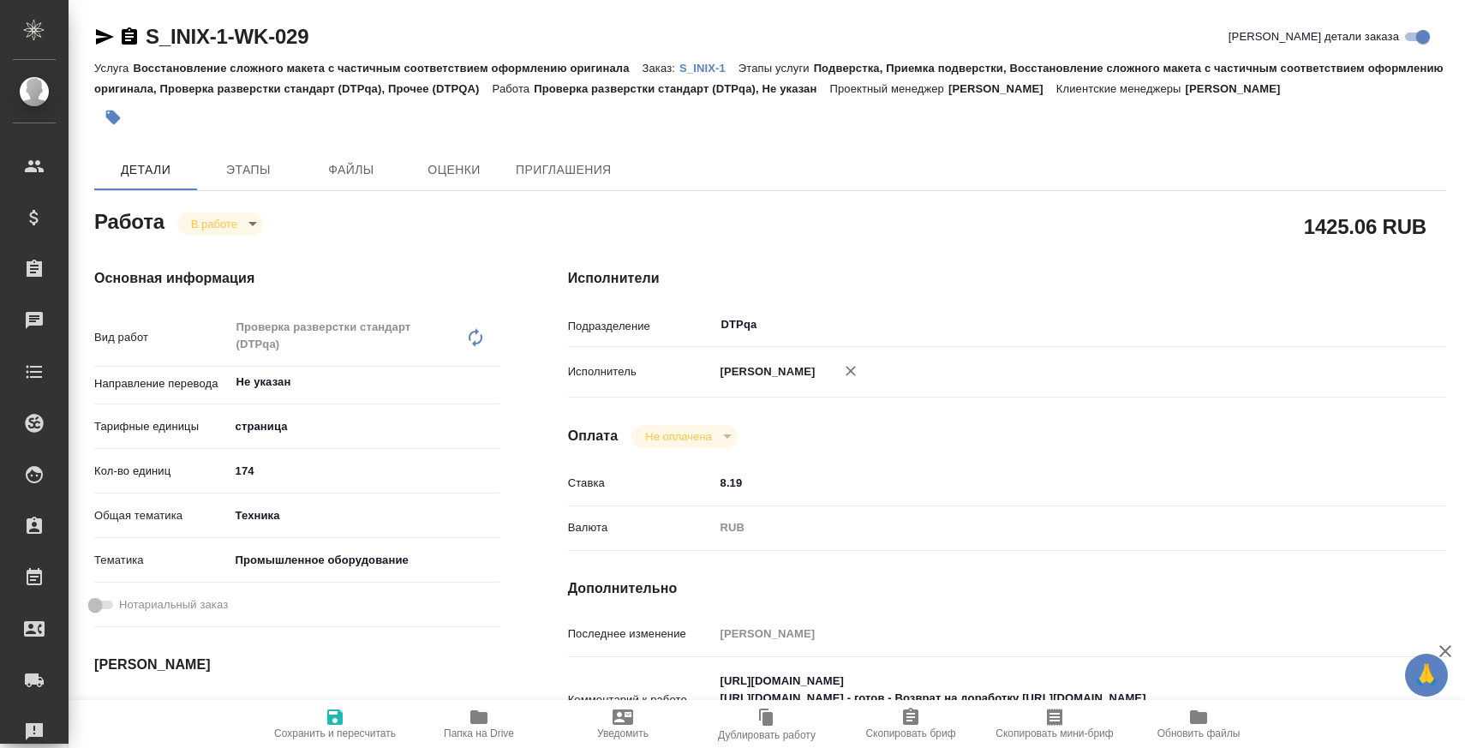
type textarea "x"
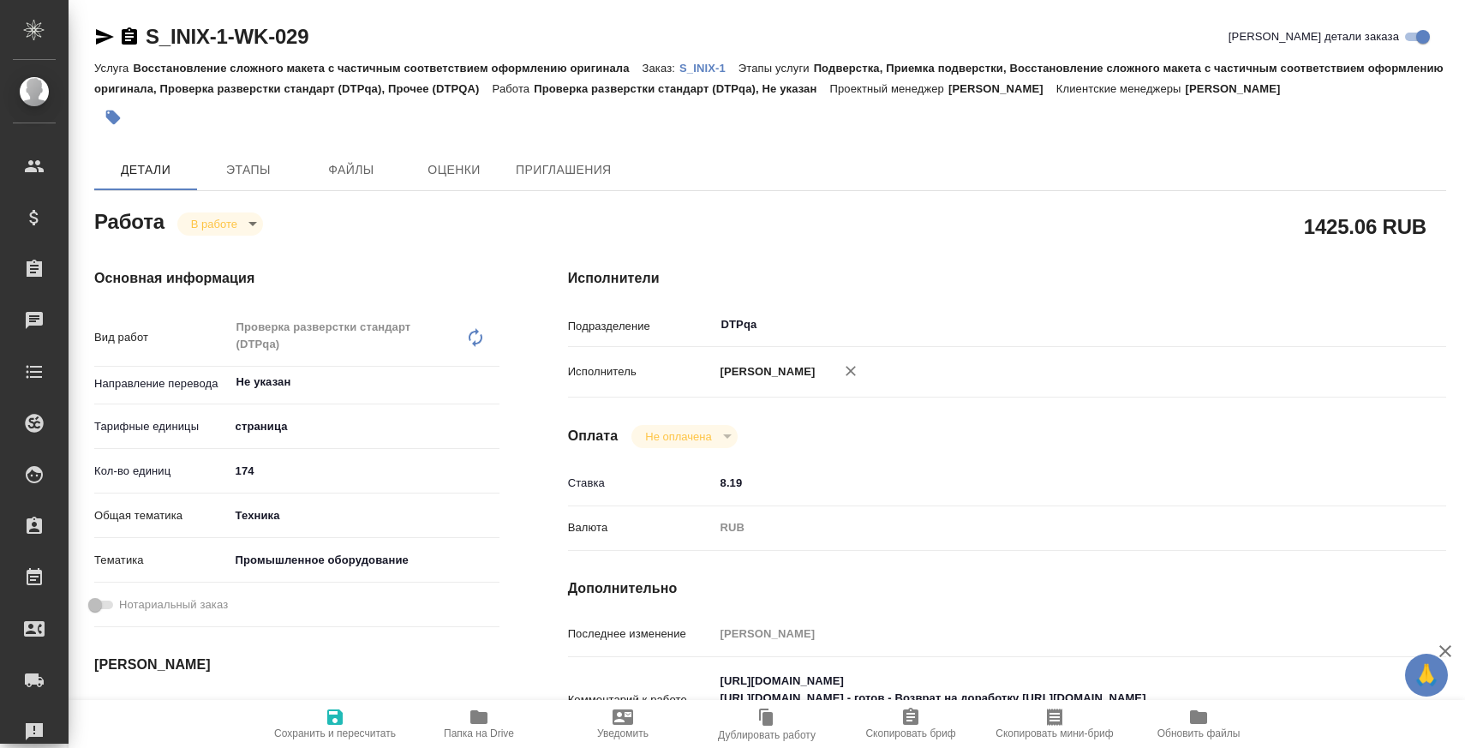
type textarea "x"
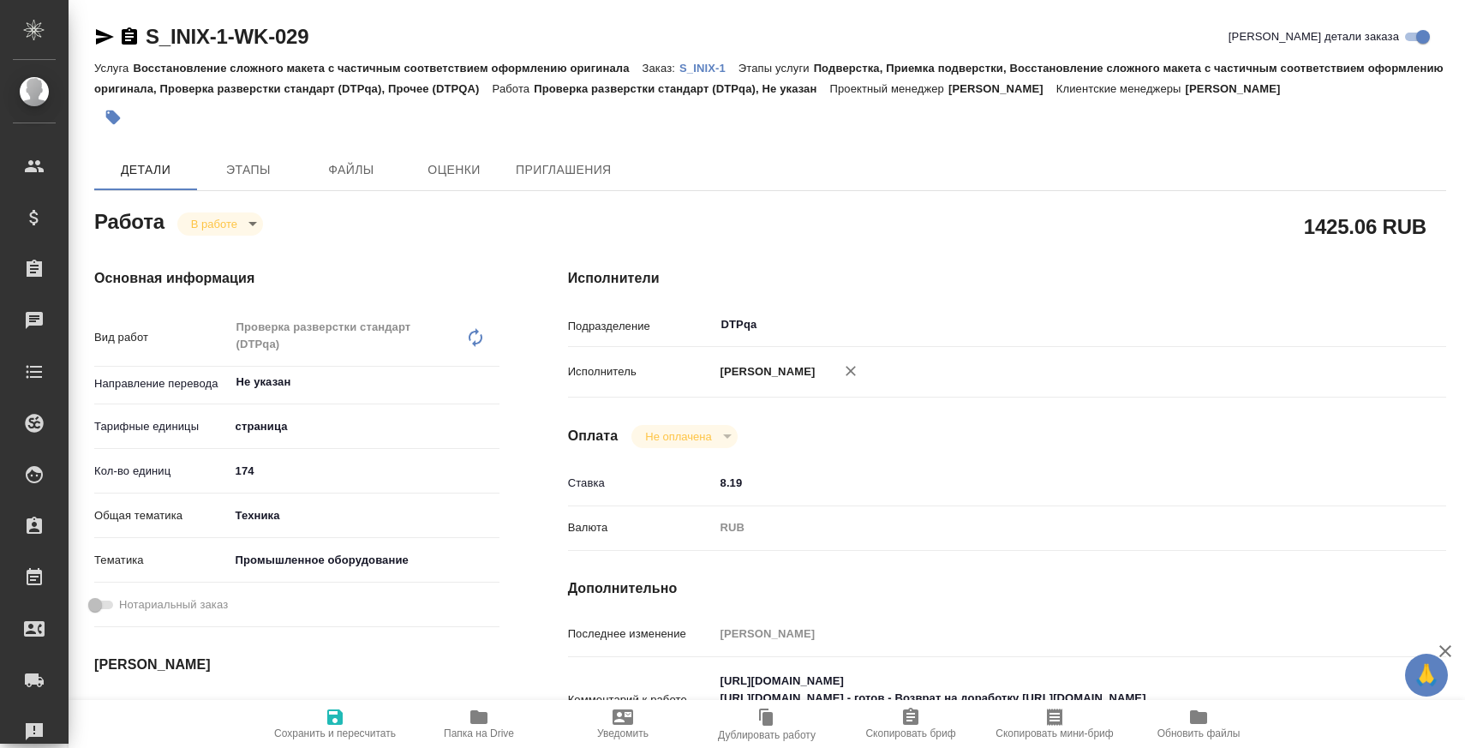
click at [466, 710] on span "Папка на Drive" at bounding box center [478, 723] width 123 height 33
type textarea "x"
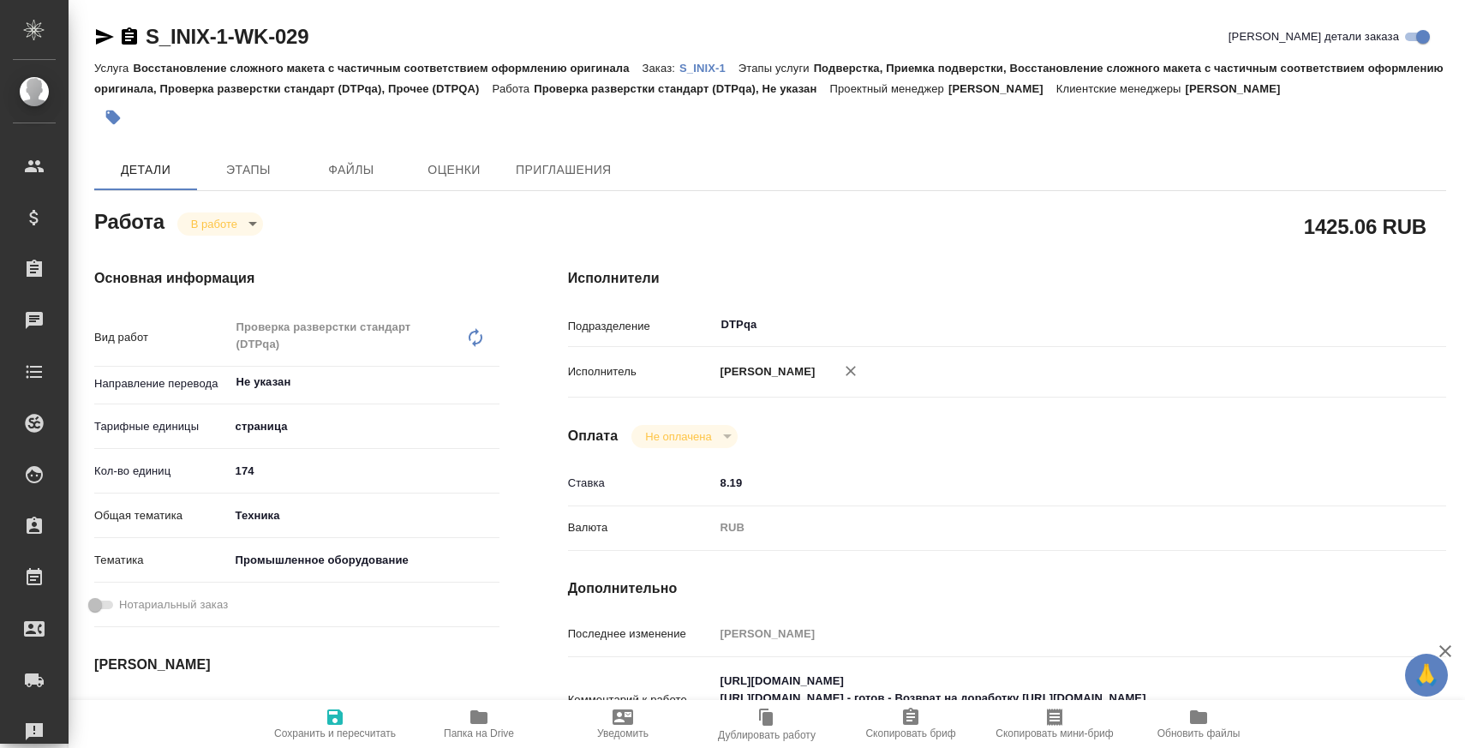
type textarea "x"
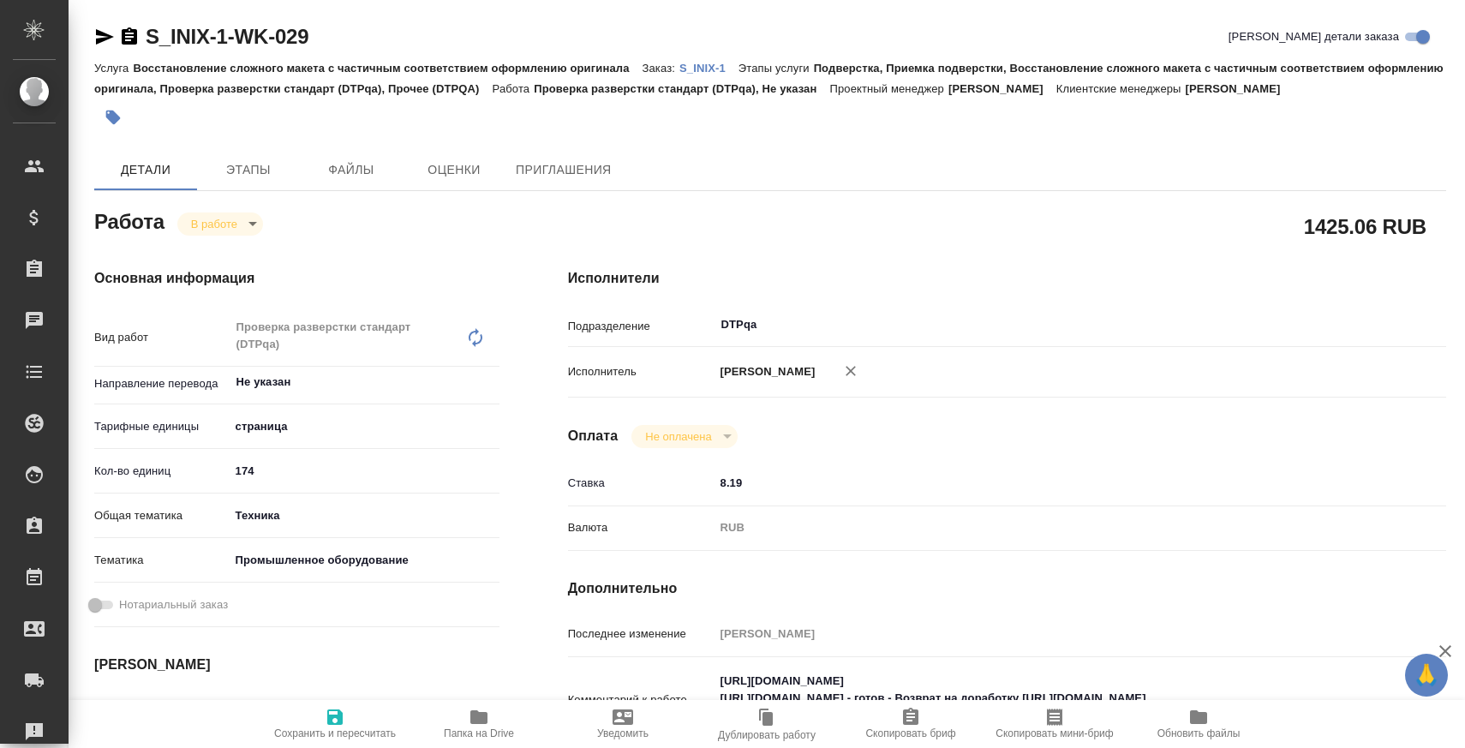
type textarea "x"
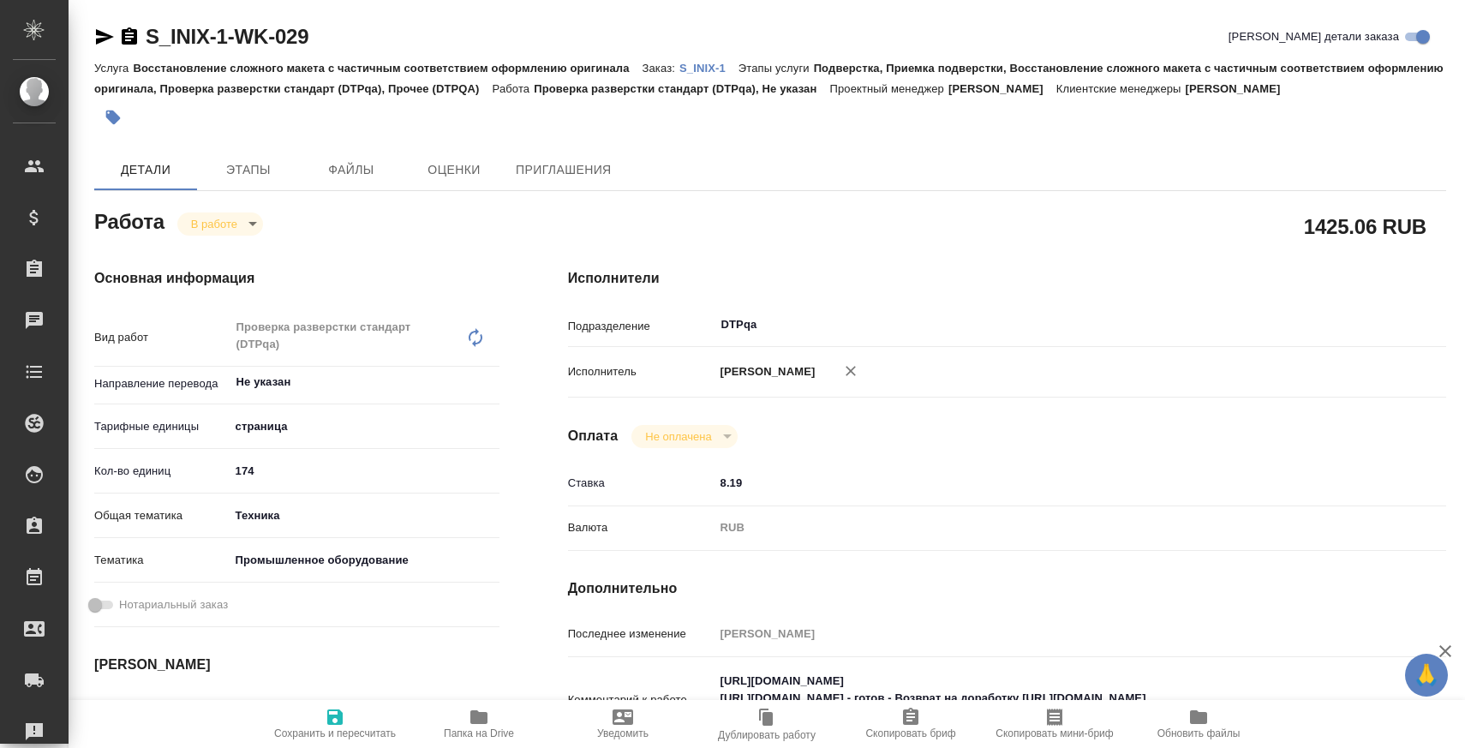
type textarea "x"
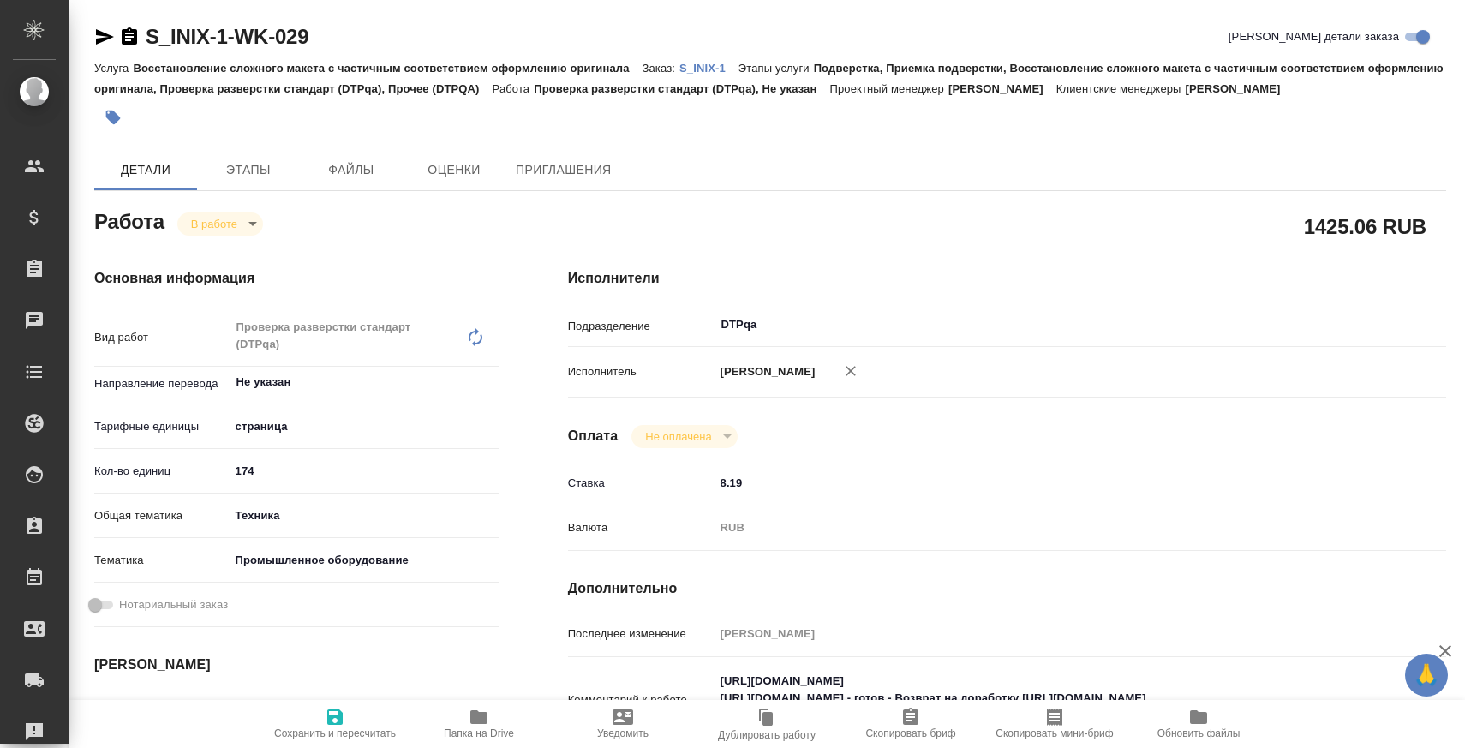
type textarea "x"
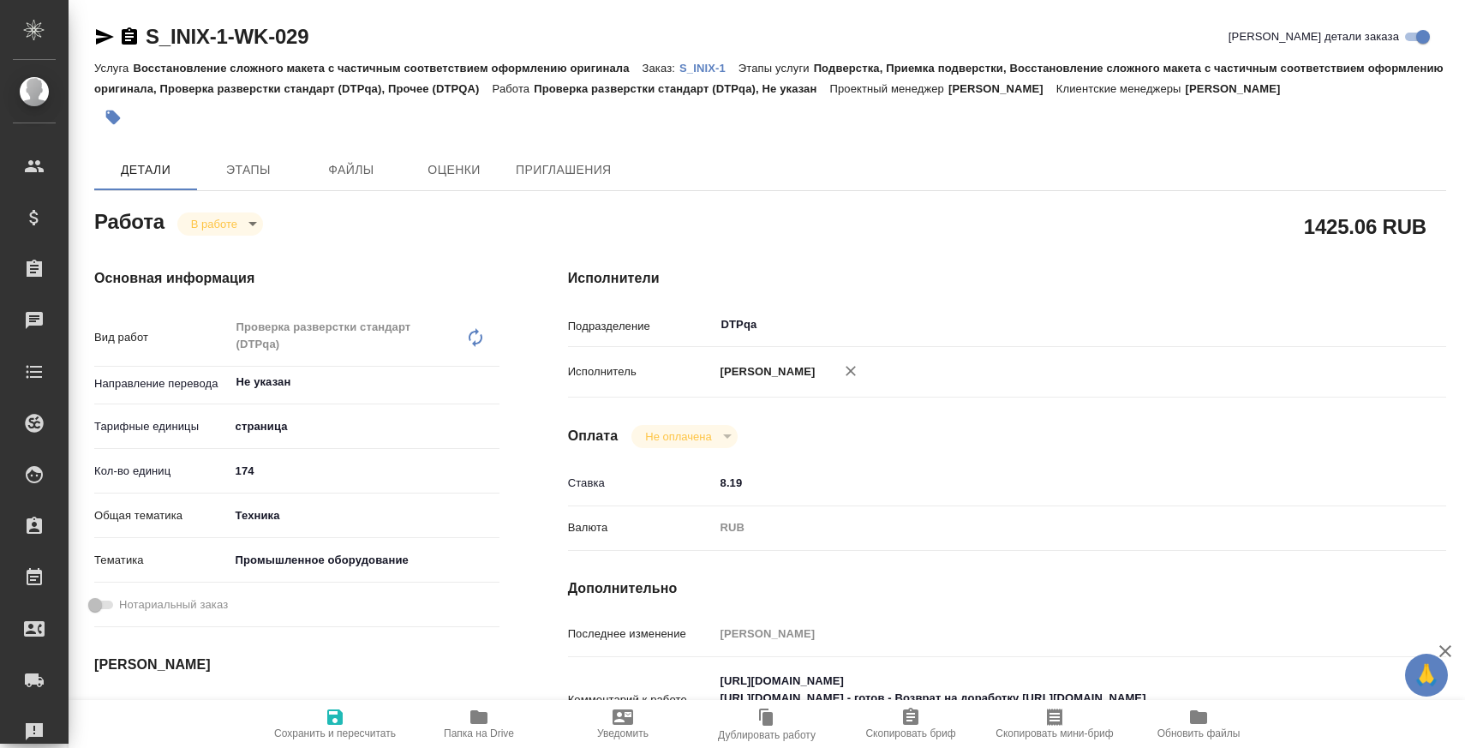
type textarea "x"
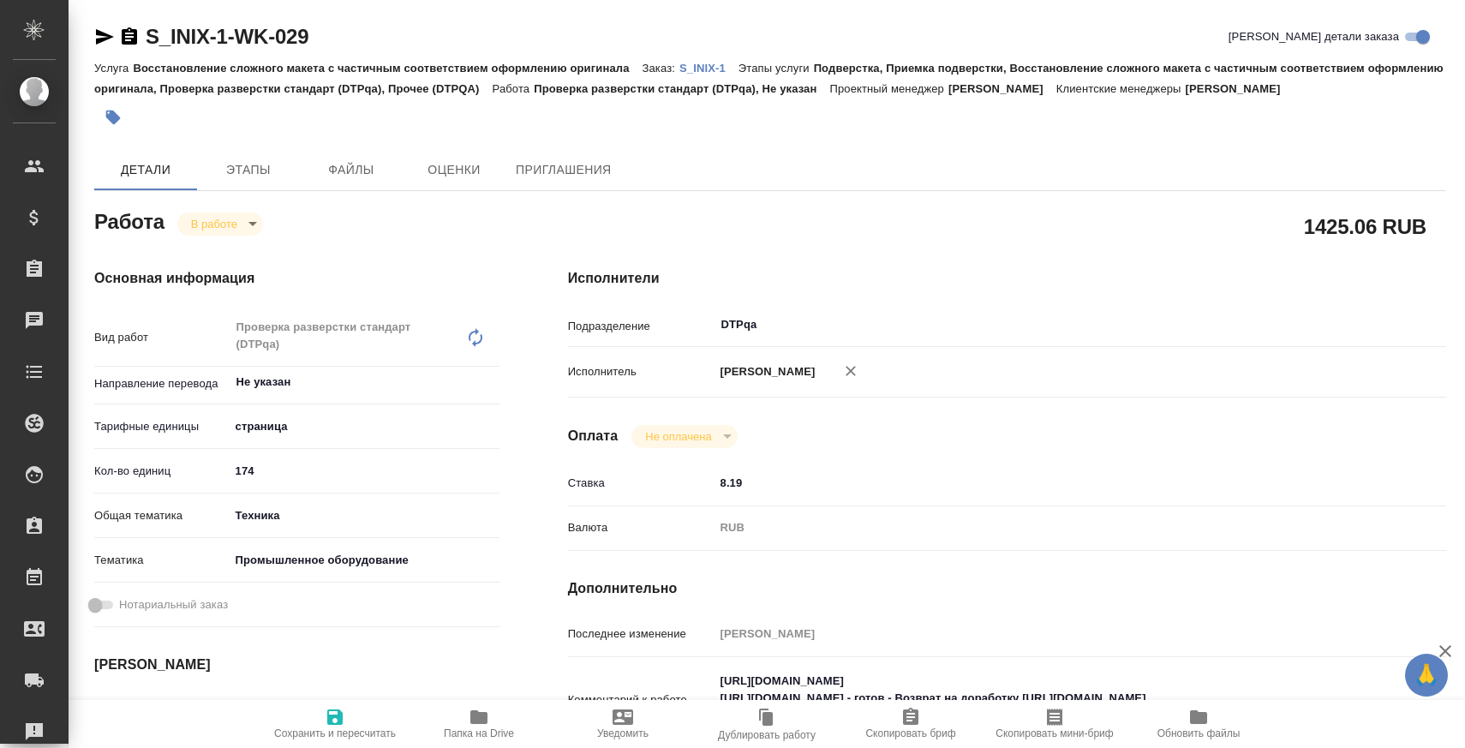
type textarea "x"
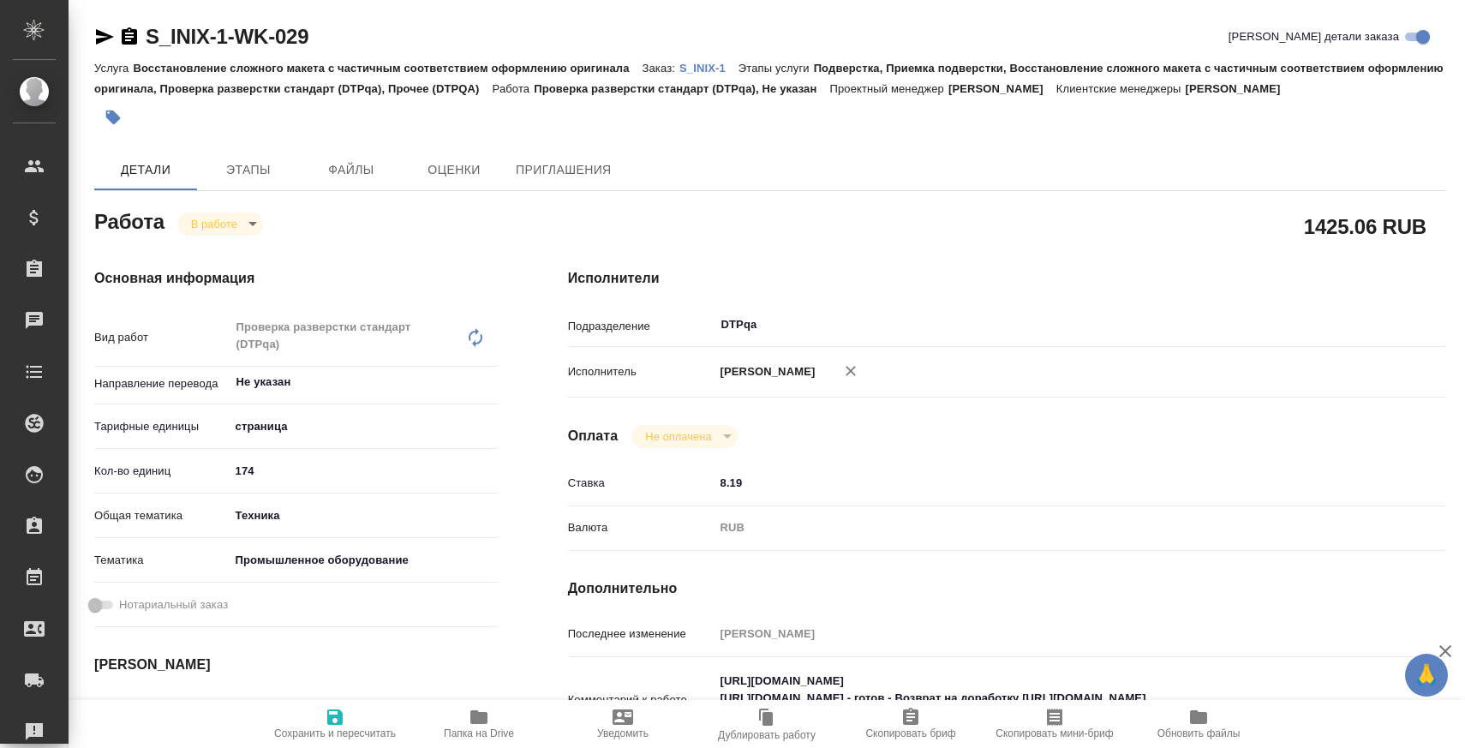
type textarea "x"
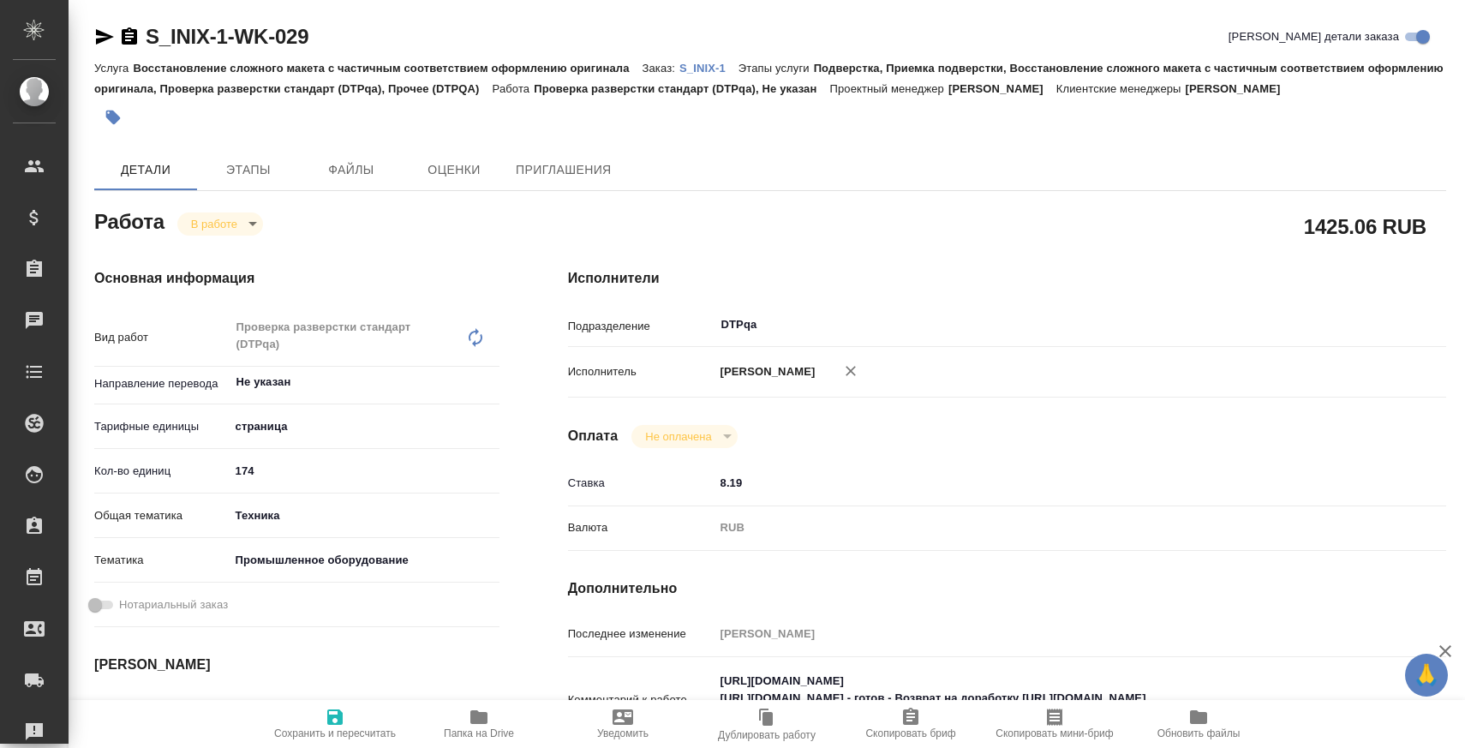
type textarea "x"
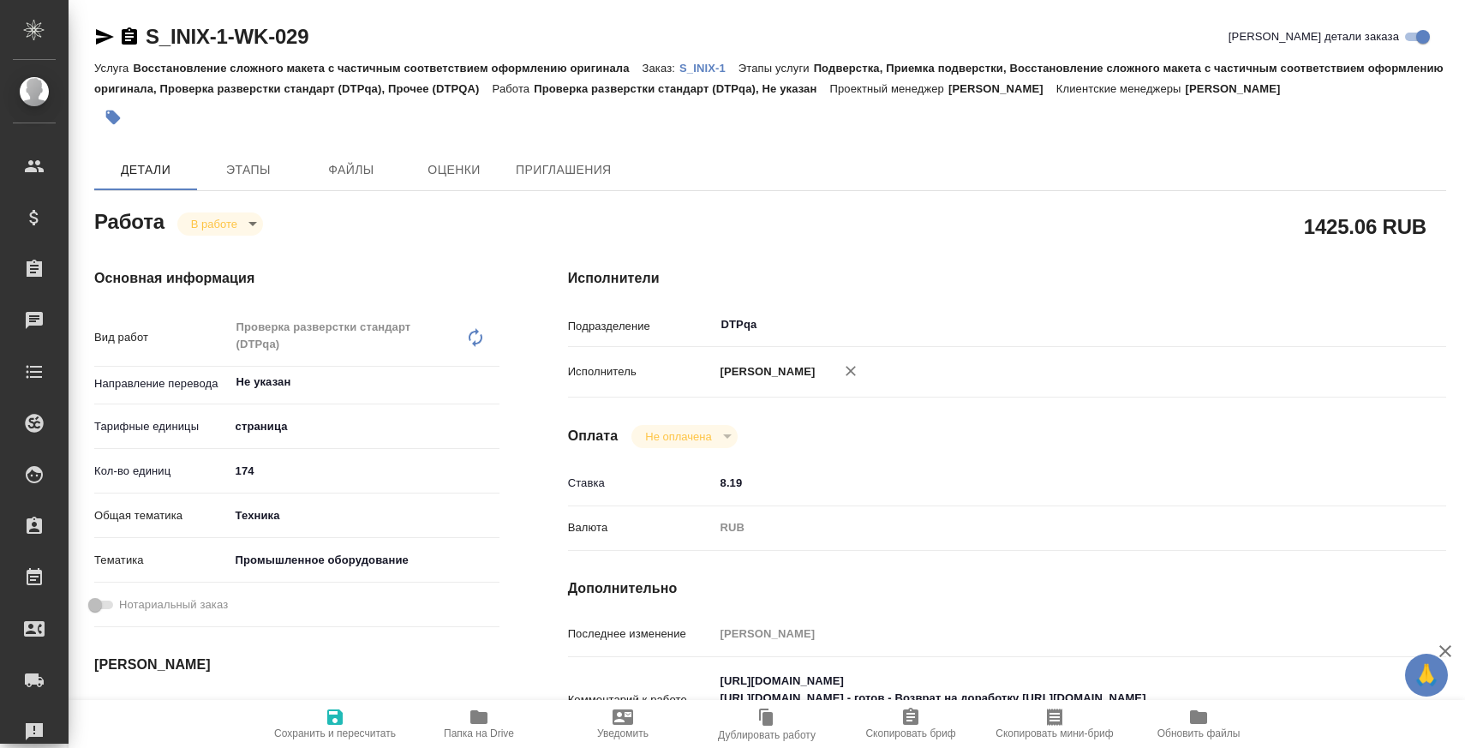
type textarea "x"
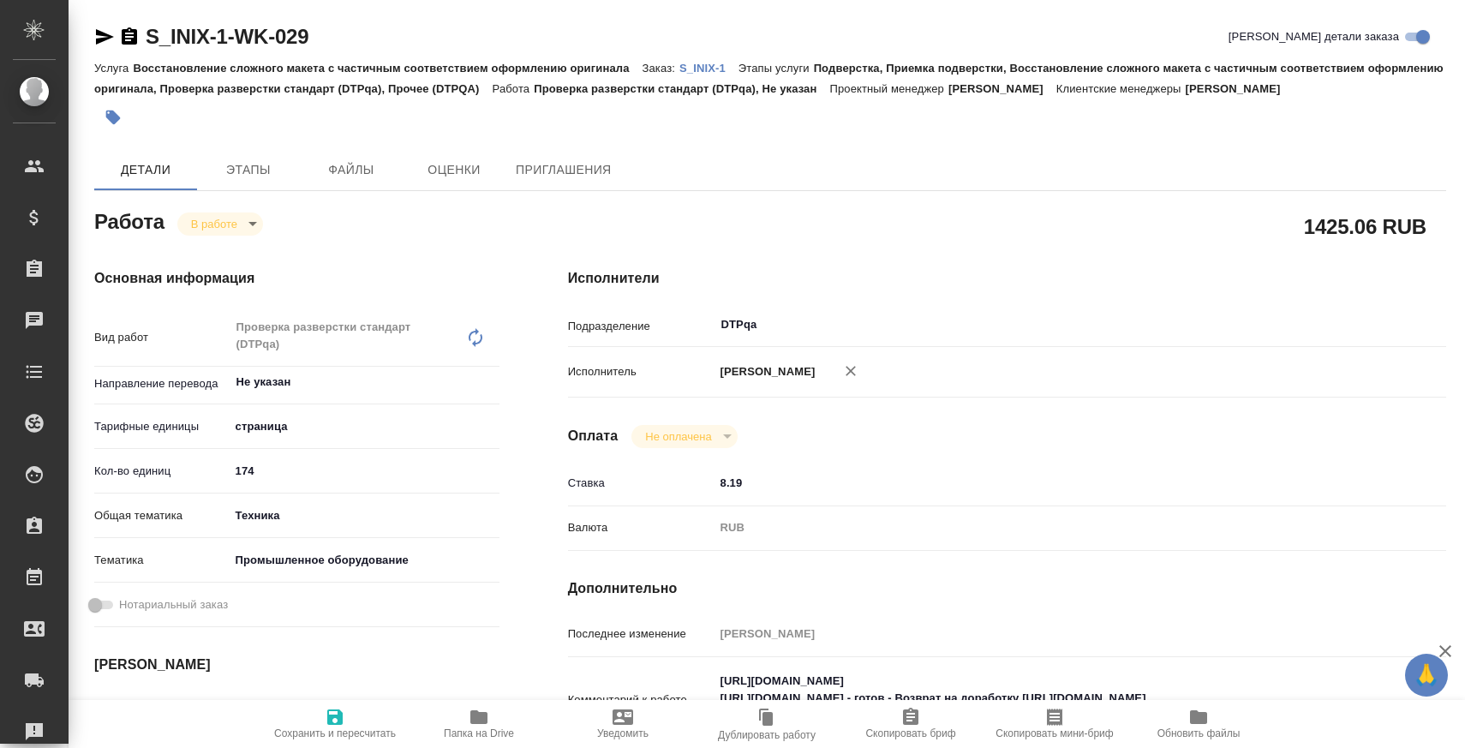
type textarea "x"
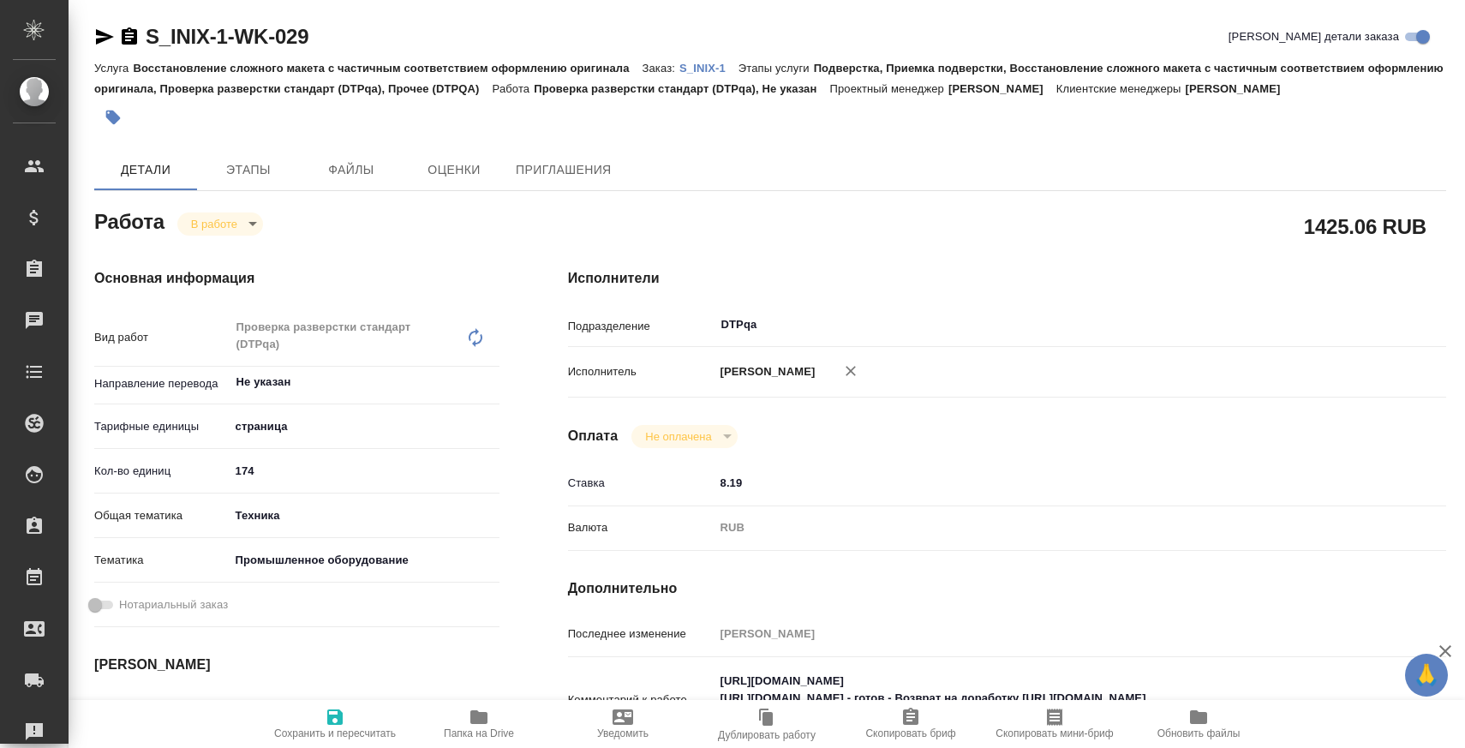
type textarea "x"
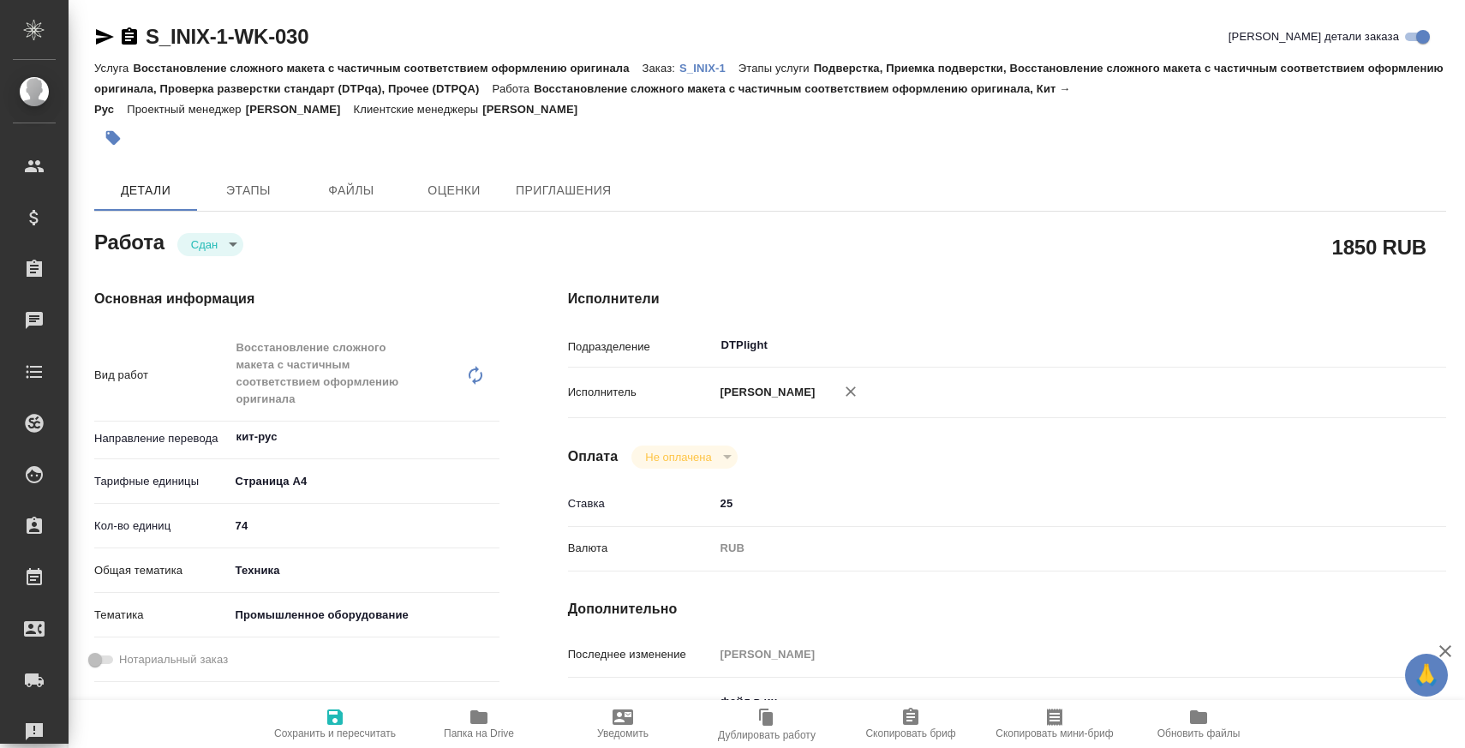
type textarea "x"
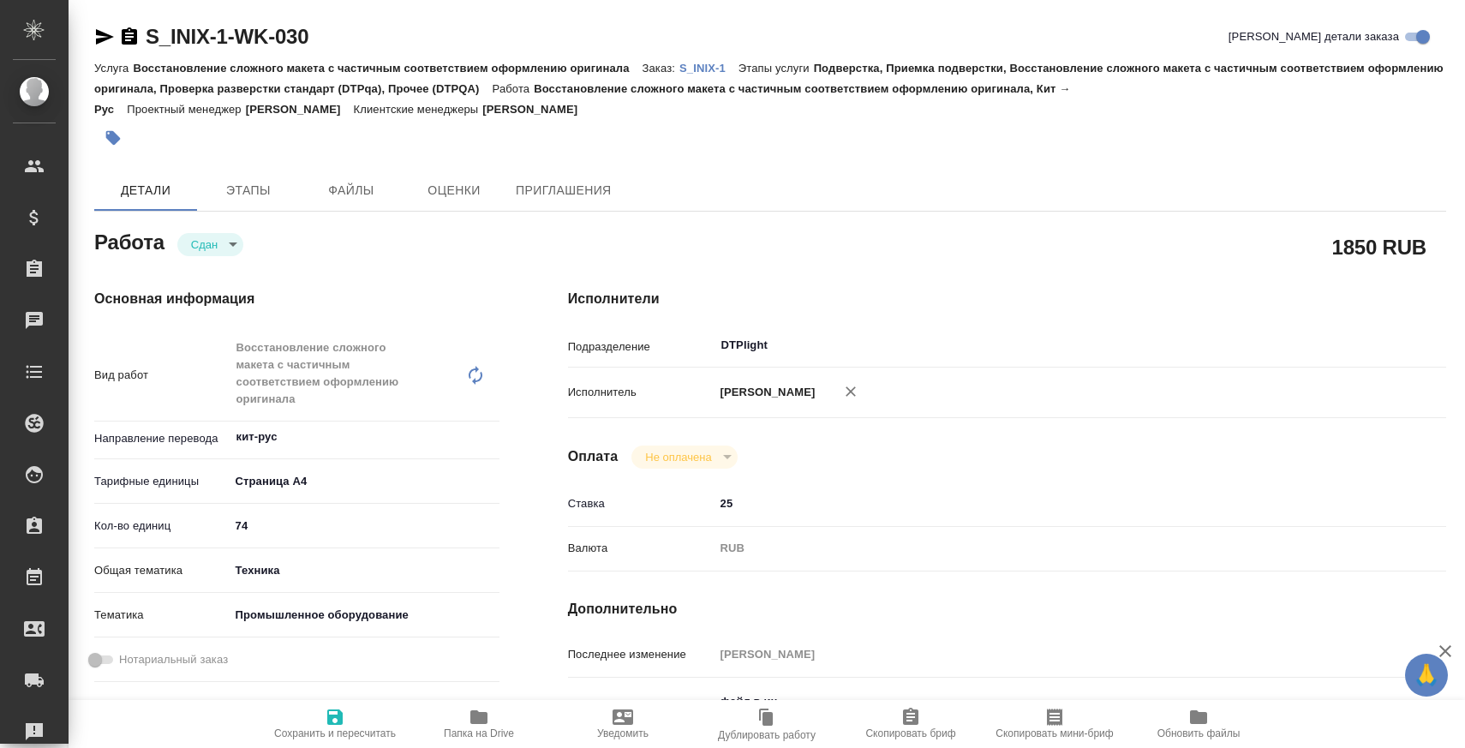
type textarea "x"
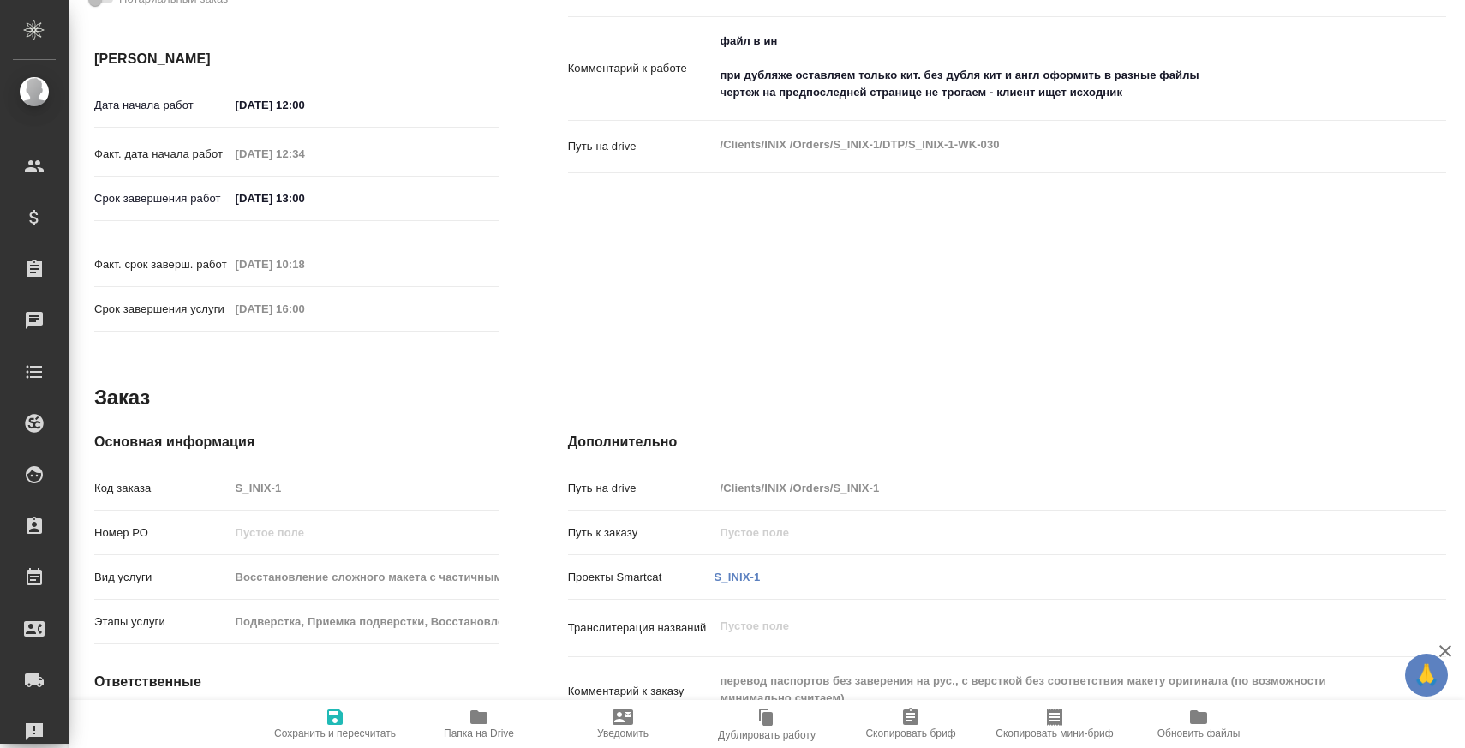
type textarea "x"
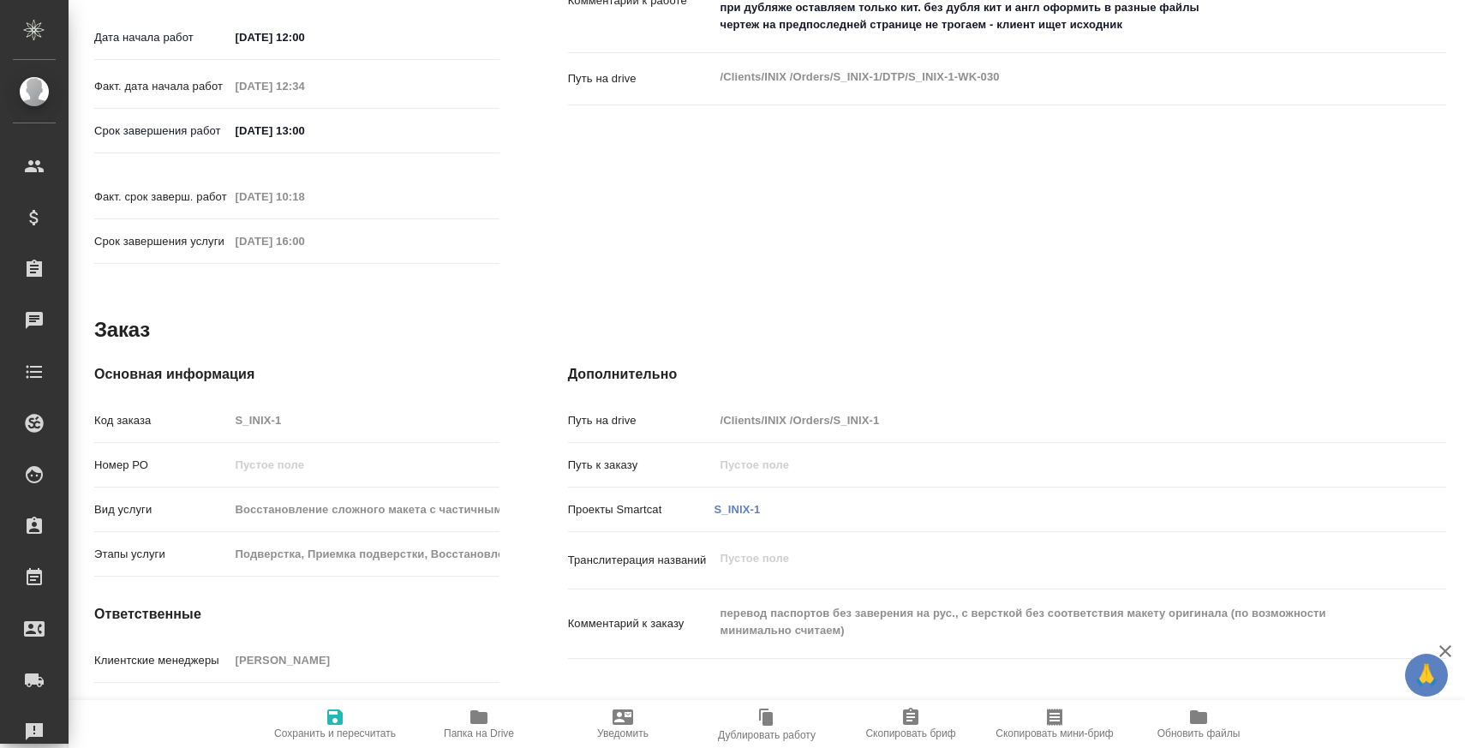
type textarea "x"
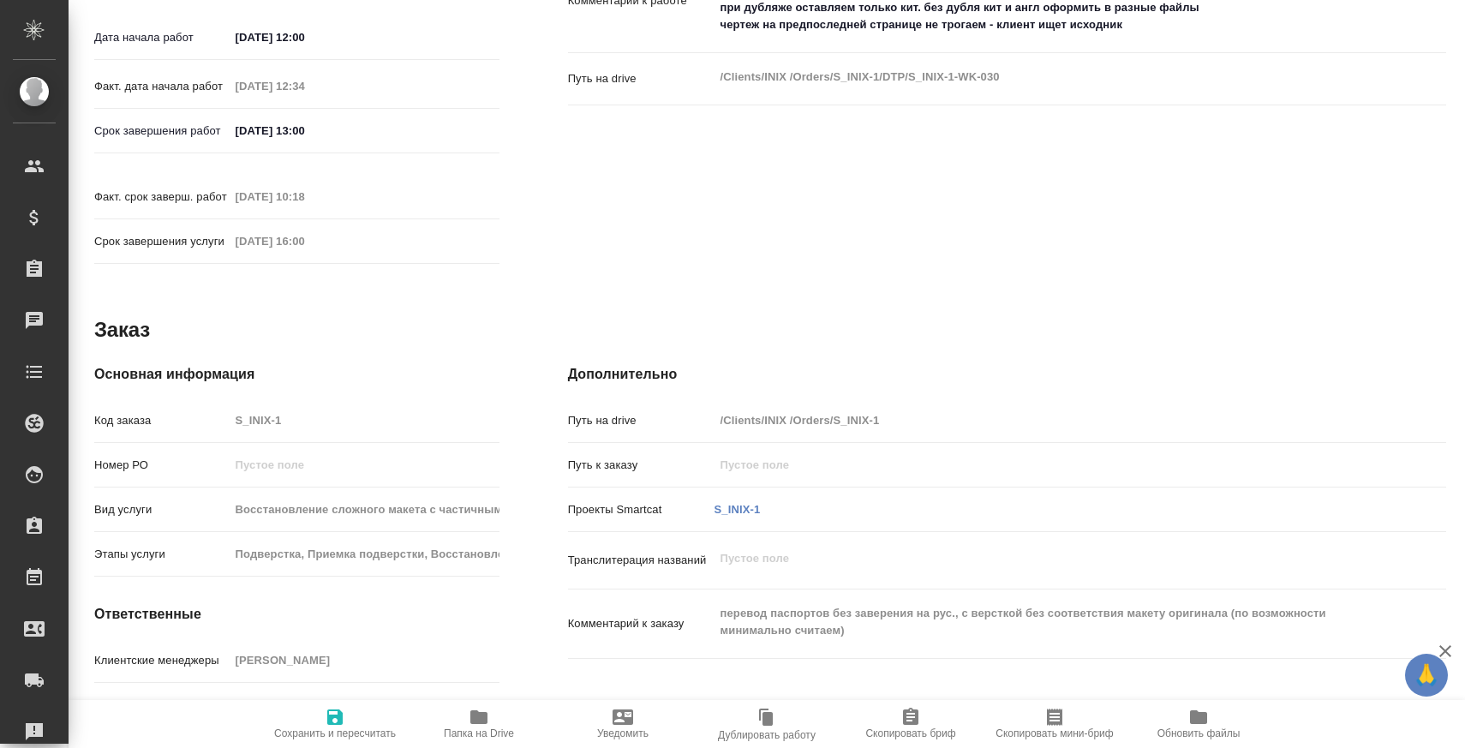
scroll to position [820, 0]
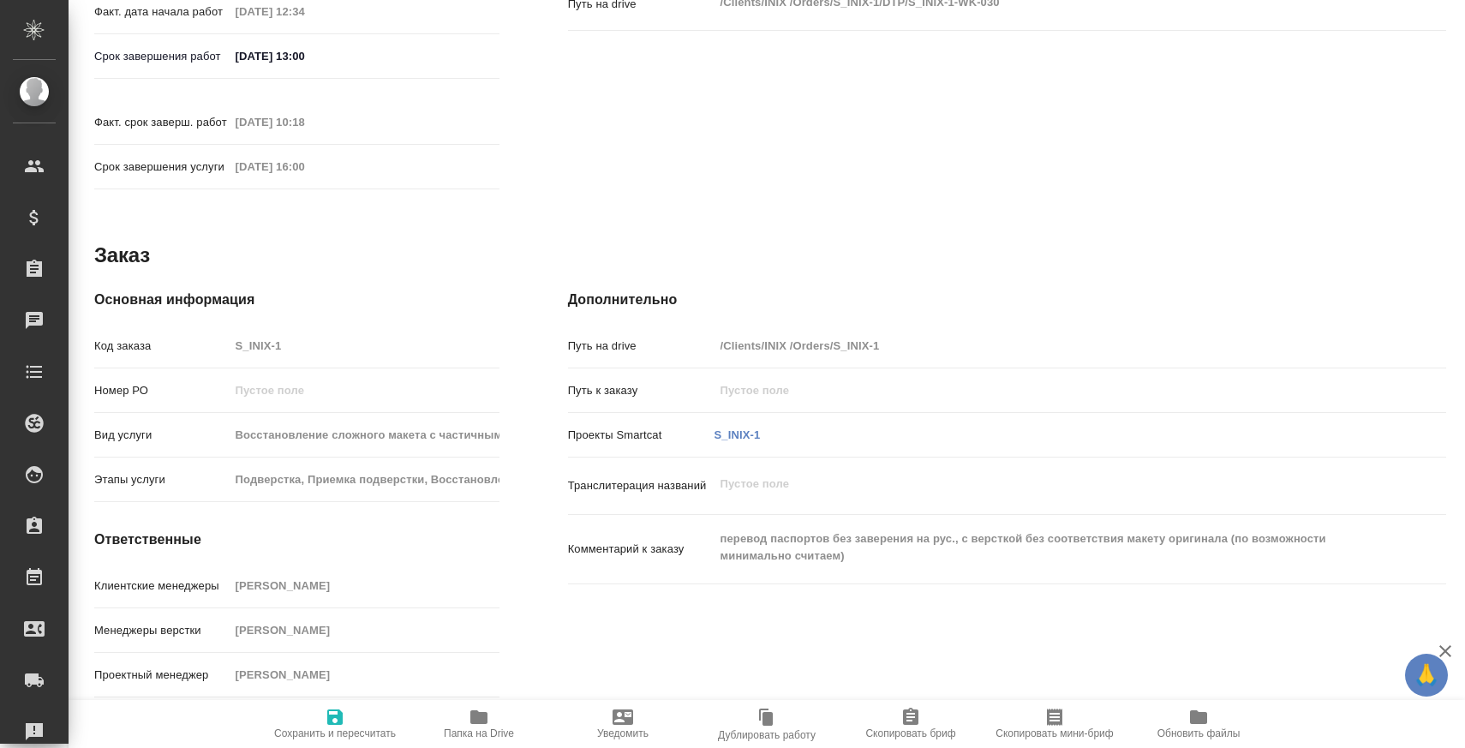
type textarea "x"
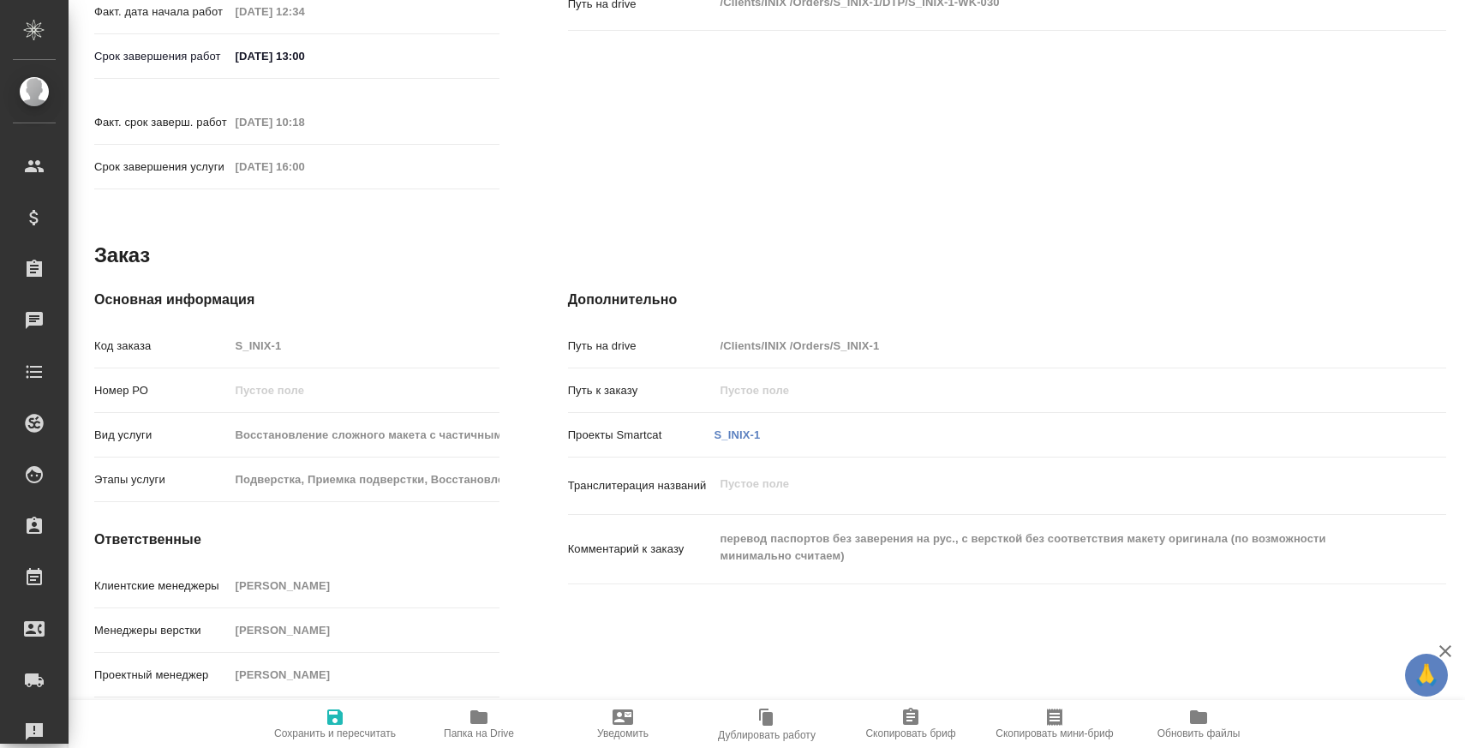
type textarea "x"
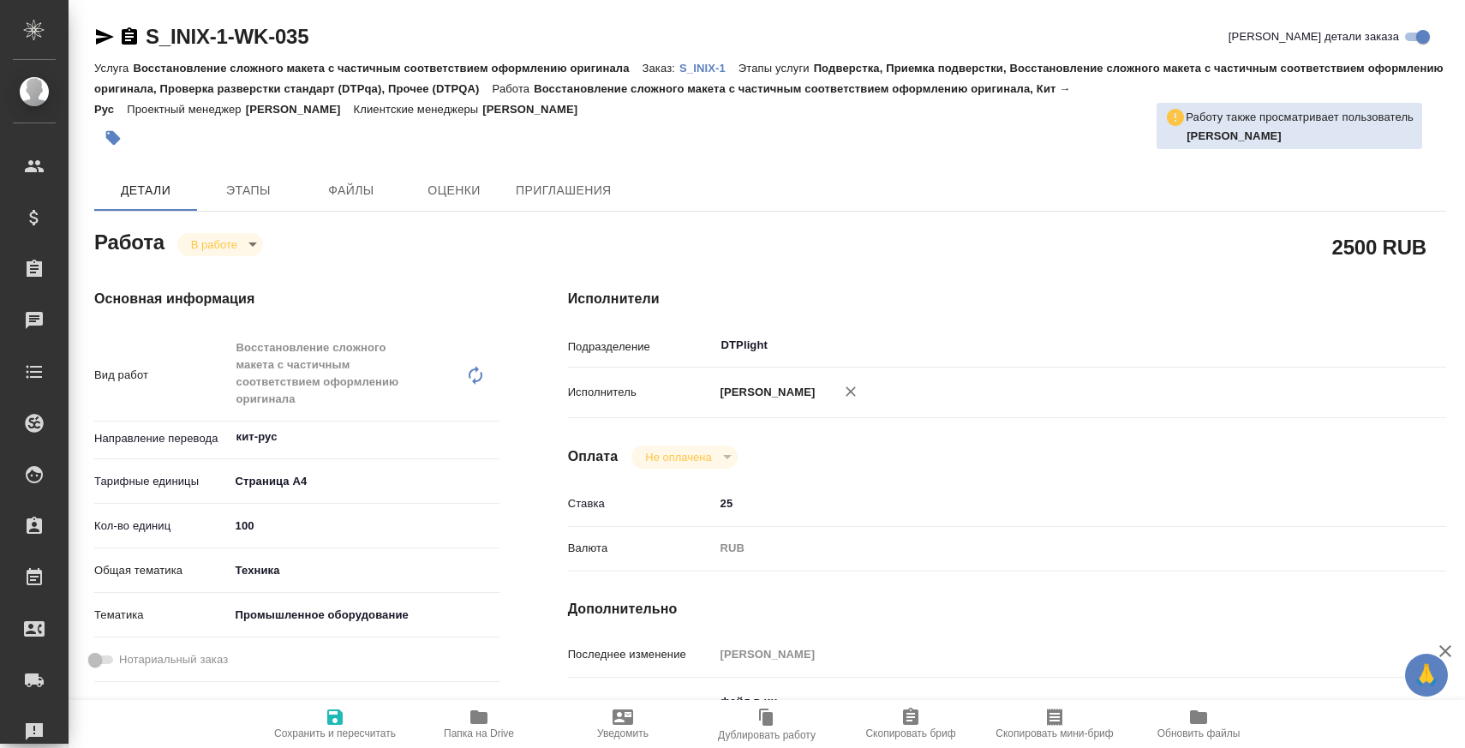
type textarea "x"
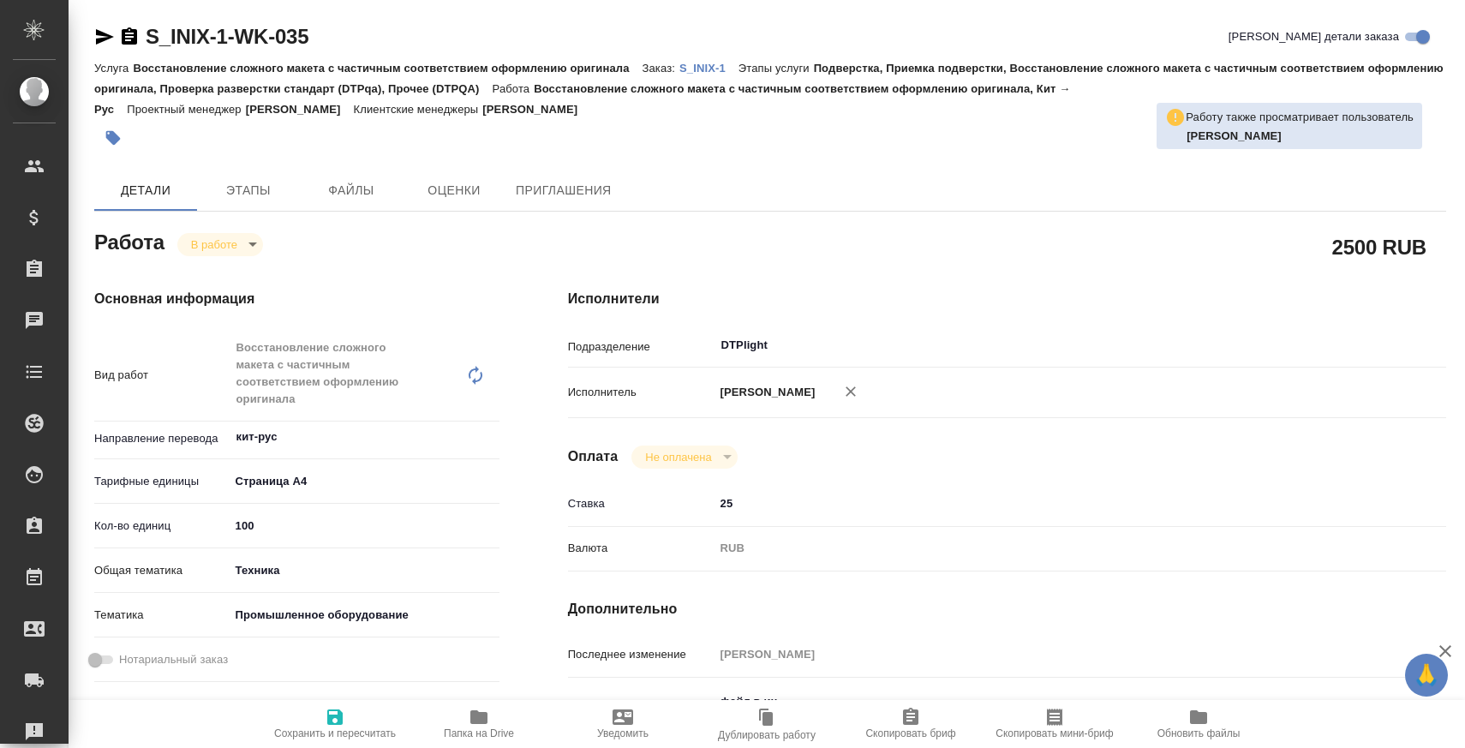
type textarea "x"
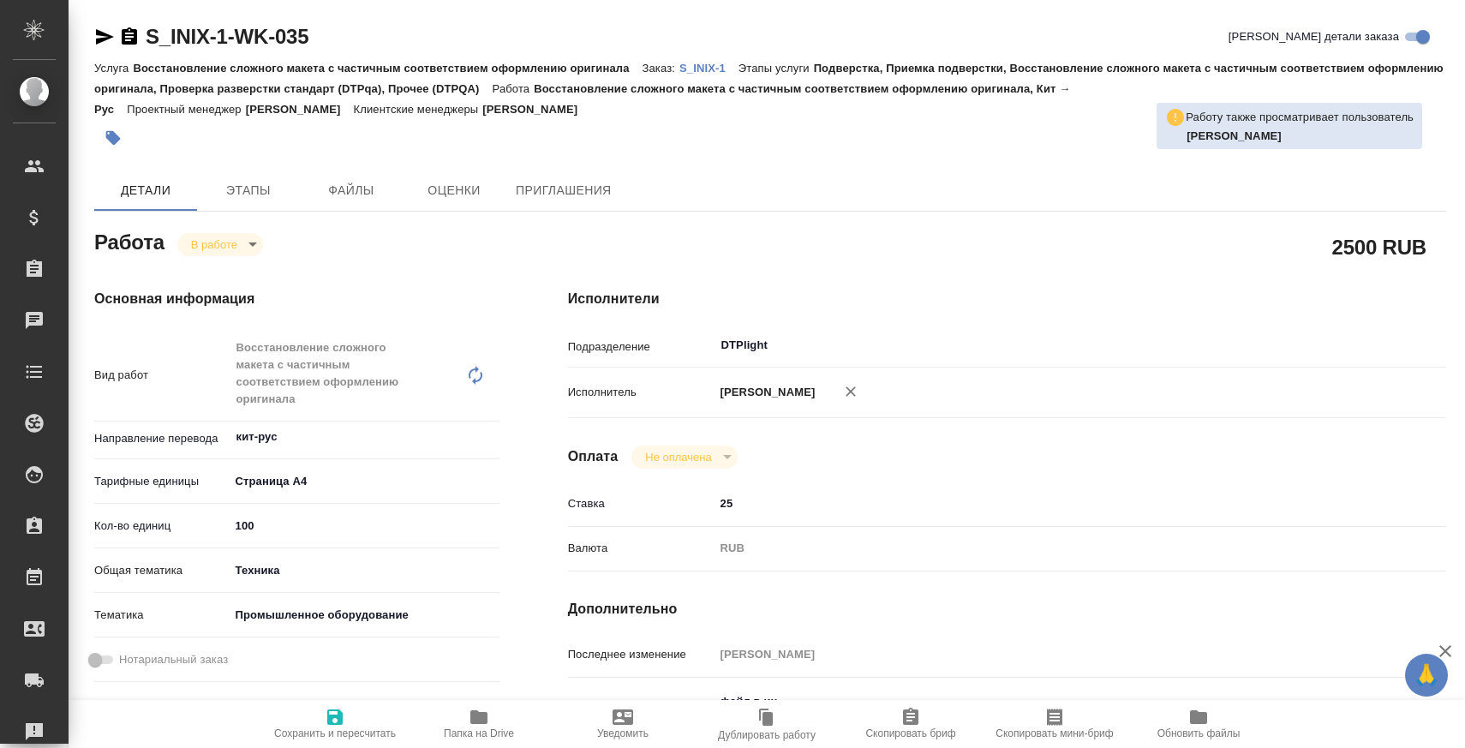
type textarea "x"
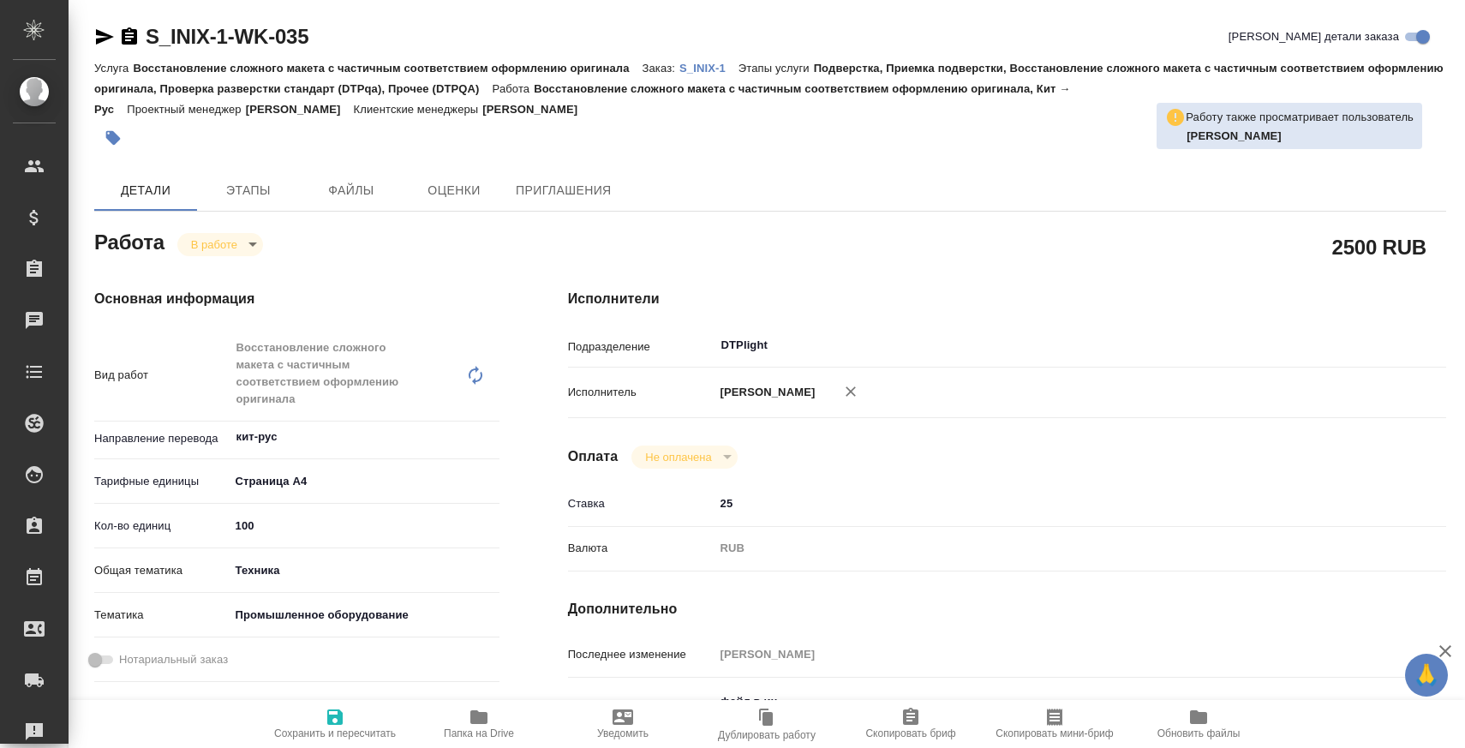
type textarea "x"
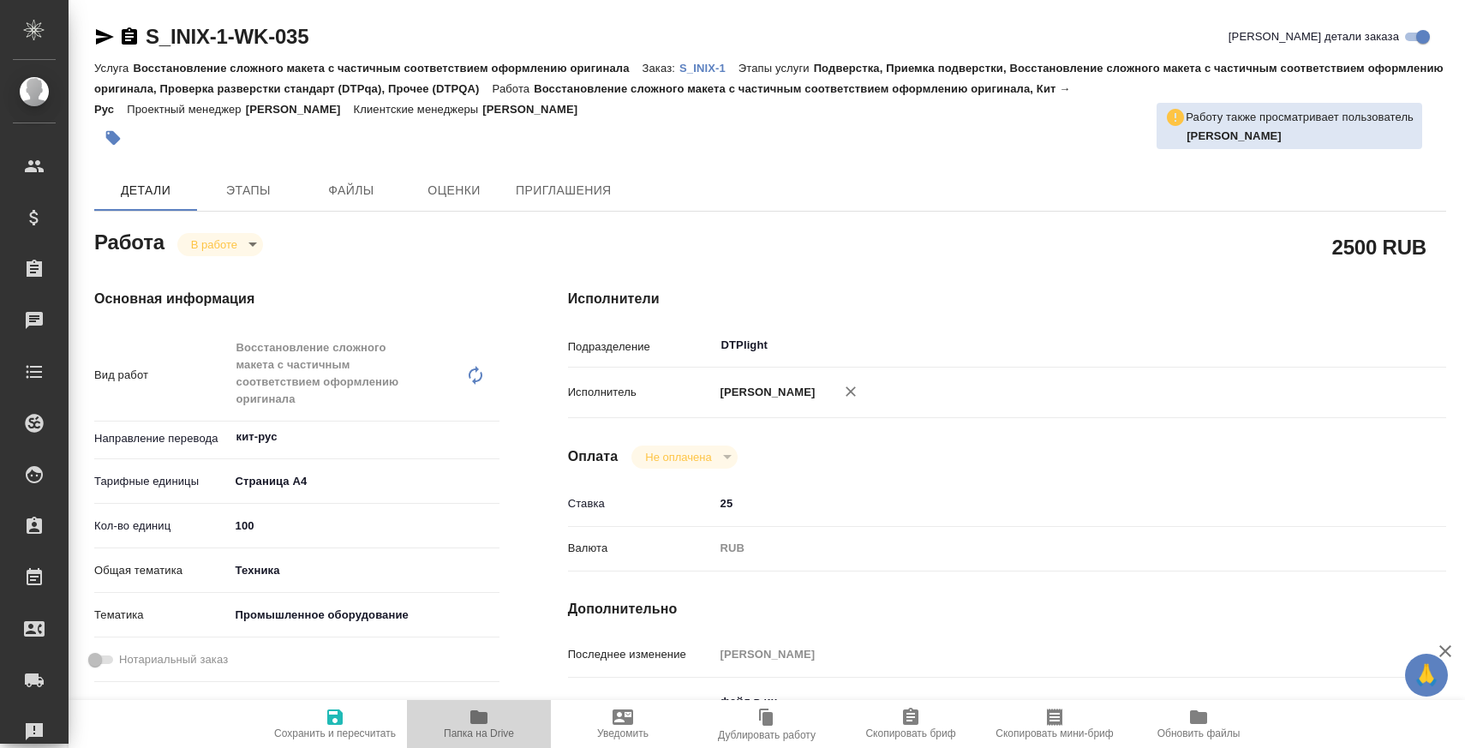
click at [451, 719] on span "Папка на Drive" at bounding box center [478, 723] width 123 height 33
type textarea "x"
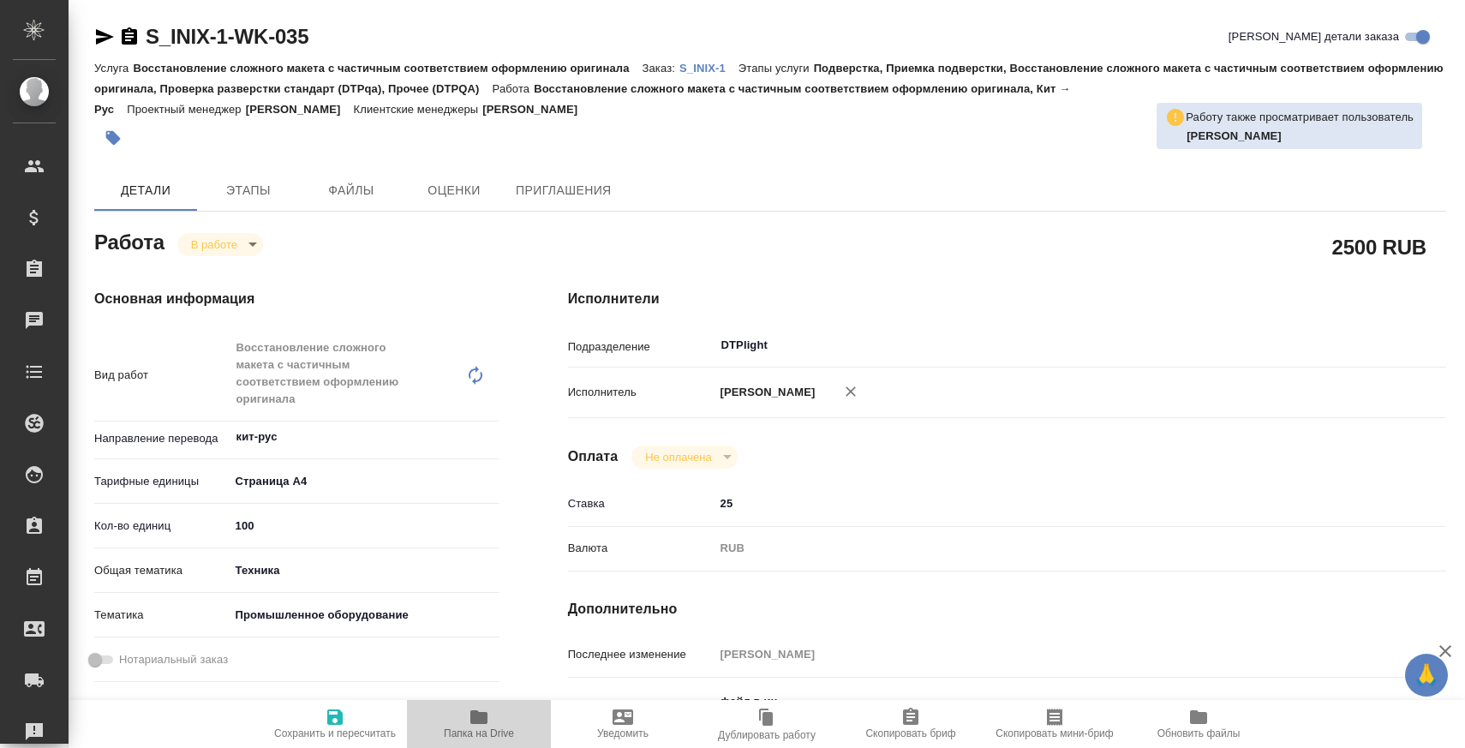
type textarea "x"
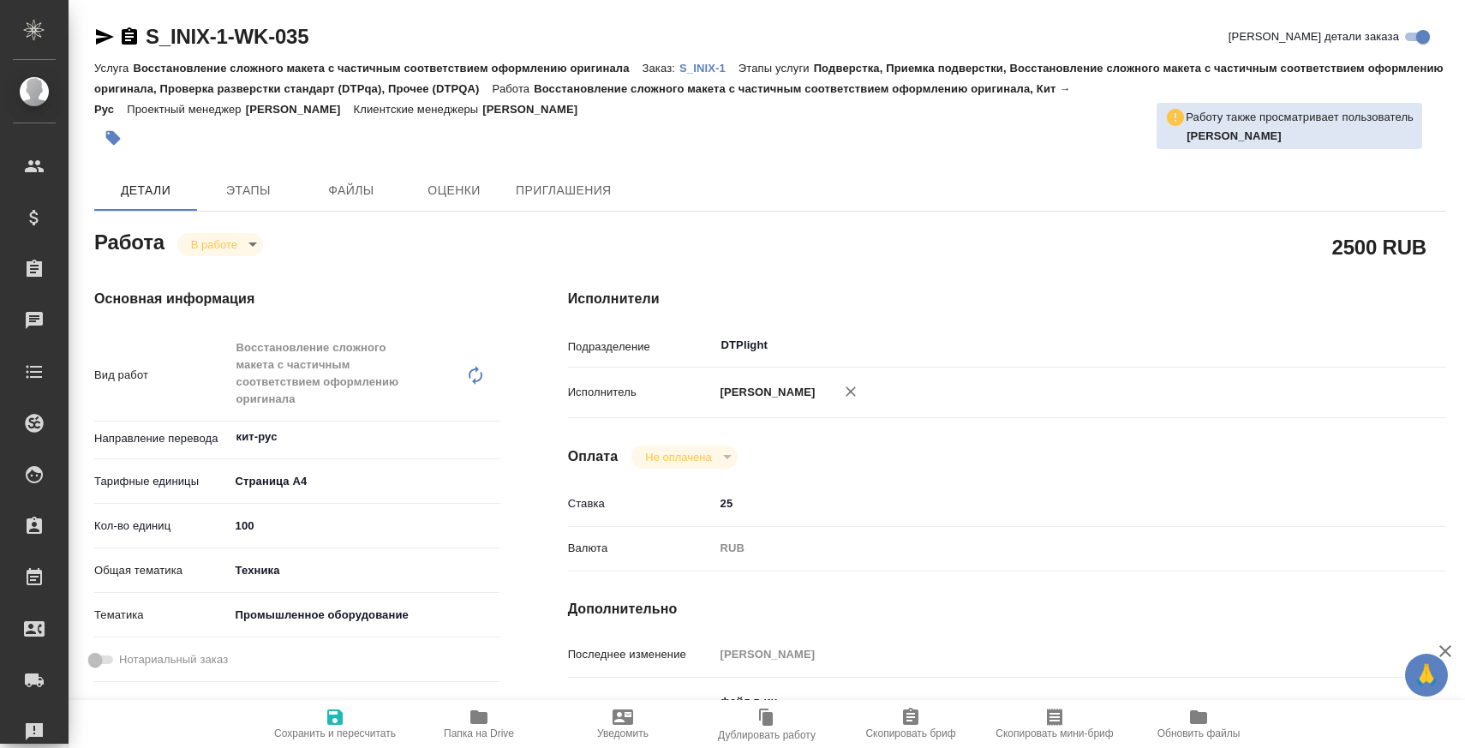
type textarea "x"
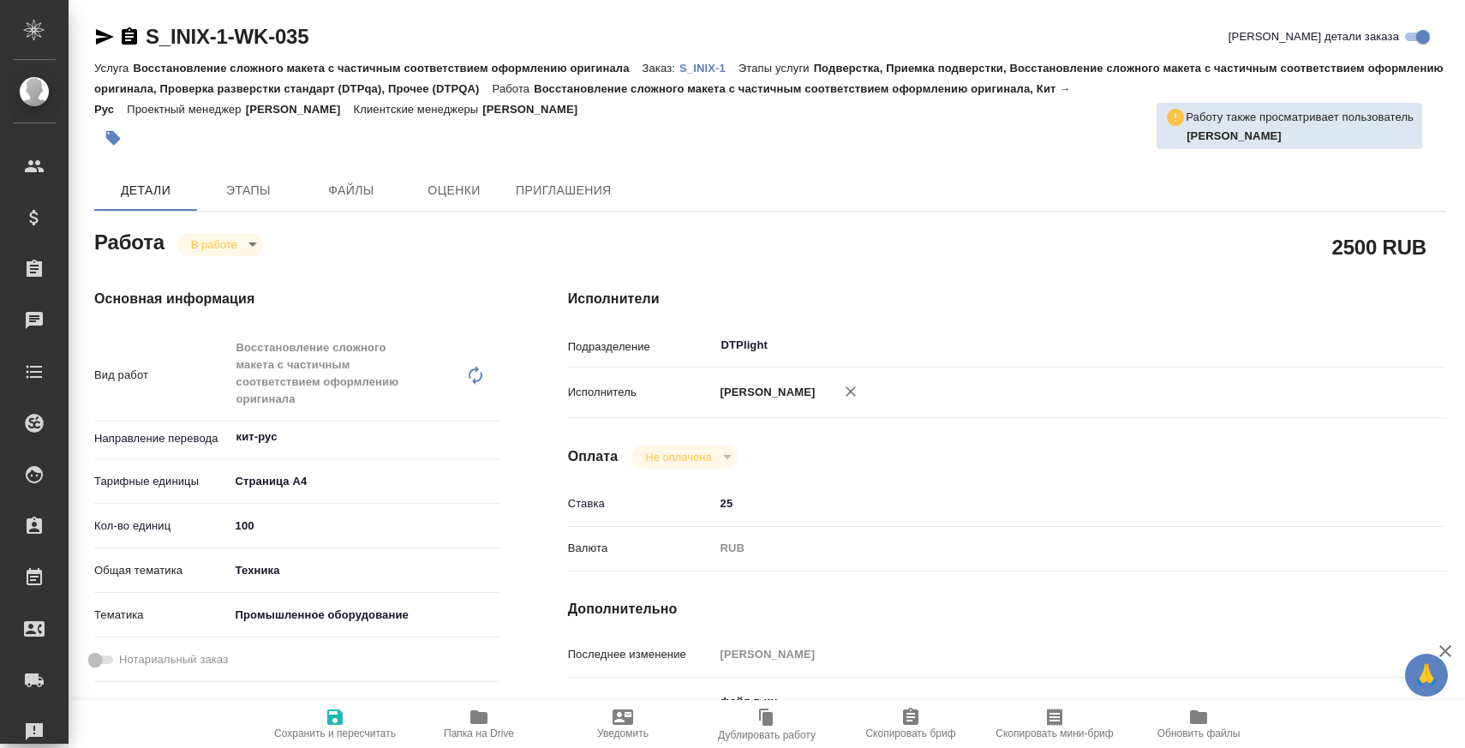
type textarea "x"
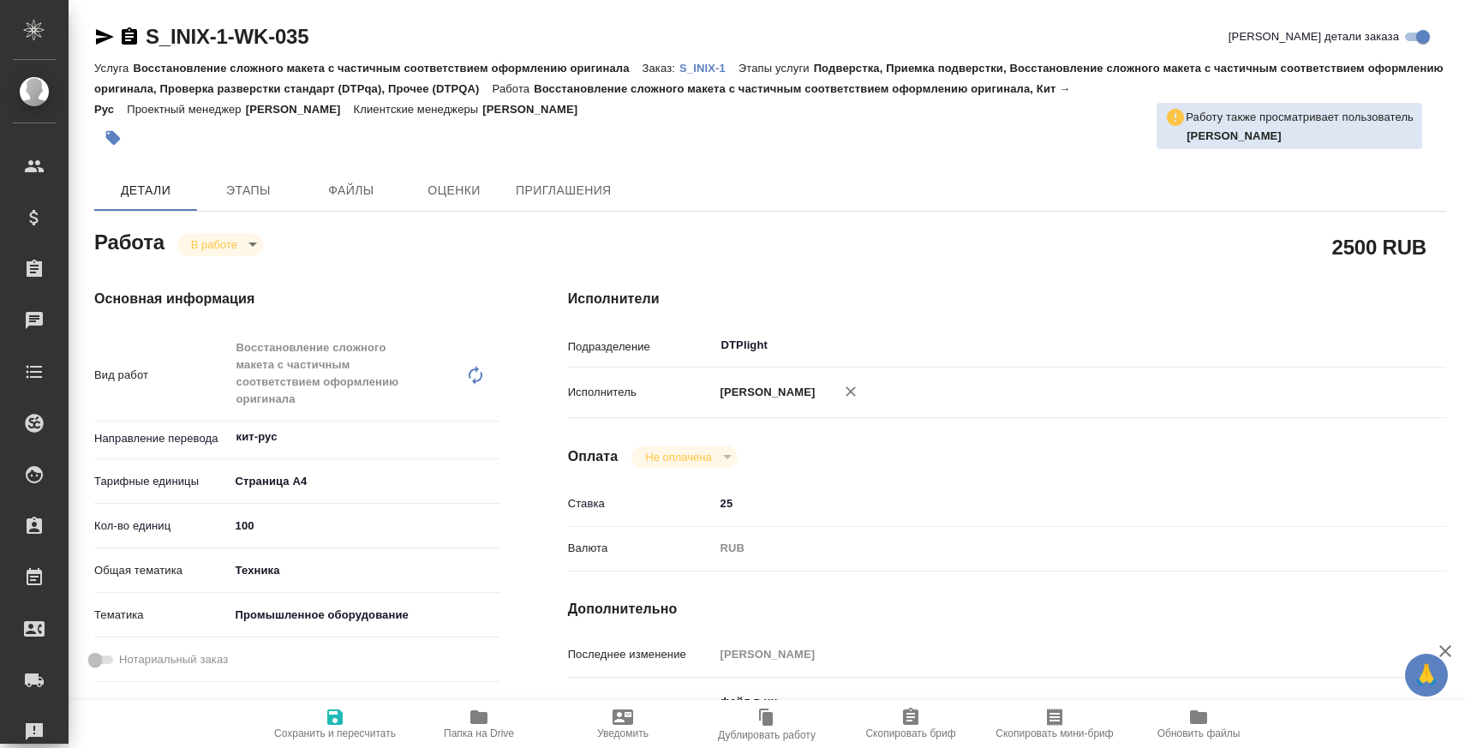
type textarea "x"
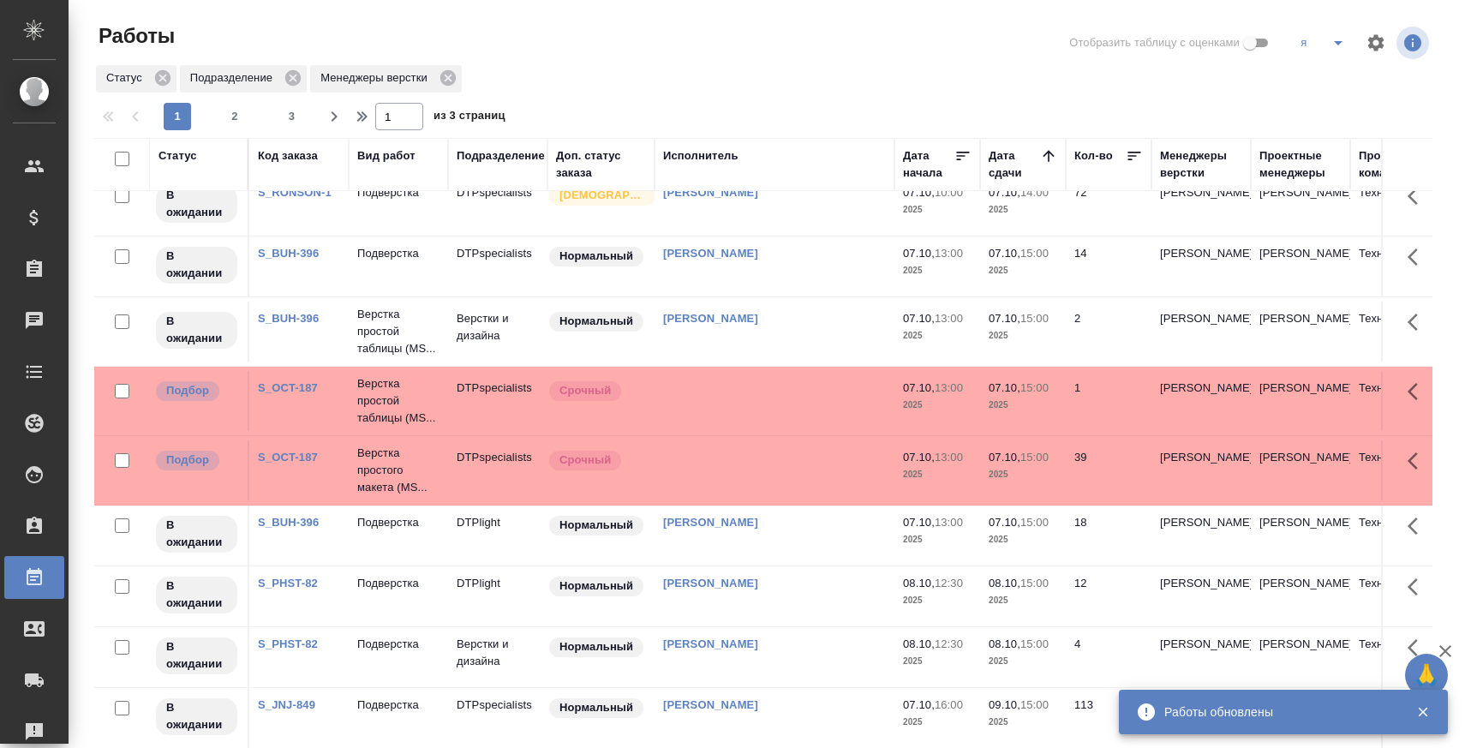
scroll to position [556, 0]
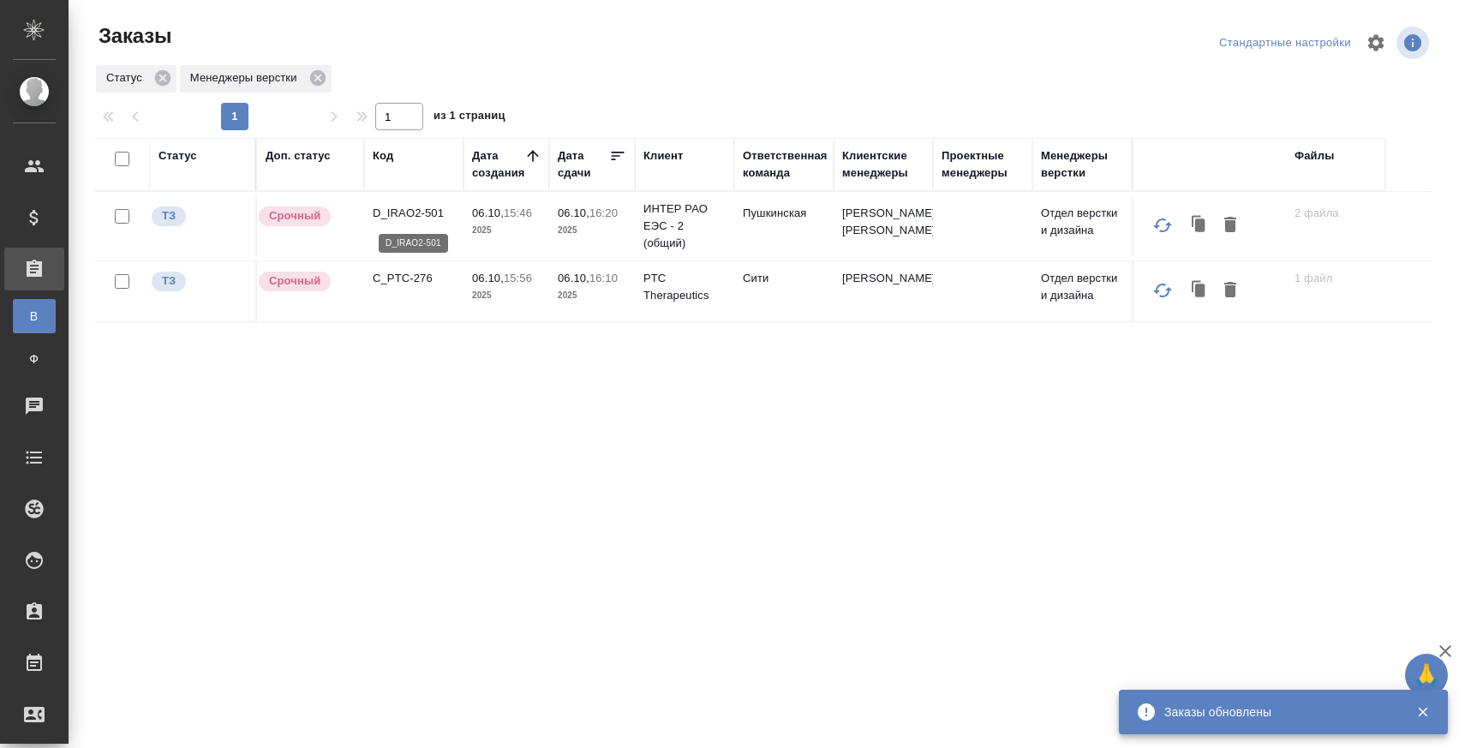
click at [424, 211] on p "D_IRAO2-501" at bounding box center [414, 213] width 82 height 17
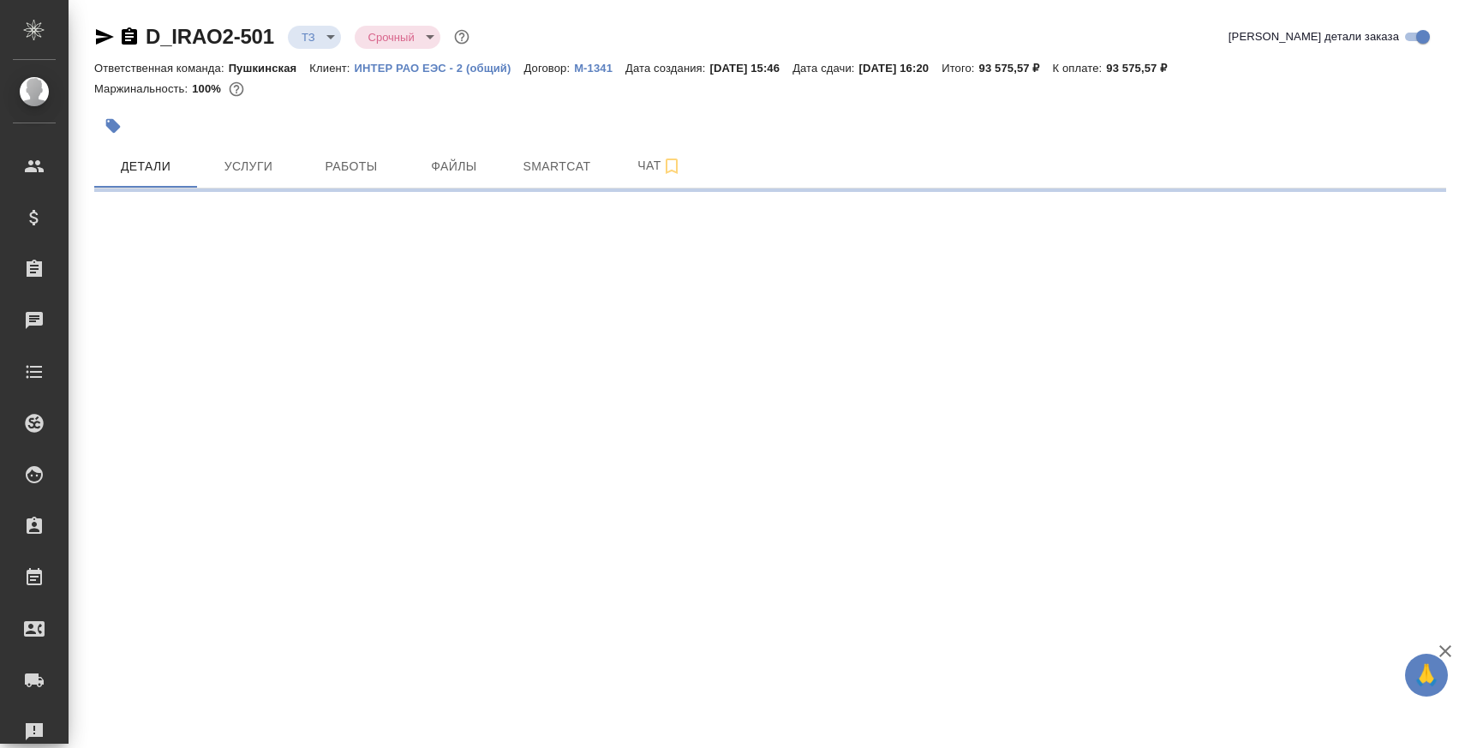
select select "RU"
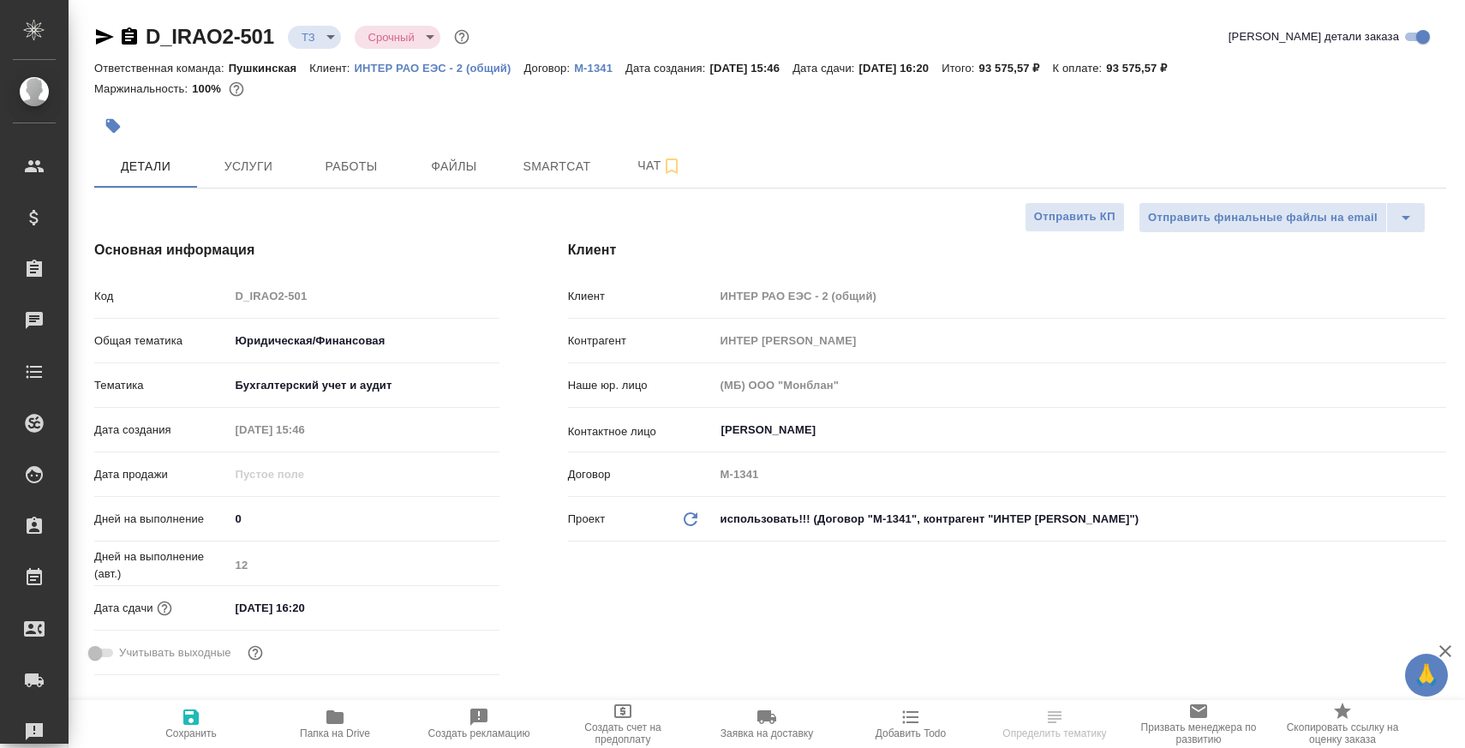
type textarea "x"
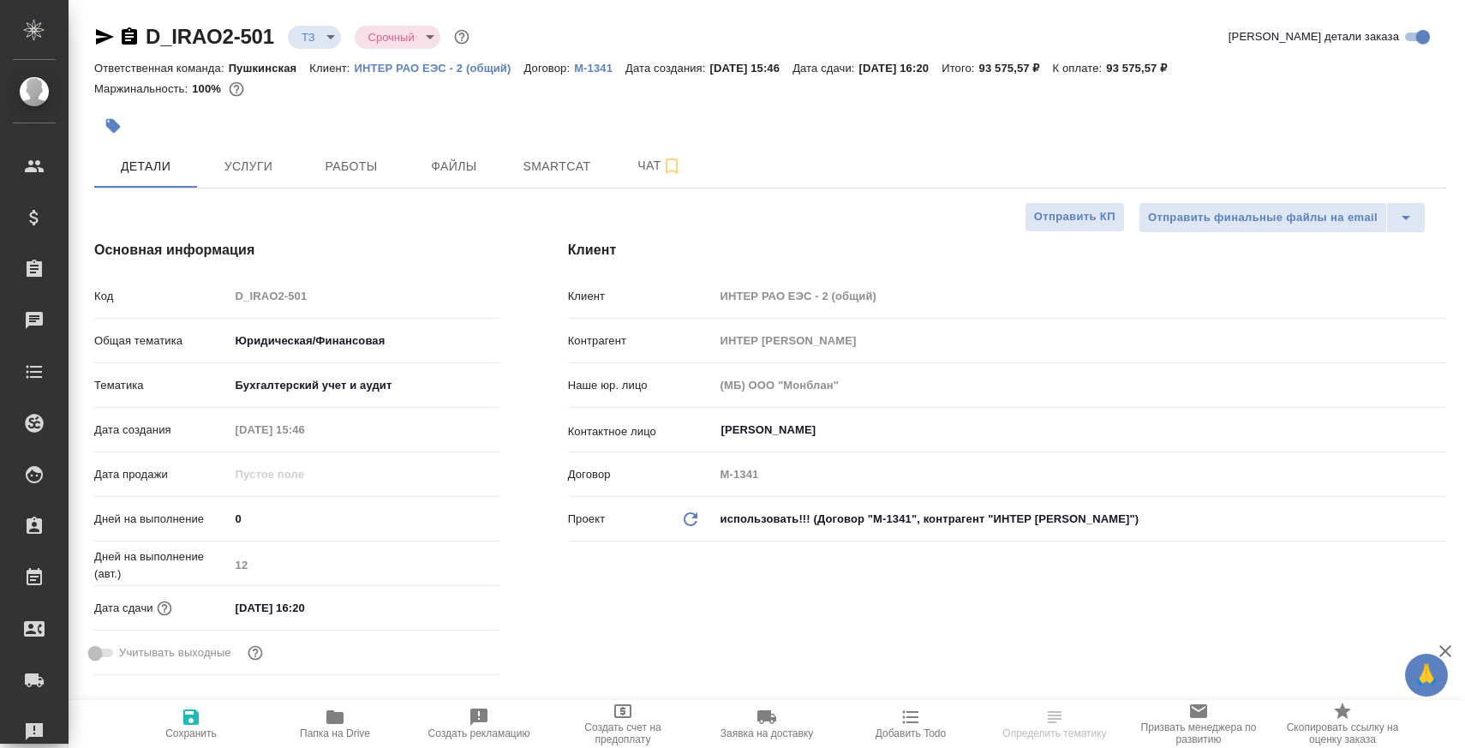
type textarea "x"
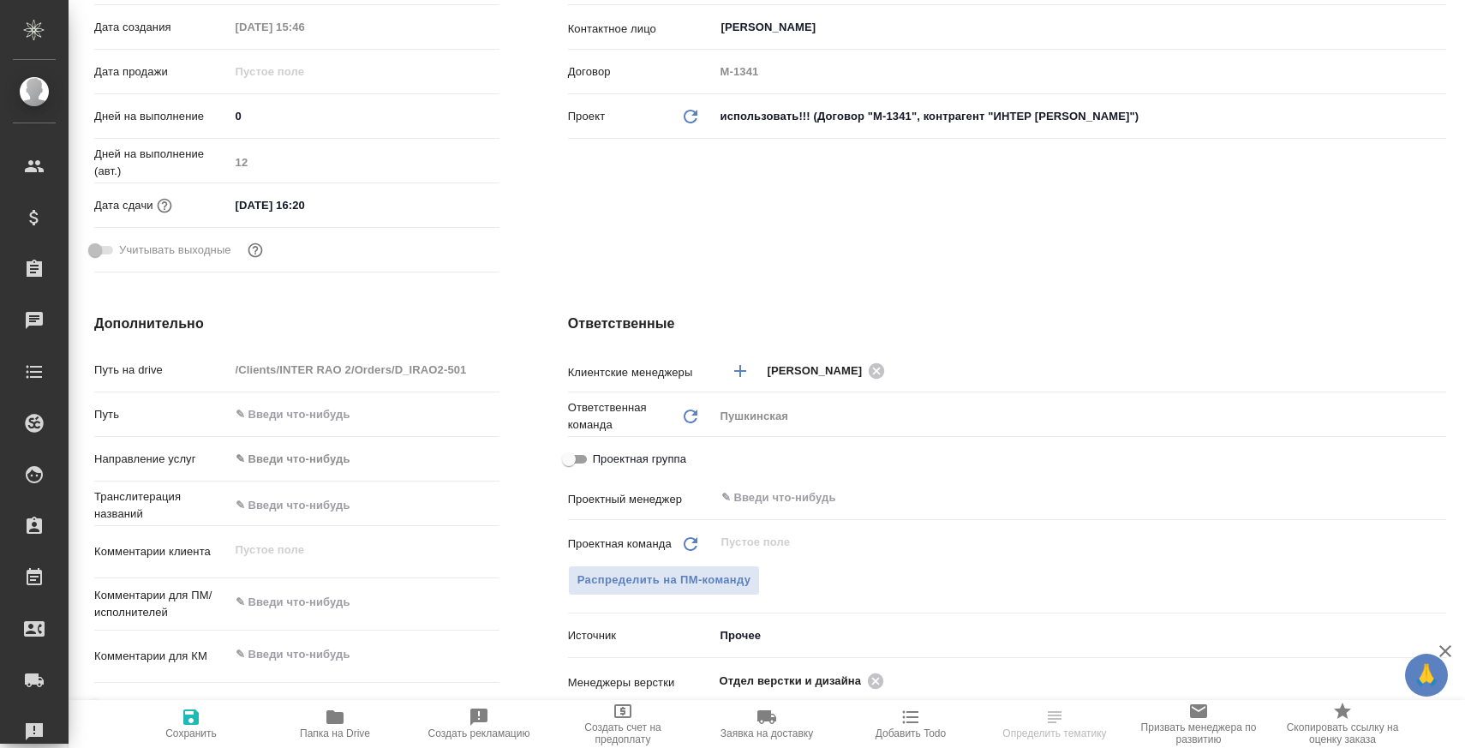
scroll to position [589, 0]
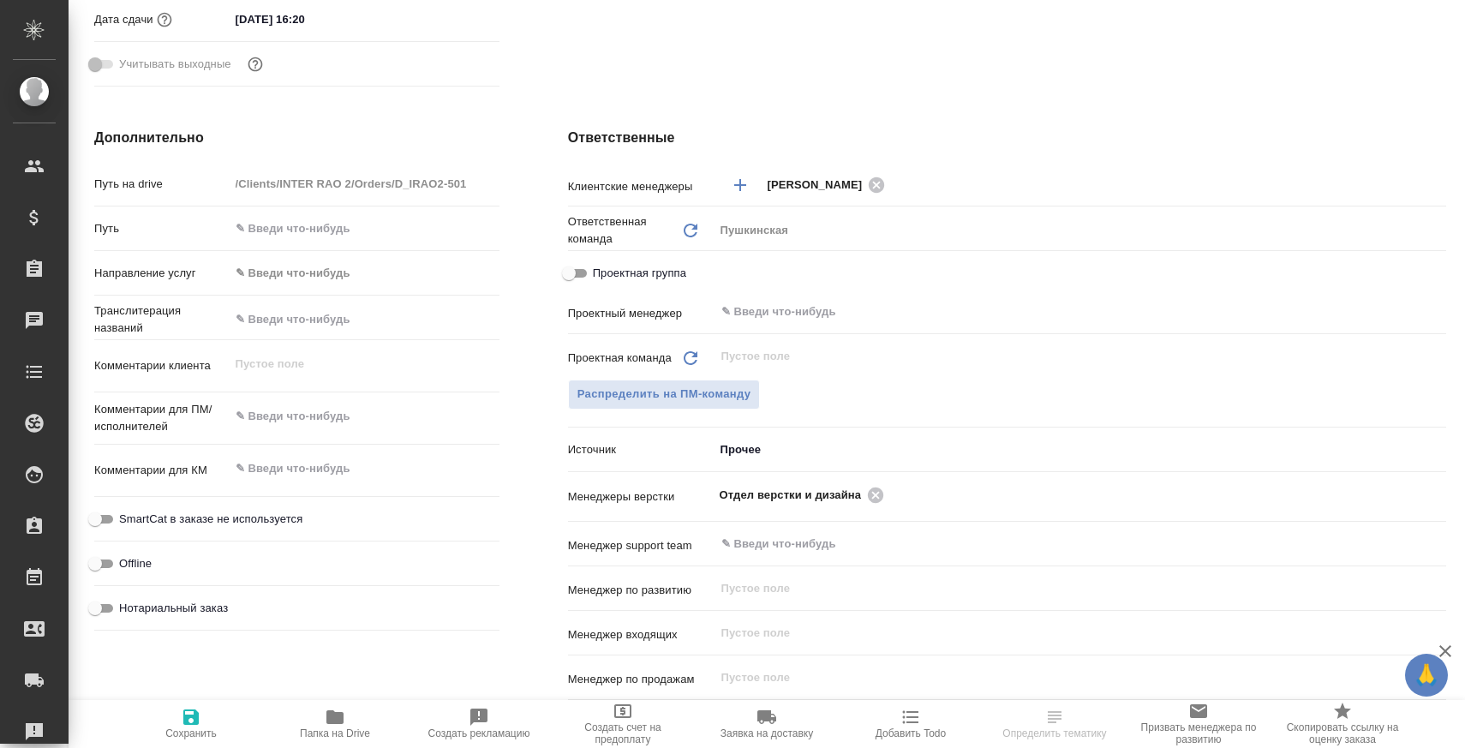
click at [342, 719] on icon "button" at bounding box center [334, 717] width 17 height 14
type textarea "x"
select select "RU"
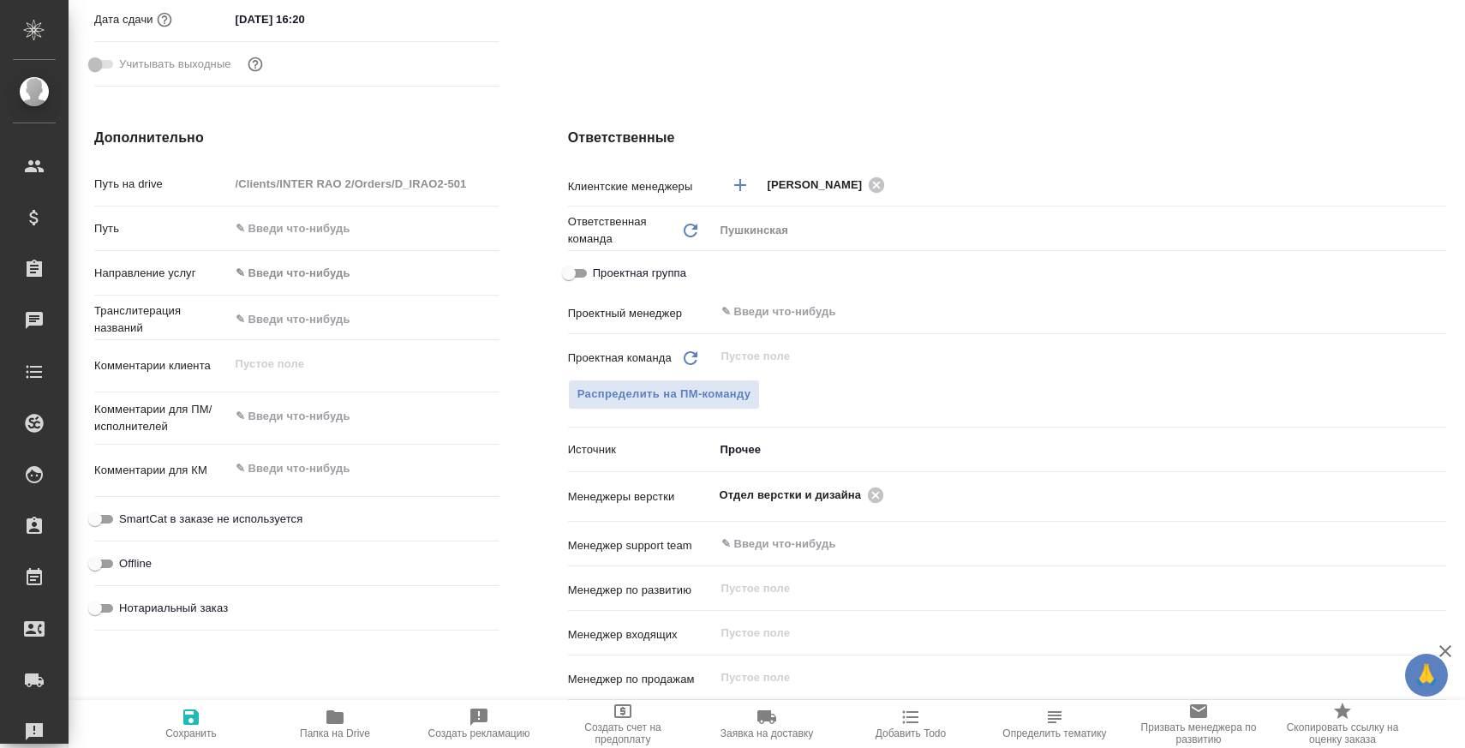
type textarea "x"
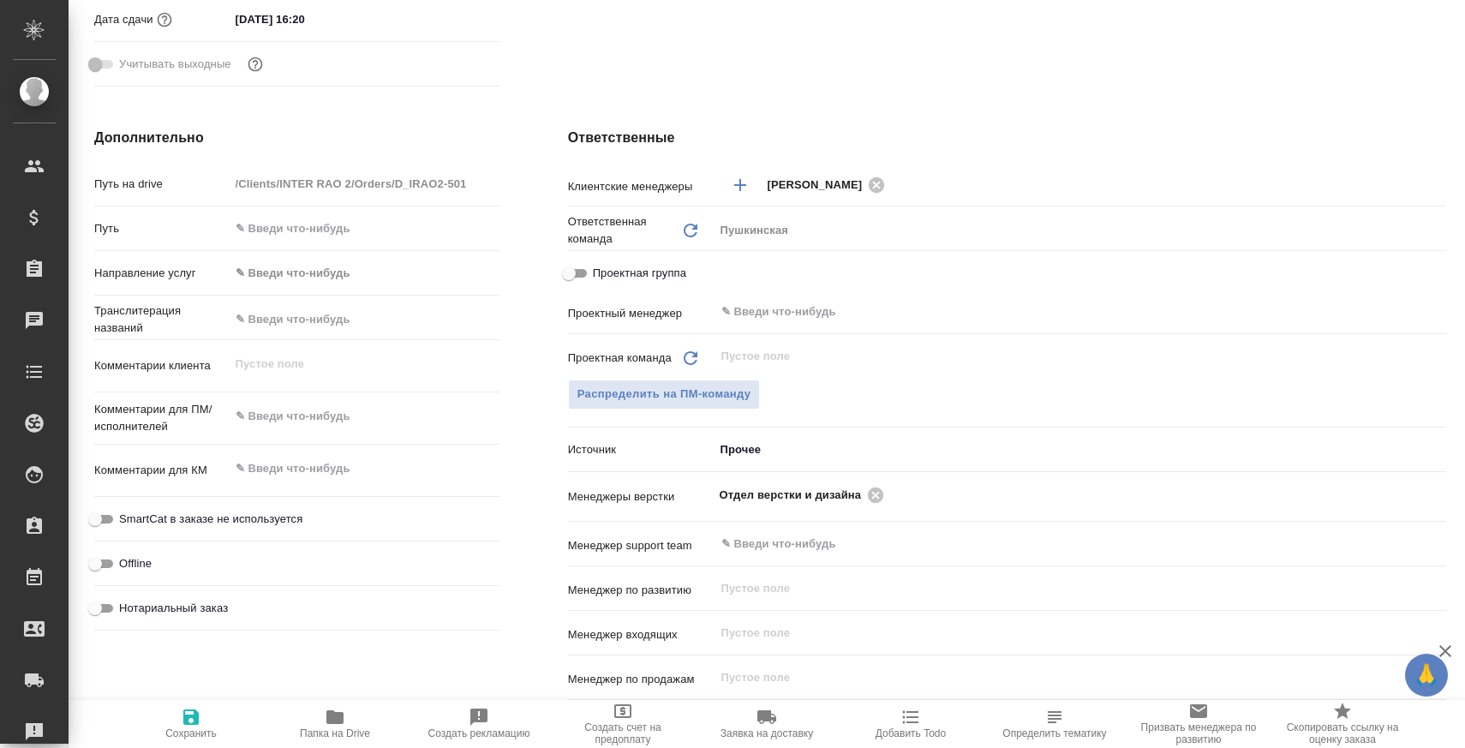
type textarea "x"
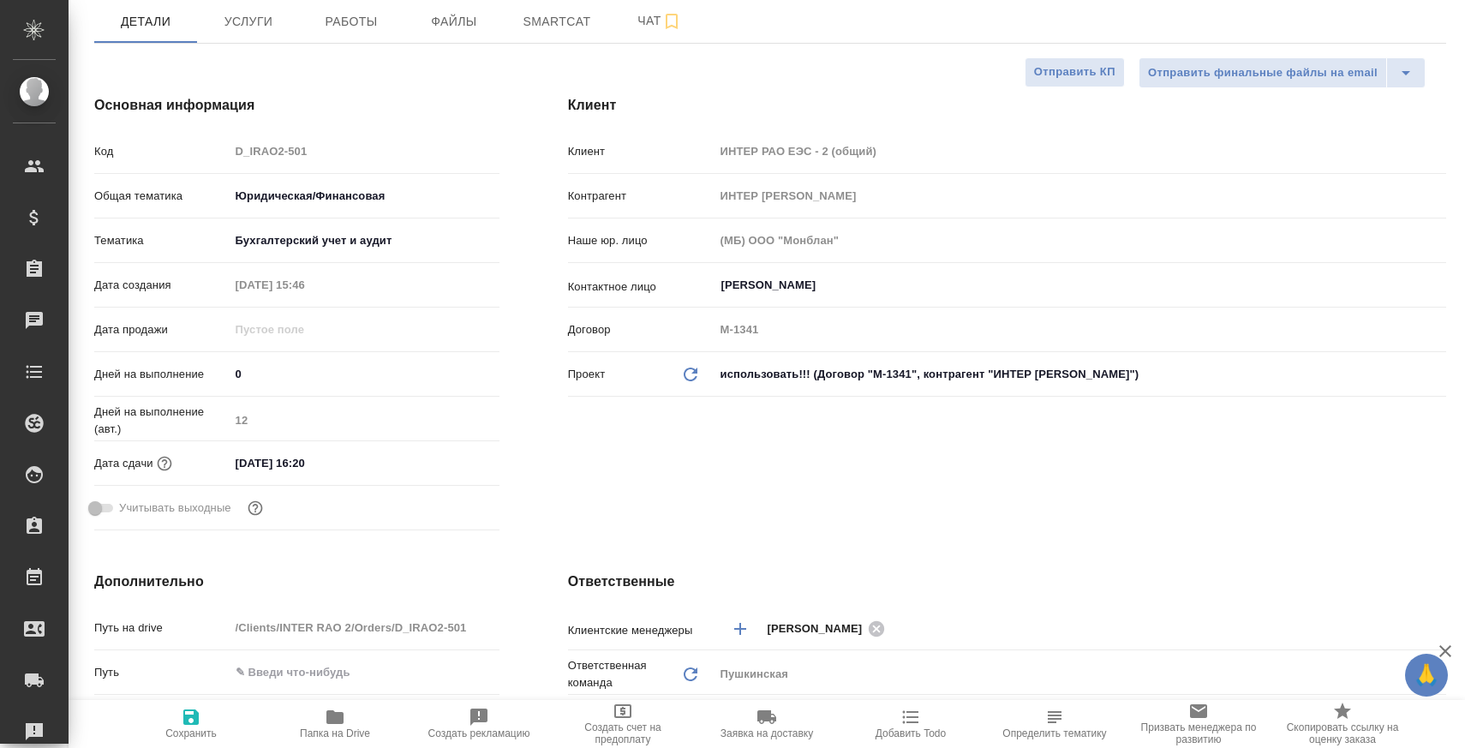
scroll to position [580, 0]
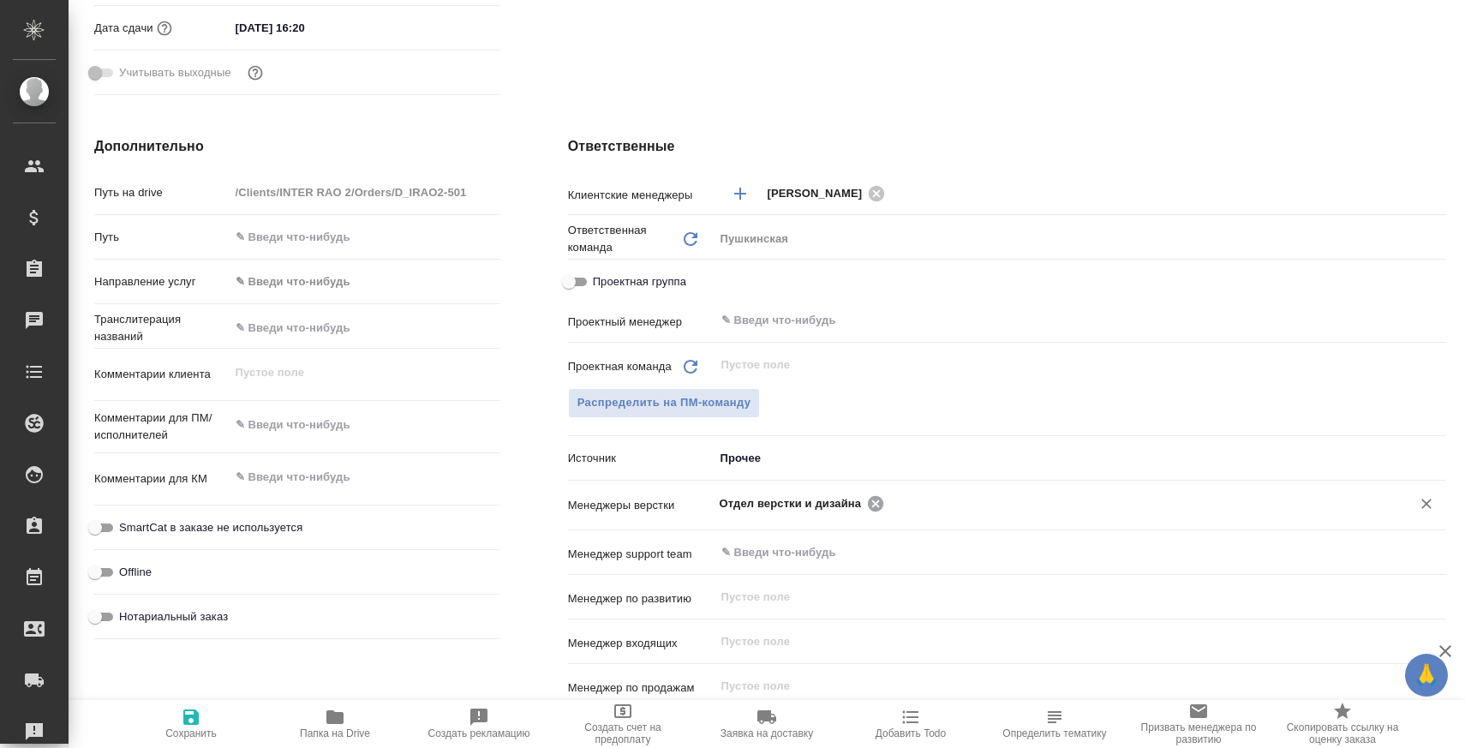
click at [876, 507] on icon at bounding box center [875, 502] width 15 height 15
type textarea "x"
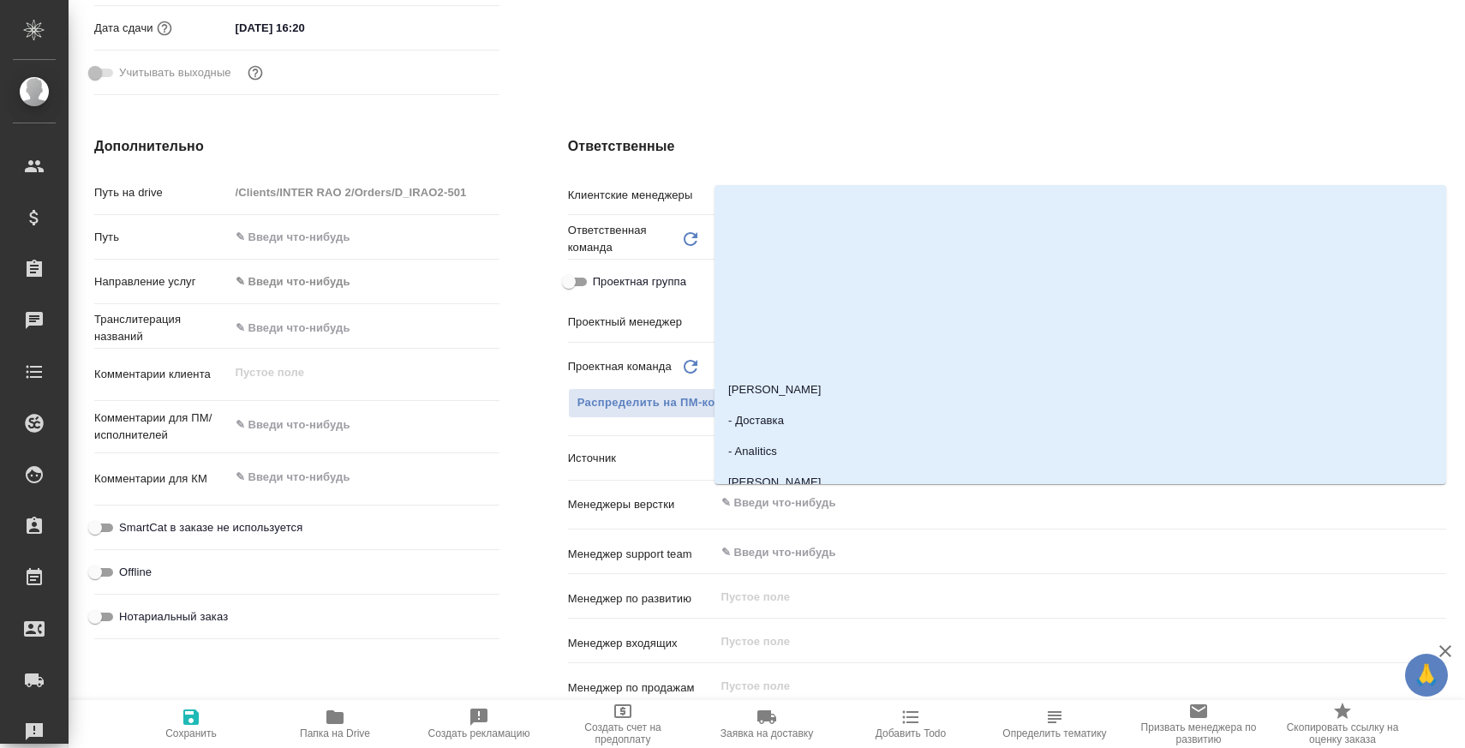
click at [876, 507] on input "text" at bounding box center [1052, 503] width 664 height 21
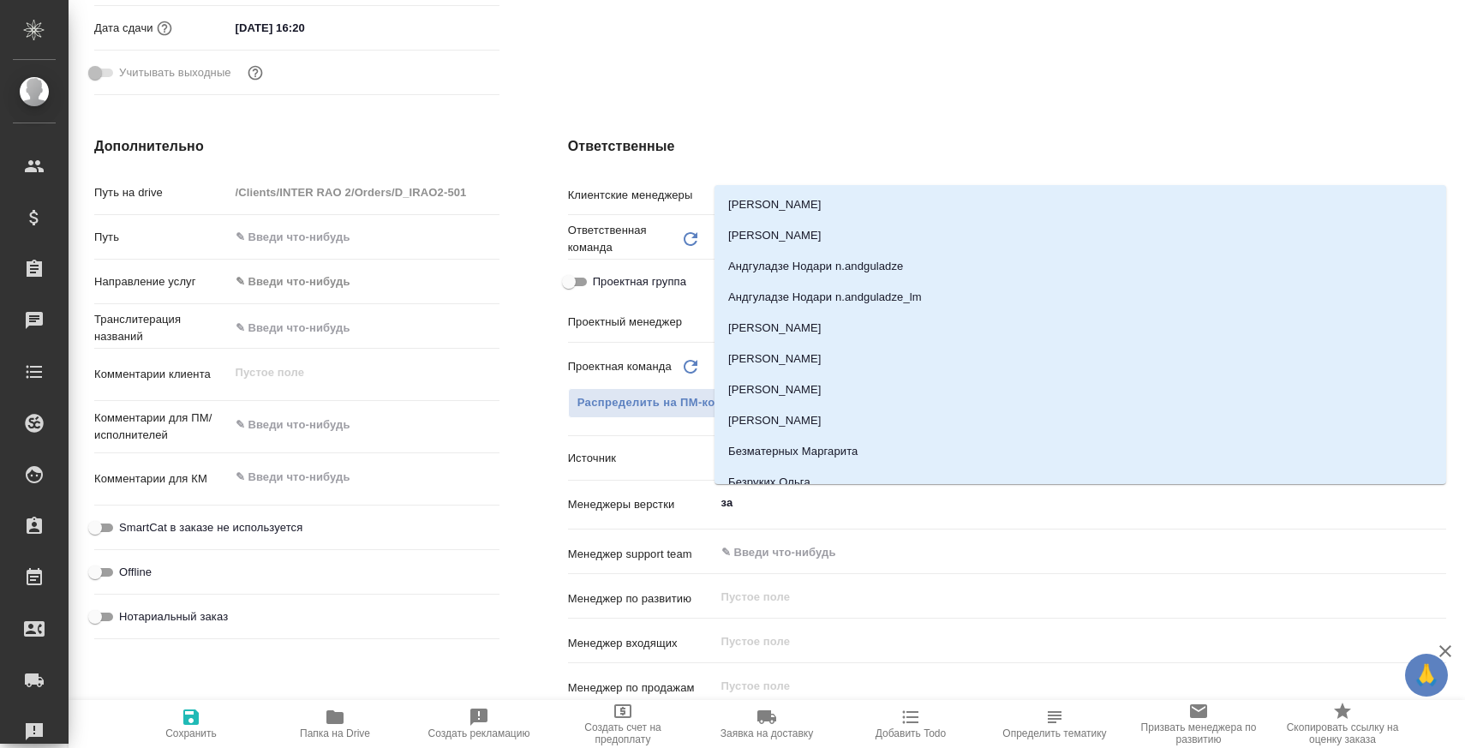
type input "заб"
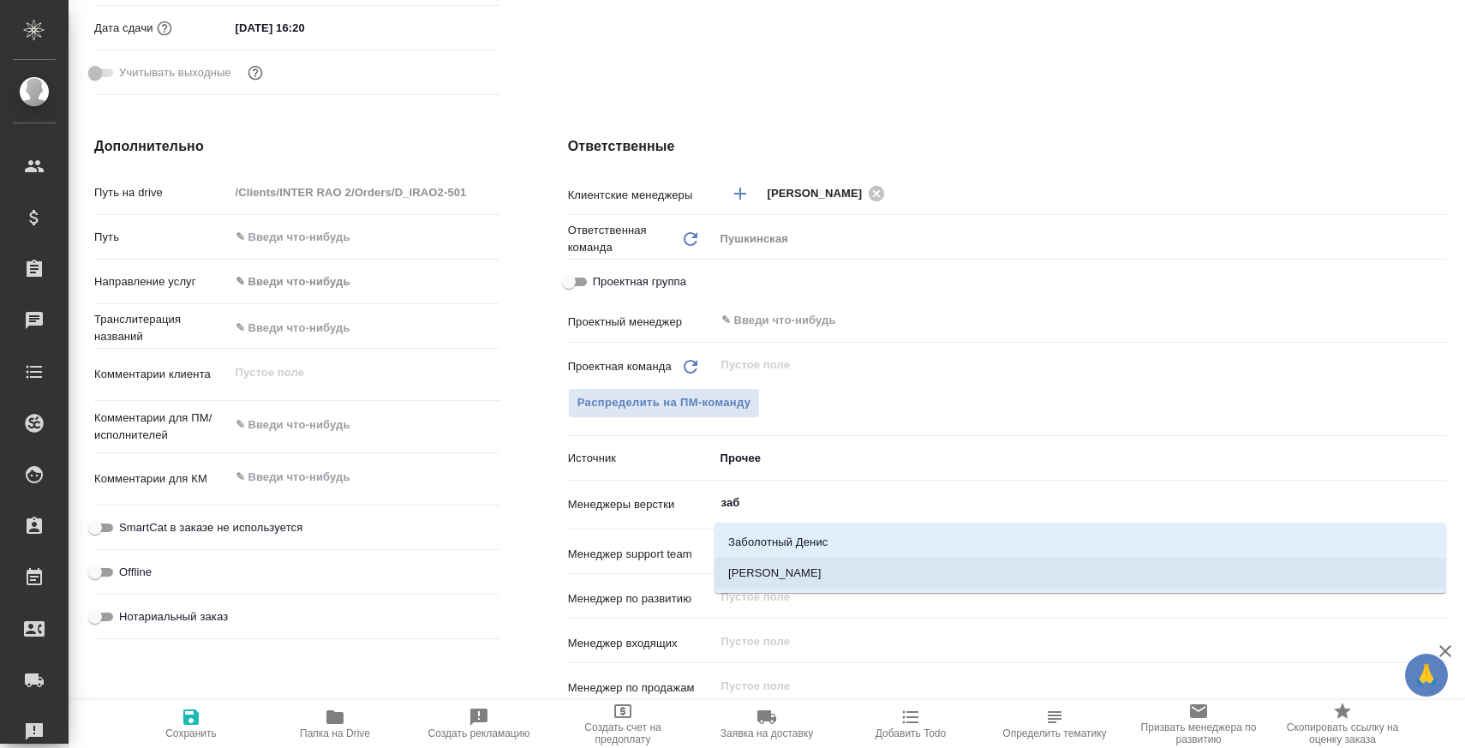
click at [853, 565] on li "Заборова Александра" at bounding box center [1081, 573] width 732 height 31
type textarea "x"
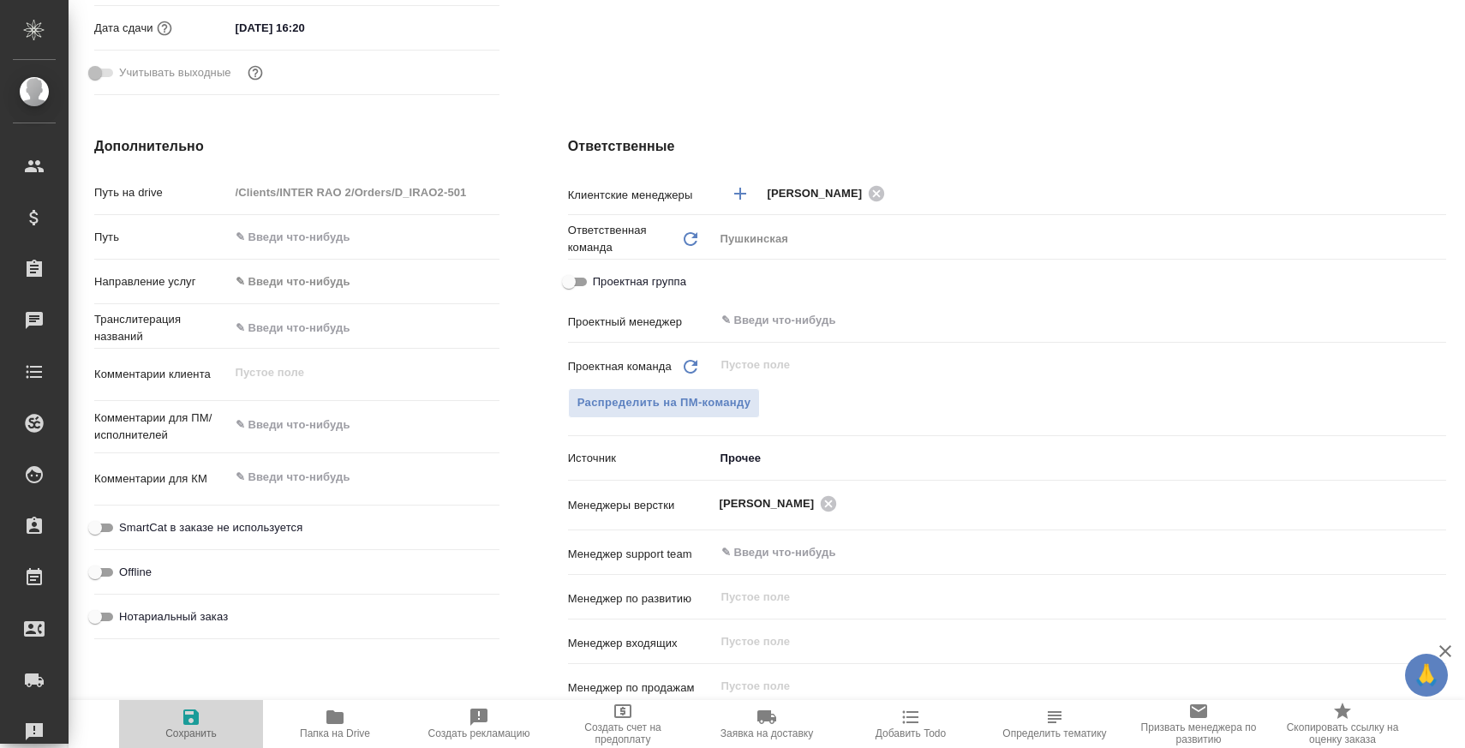
click at [199, 700] on button "Сохранить" at bounding box center [191, 724] width 144 height 48
type textarea "x"
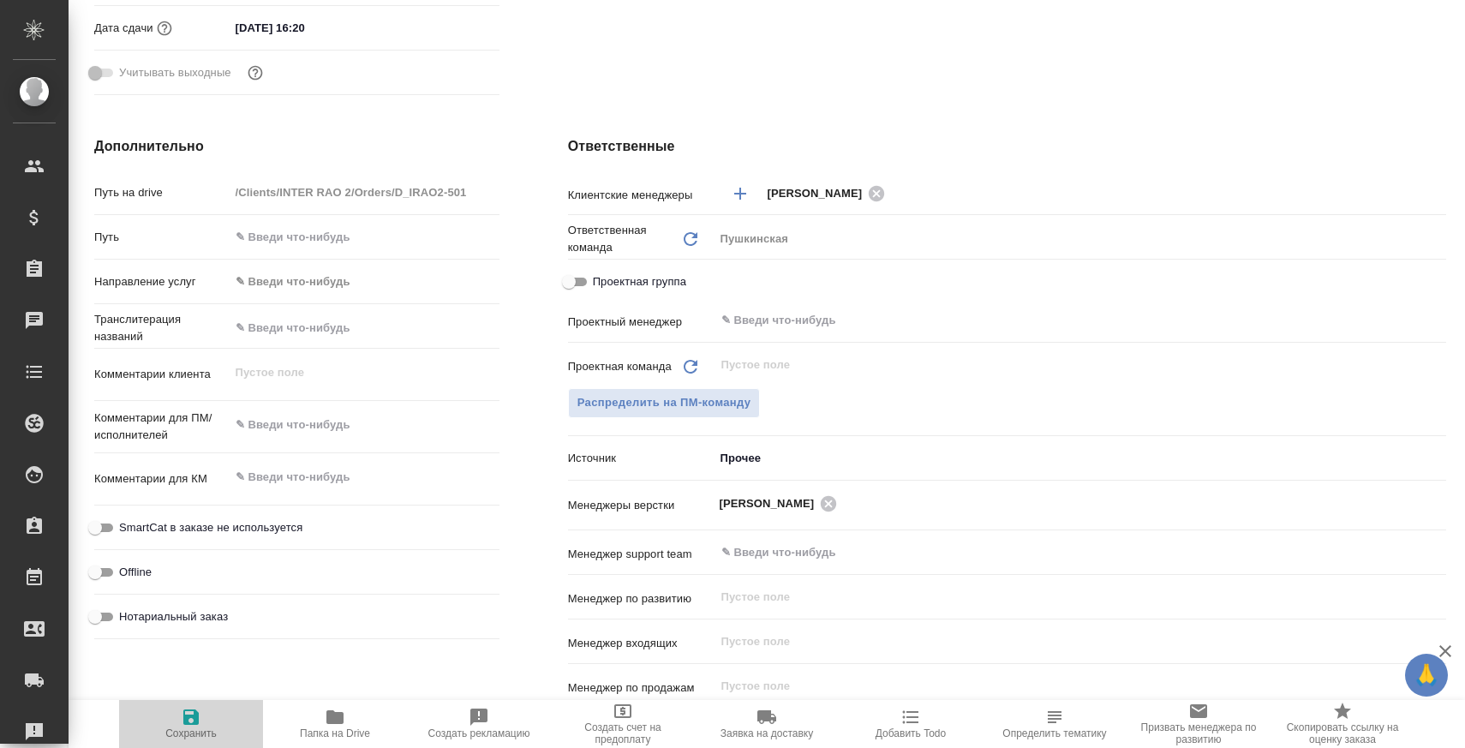
type textarea "x"
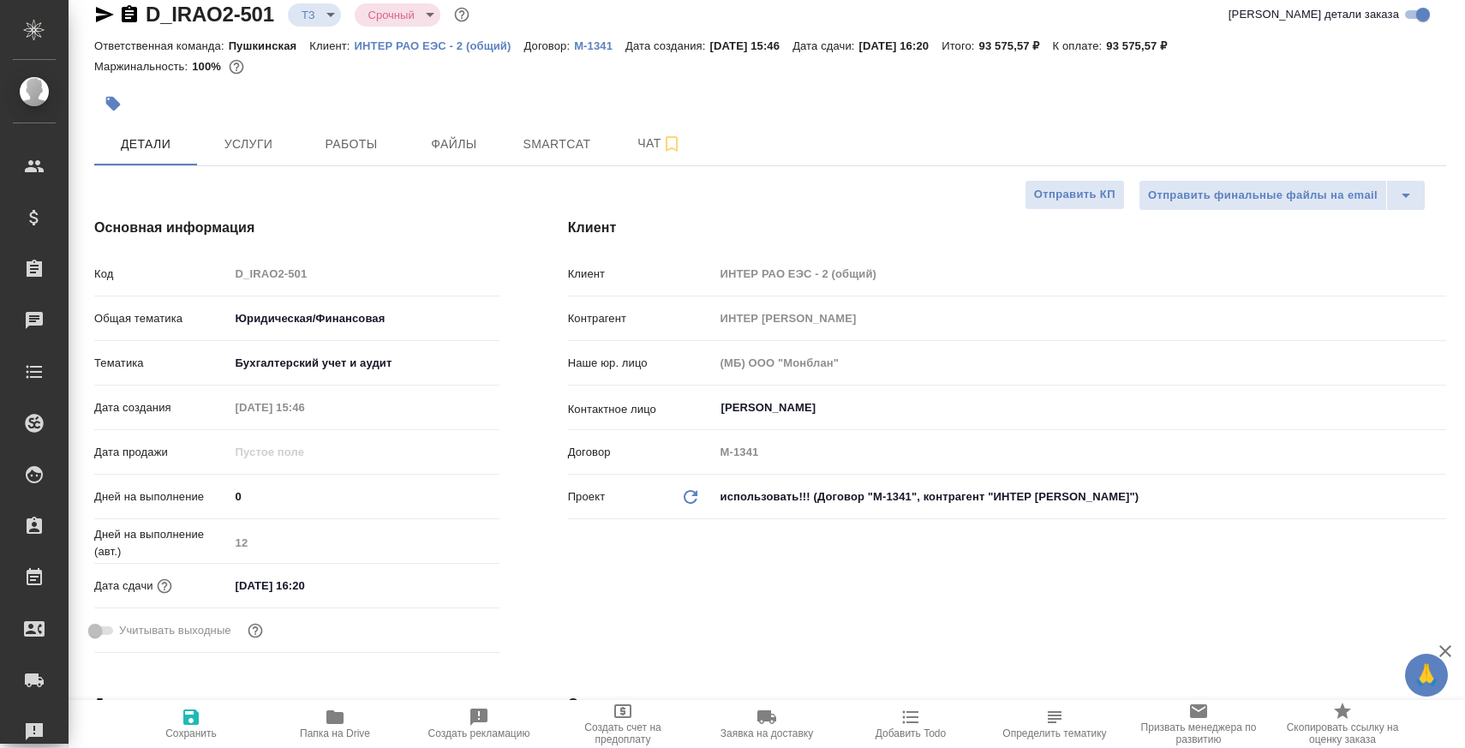
scroll to position [0, 0]
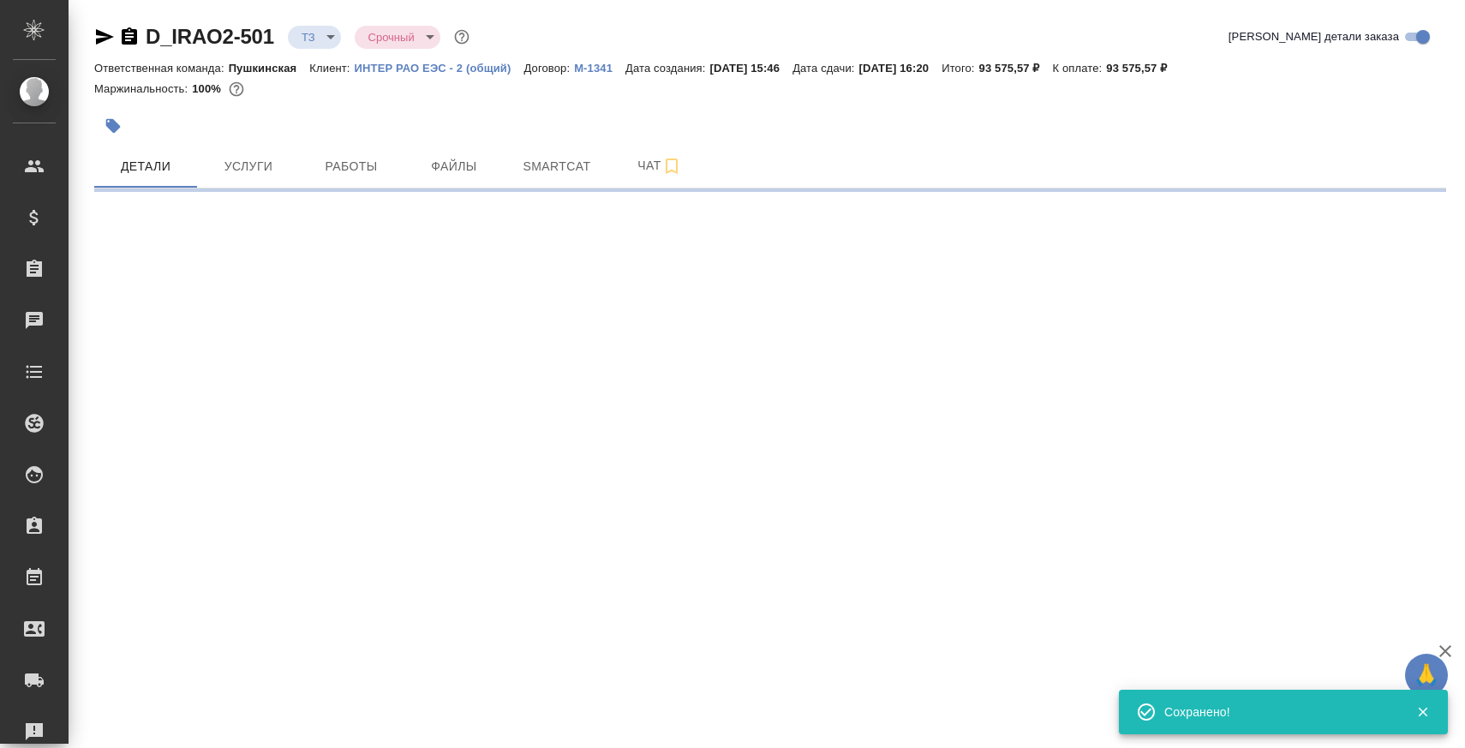
select select "RU"
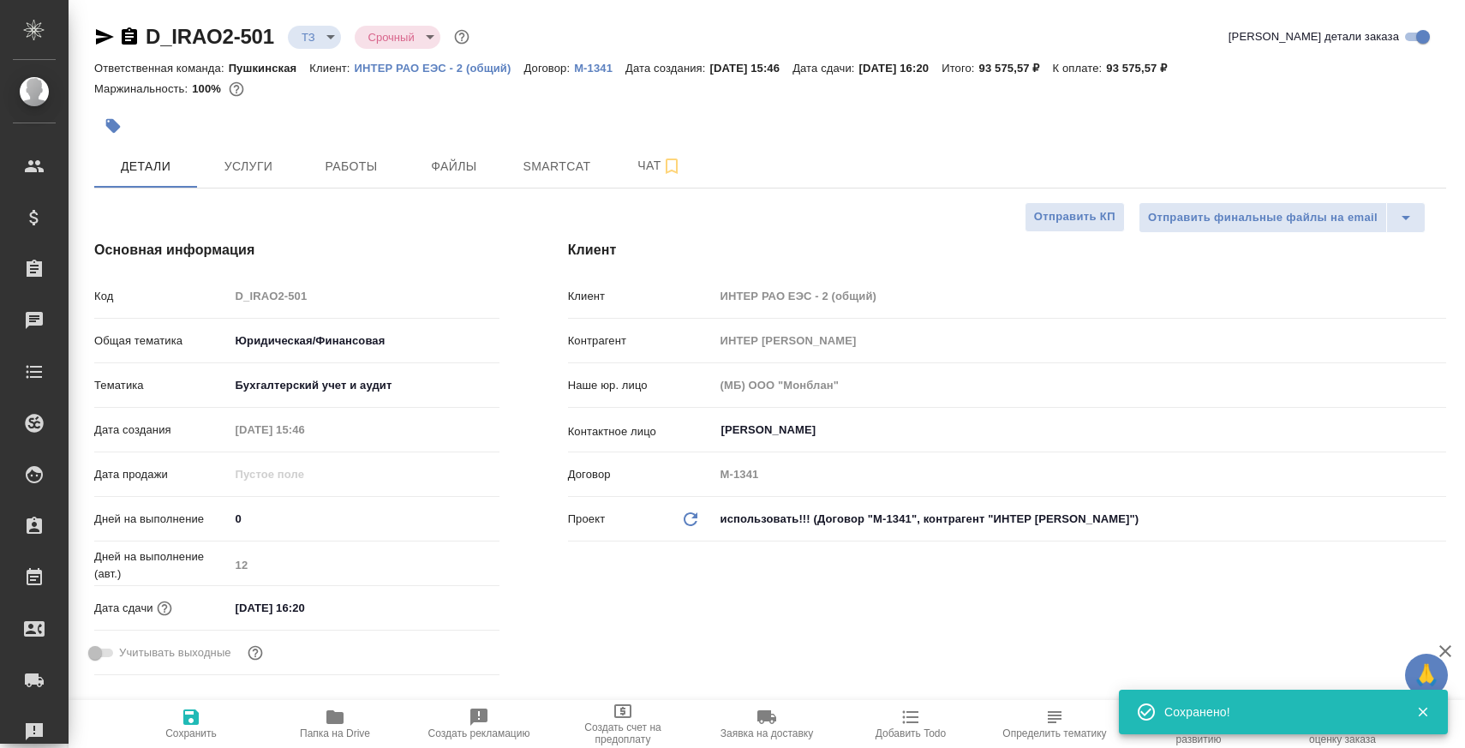
type textarea "x"
click at [133, 35] on icon "button" at bounding box center [129, 35] width 15 height 17
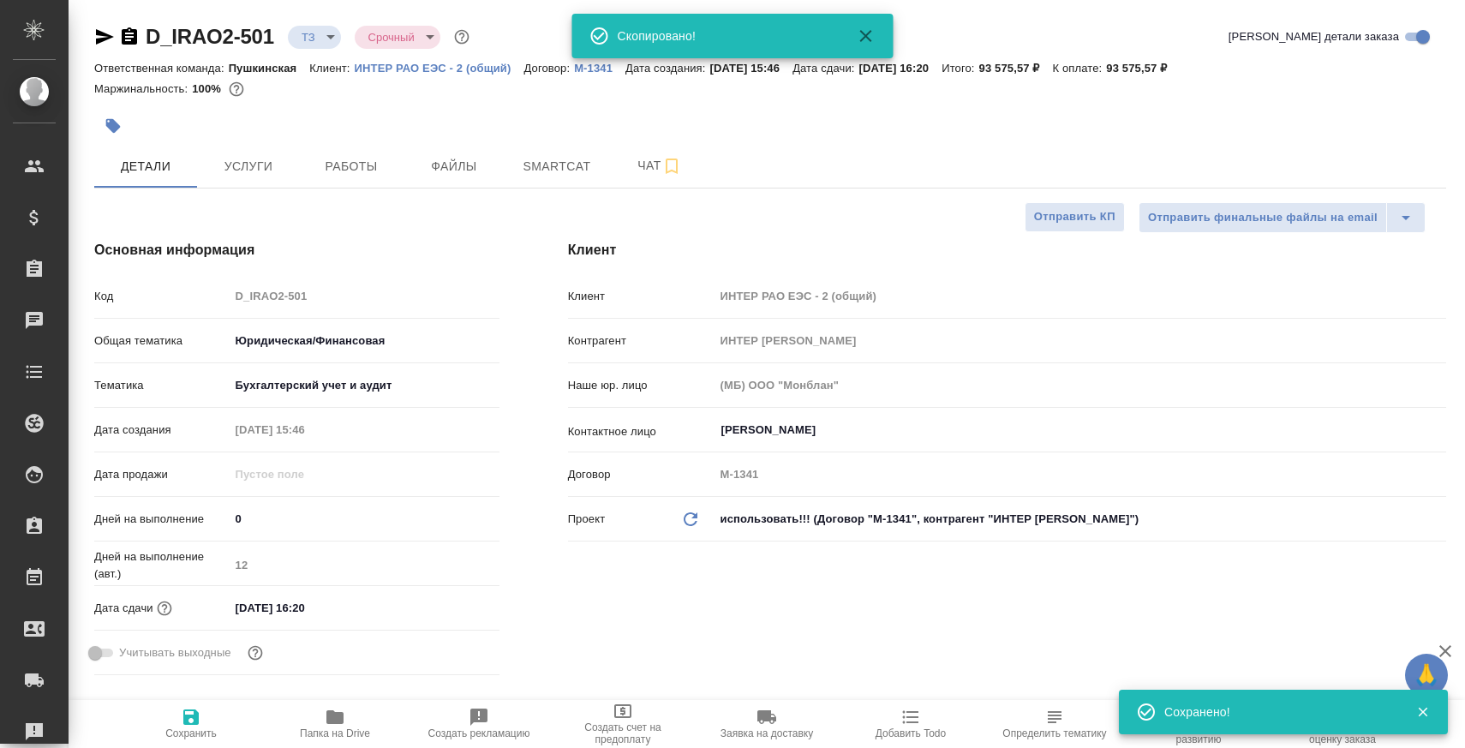
type textarea "x"
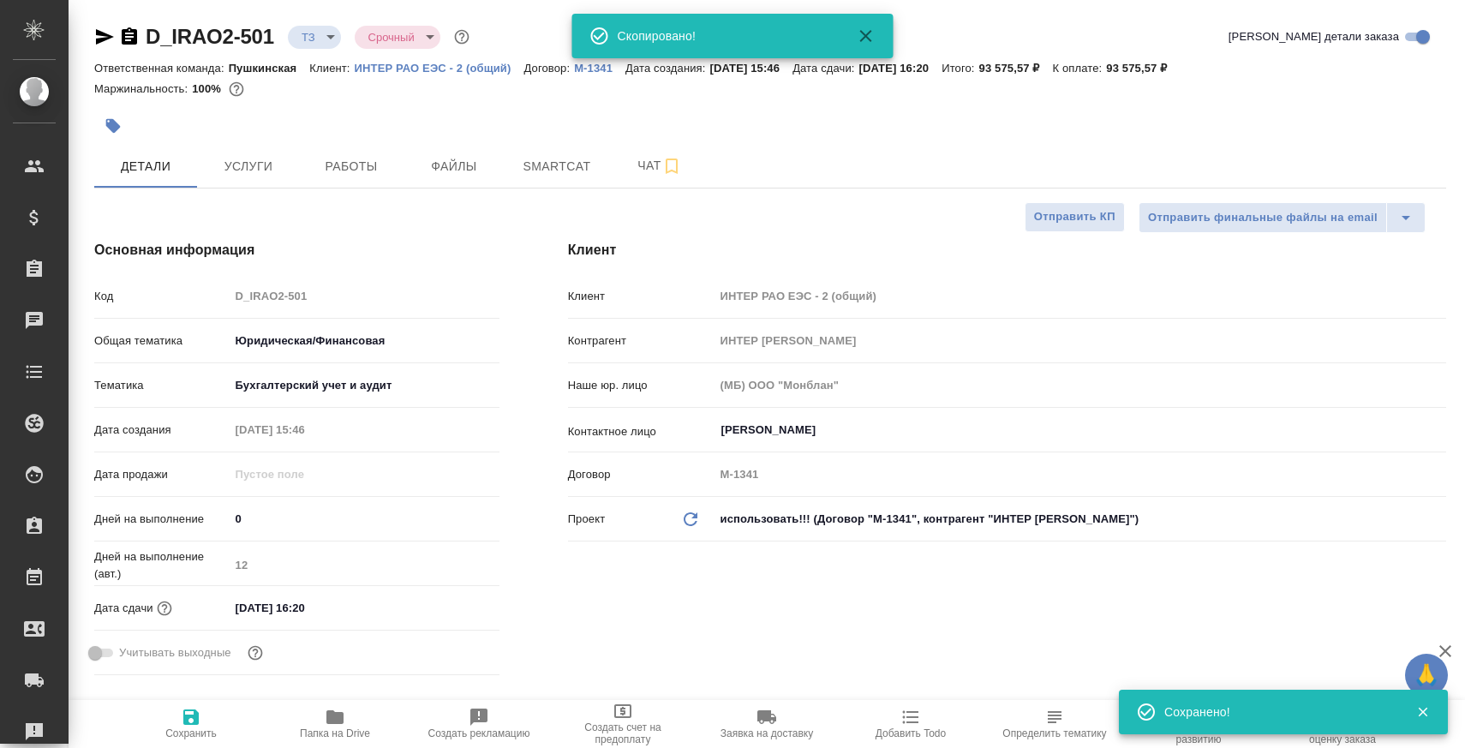
type textarea "x"
click at [643, 165] on span "Чат" at bounding box center [660, 165] width 82 height 21
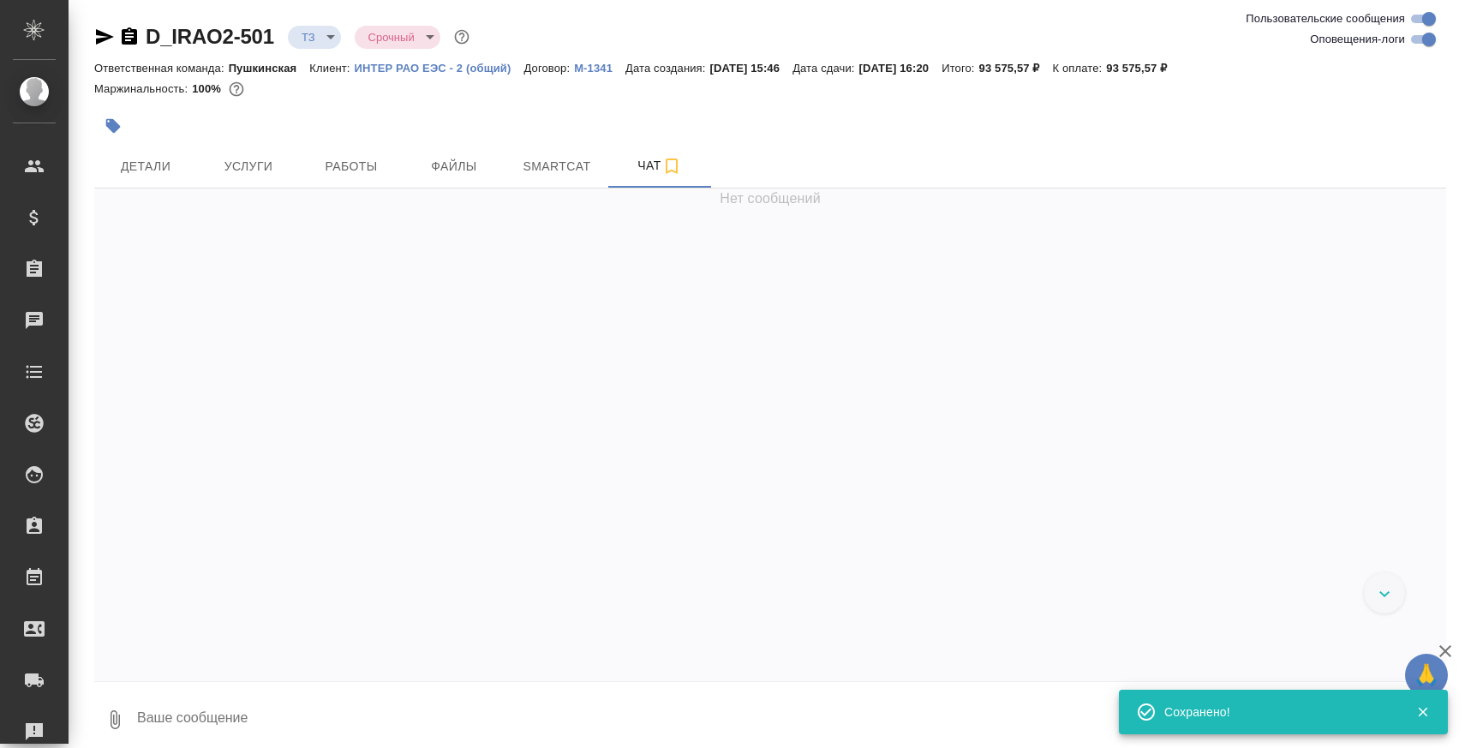
click at [423, 711] on textarea at bounding box center [790, 720] width 1311 height 58
paste textarea
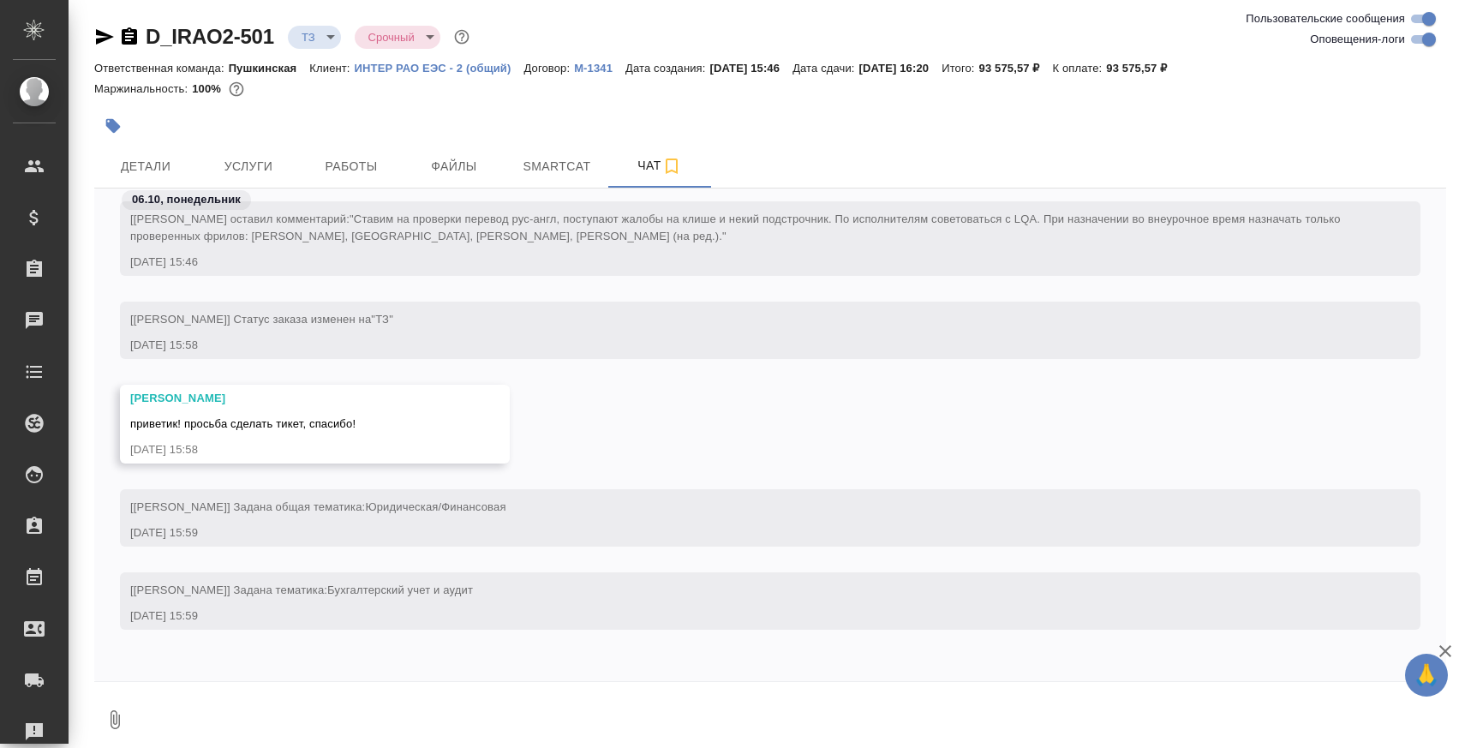
scroll to position [136, 0]
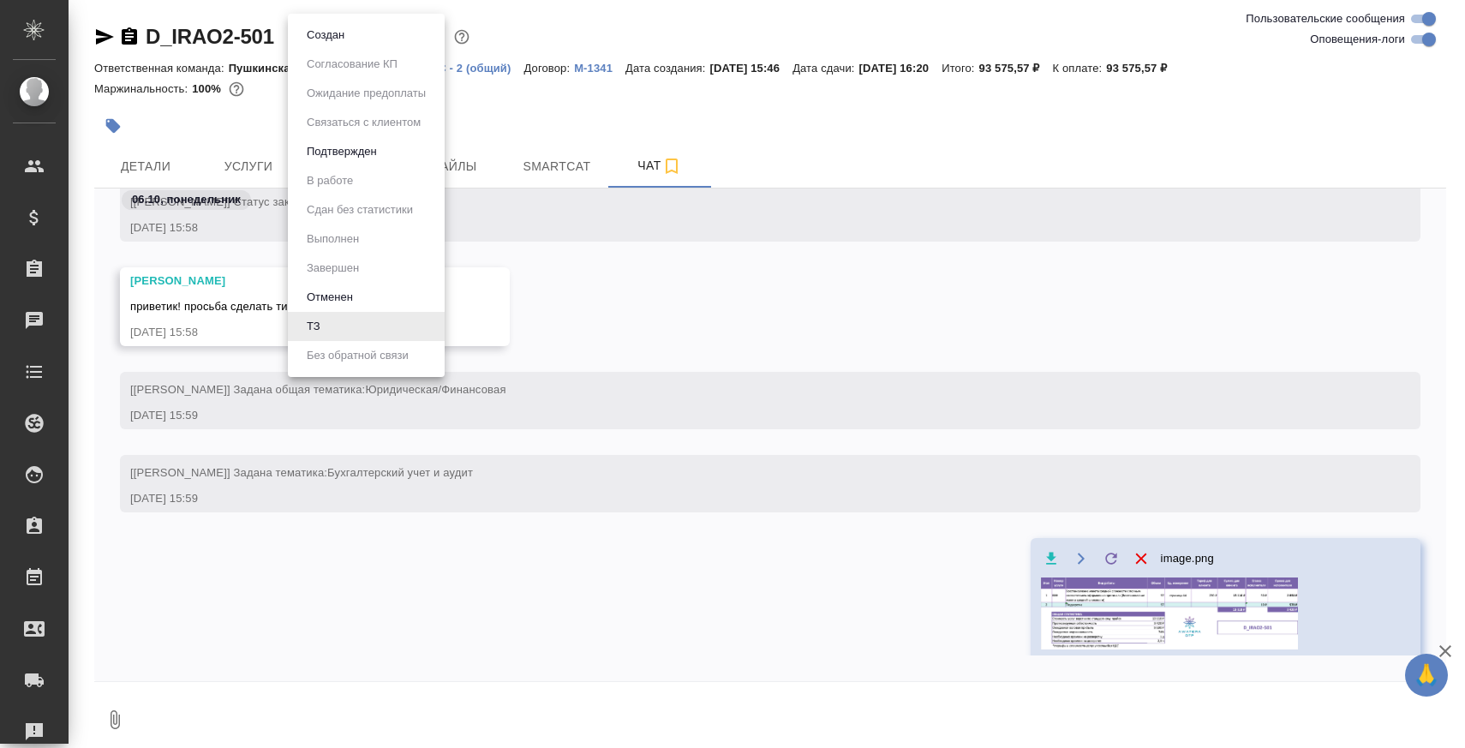
click at [323, 32] on body "🙏 .cls-1 fill:#fff; AWATERA Zaborova Aleksandra Клиенты Спецификации Заказы 0 Ч…" at bounding box center [732, 443] width 1465 height 886
click at [332, 43] on button "Создан" at bounding box center [326, 35] width 48 height 19
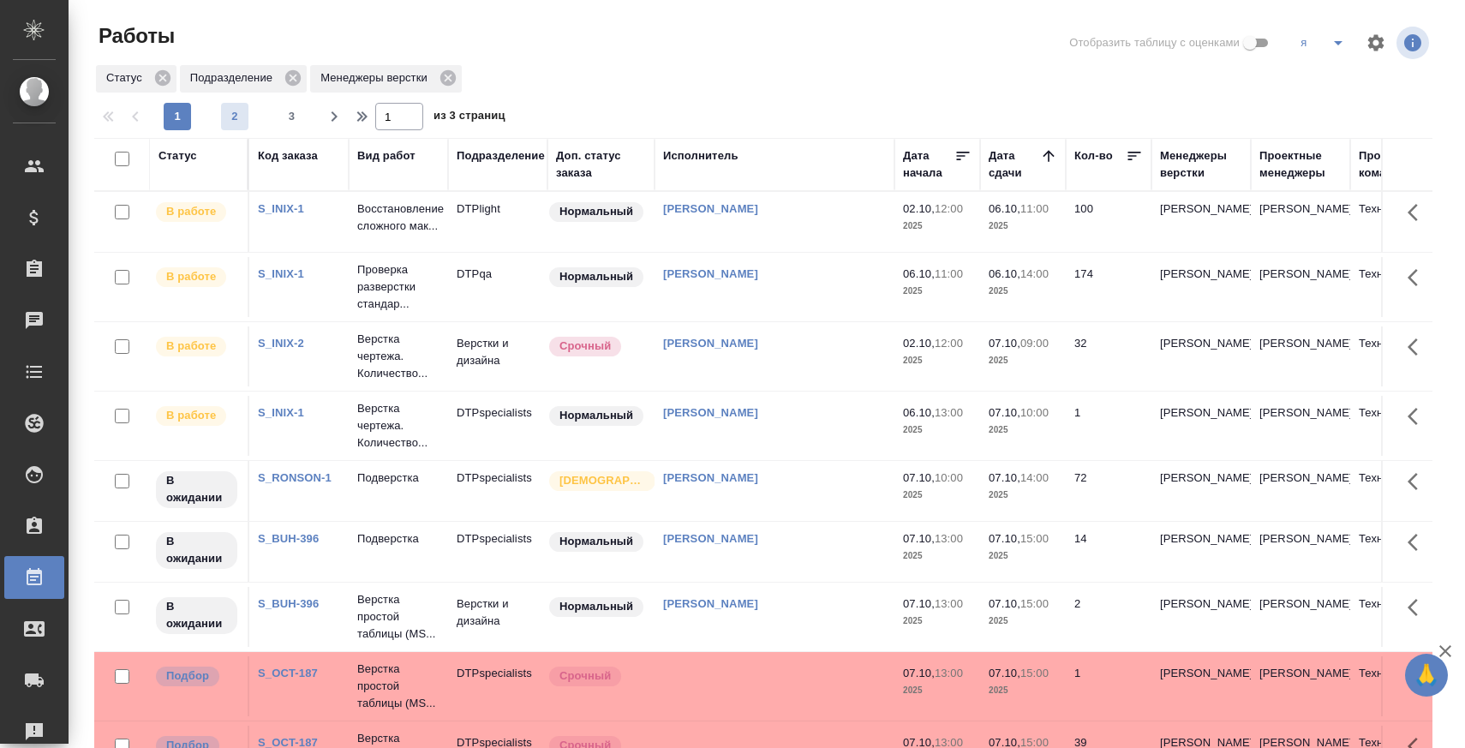
click at [230, 123] on span "2" at bounding box center [234, 116] width 27 height 17
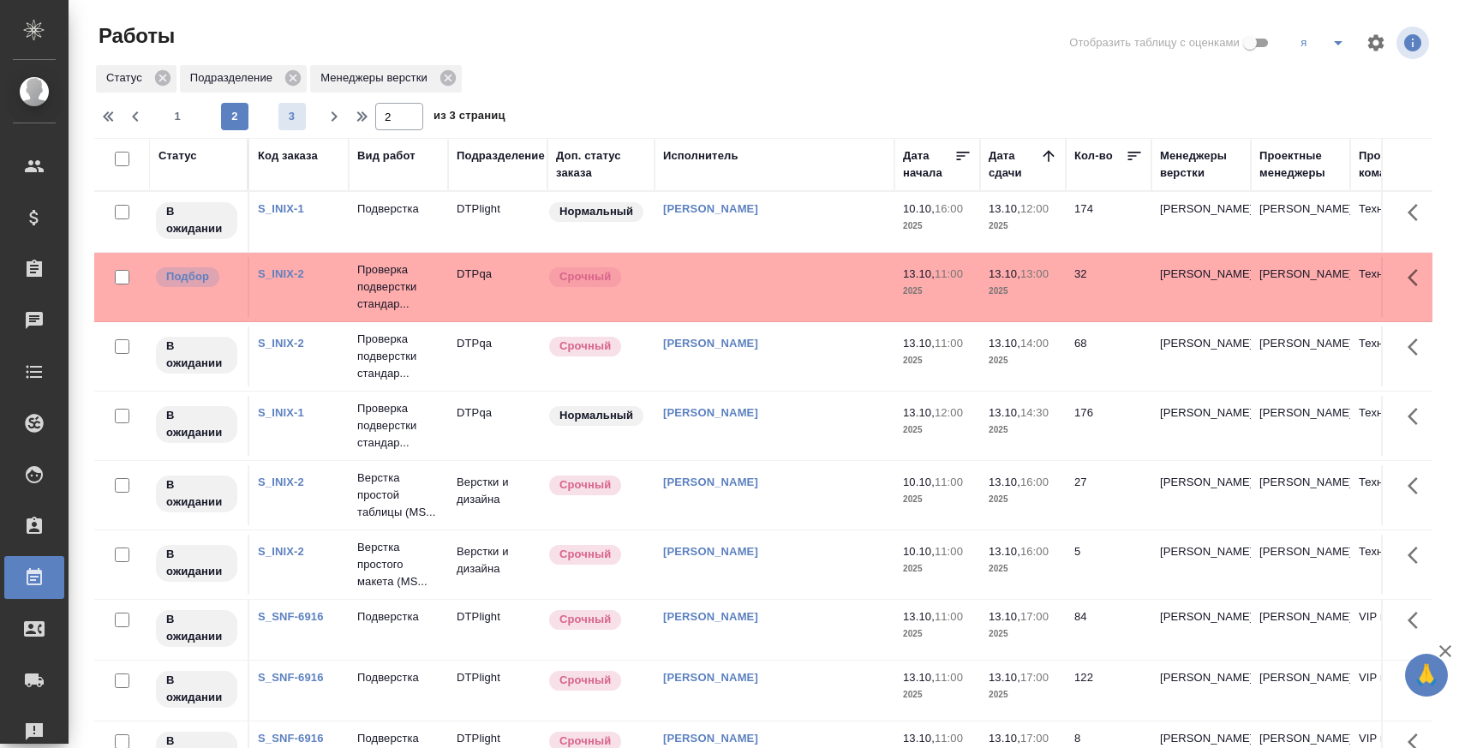
click at [280, 117] on span "3" at bounding box center [291, 116] width 27 height 17
type input "3"
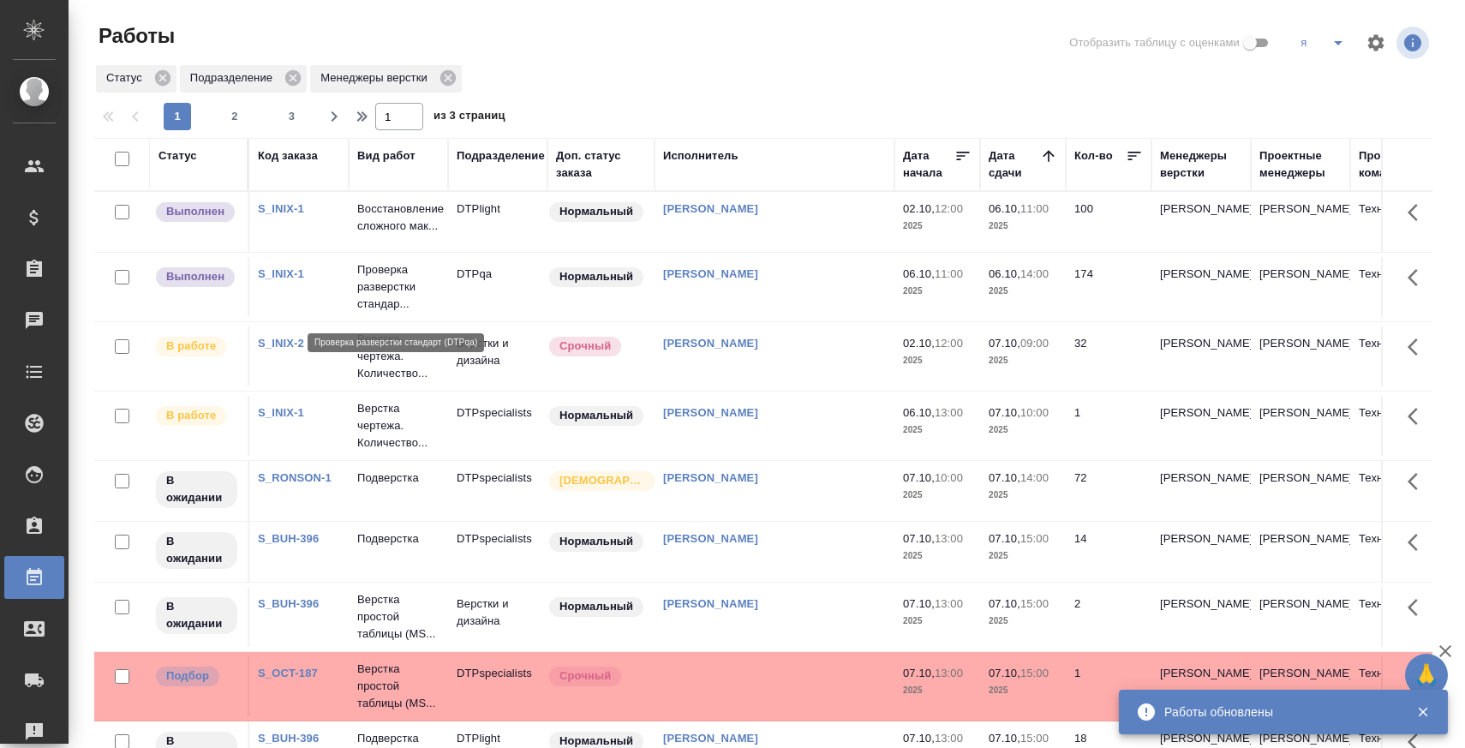
click at [377, 281] on p "Проверка разверстки стандар..." at bounding box center [398, 286] width 82 height 51
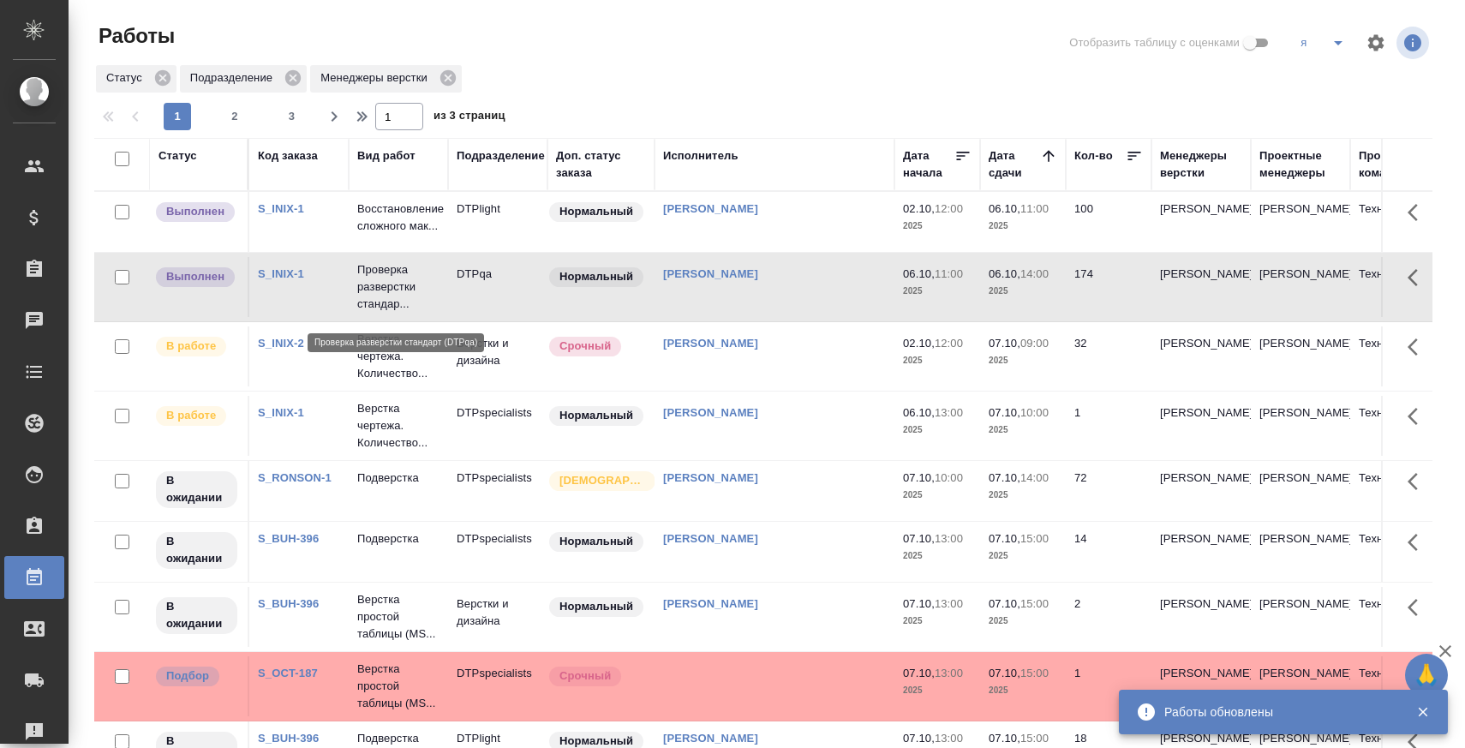
click at [377, 281] on p "Проверка разверстки стандар..." at bounding box center [398, 286] width 82 height 51
